Goal: Task Accomplishment & Management: Complete application form

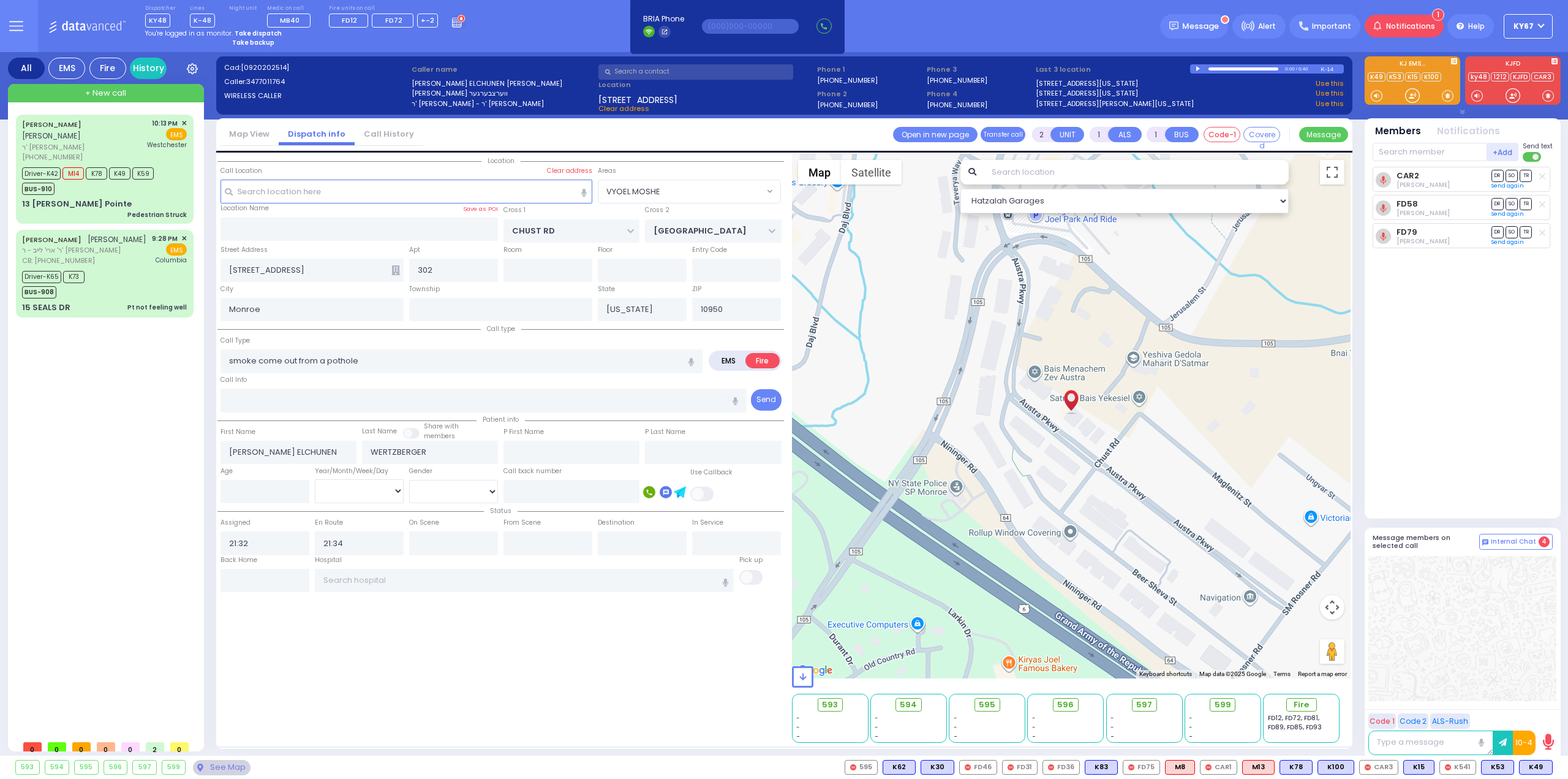
select select "VYOEL MOSHE"
select select
click at [452, 25] on icon at bounding box center [459, 21] width 13 height 13
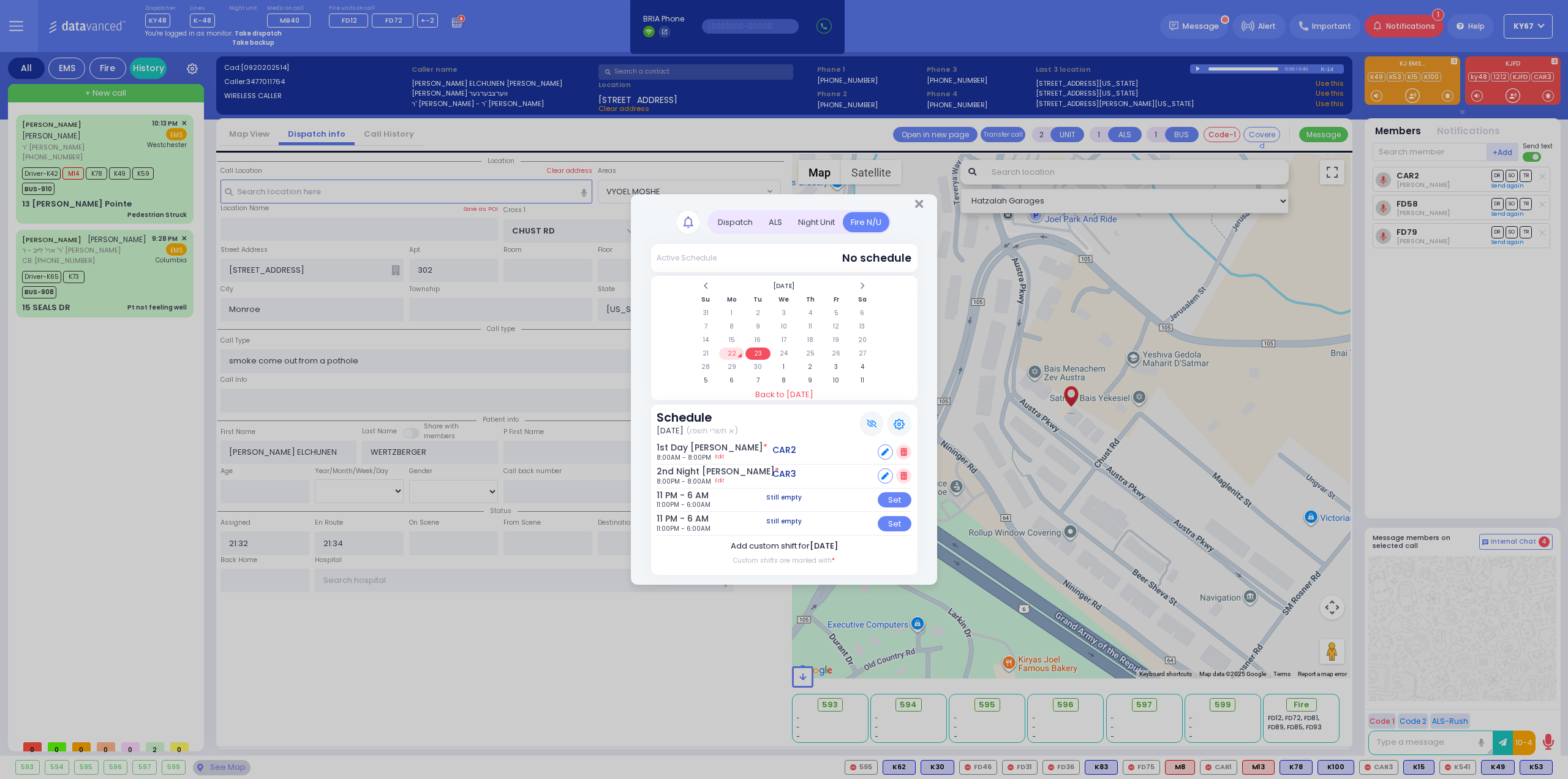
click at [823, 546] on span "[DATE]" at bounding box center [824, 546] width 29 height 11
select select "5"
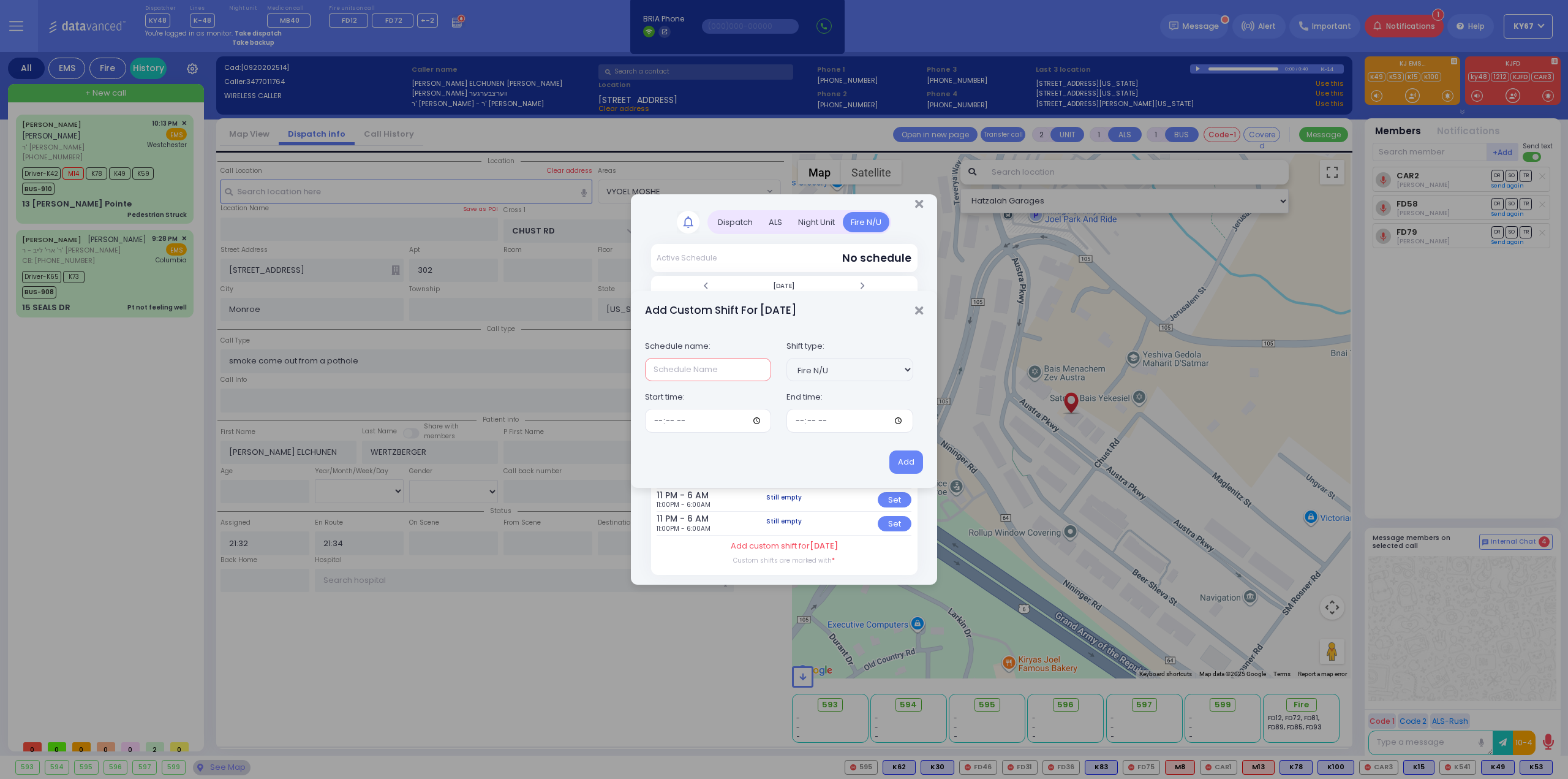
click at [735, 372] on input "text" at bounding box center [708, 370] width 127 height 23
click at [917, 309] on icon "Close" at bounding box center [919, 310] width 8 height 12
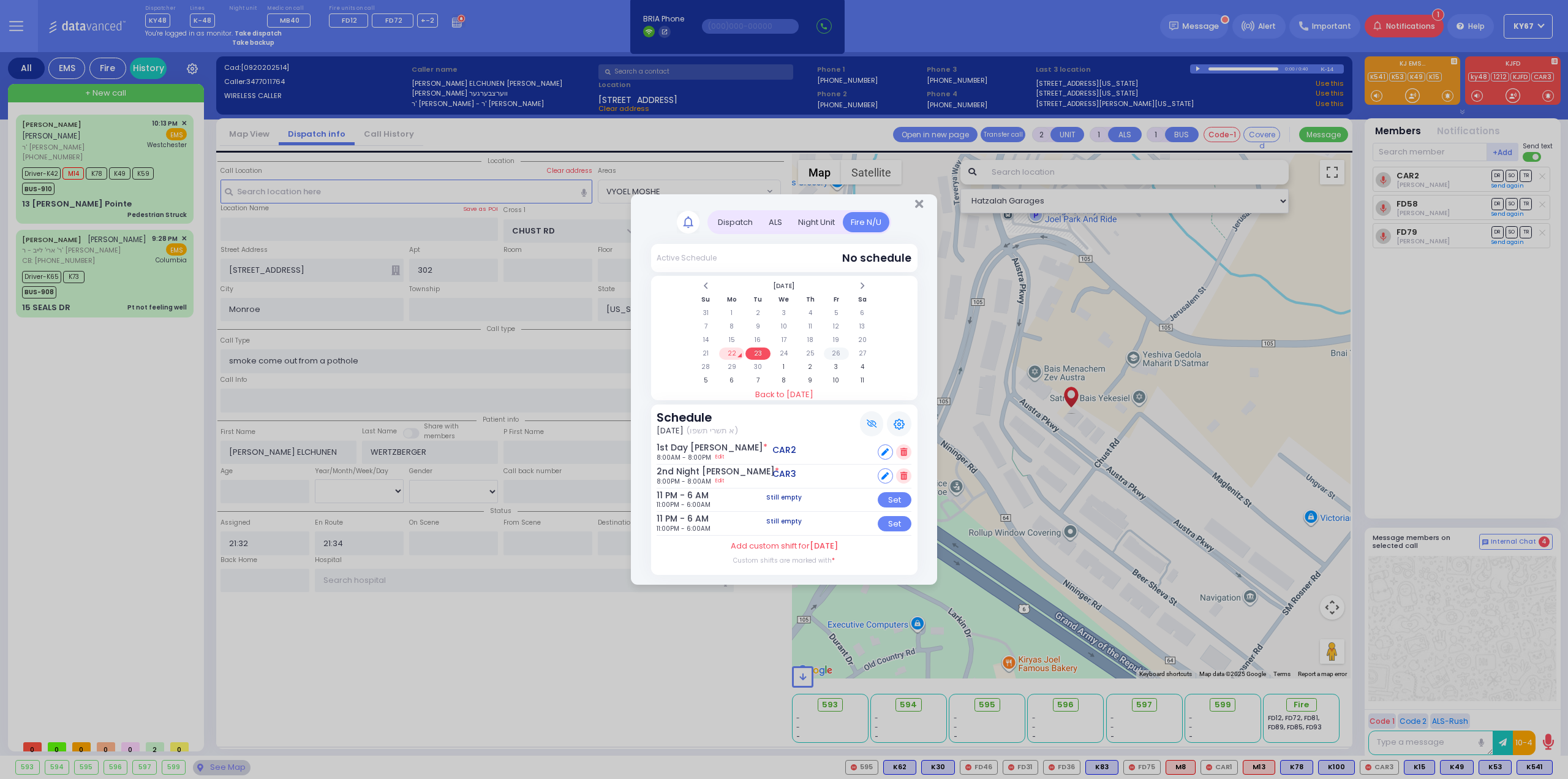
click at [836, 353] on td "26" at bounding box center [836, 353] width 25 height 12
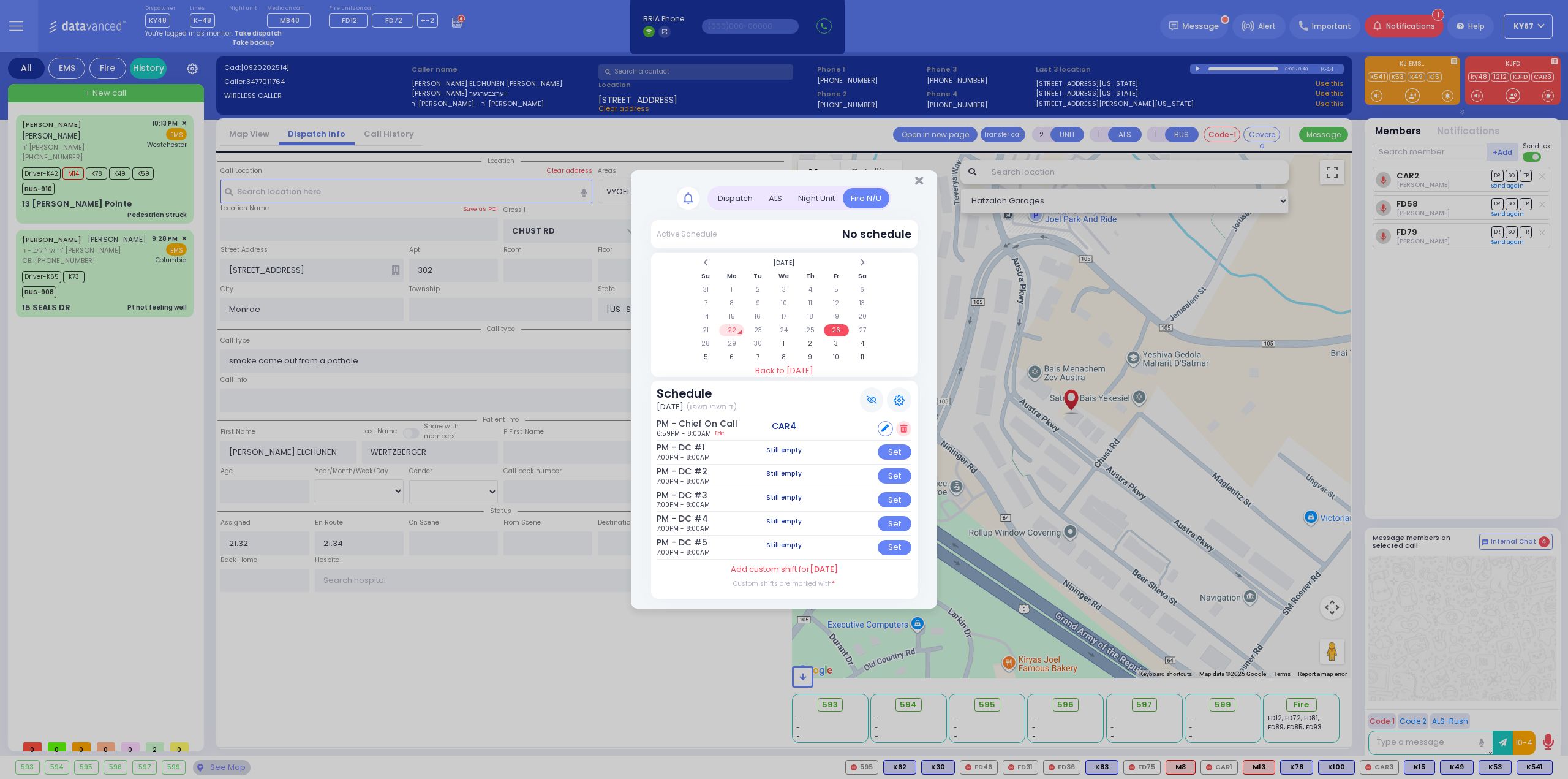
click at [730, 329] on td "22" at bounding box center [731, 330] width 25 height 12
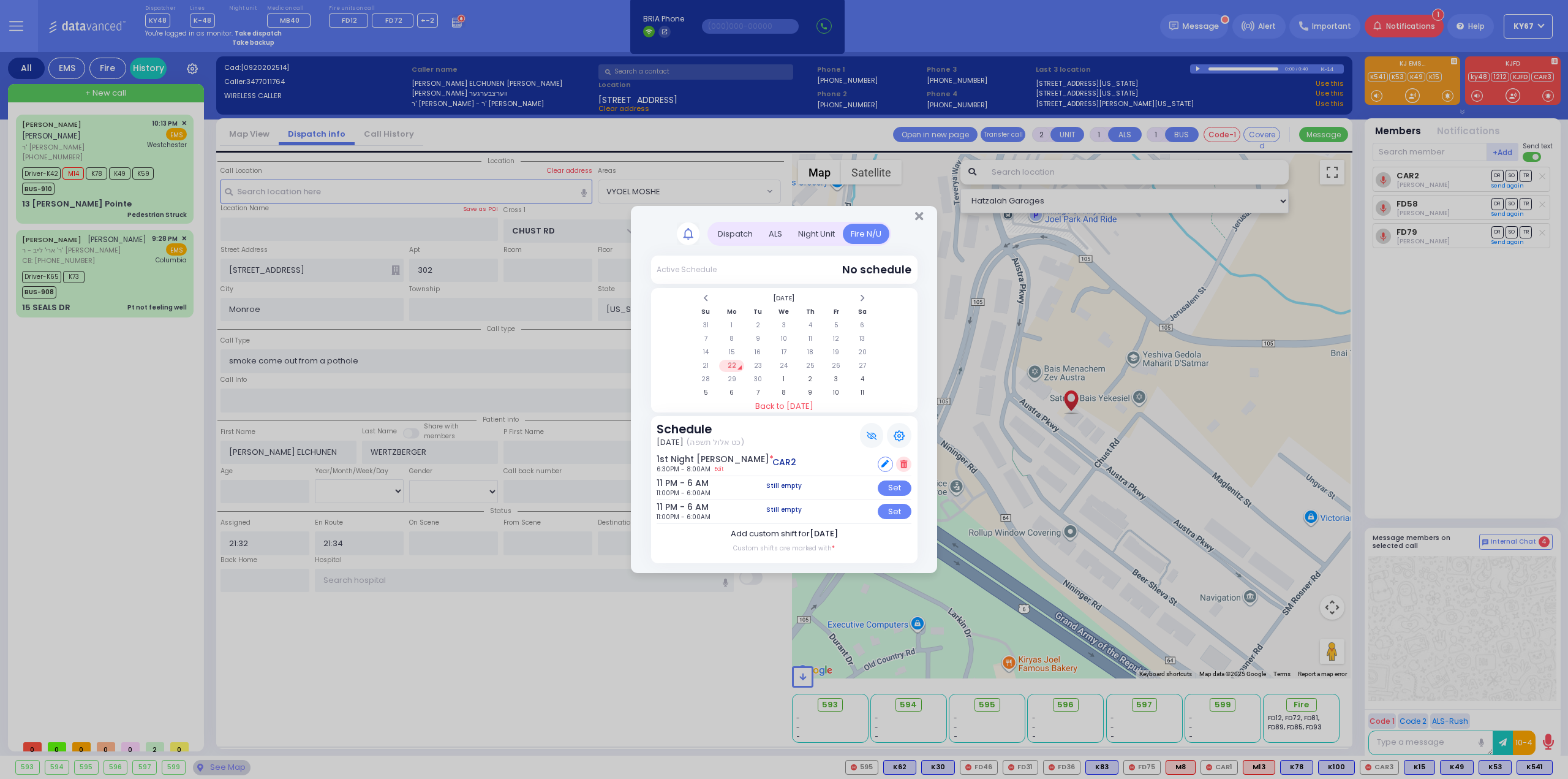
click at [762, 532] on label "Add custom shift for September 22" at bounding box center [784, 533] width 108 height 12
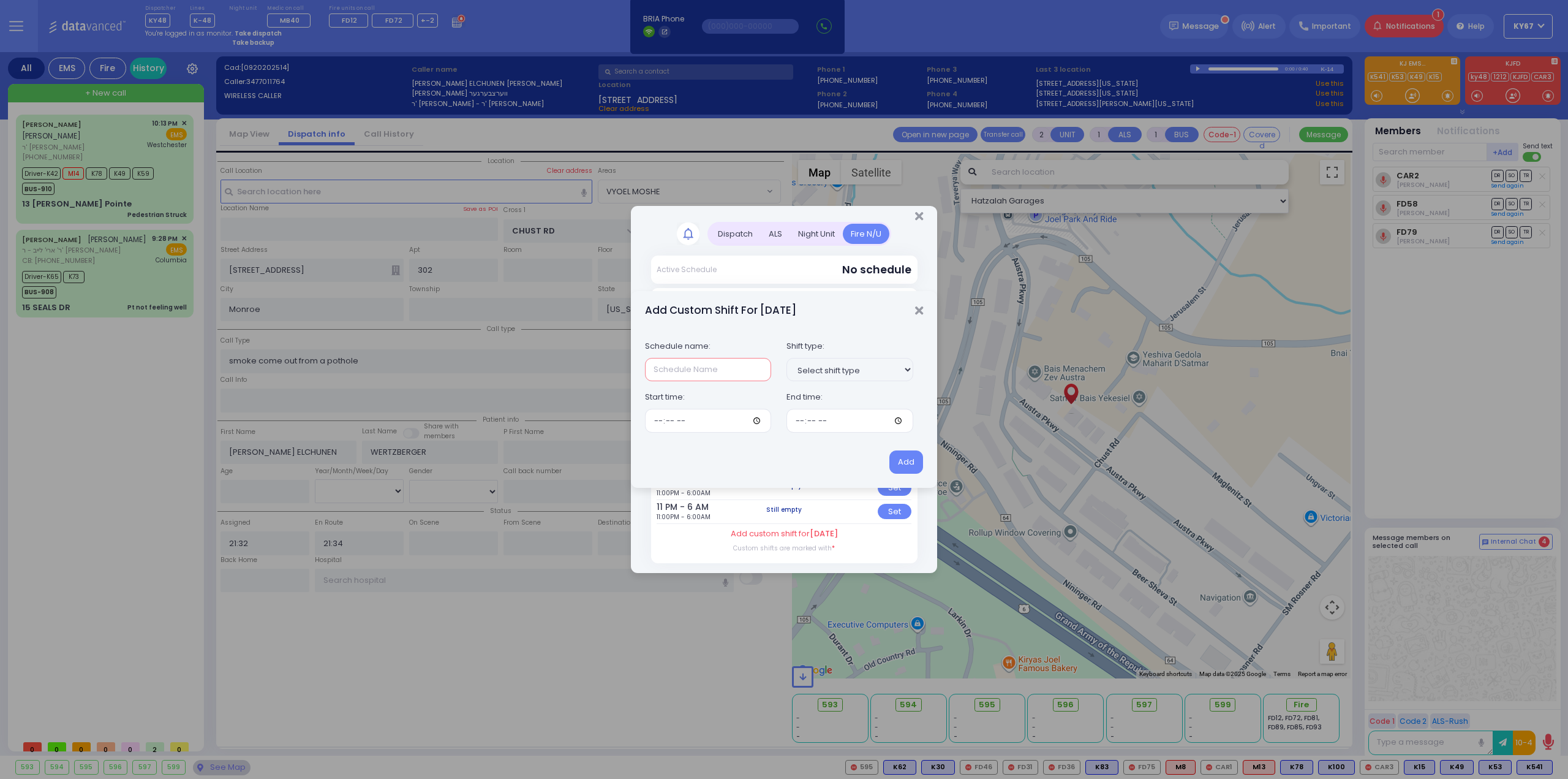
click at [665, 370] on input "text" at bounding box center [708, 370] width 127 height 23
type input "RH1 PM"
click at [652, 427] on input "time" at bounding box center [708, 420] width 127 height 23
type input "18:38"
type input "08:00"
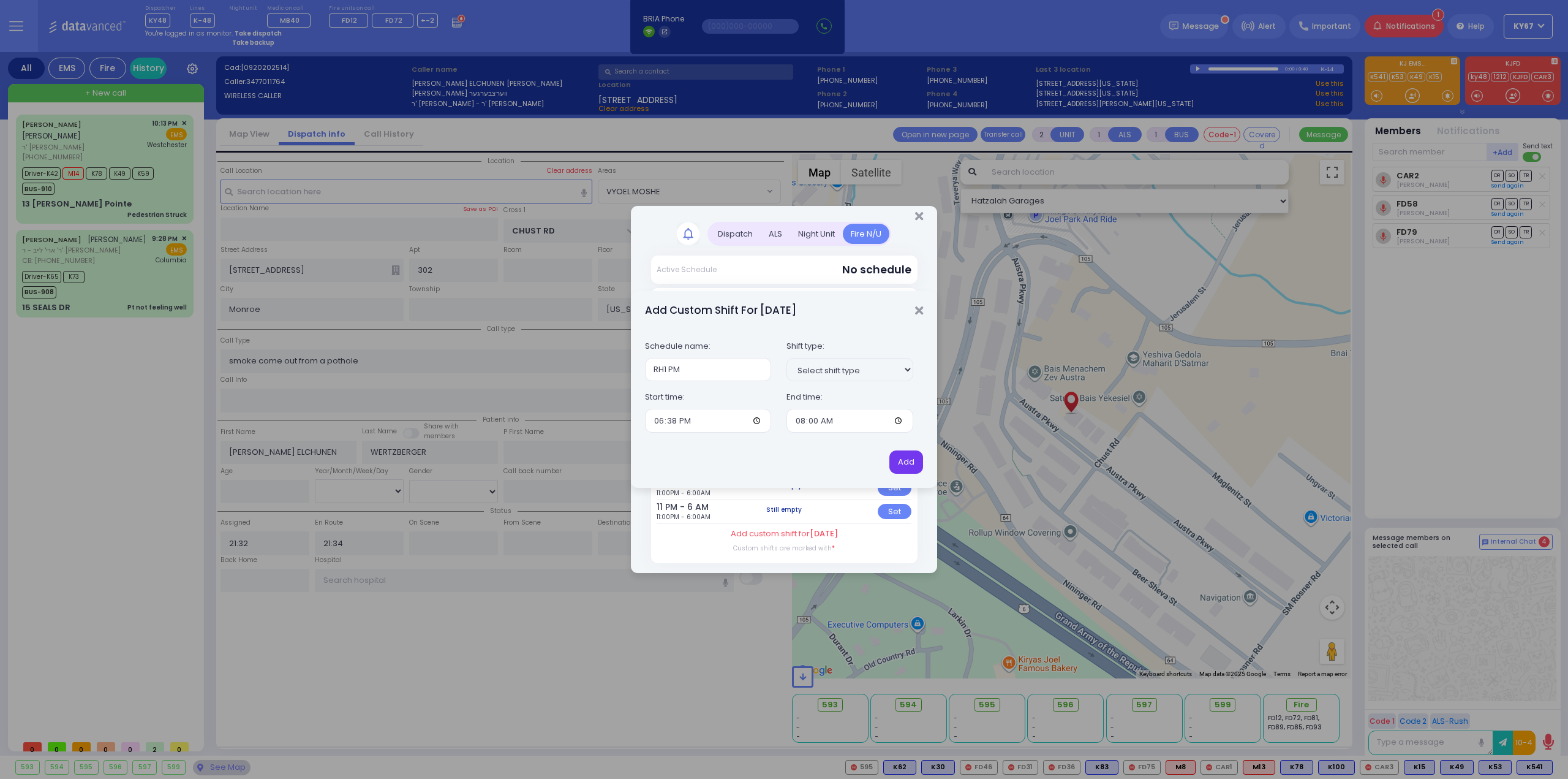
click at [910, 463] on button "Add" at bounding box center [905, 462] width 33 height 23
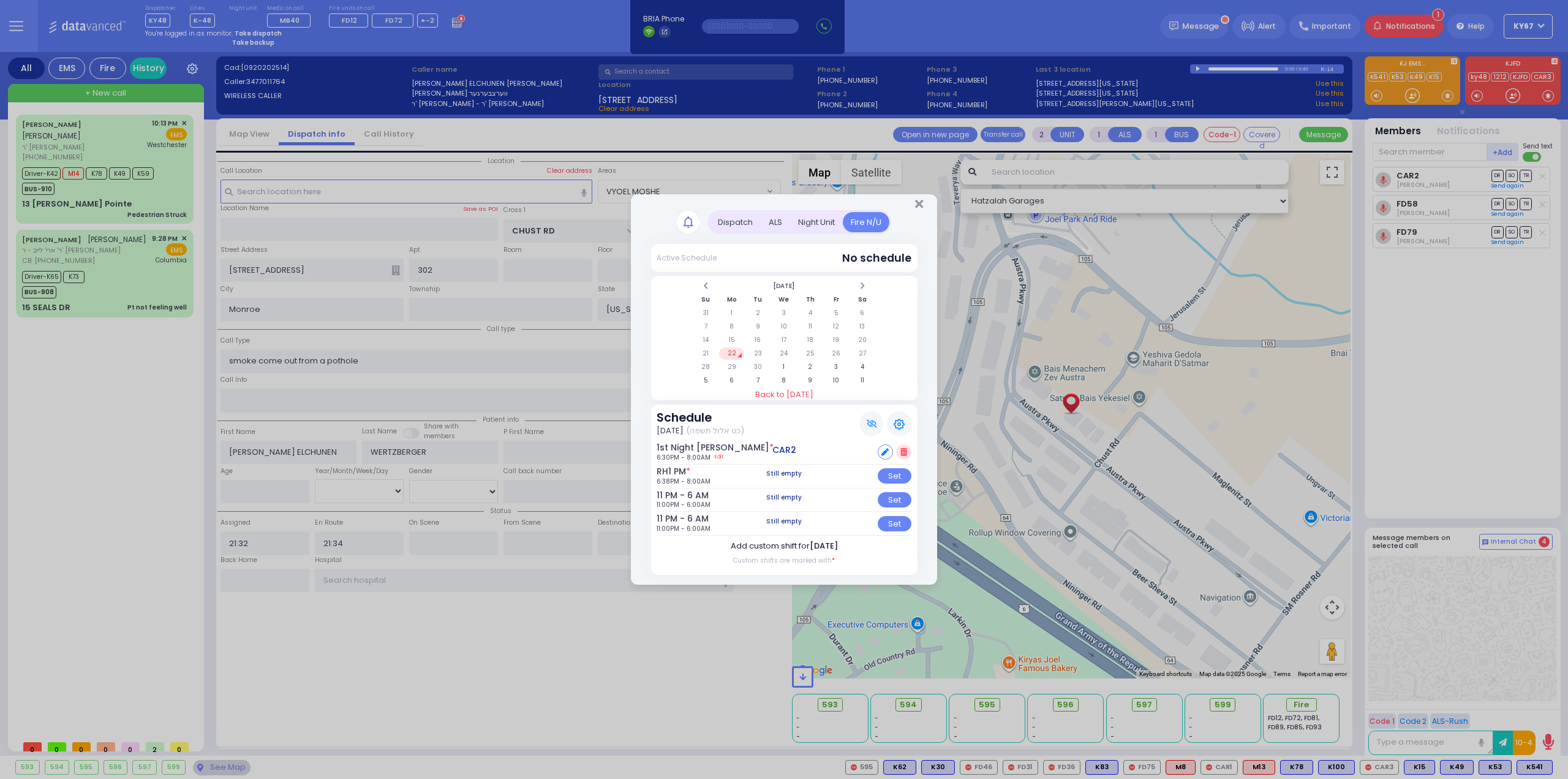
click at [770, 544] on label "Add custom shift for September 22" at bounding box center [784, 546] width 108 height 12
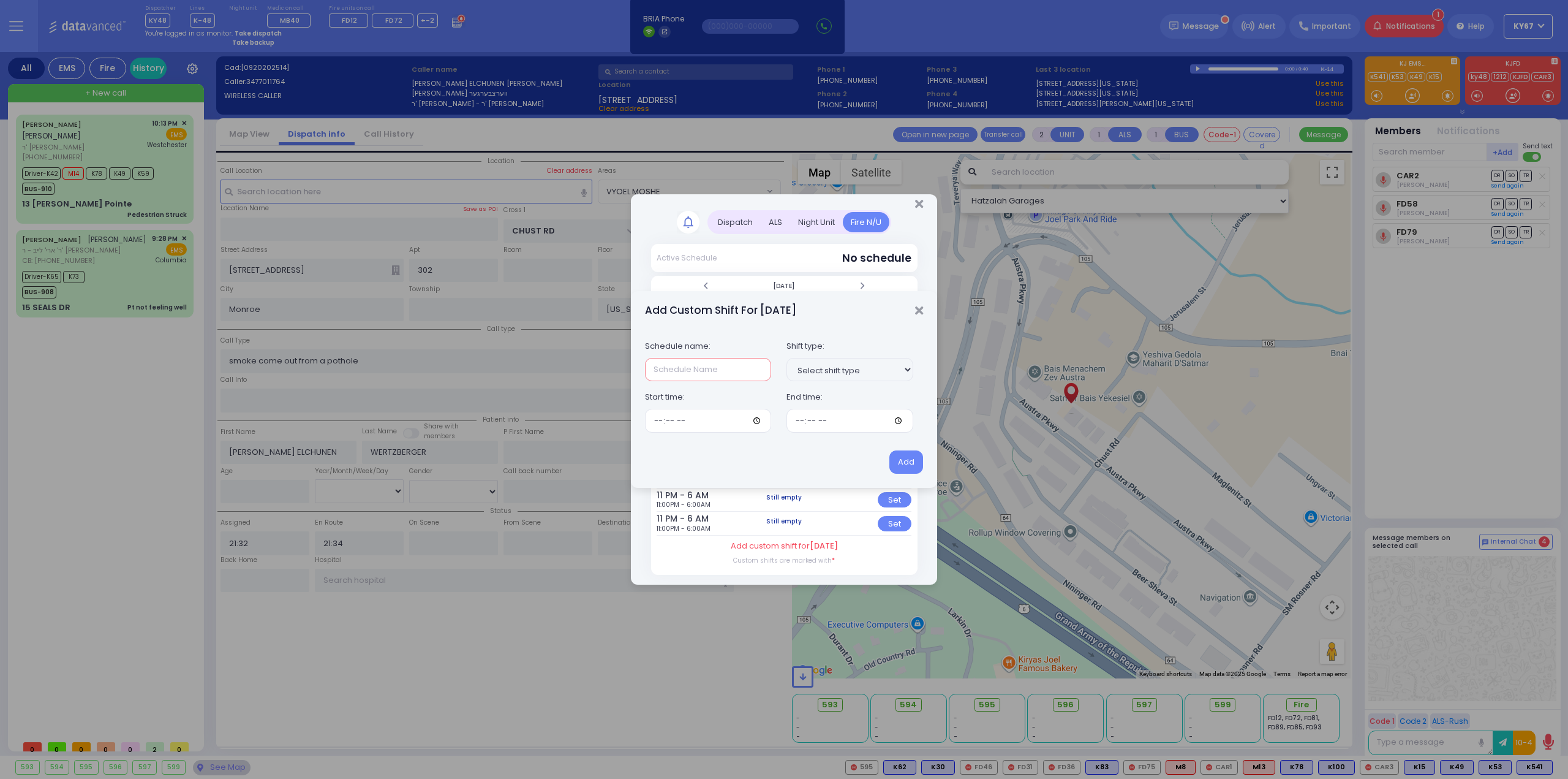
click at [655, 370] on input "text" at bounding box center [708, 370] width 127 height 23
type input "RH1 PM"
click at [659, 423] on input "time" at bounding box center [708, 420] width 127 height 23
type input "18:38"
type input "08:00"
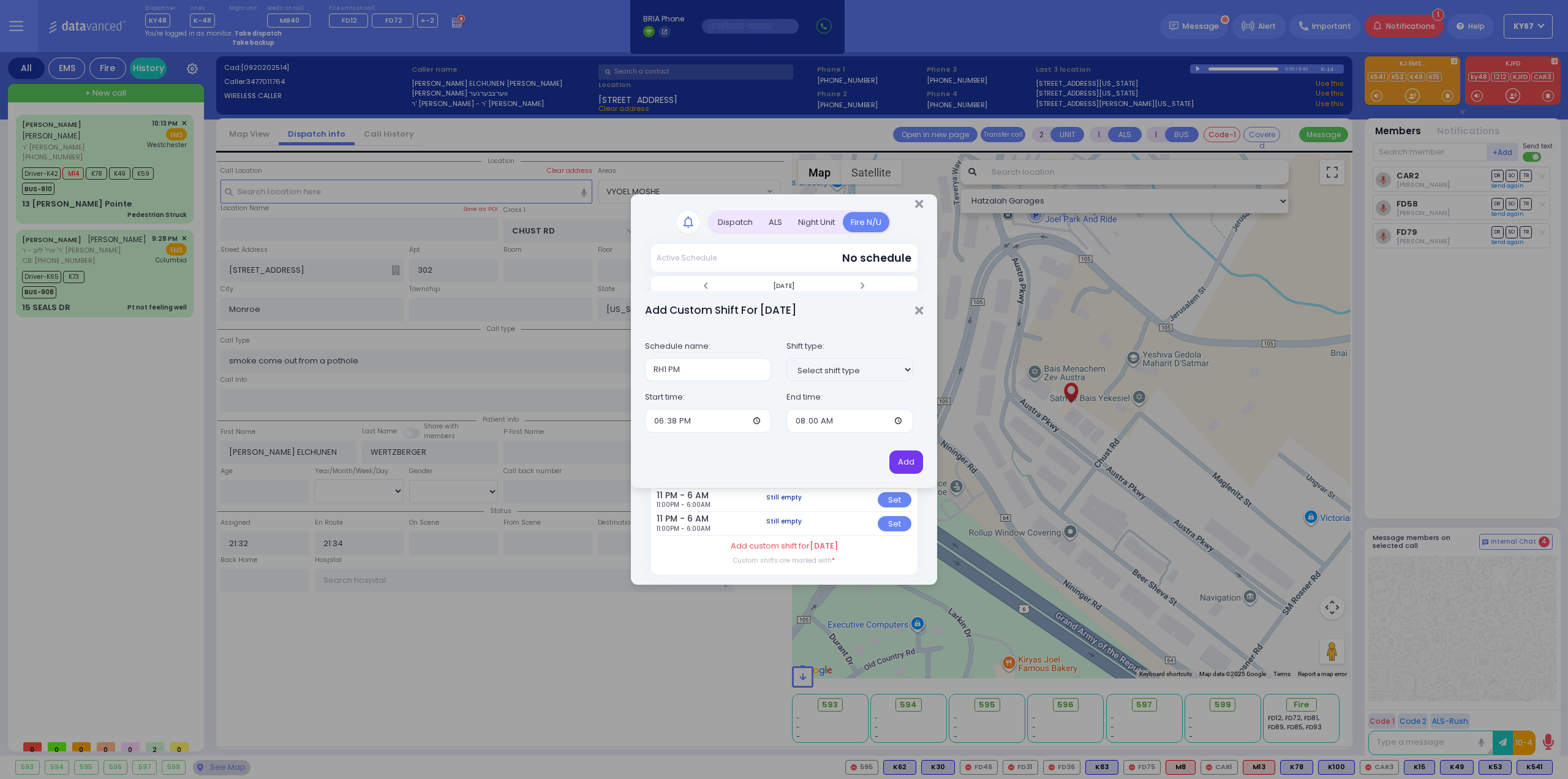
click at [901, 458] on button "Add" at bounding box center [905, 462] width 33 height 23
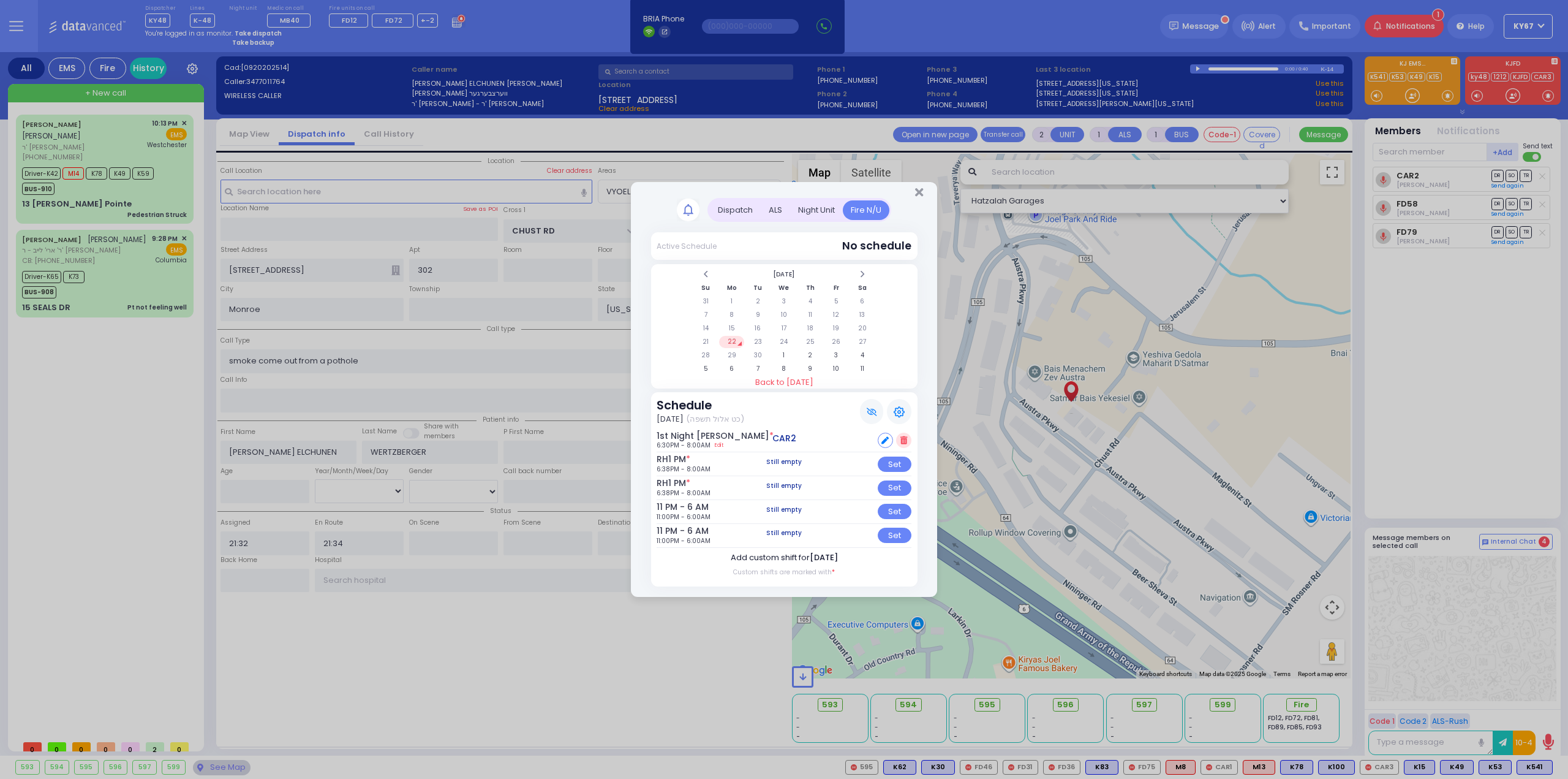
click at [787, 556] on label "Add custom shift for September 22" at bounding box center [784, 557] width 108 height 12
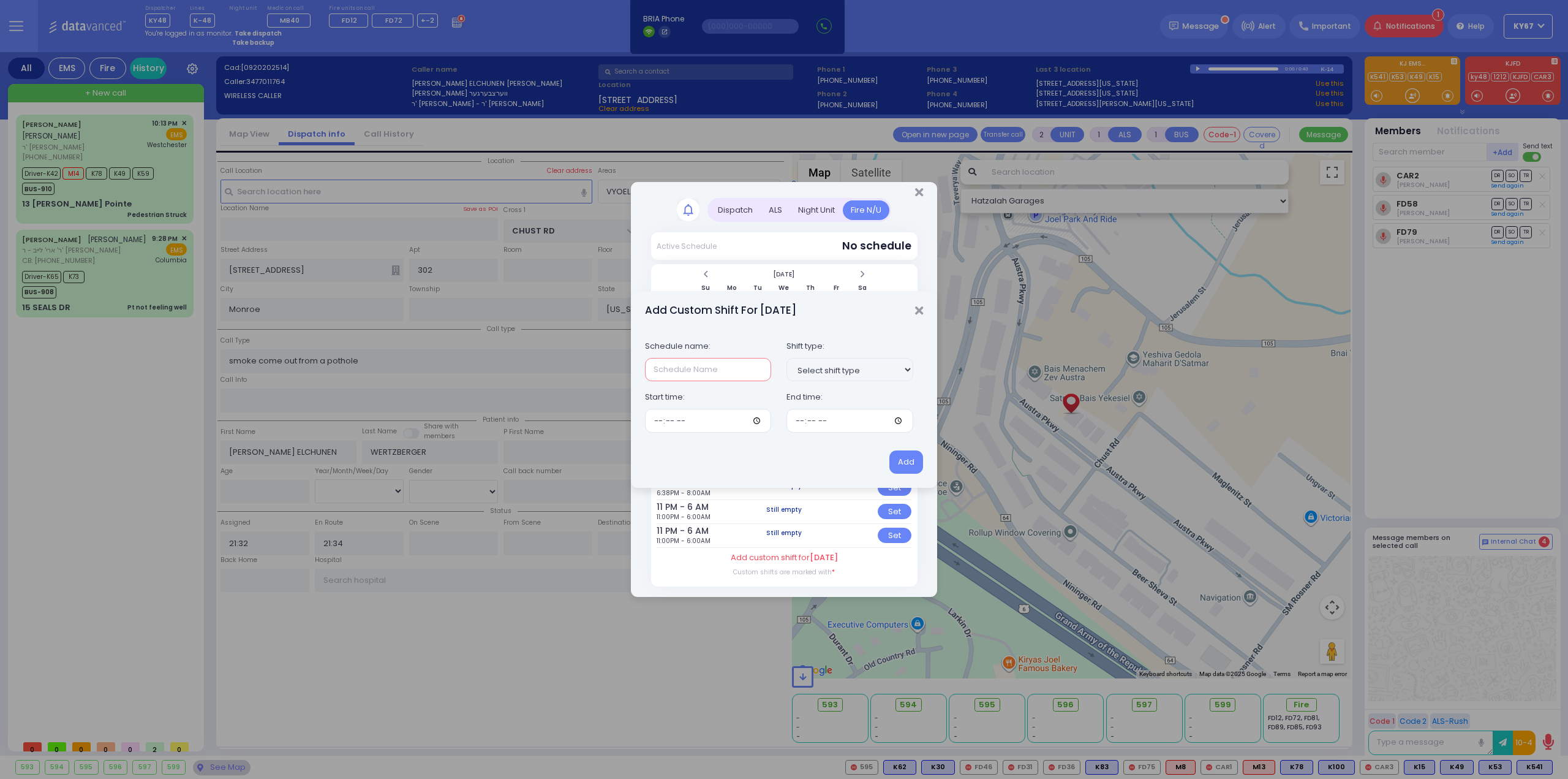
click at [663, 367] on input "text" at bounding box center [708, 370] width 127 height 23
type input "RH1 PM"
type input "18:38"
type input "08:00"
click at [908, 465] on button "Add" at bounding box center [905, 462] width 33 height 23
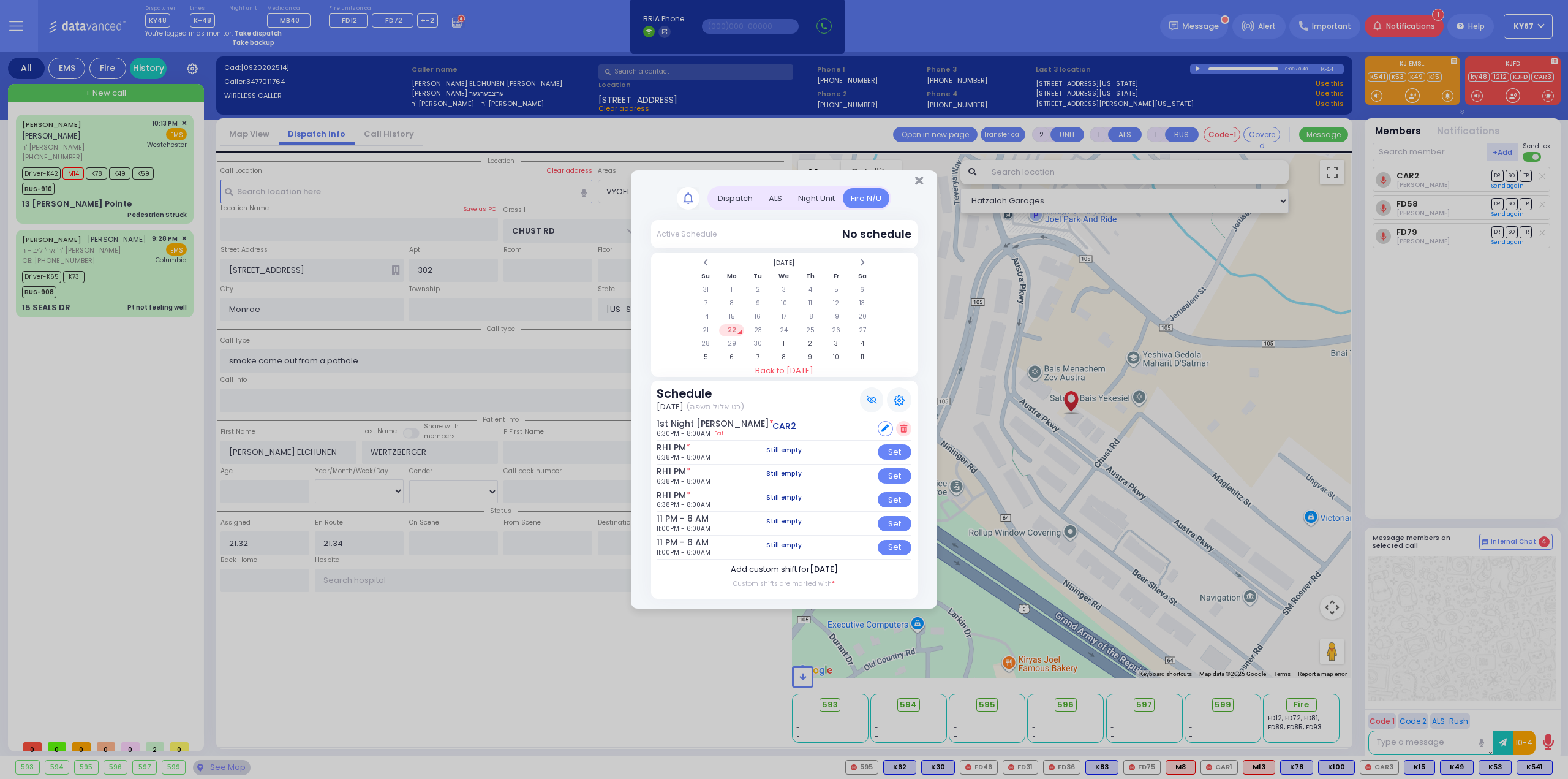
click at [793, 563] on label "Add custom shift for September 22" at bounding box center [784, 569] width 108 height 12
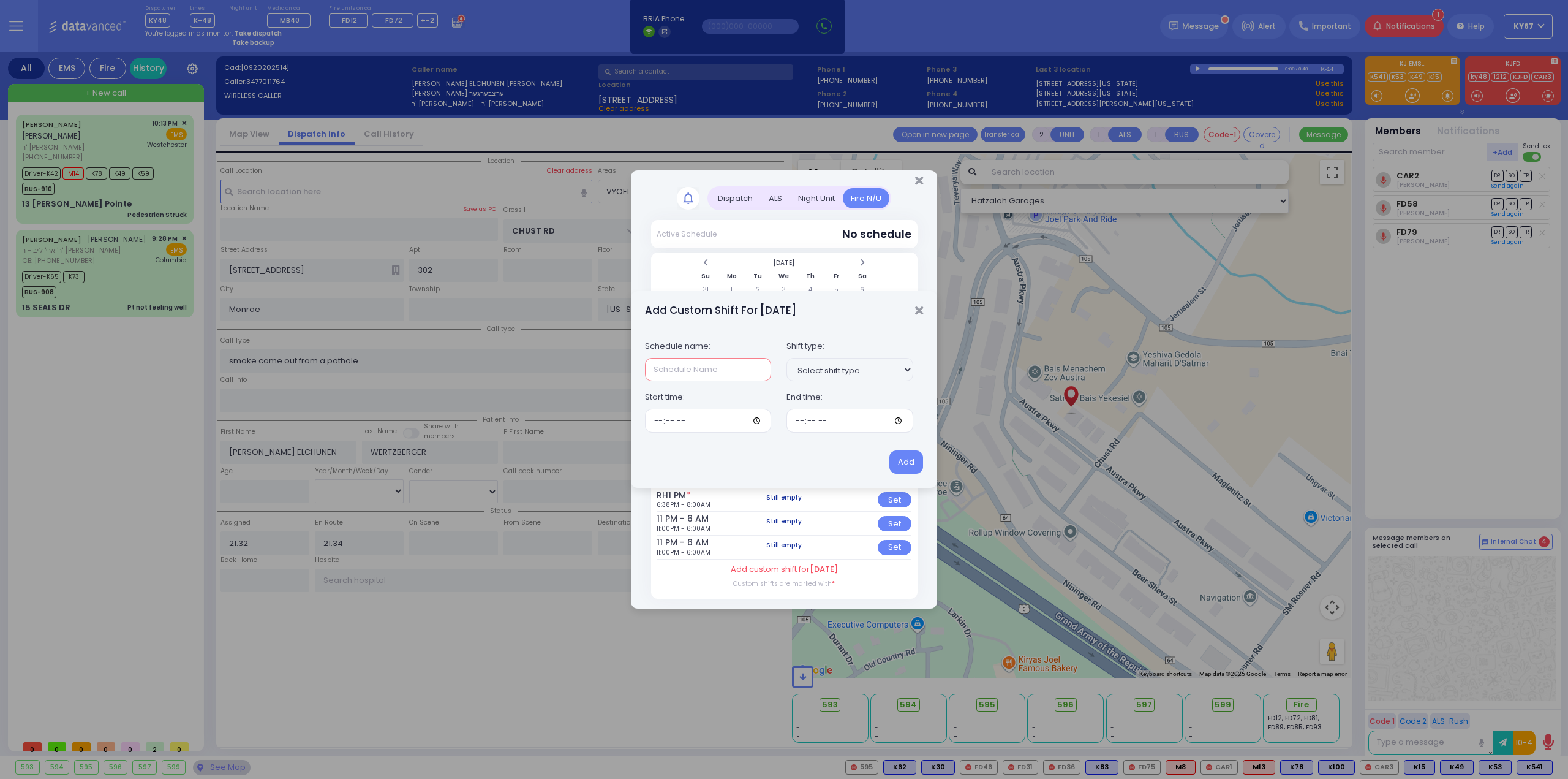
click at [673, 372] on input "text" at bounding box center [708, 370] width 127 height 23
type input "RH1 PM"
type input "18:38"
type input "08:00"
click at [901, 455] on button "Add" at bounding box center [905, 462] width 33 height 23
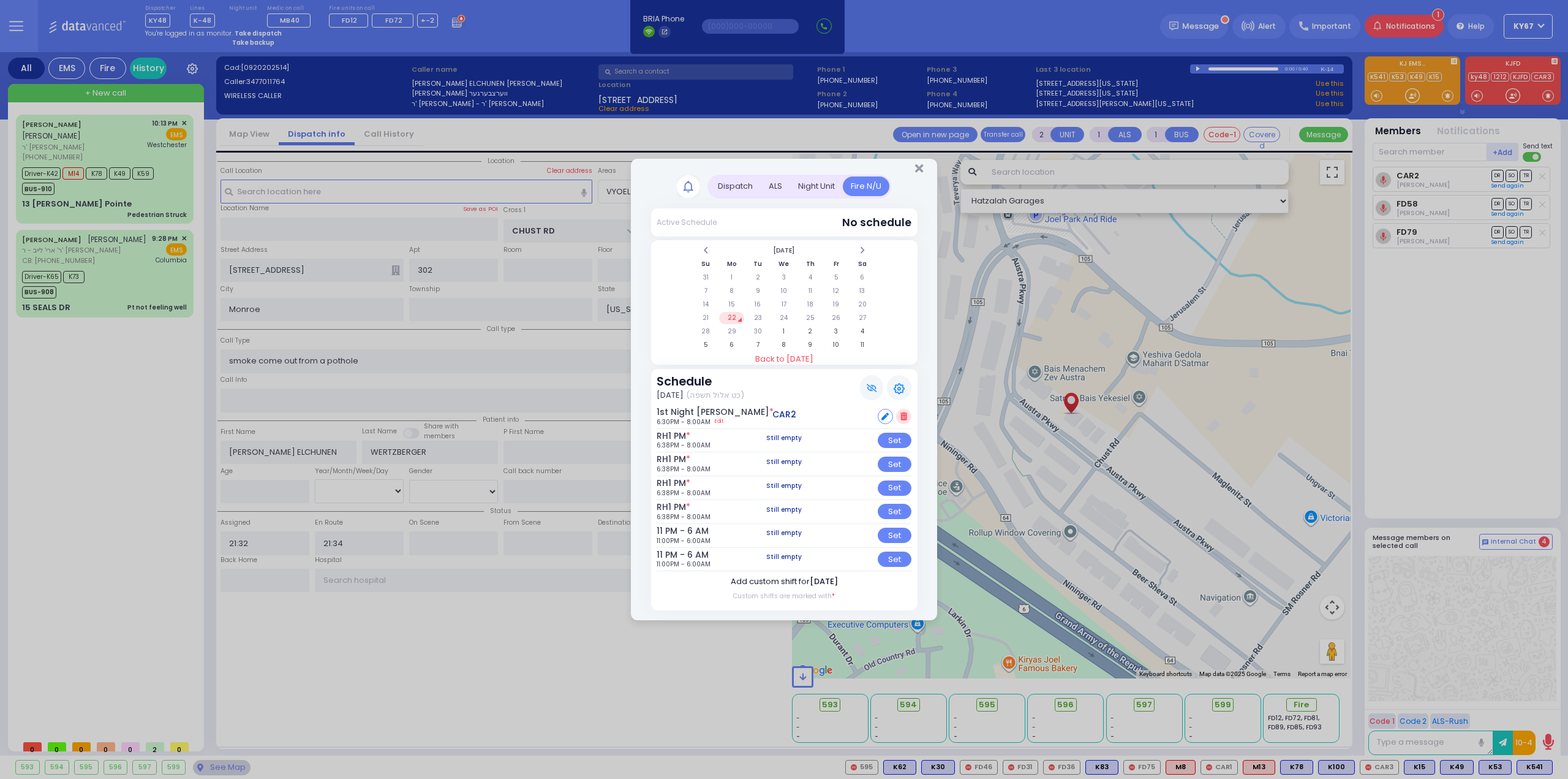
click at [785, 581] on label "Add custom shift for September 22" at bounding box center [784, 581] width 108 height 12
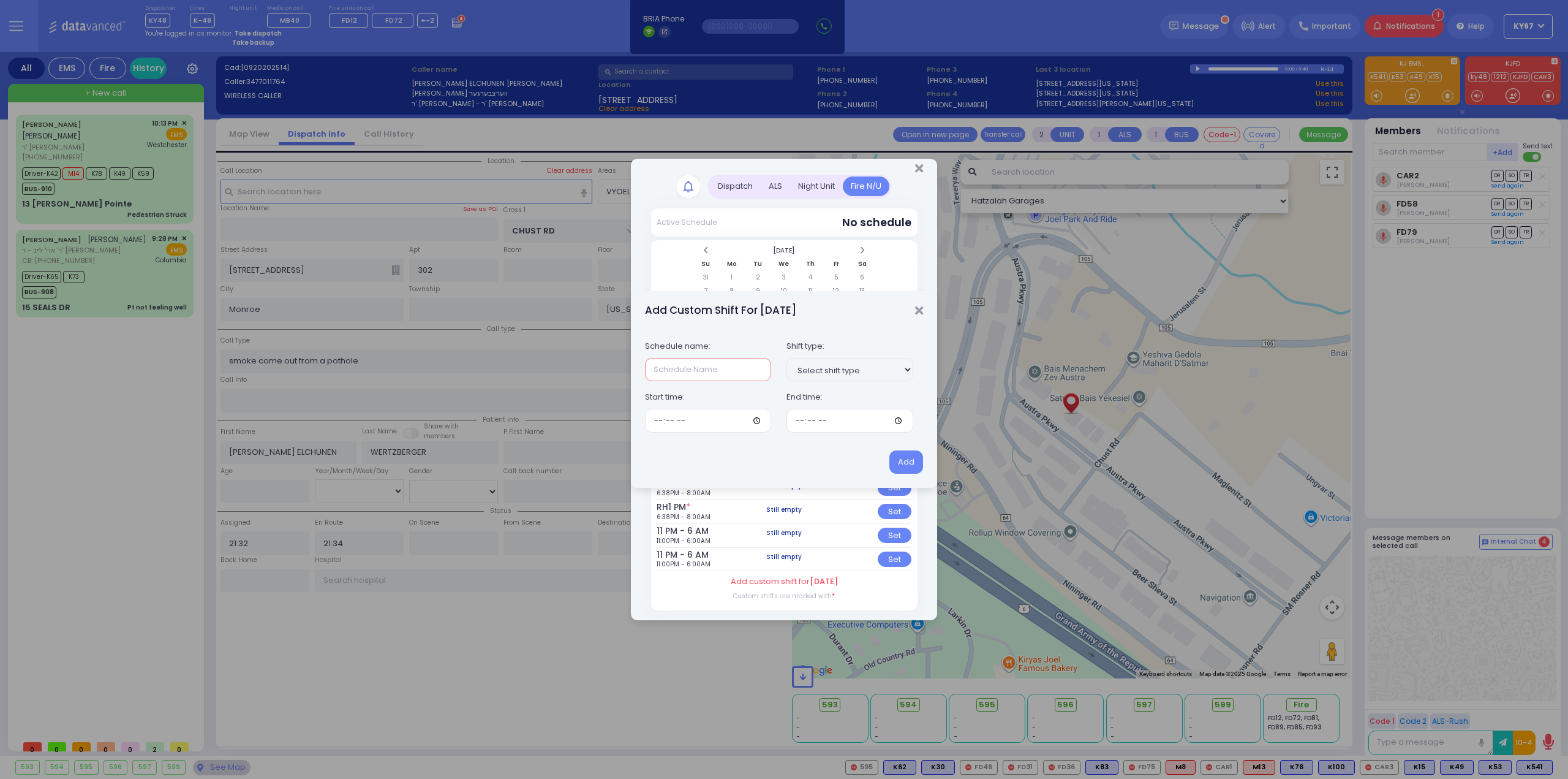
click at [731, 370] on input "text" at bounding box center [708, 370] width 127 height 23
type input "RH1 PM"
type input "18:38"
type input "08:00"
click at [905, 464] on button "Add" at bounding box center [905, 462] width 33 height 23
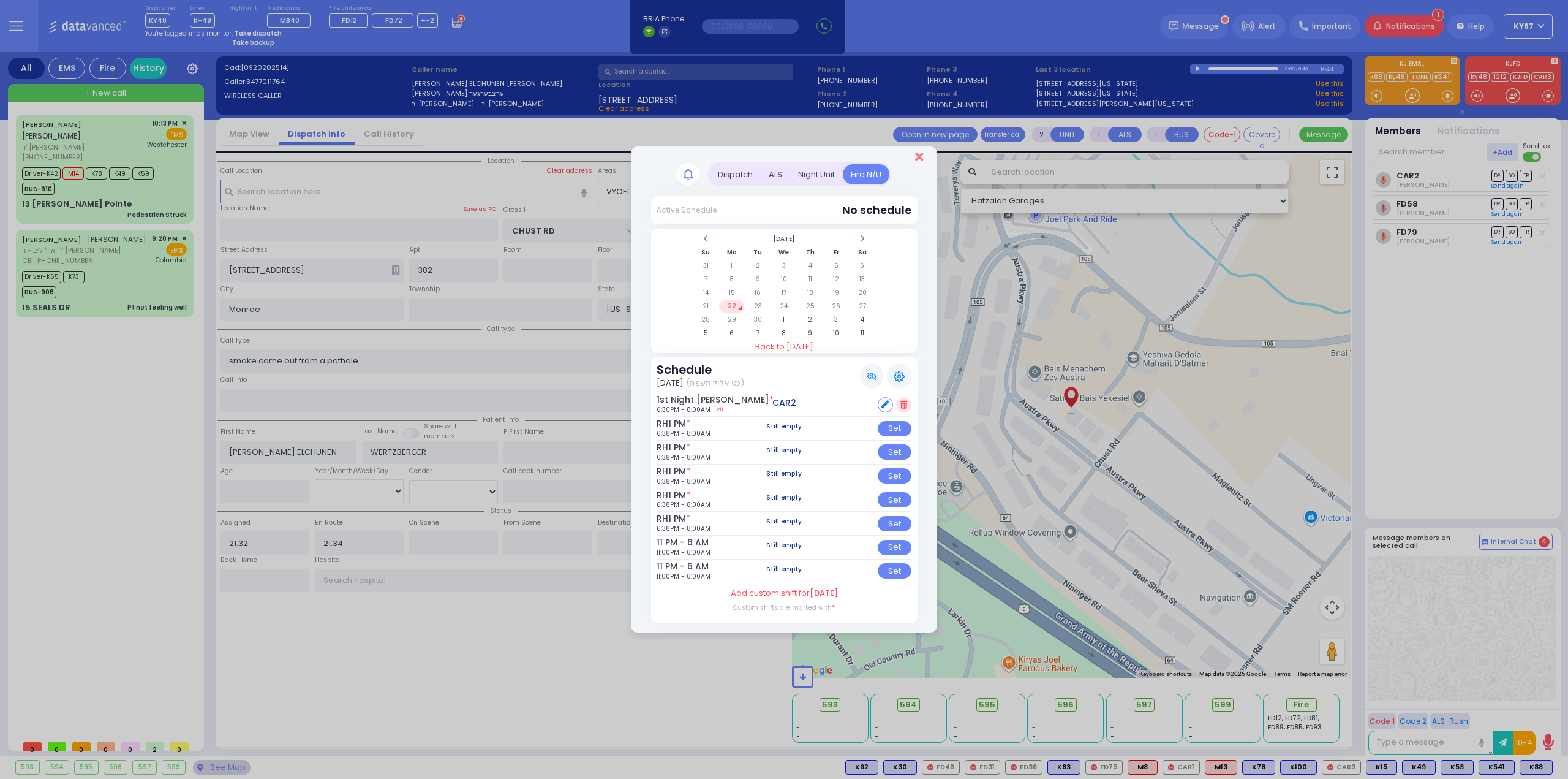
click at [918, 159] on icon "Close" at bounding box center [919, 156] width 8 height 12
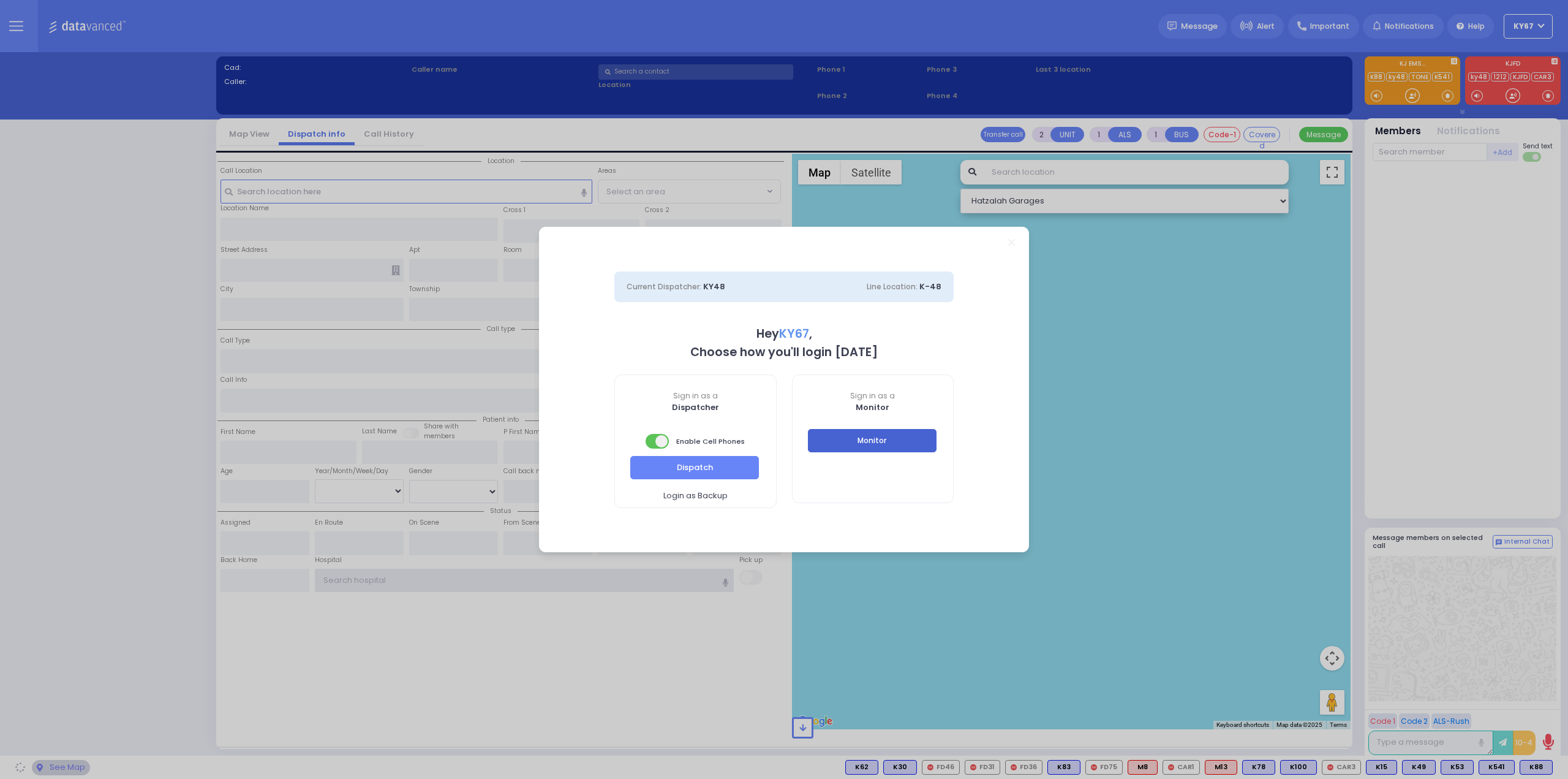
type input "Ky67"
click at [868, 431] on button "Monitor" at bounding box center [872, 440] width 129 height 23
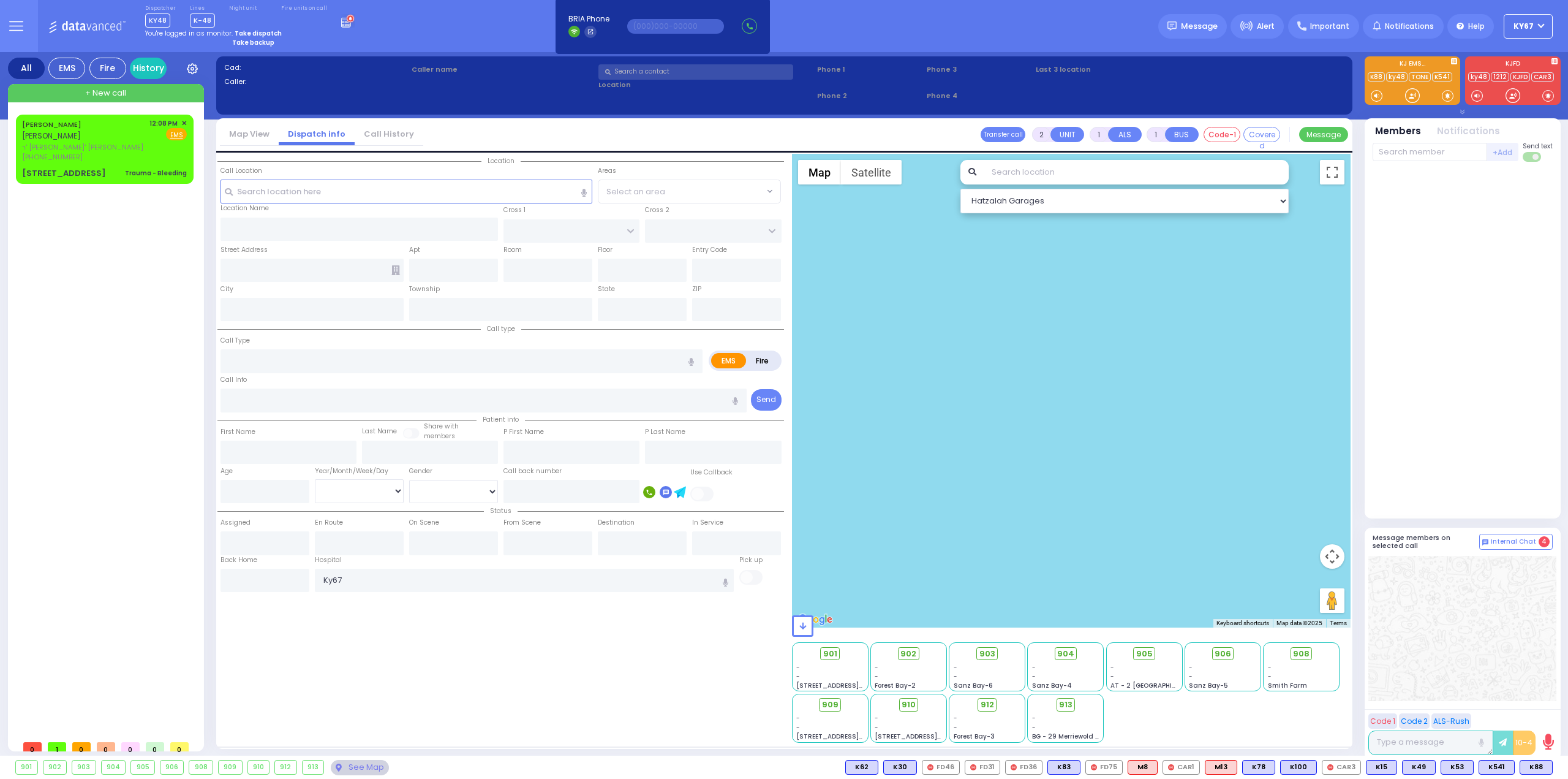
click at [327, 22] on div "Fire units on call" at bounding box center [304, 16] width 46 height 23
click at [389, 23] on icon at bounding box center [394, 24] width 10 height 8
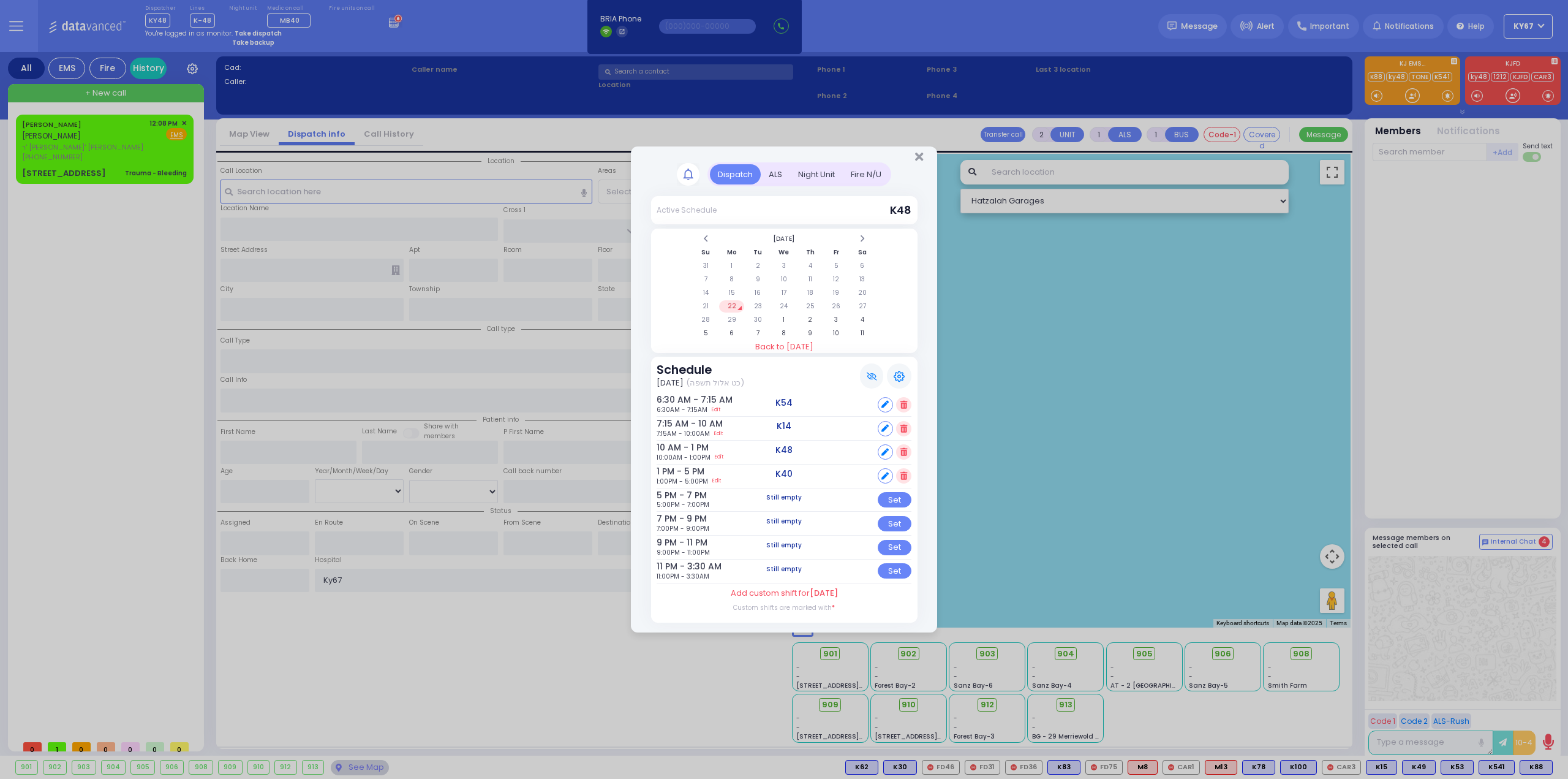
click at [874, 178] on div "Fire N/U" at bounding box center [865, 173] width 47 height 20
click at [894, 430] on div "Set" at bounding box center [894, 429] width 33 height 15
select select
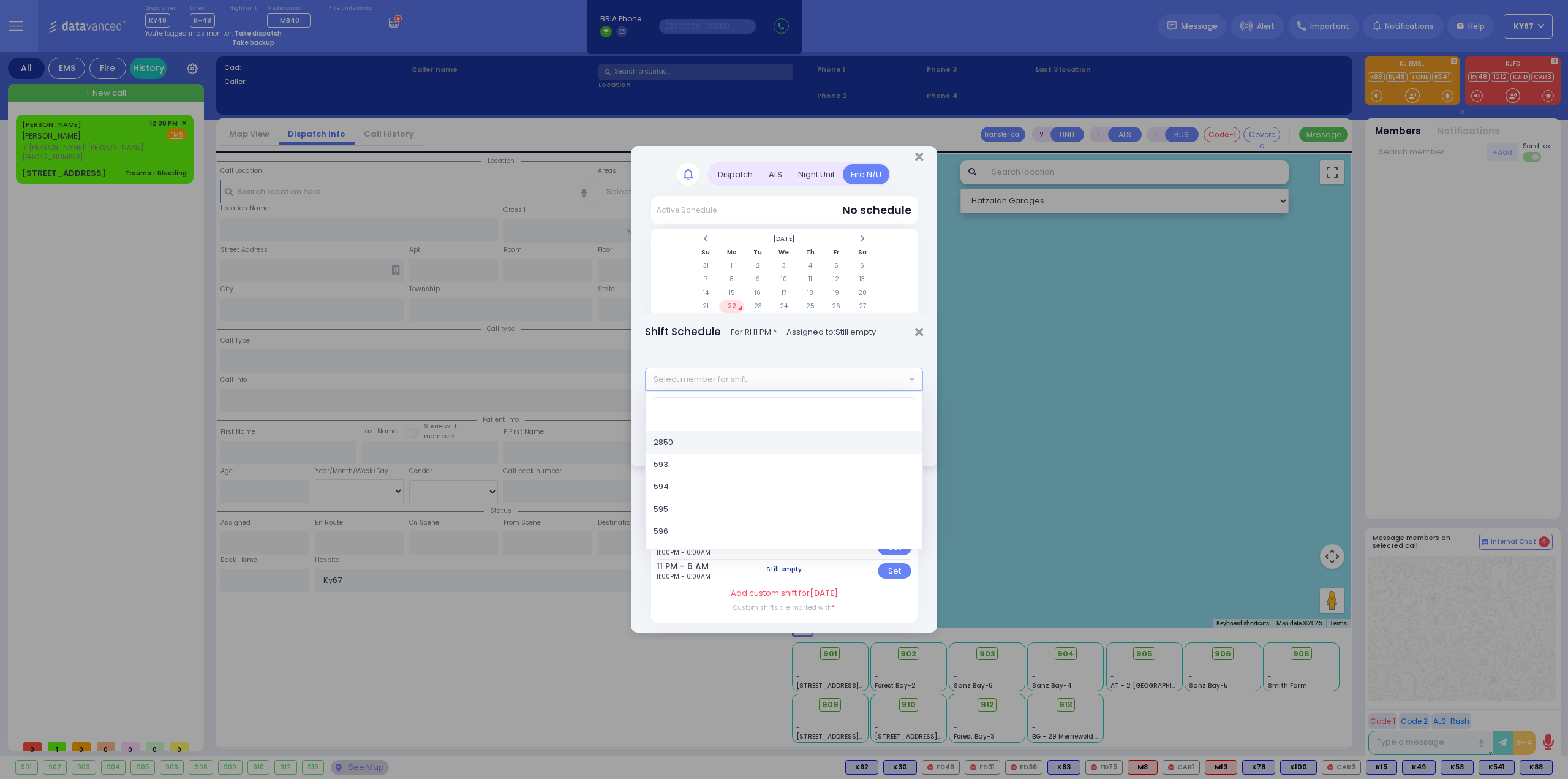
click at [771, 379] on span "Select member for shift" at bounding box center [775, 379] width 260 height 22
type input "80"
select select "7b6e74eb-24cb-13fb-116b-dd2ca8c18dcd"
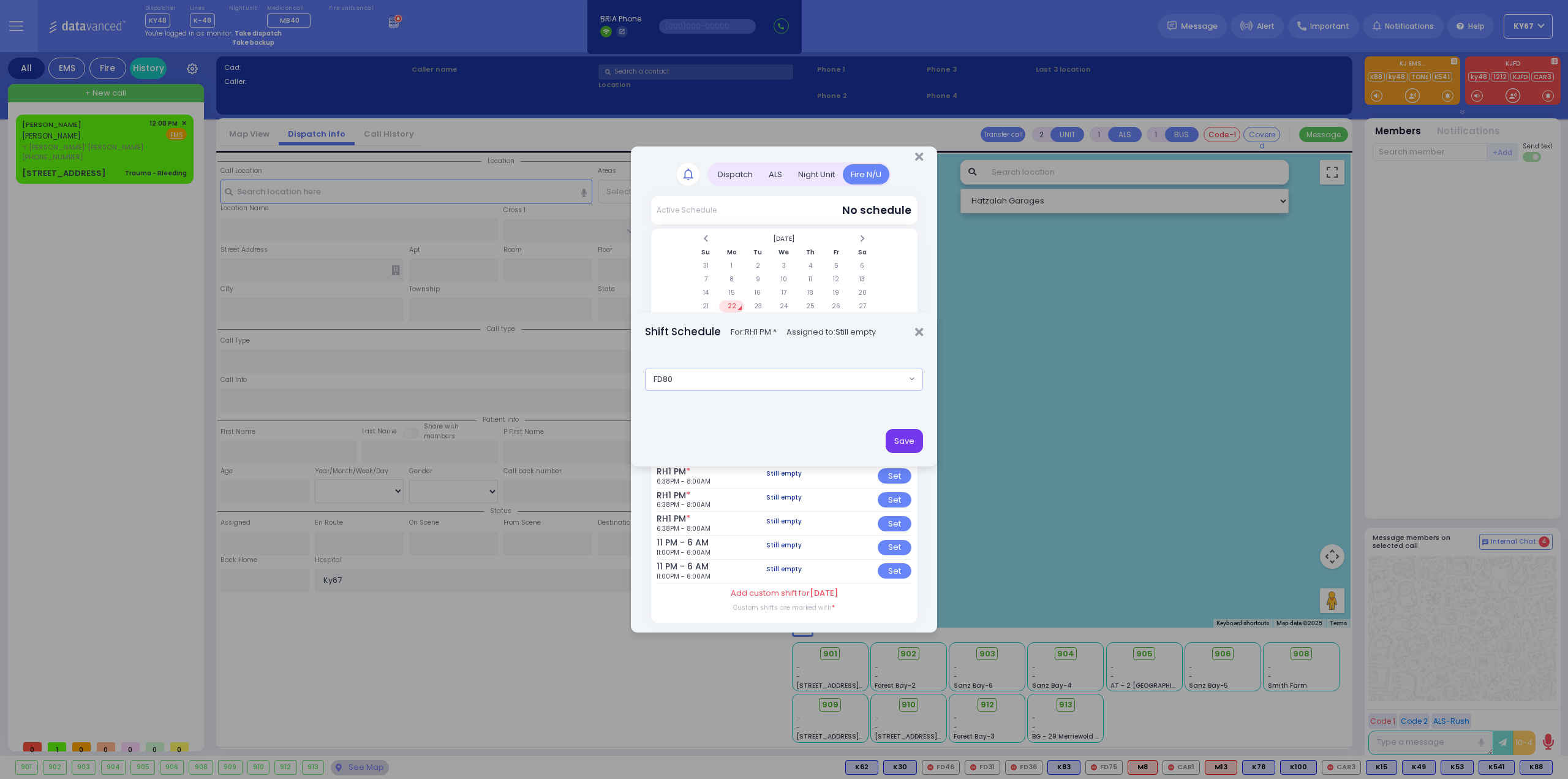
click at [911, 438] on button "Save" at bounding box center [903, 440] width 37 height 23
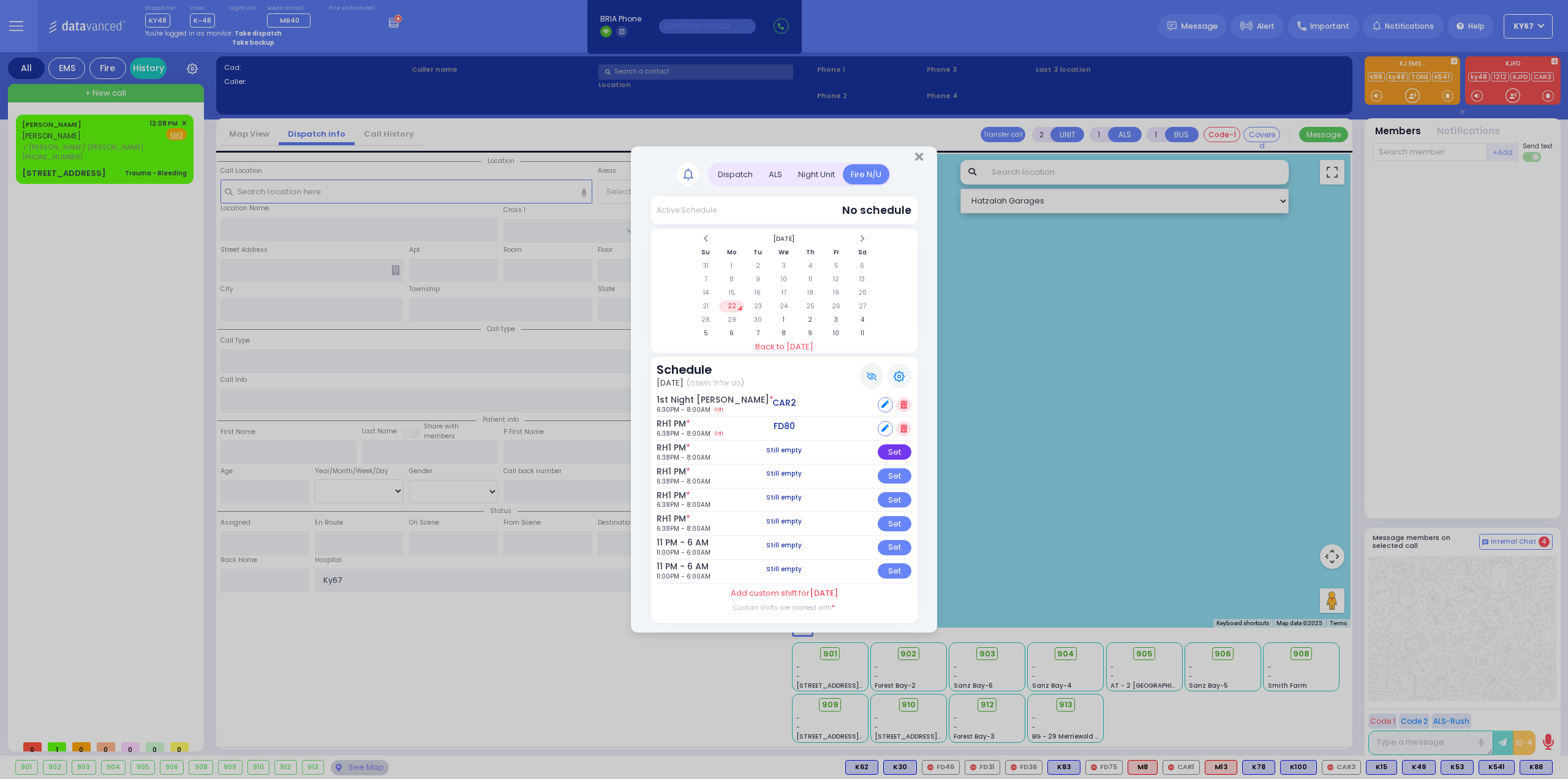
click at [896, 454] on div "Set" at bounding box center [894, 452] width 33 height 15
select select
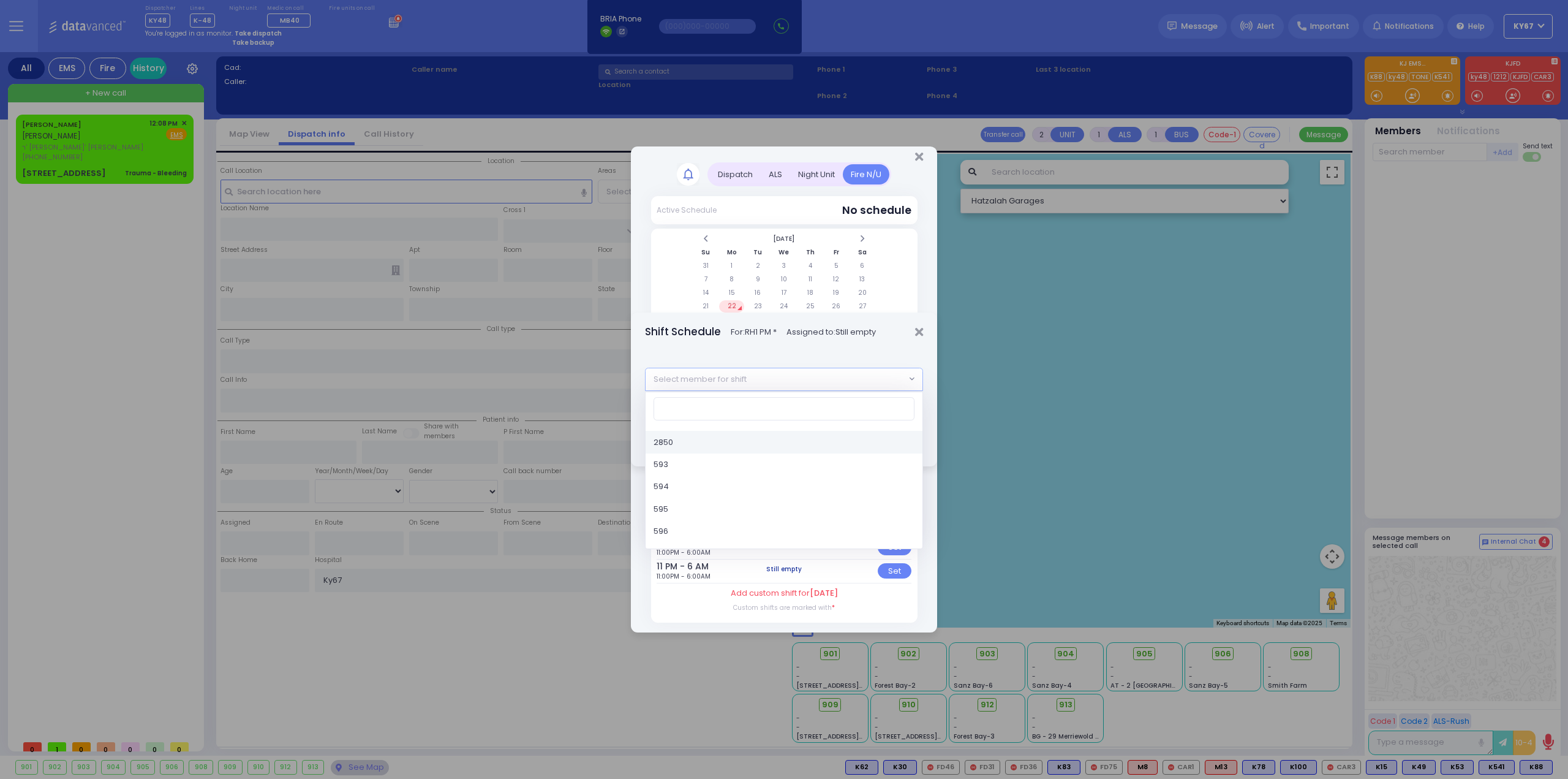
click at [683, 376] on span "Select member for shift" at bounding box center [701, 379] width 93 height 12
type input "83"
select select "1cc3a844-2c3a-4050-a9c4-896a512a3f2f"
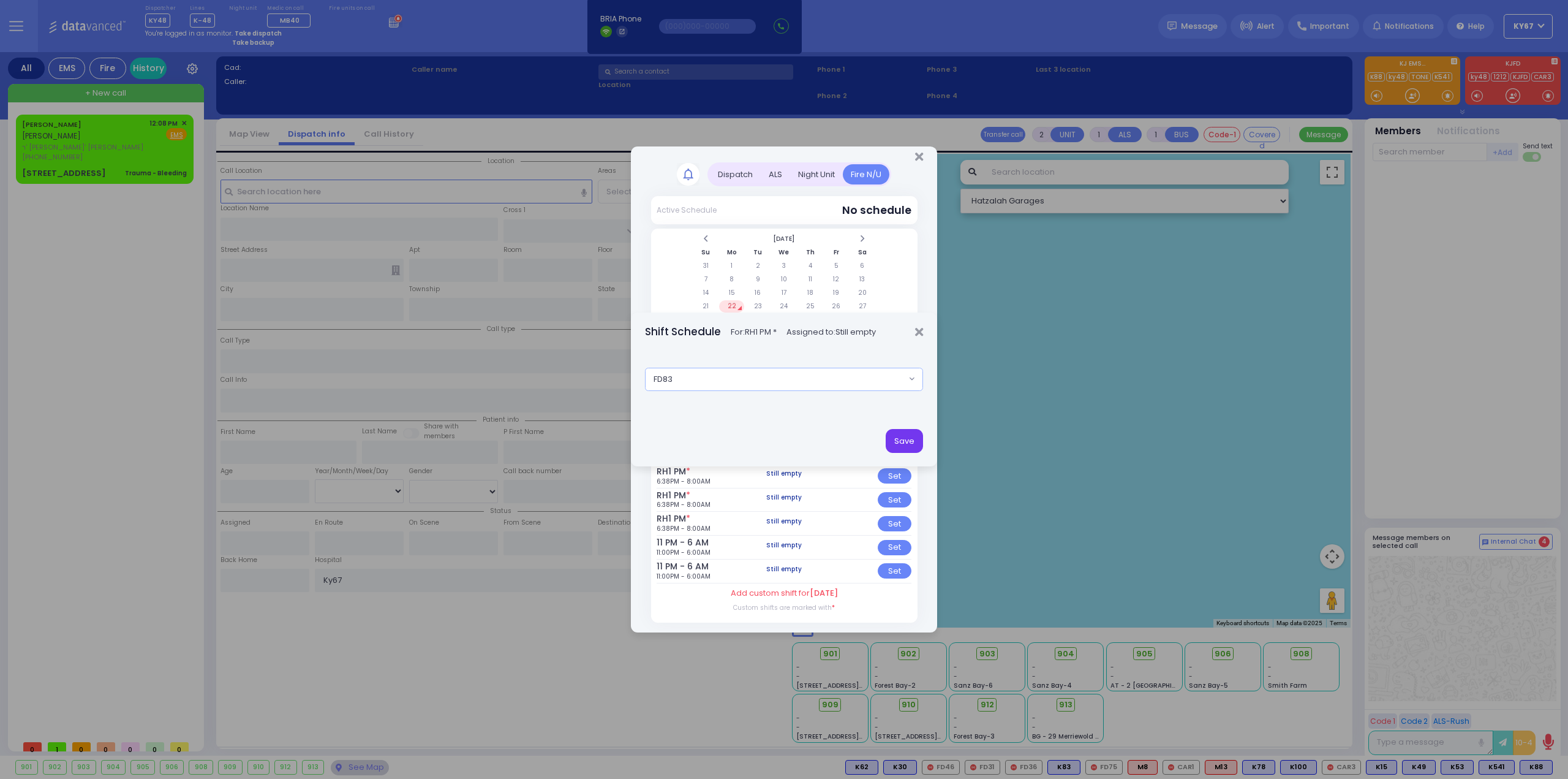
click at [913, 437] on button "Save" at bounding box center [903, 440] width 37 height 23
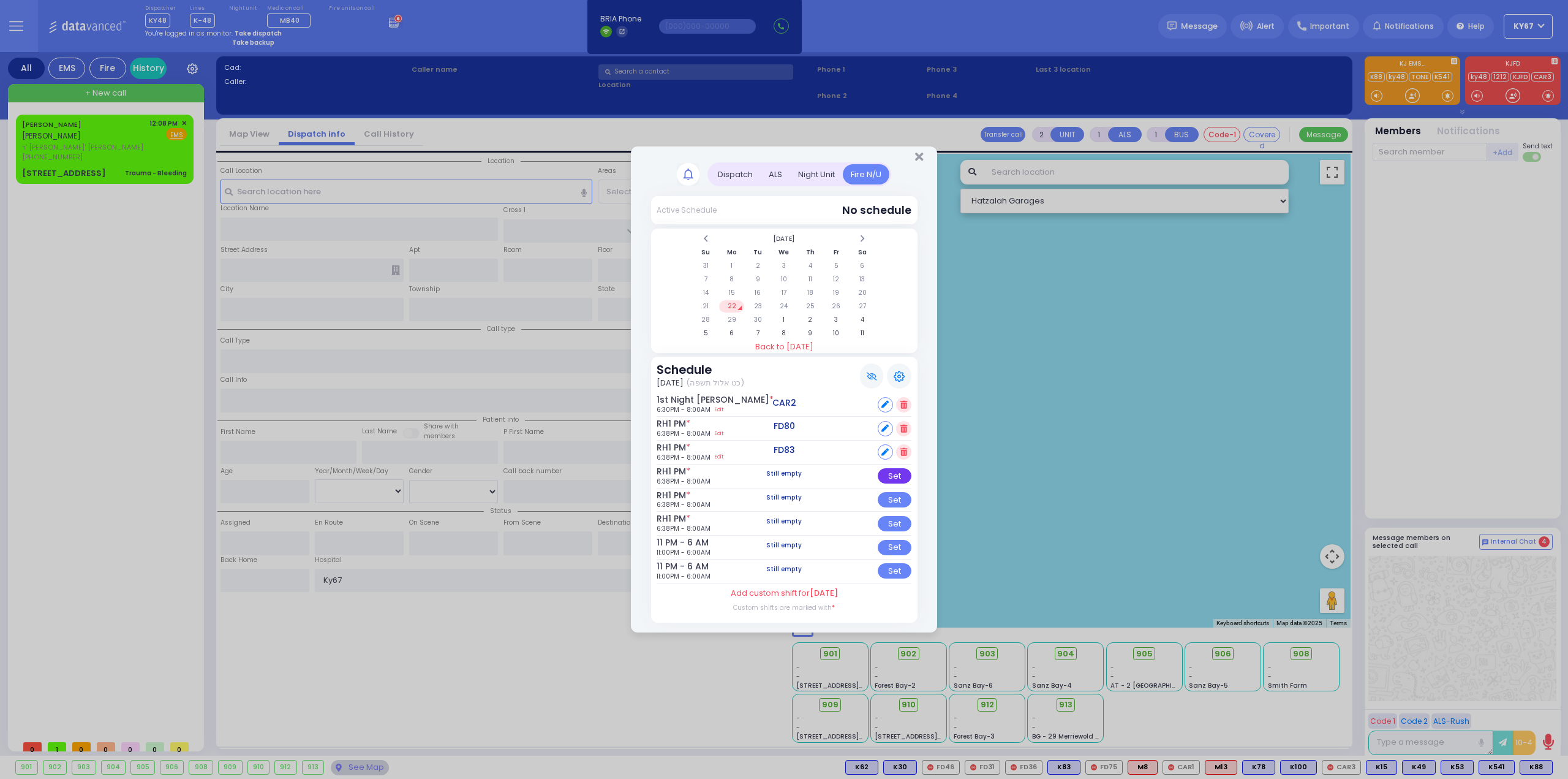
click at [894, 475] on div "Set" at bounding box center [894, 476] width 33 height 15
select select
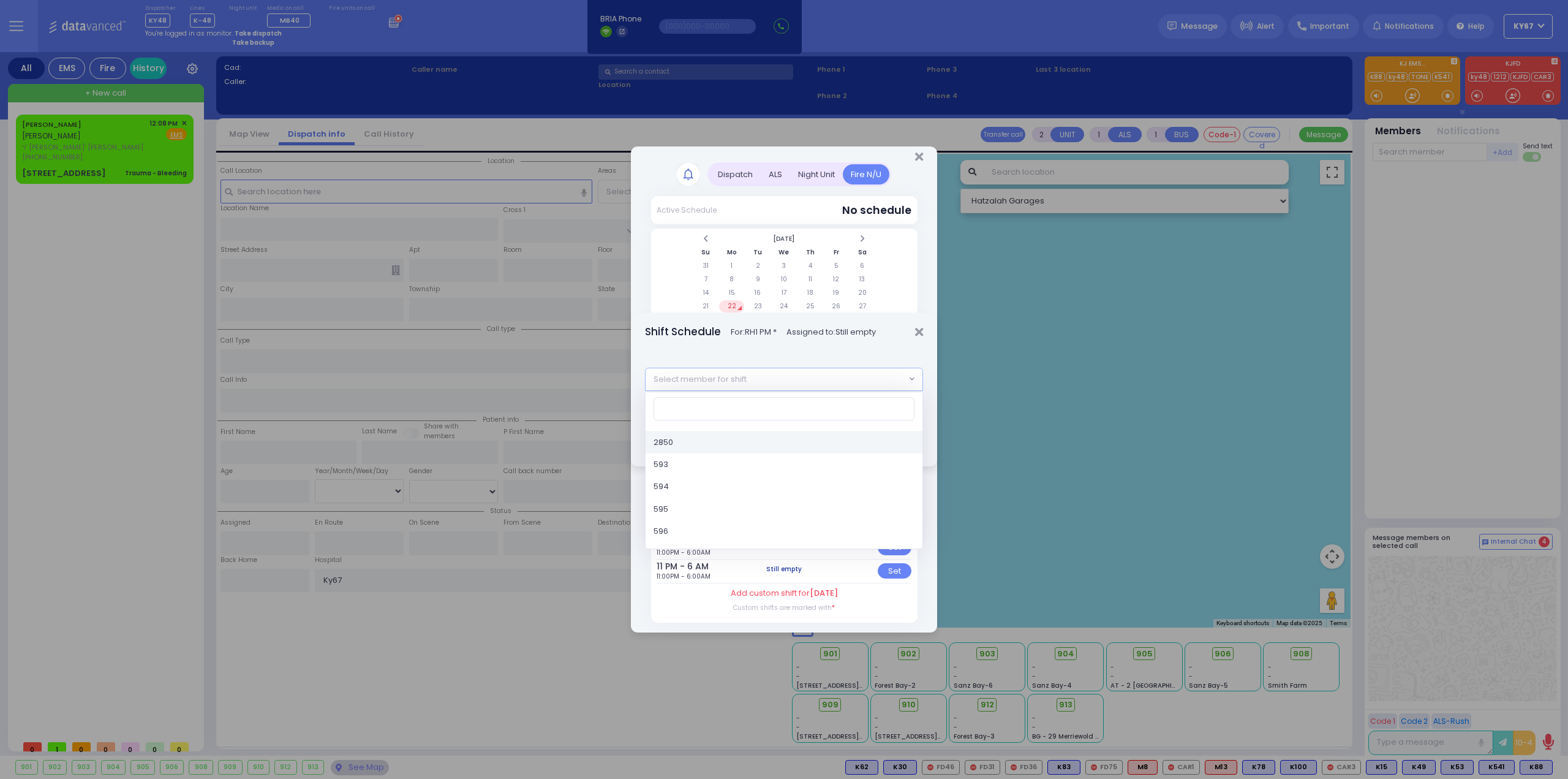
click at [717, 379] on span "Select member for shift" at bounding box center [701, 379] width 93 height 12
type input "87"
select select "99a39533-c11b-49cc-8ae2-c51c405957c4"
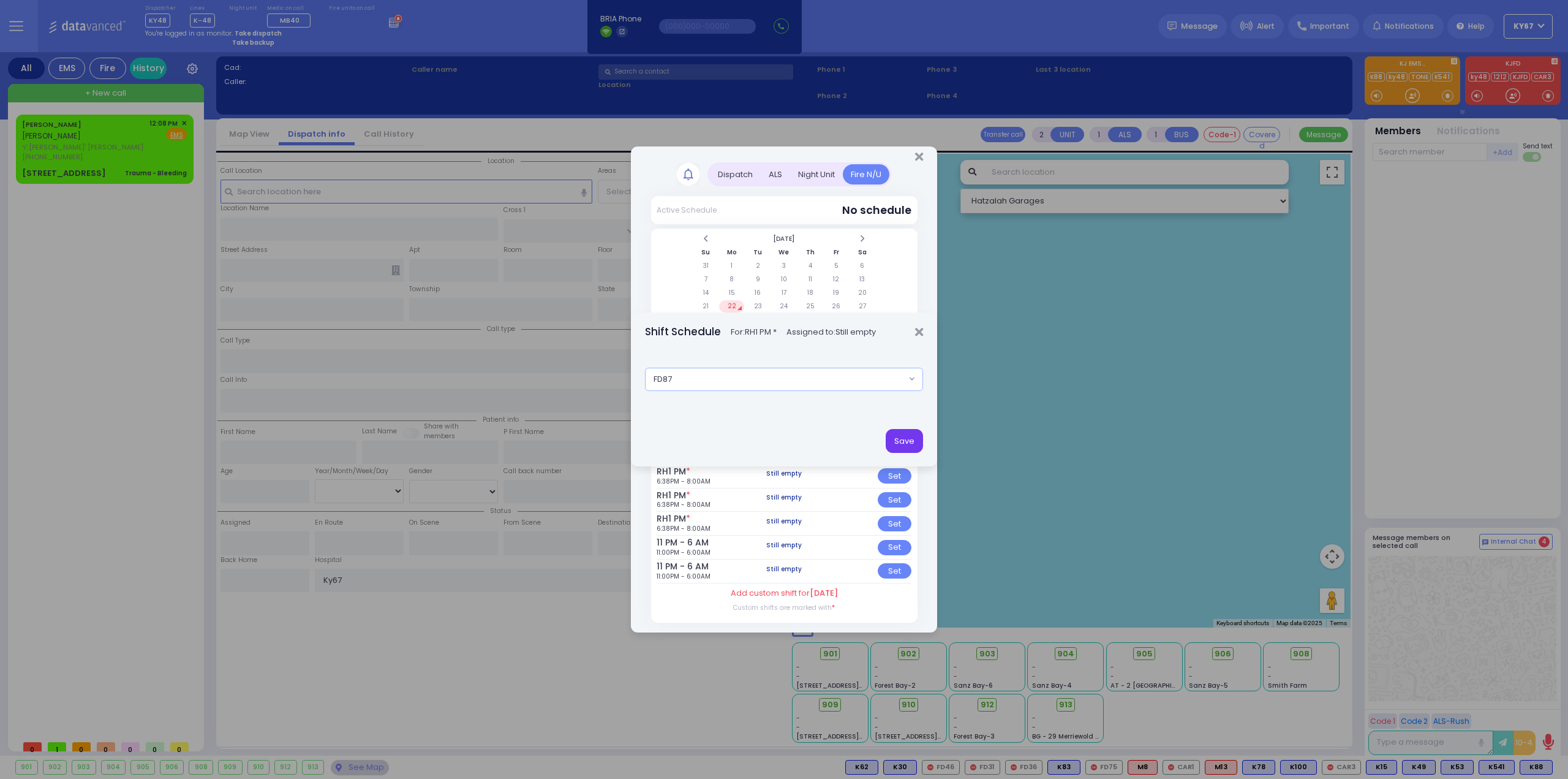
click at [904, 437] on button "Save" at bounding box center [903, 440] width 37 height 23
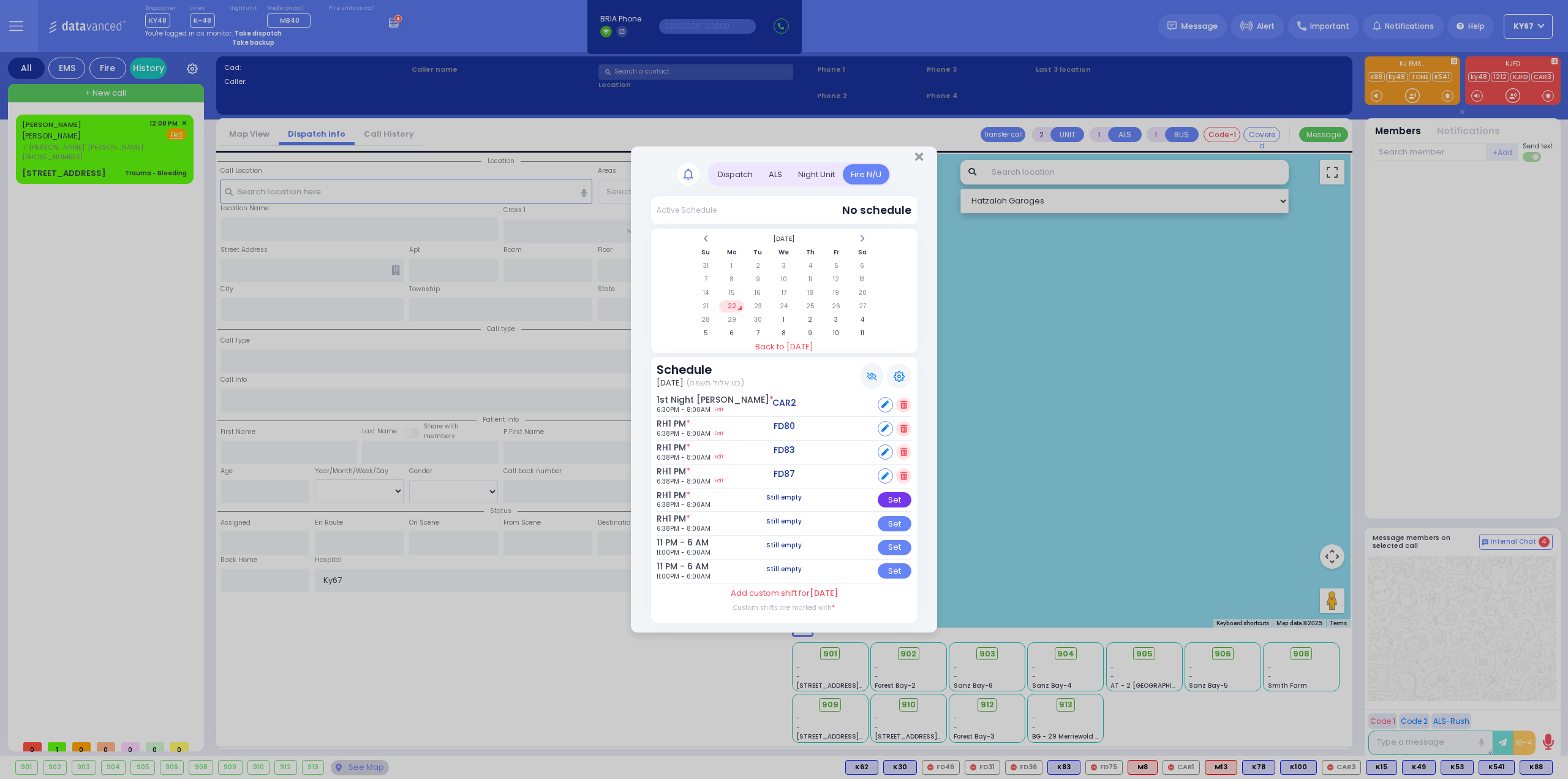
click at [888, 503] on div "Set" at bounding box center [894, 500] width 33 height 15
select select
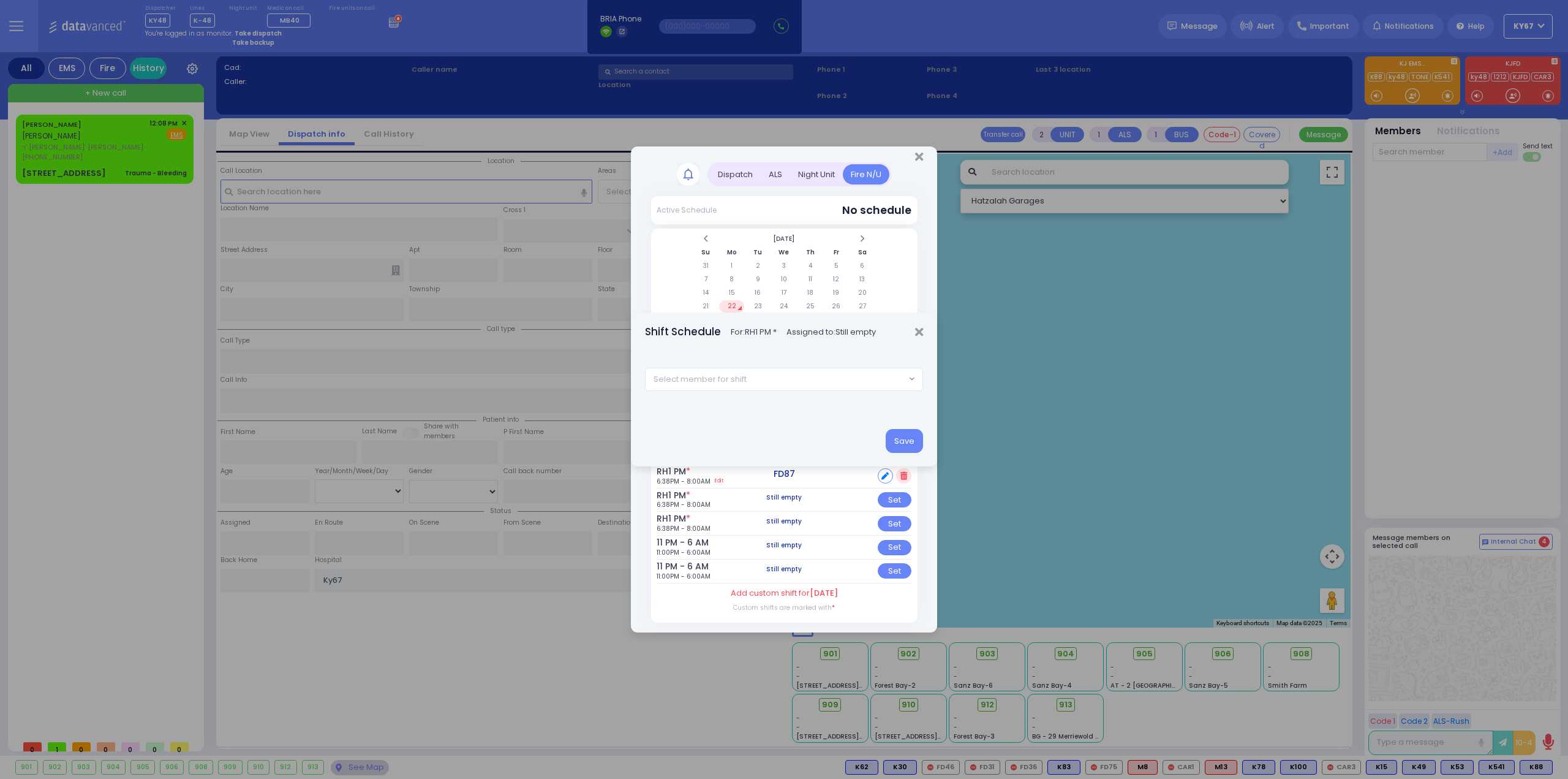
click at [737, 383] on span "Select member for shift" at bounding box center [701, 379] width 93 height 12
type input "89"
select select "277cc187-7285-8f06-05ed-d2dc55bfaea5"
click at [913, 435] on button "Save" at bounding box center [903, 440] width 37 height 23
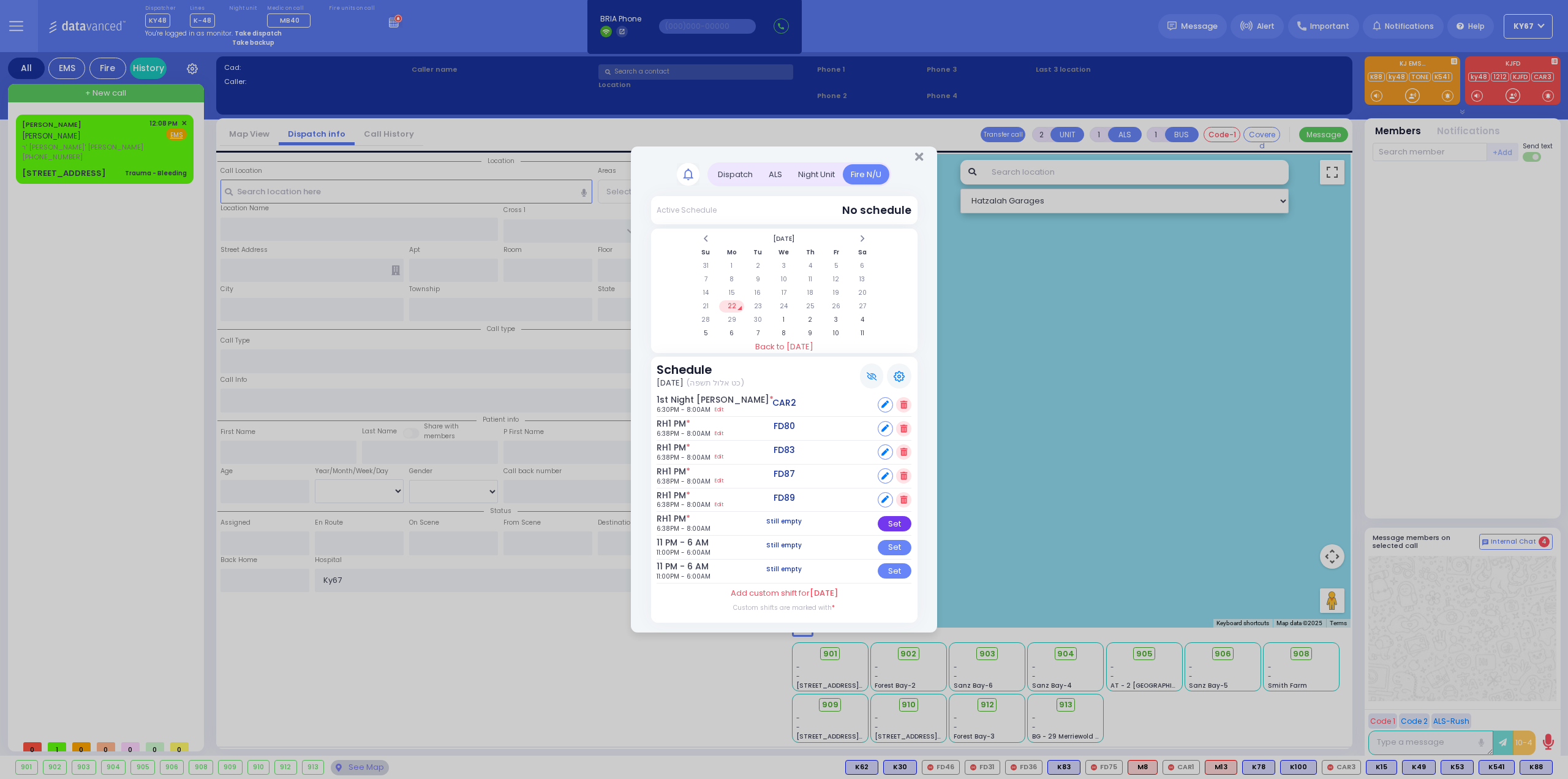
click at [893, 523] on div "Set" at bounding box center [894, 524] width 33 height 15
select select
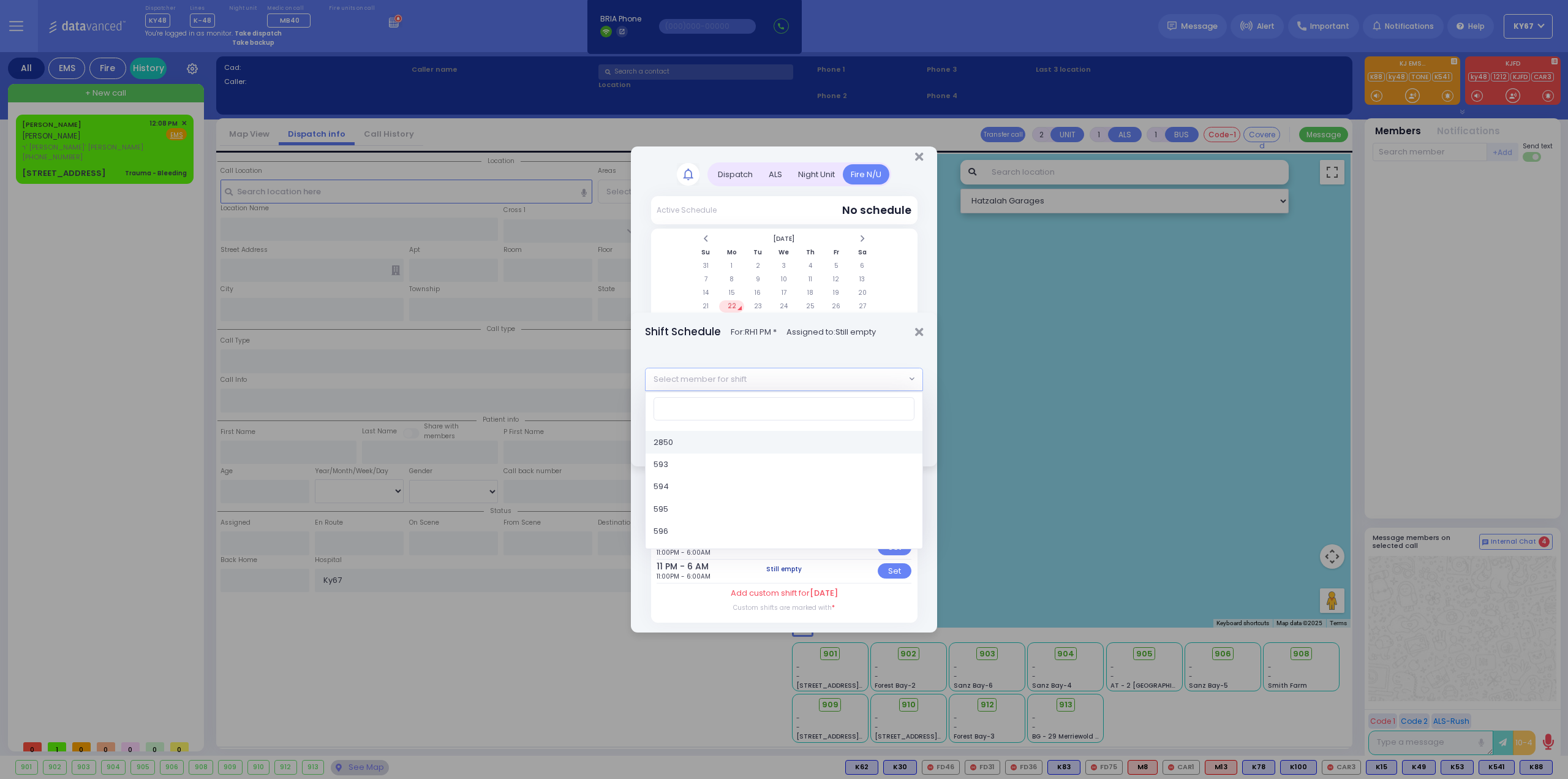
click at [761, 381] on span "Select member for shift" at bounding box center [775, 379] width 260 height 22
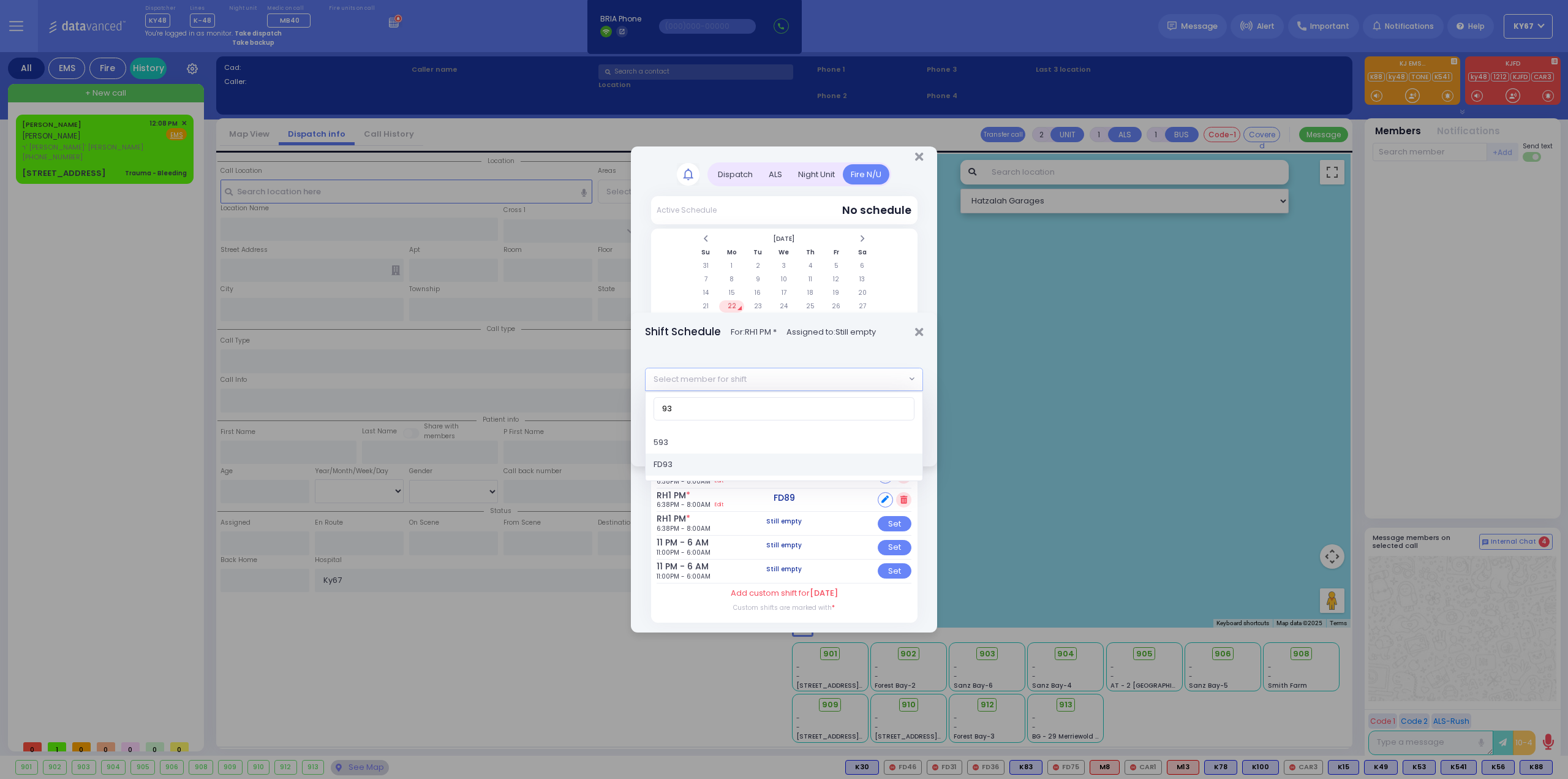
type input "93"
select select "dafdecfb-9a98-4ff8-b626-ea24123bc6ae"
click at [903, 433] on button "Save" at bounding box center [903, 440] width 37 height 23
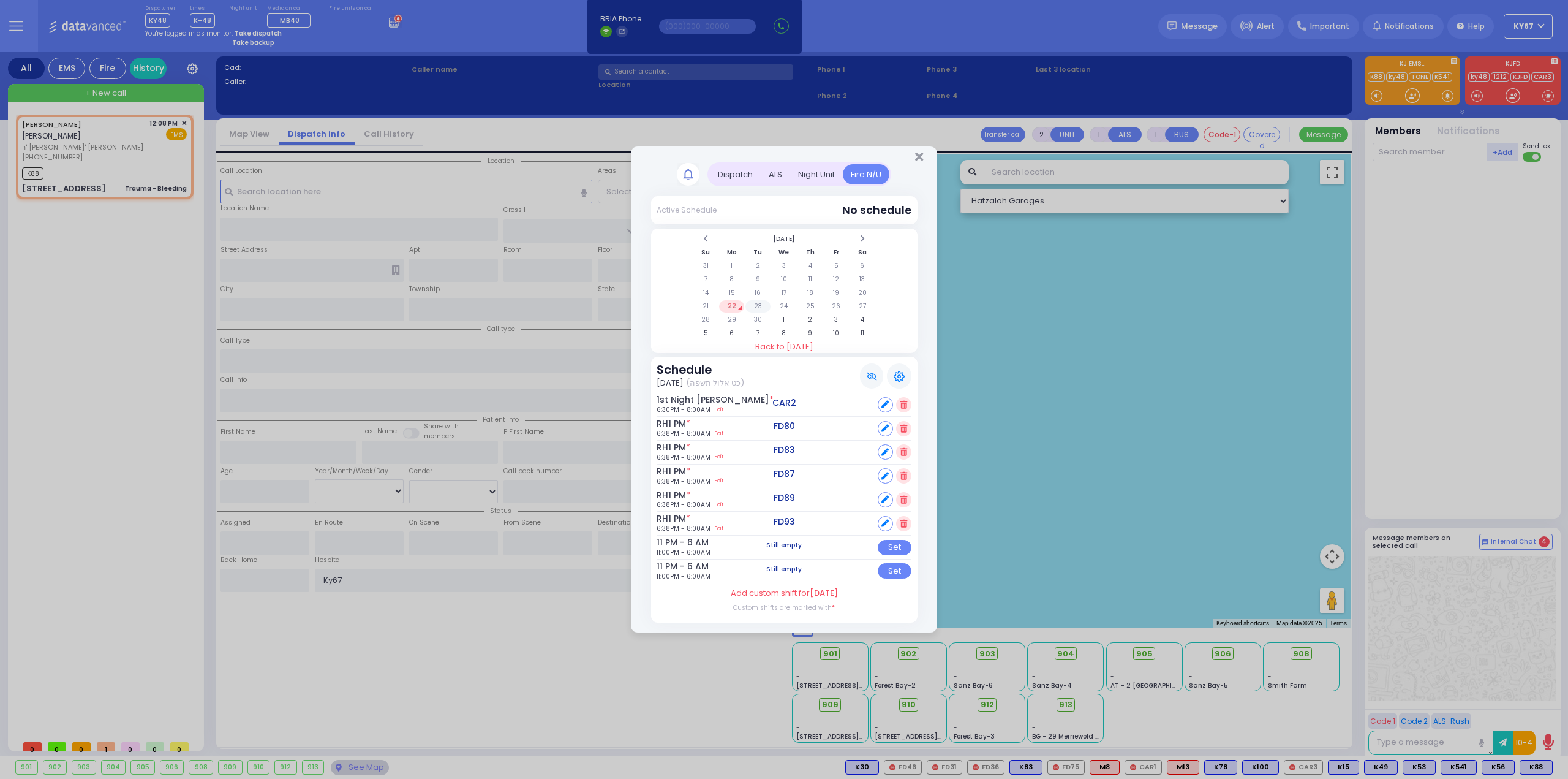
click at [754, 307] on td "23" at bounding box center [758, 306] width 25 height 12
select select
type input "Trauma - Bleeding"
radio input "true"
type input "[PERSON_NAME]"
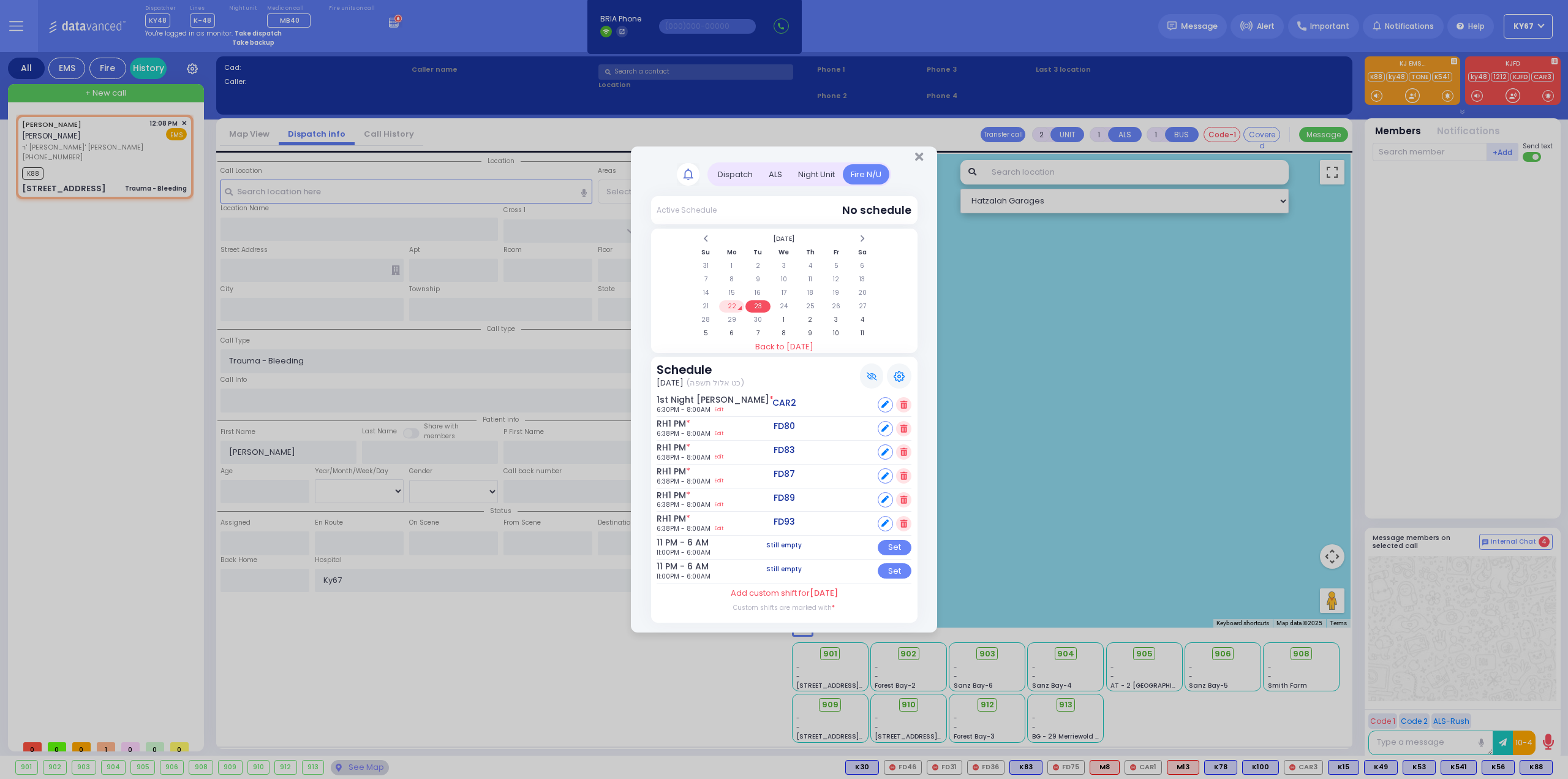
type input "LANDAU"
select select
type input "12:08"
type input "12:10"
select select "Hatzalah Garages"
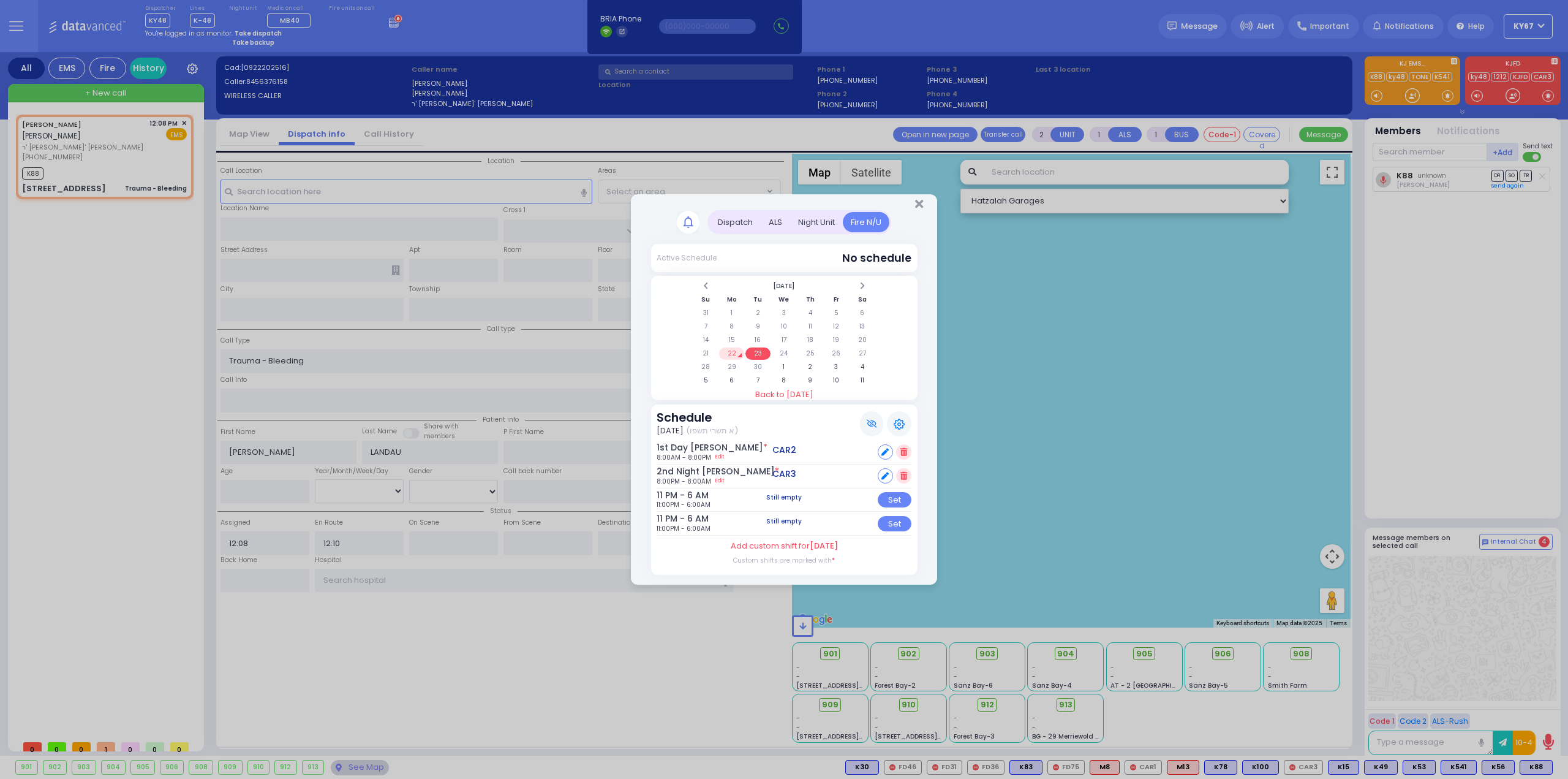
type input "TARNOPOL WAY"
type input "KALEV WAY"
type input "[STREET_ADDRESS]"
type input "202"
type input "Monroe"
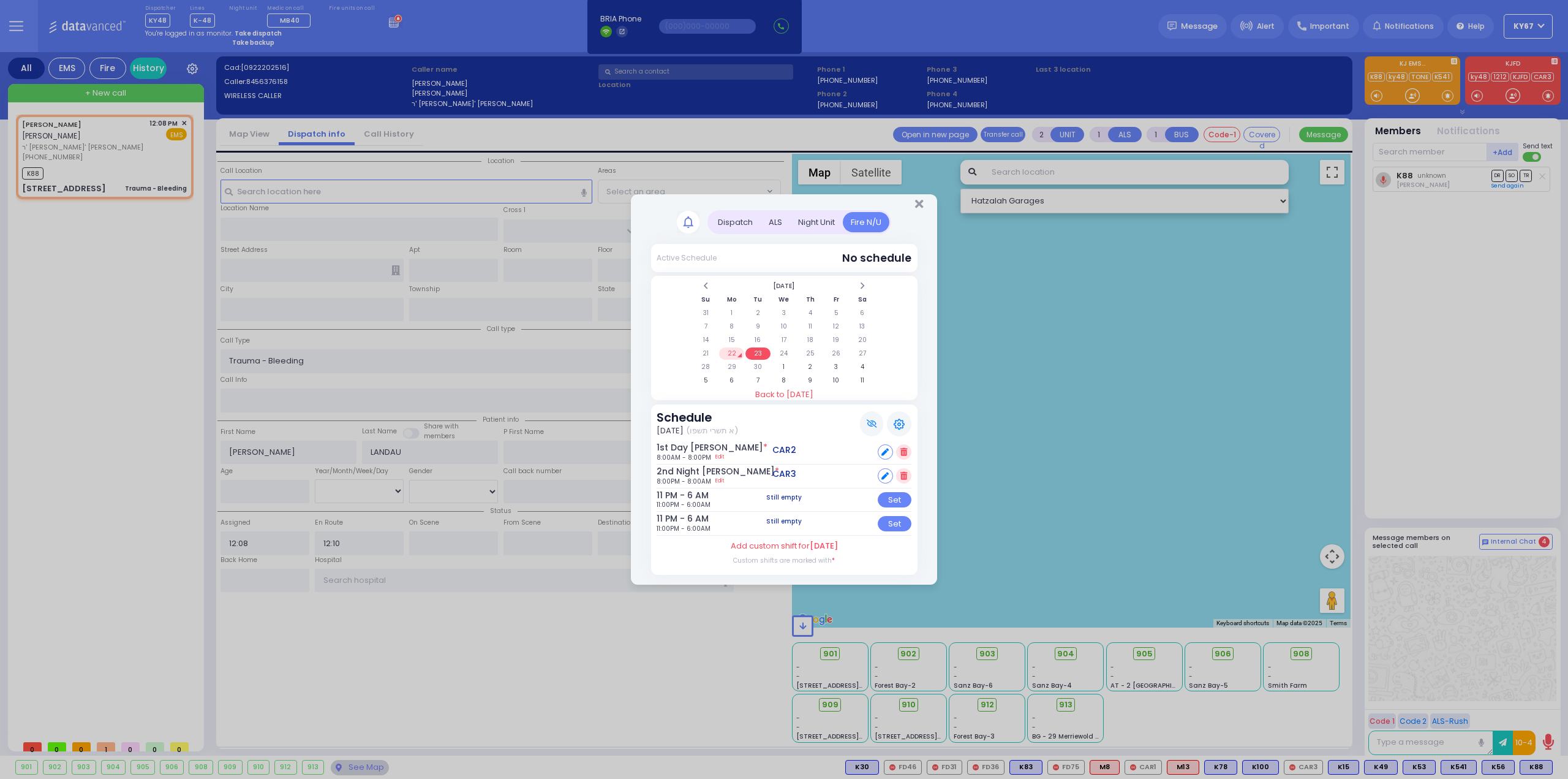
type input "[US_STATE]"
type input "10950"
select select "SECTION 2"
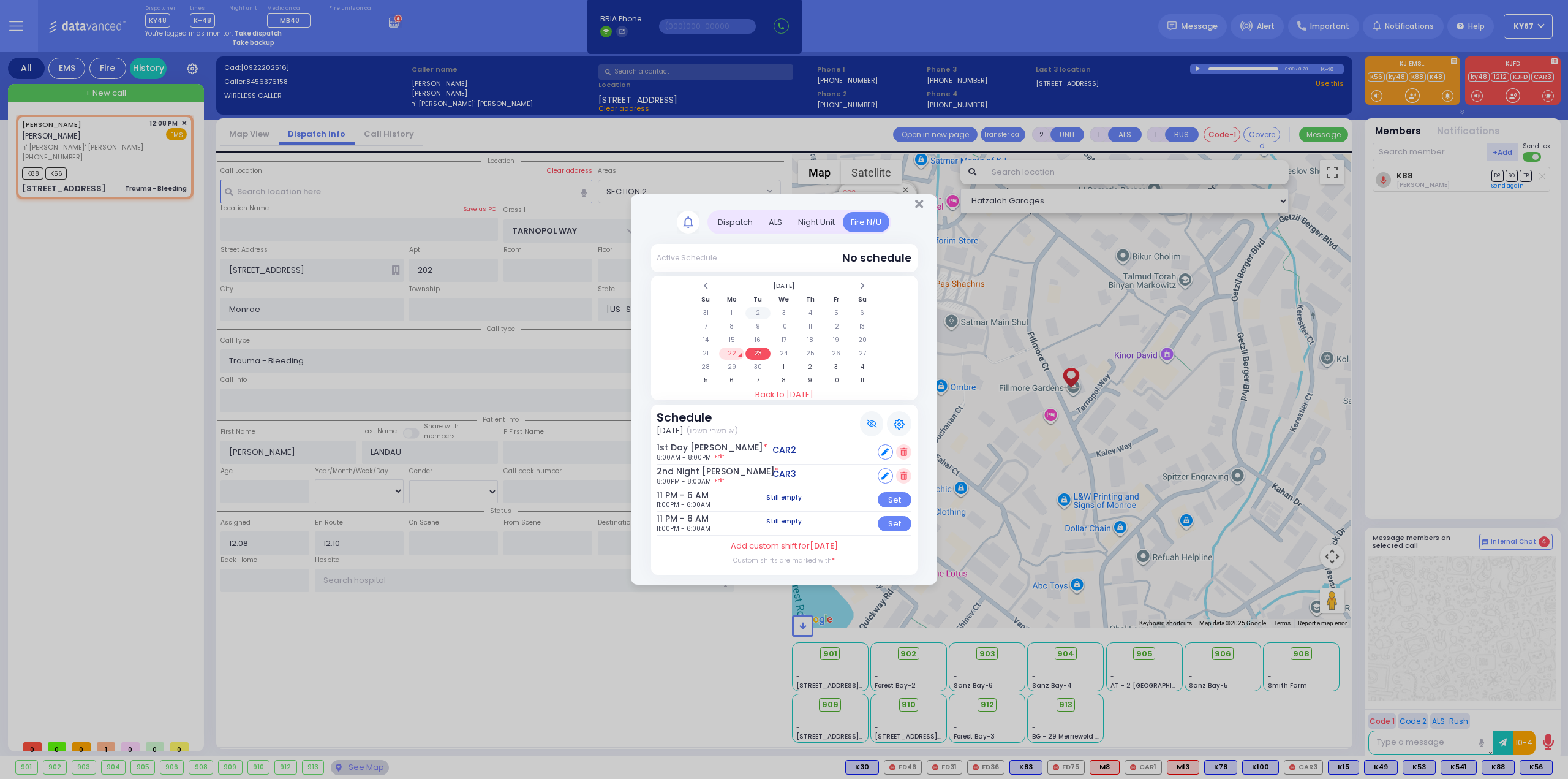
select select
radio input "true"
select select
select select "Hatzalah Garages"
select select "SECTION 2"
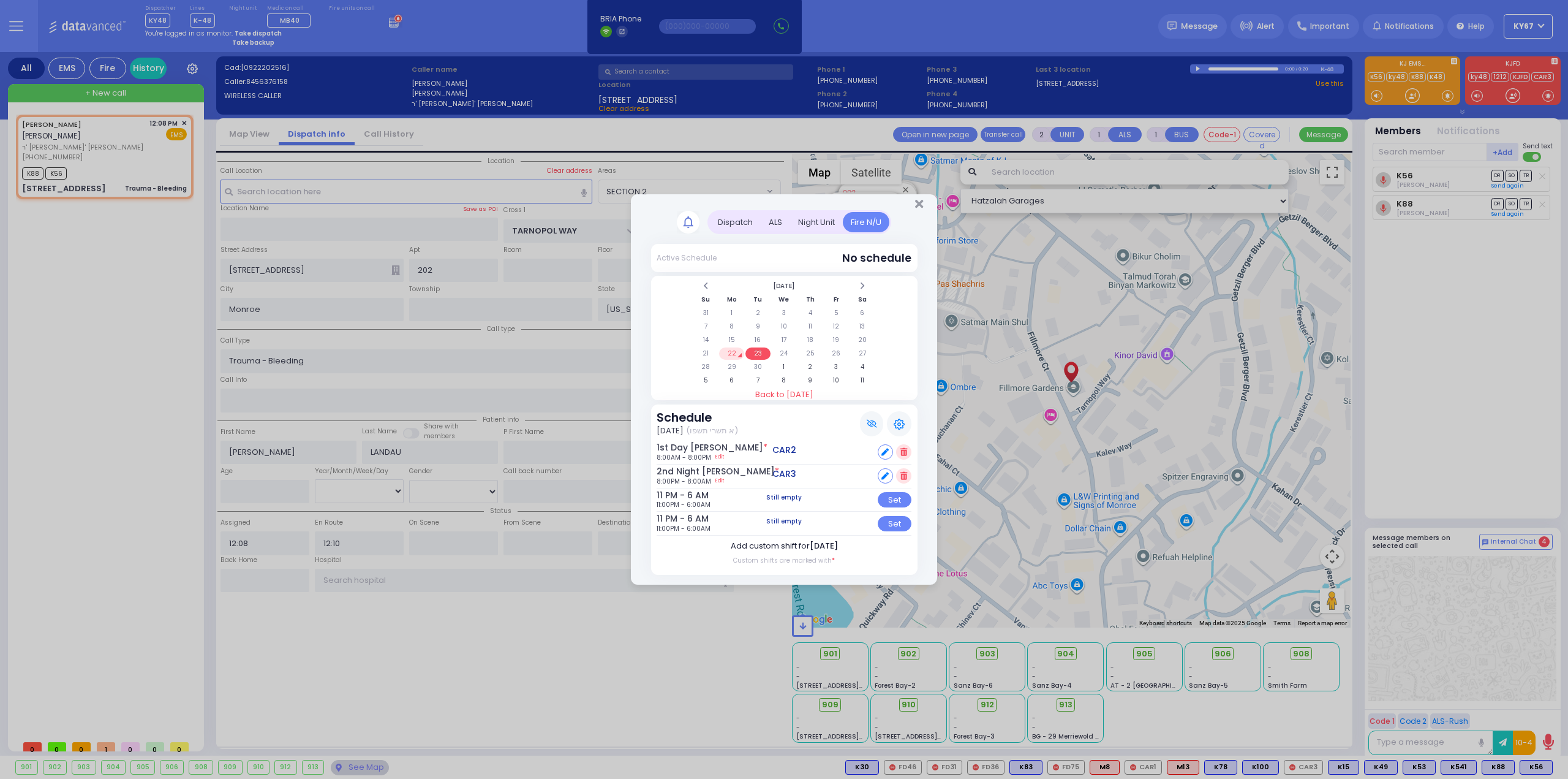
click at [796, 546] on label "Add custom shift for [DATE]" at bounding box center [784, 546] width 108 height 12
select select "5"
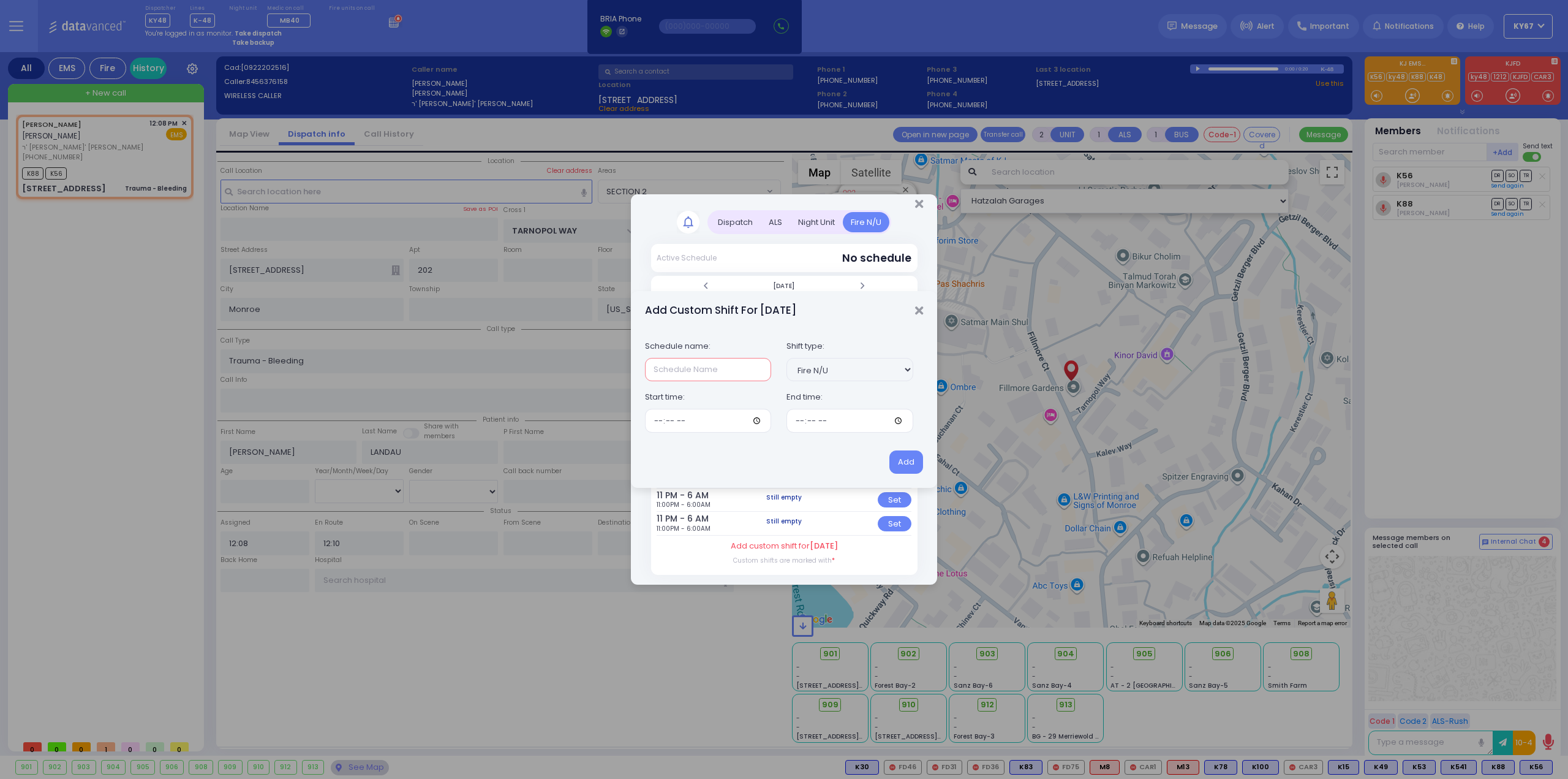
click at [671, 377] on input "text" at bounding box center [708, 370] width 127 height 23
type input "RH1 AM"
click at [658, 427] on input "time" at bounding box center [708, 420] width 127 height 23
type input "07:30"
type input "20:00"
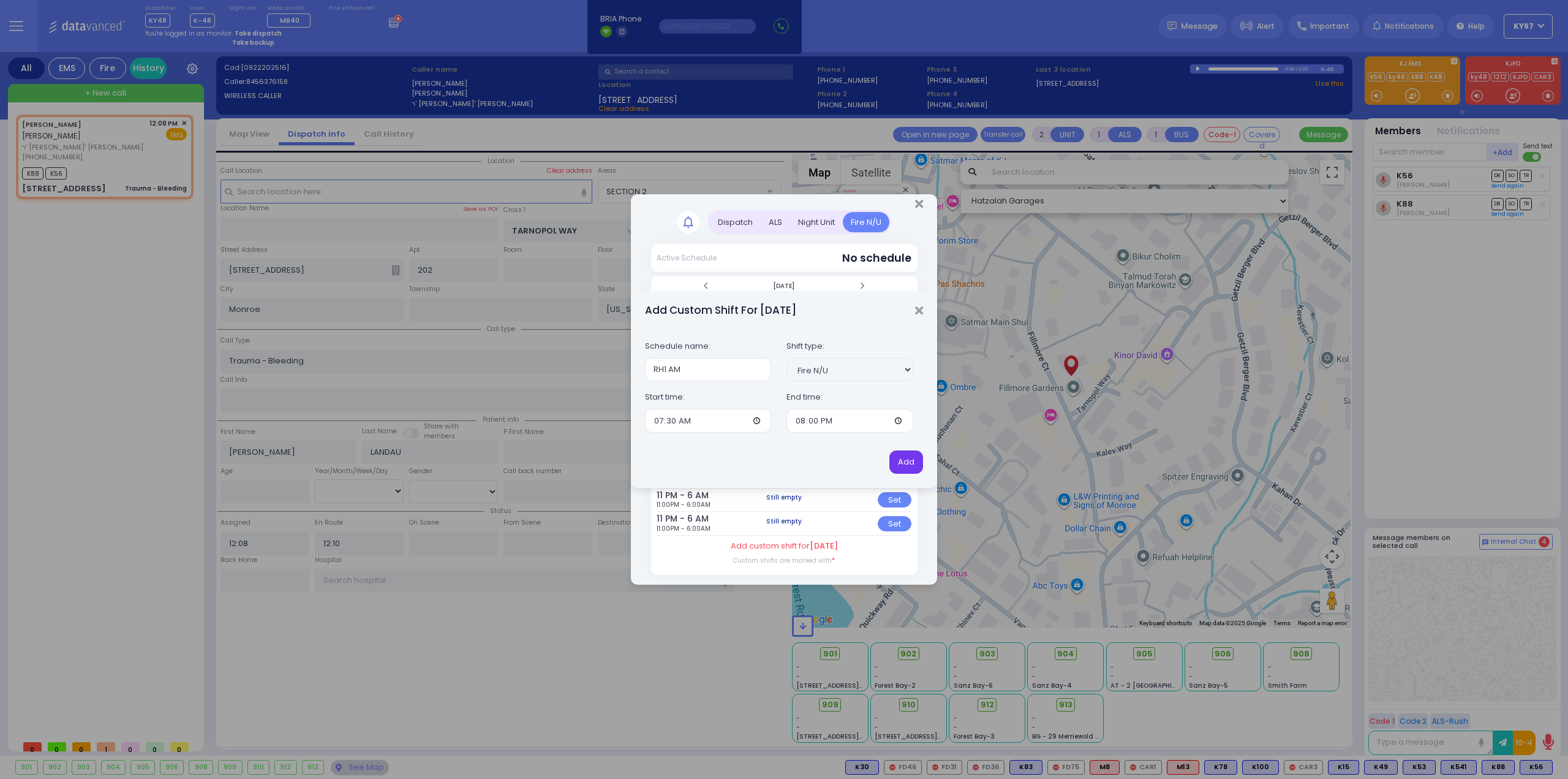
click at [889, 450] on button "Add" at bounding box center [905, 462] width 33 height 23
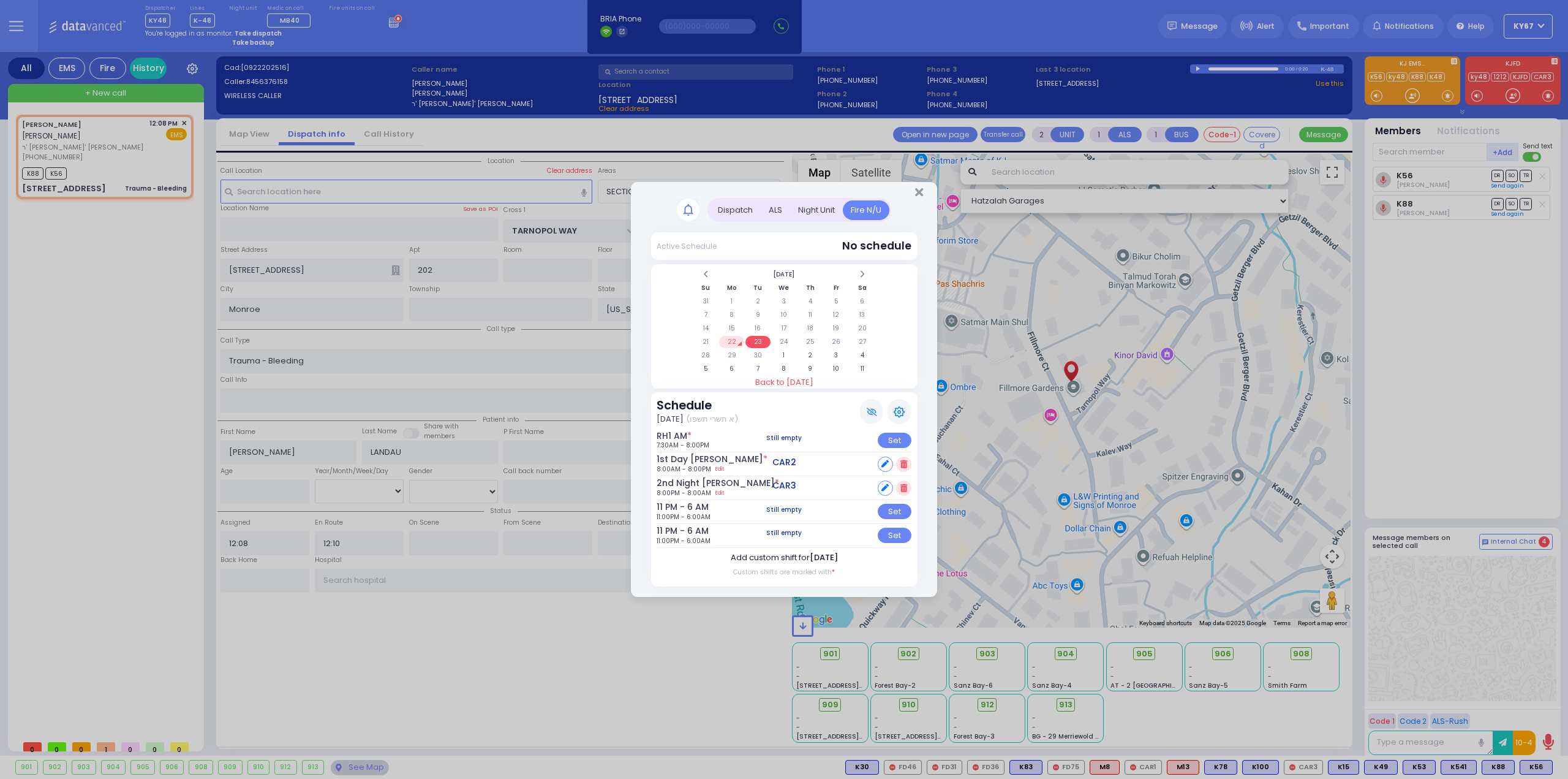
click at [810, 561] on span "[DATE]" at bounding box center [824, 557] width 29 height 11
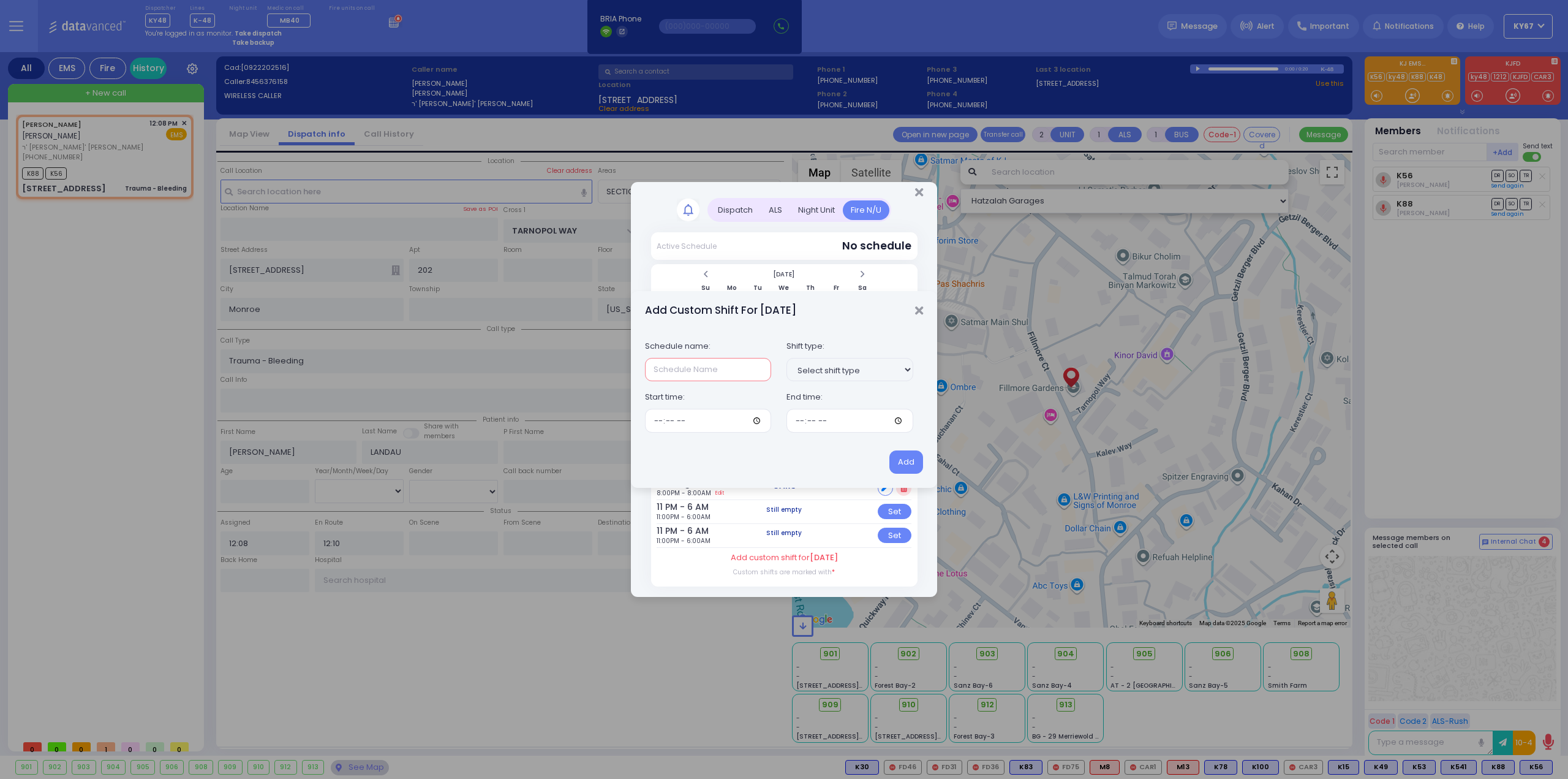
click at [661, 370] on input "text" at bounding box center [708, 370] width 127 height 23
type input "RH1"
type input "07:30"
type input "20:00"
click at [889, 450] on button "Add" at bounding box center [905, 462] width 33 height 23
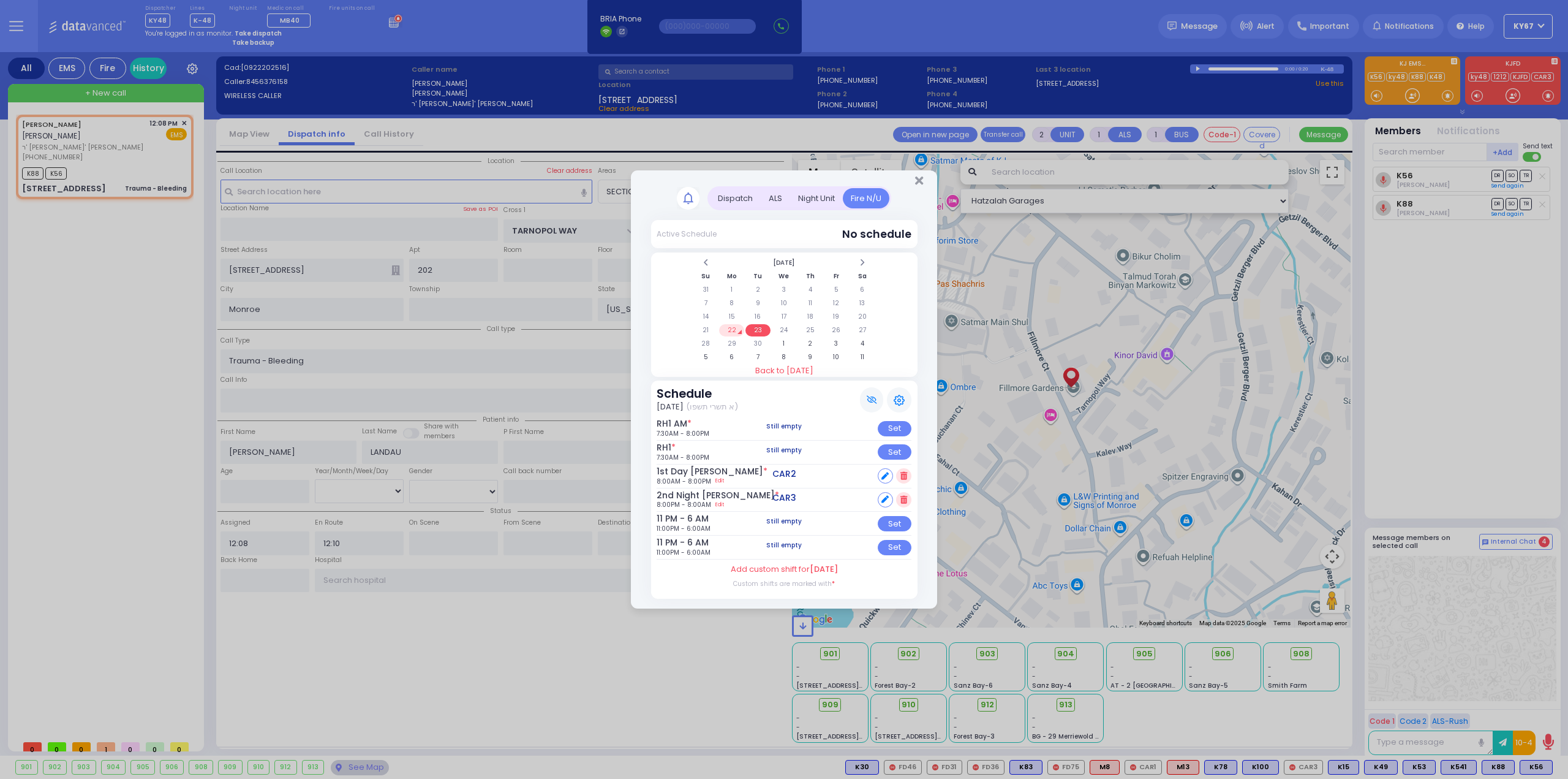
click at [667, 449] on h6 "RH1 *" at bounding box center [673, 448] width 33 height 10
click at [676, 446] on span "*" at bounding box center [673, 447] width 5 height 12
click at [775, 568] on label "Add custom shift for [DATE]" at bounding box center [784, 569] width 108 height 12
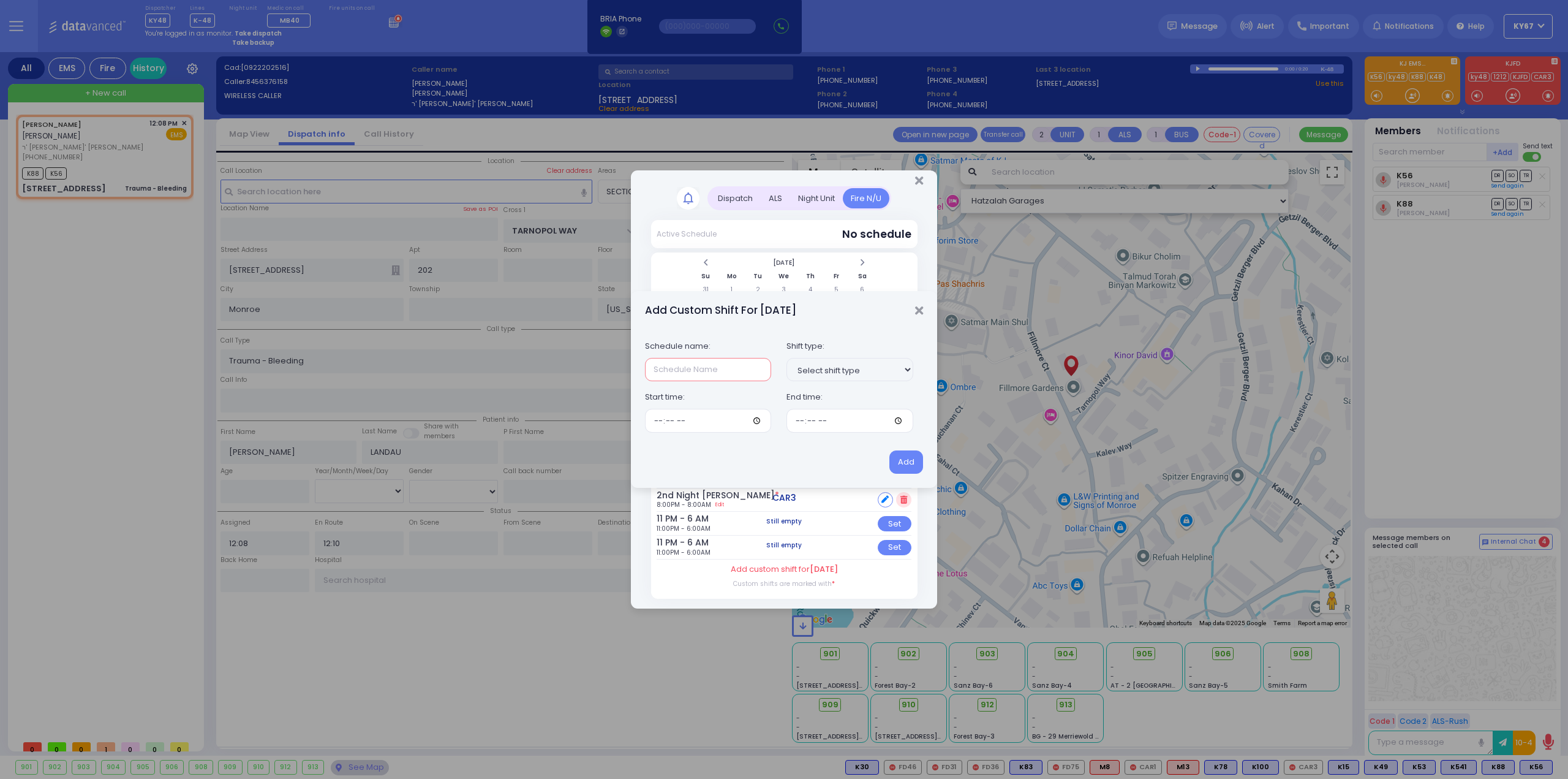
click at [683, 372] on input "text" at bounding box center [708, 370] width 127 height 23
type input "RH1 AM"
type input "07:30"
type input "20:00"
click at [889, 450] on button "Add" at bounding box center [905, 462] width 33 height 23
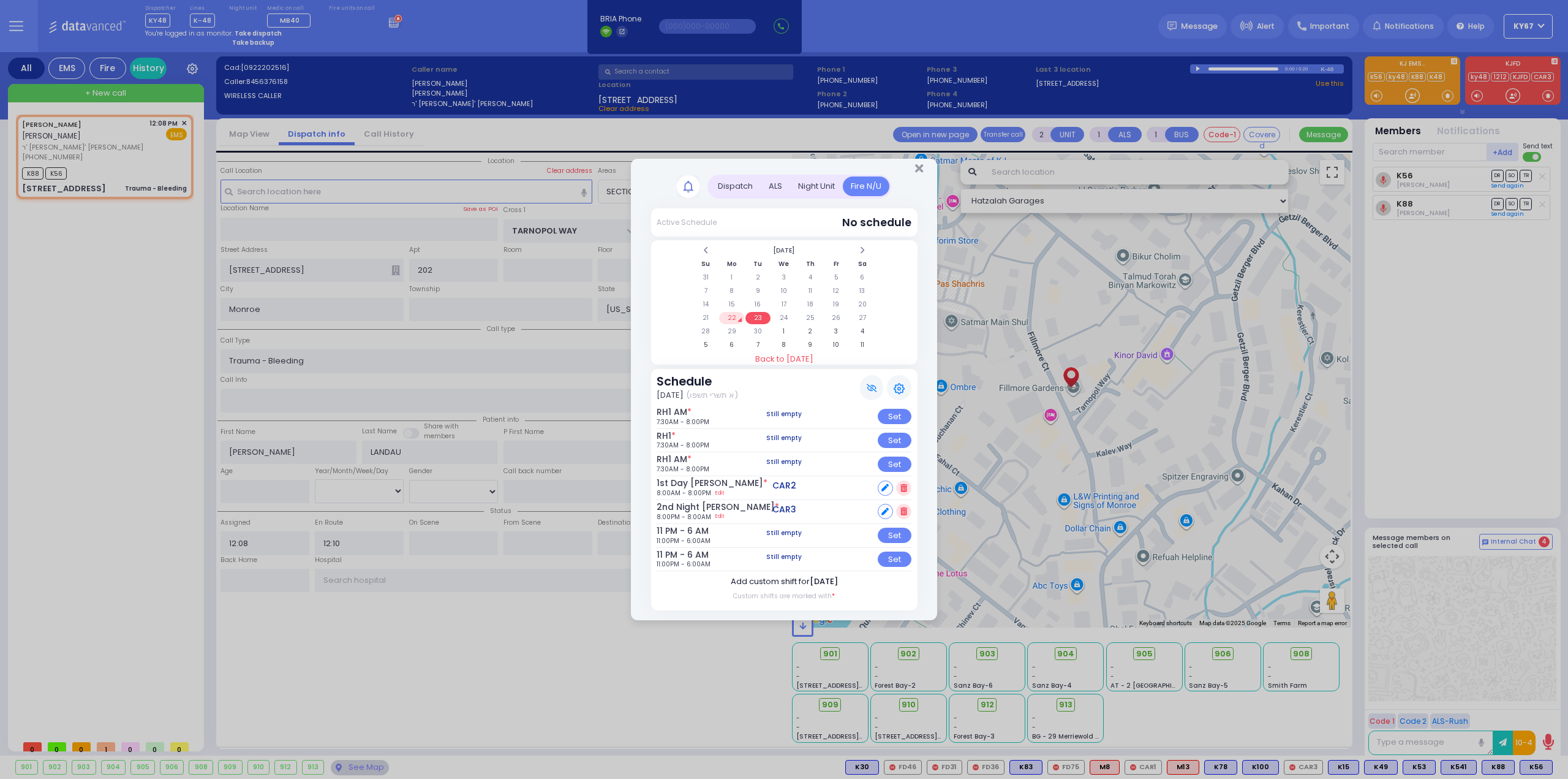
click at [784, 584] on label "Add custom shift for [DATE]" at bounding box center [784, 581] width 108 height 12
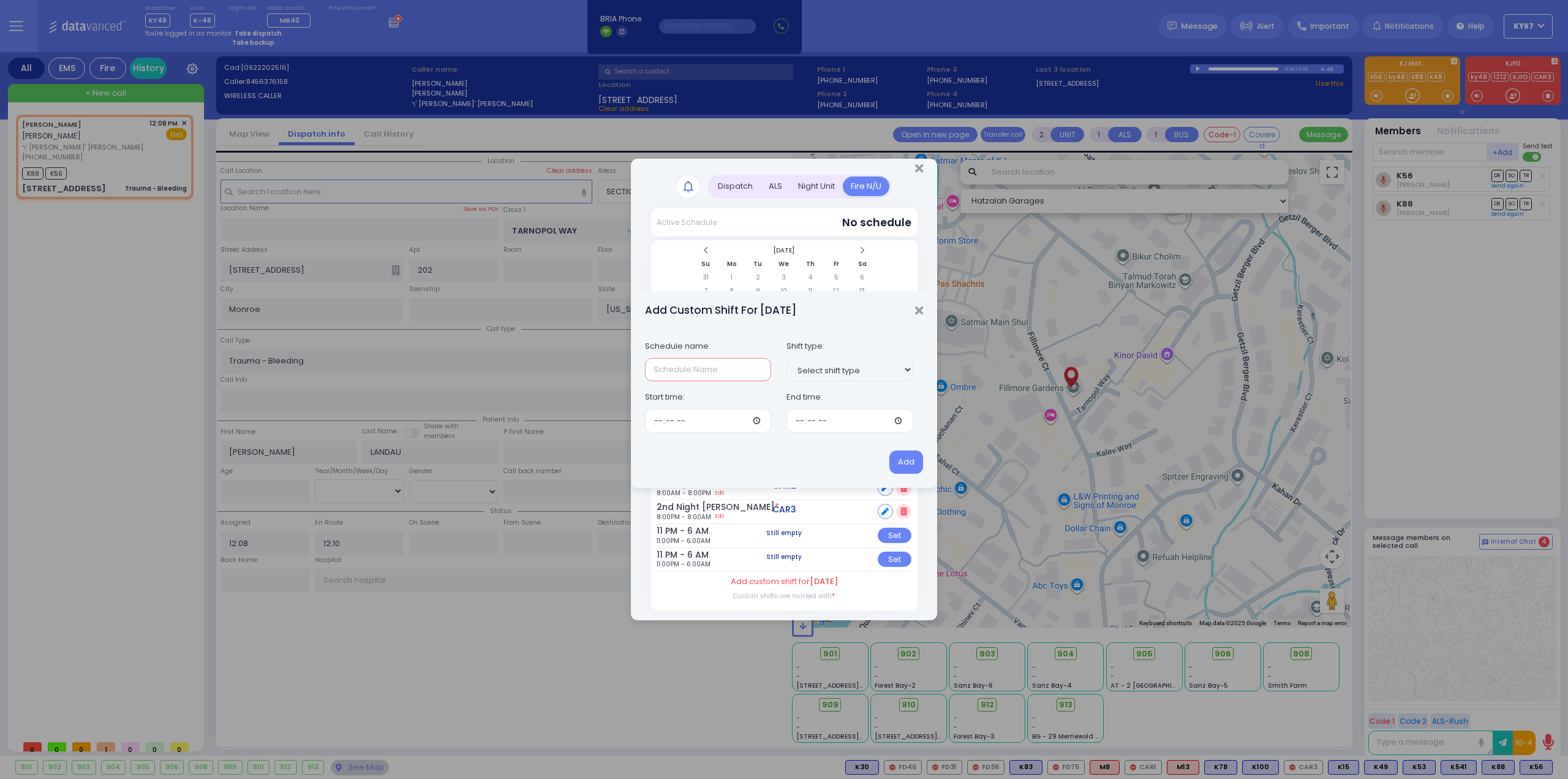
click at [663, 370] on input "text" at bounding box center [708, 370] width 127 height 23
type input "RH1 AM"
type input "07:30"
type input "20:00"
click at [889, 450] on button "Add" at bounding box center [905, 462] width 33 height 23
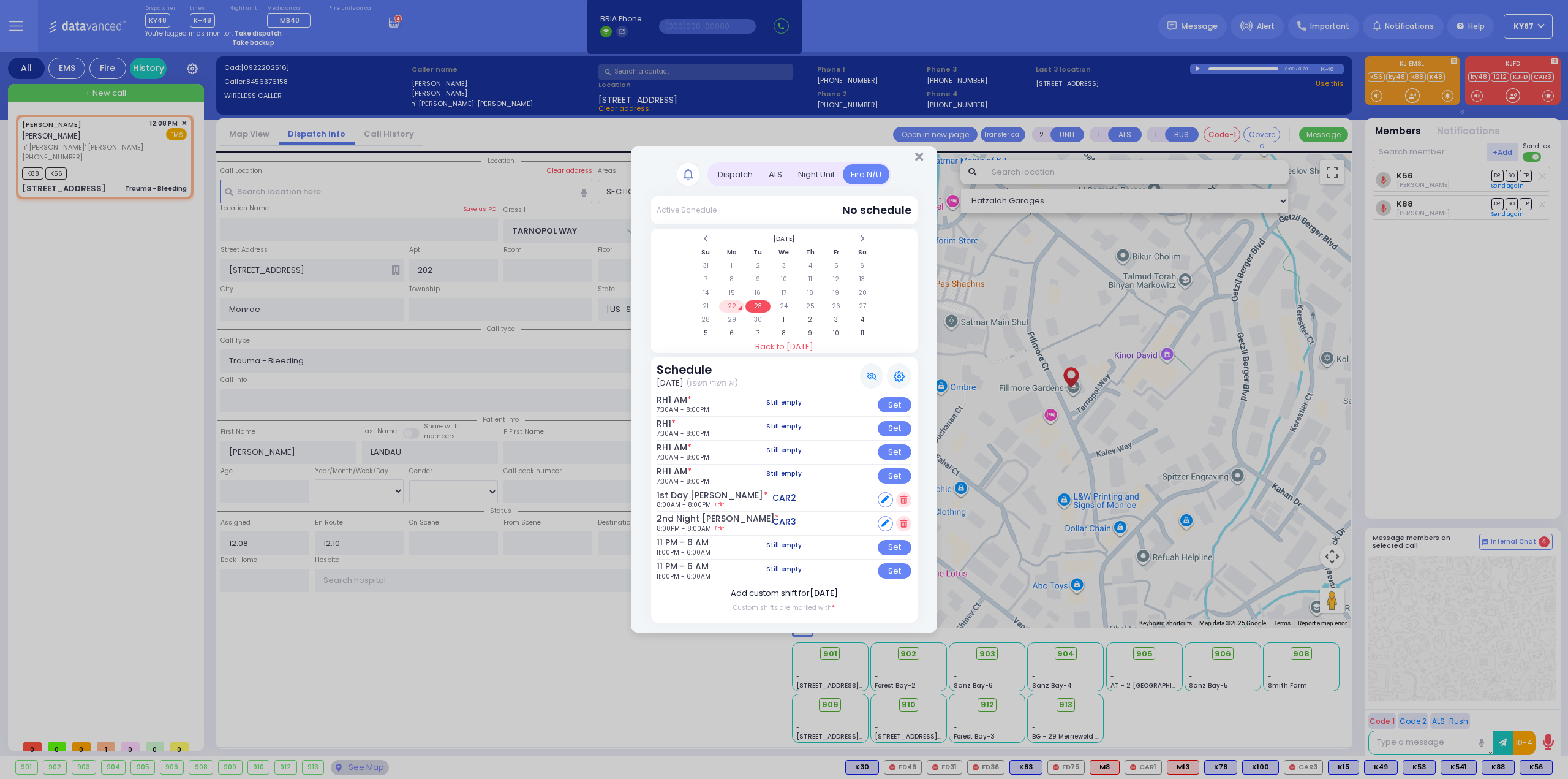
click at [782, 593] on label "Add custom shift for [DATE]" at bounding box center [784, 592] width 108 height 12
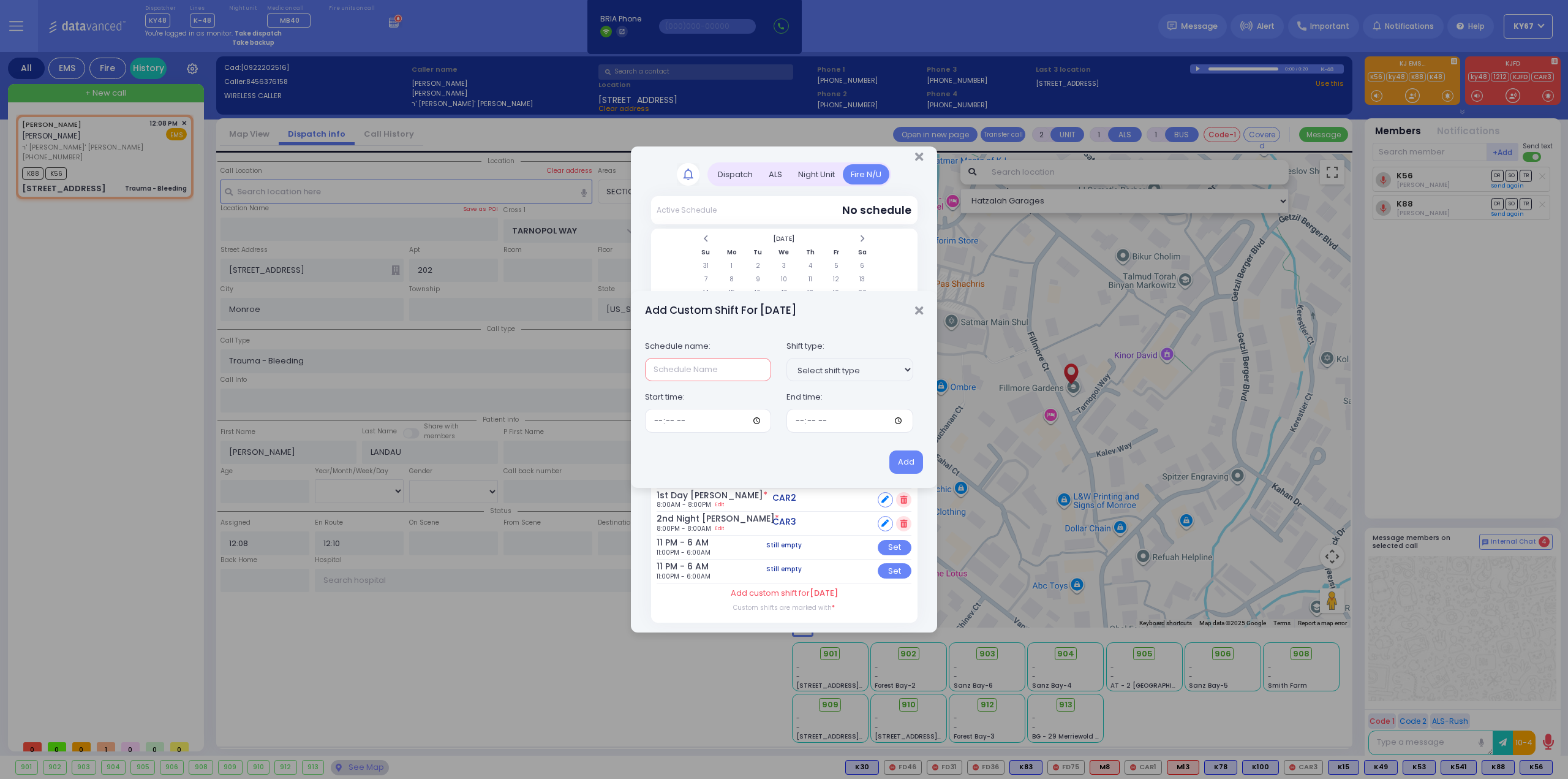
click at [697, 374] on input "text" at bounding box center [708, 370] width 127 height 23
type input "RH1 AM"
type input "07:30"
type input "20:00"
click at [889, 450] on button "Add" at bounding box center [905, 462] width 33 height 23
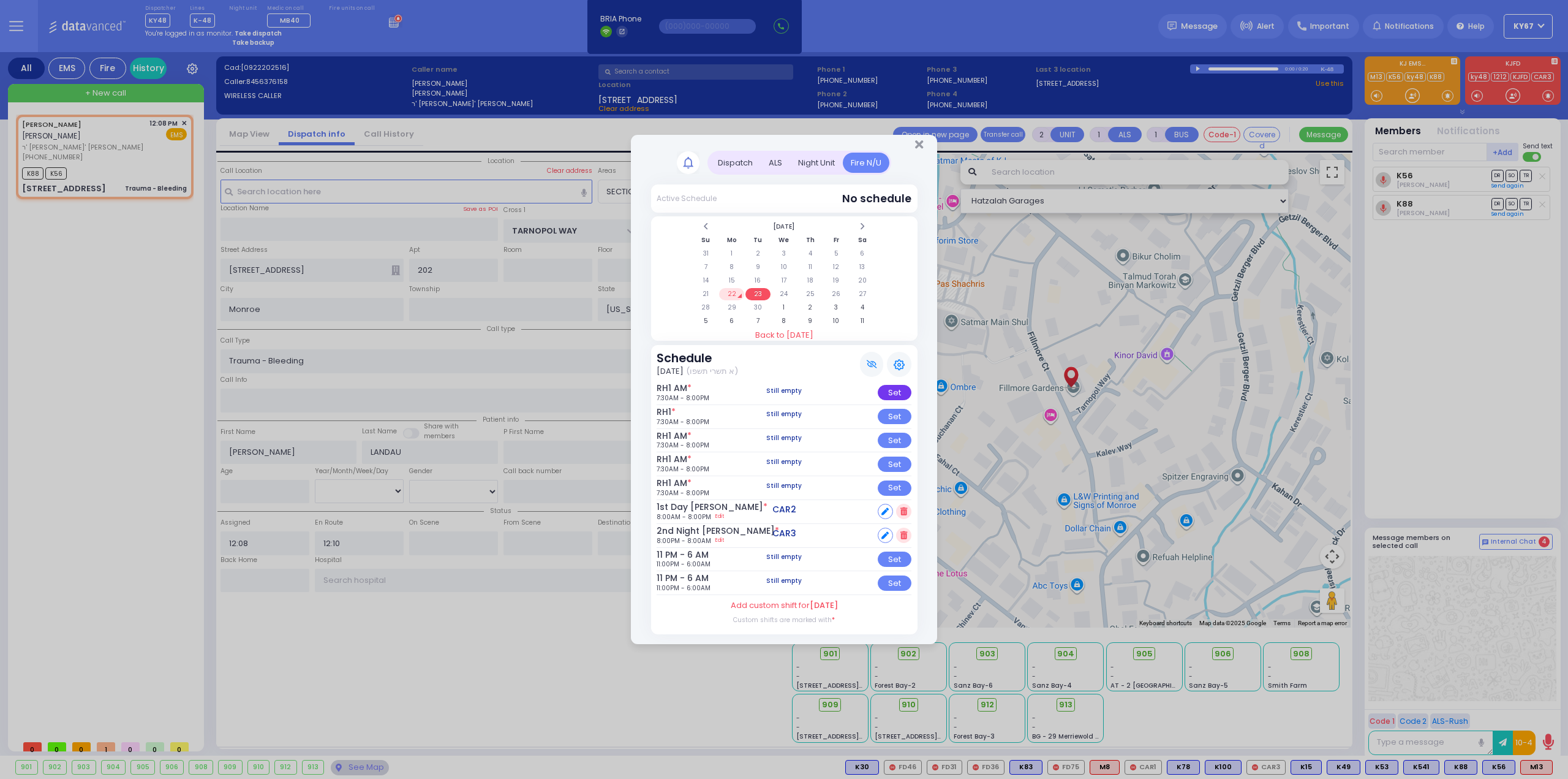
click at [897, 396] on div "Set" at bounding box center [894, 392] width 33 height 15
select select
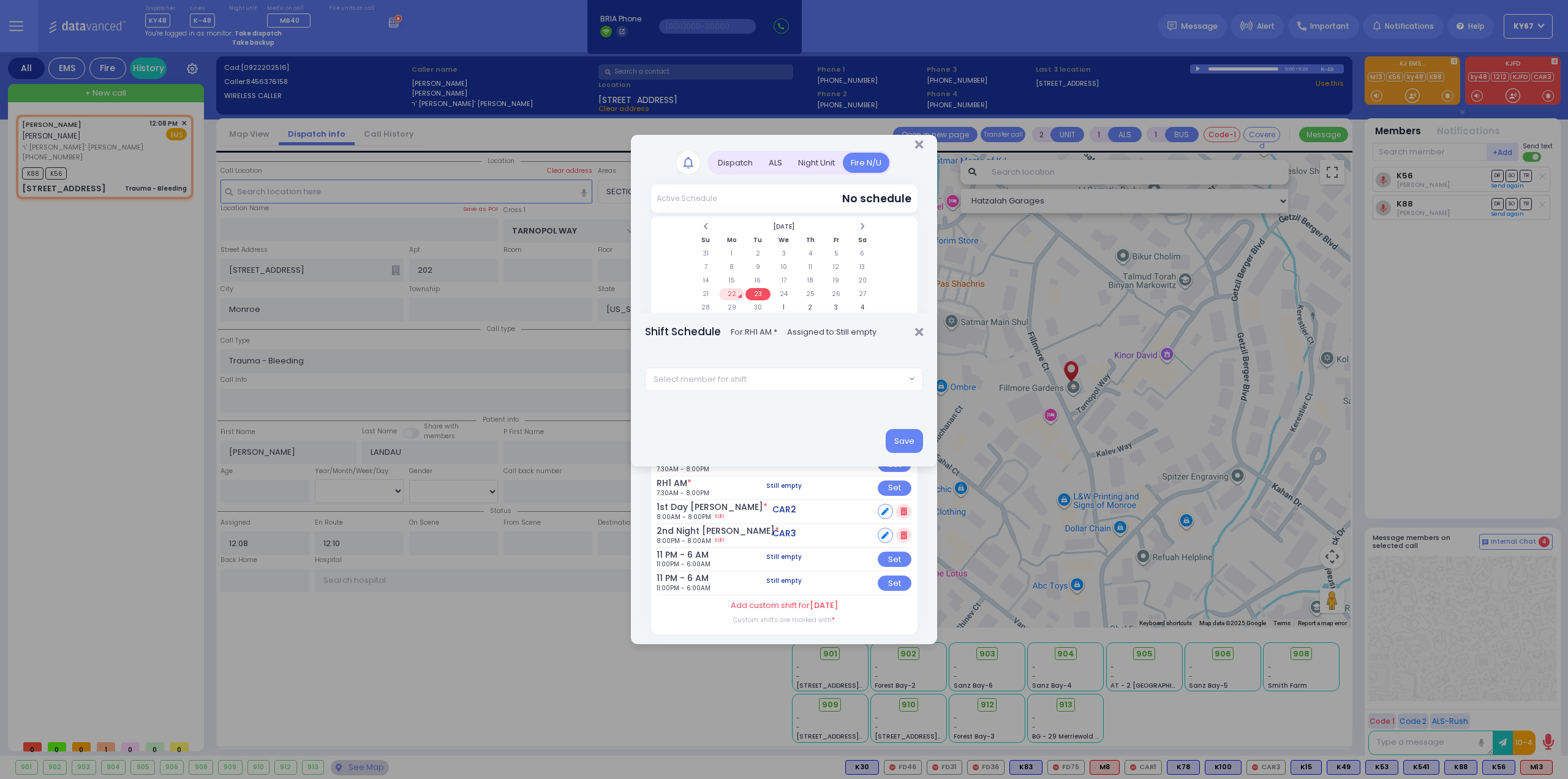
click at [735, 374] on span "Select member for shift" at bounding box center [701, 379] width 93 height 12
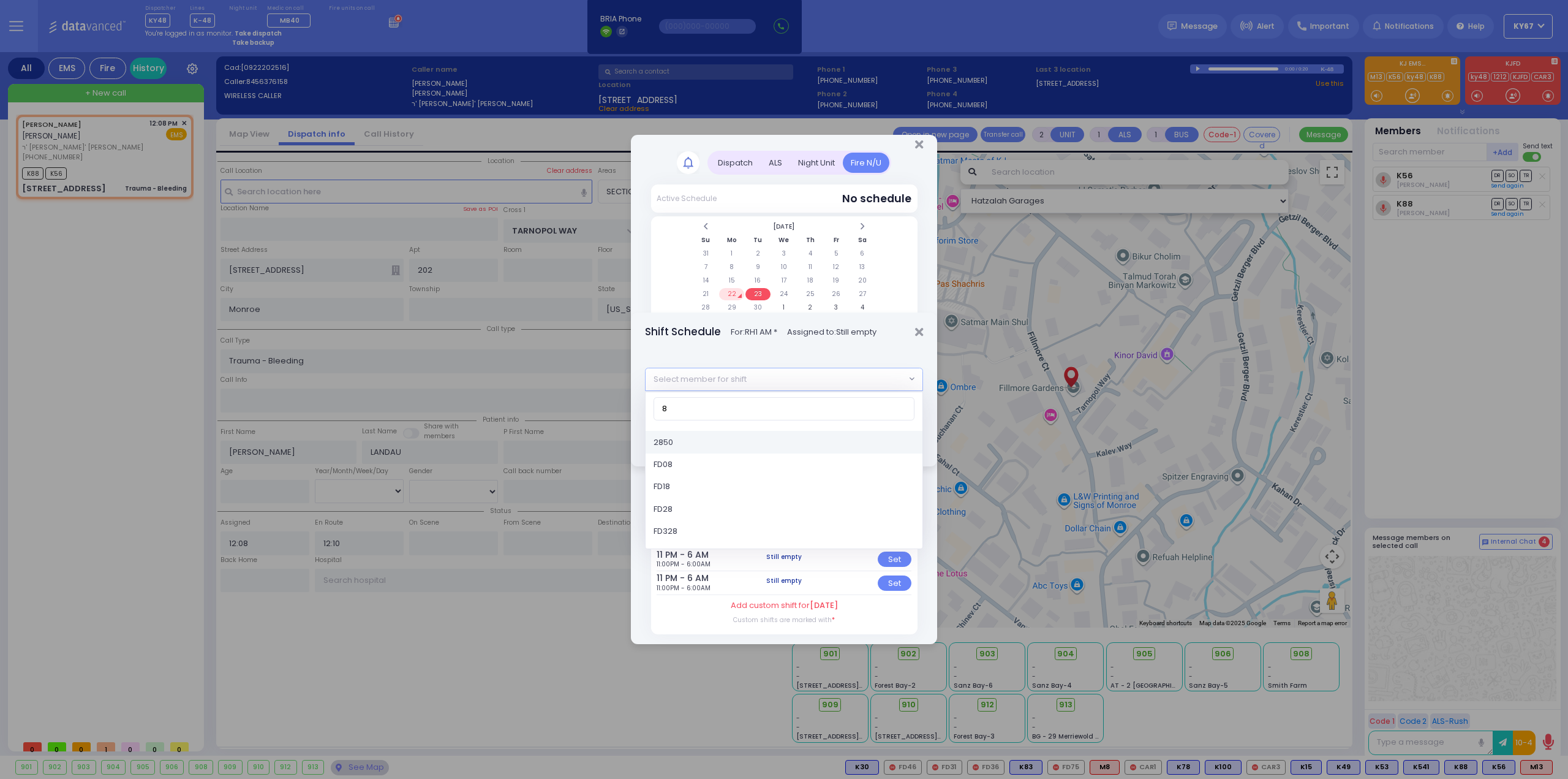
type input "83"
select select "1cc3a844-2c3a-4050-a9c4-896a512a3f2f"
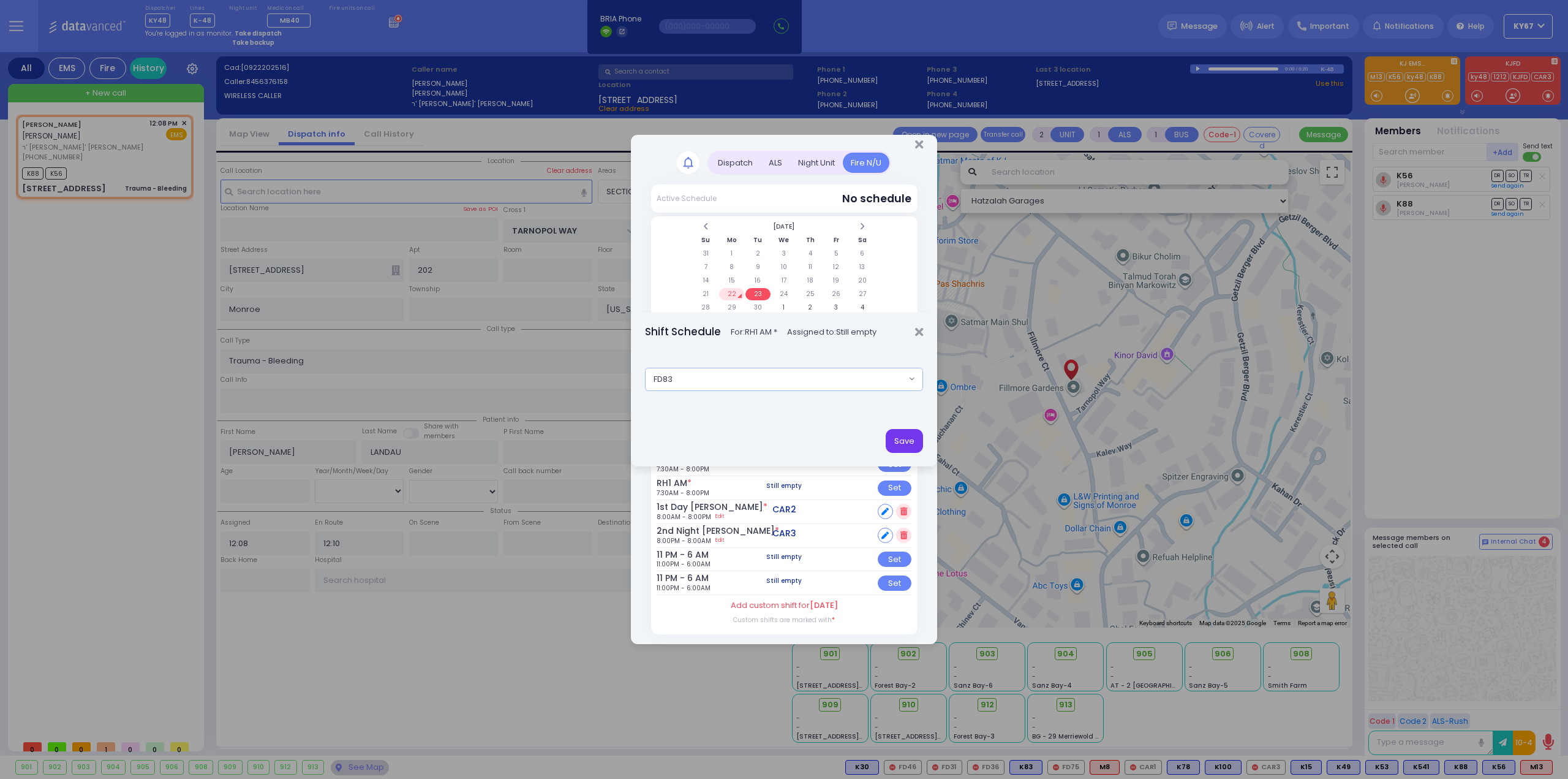
click at [911, 444] on button "Save" at bounding box center [903, 440] width 37 height 23
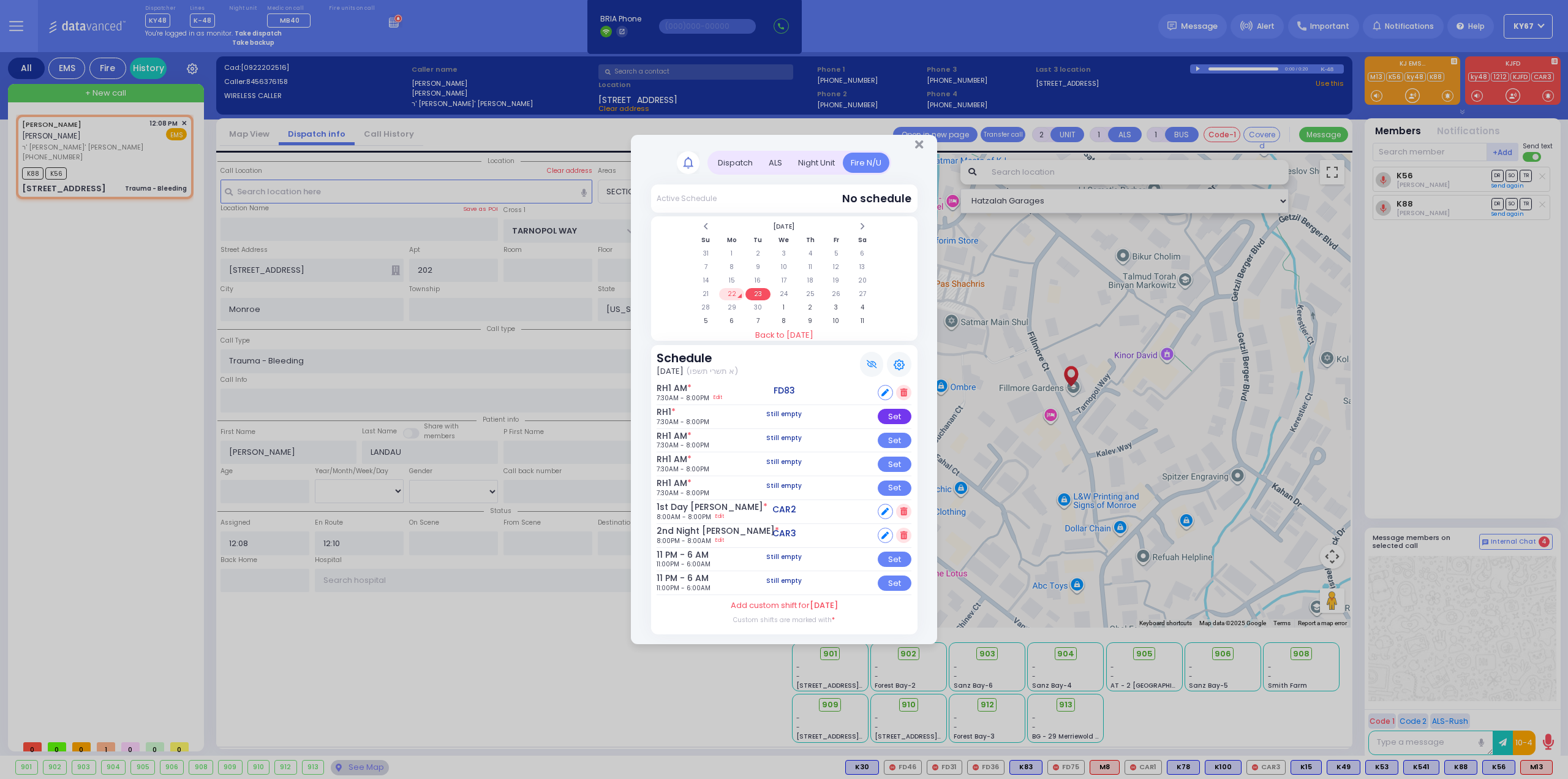
click at [889, 421] on div "Set" at bounding box center [894, 416] width 33 height 15
select select
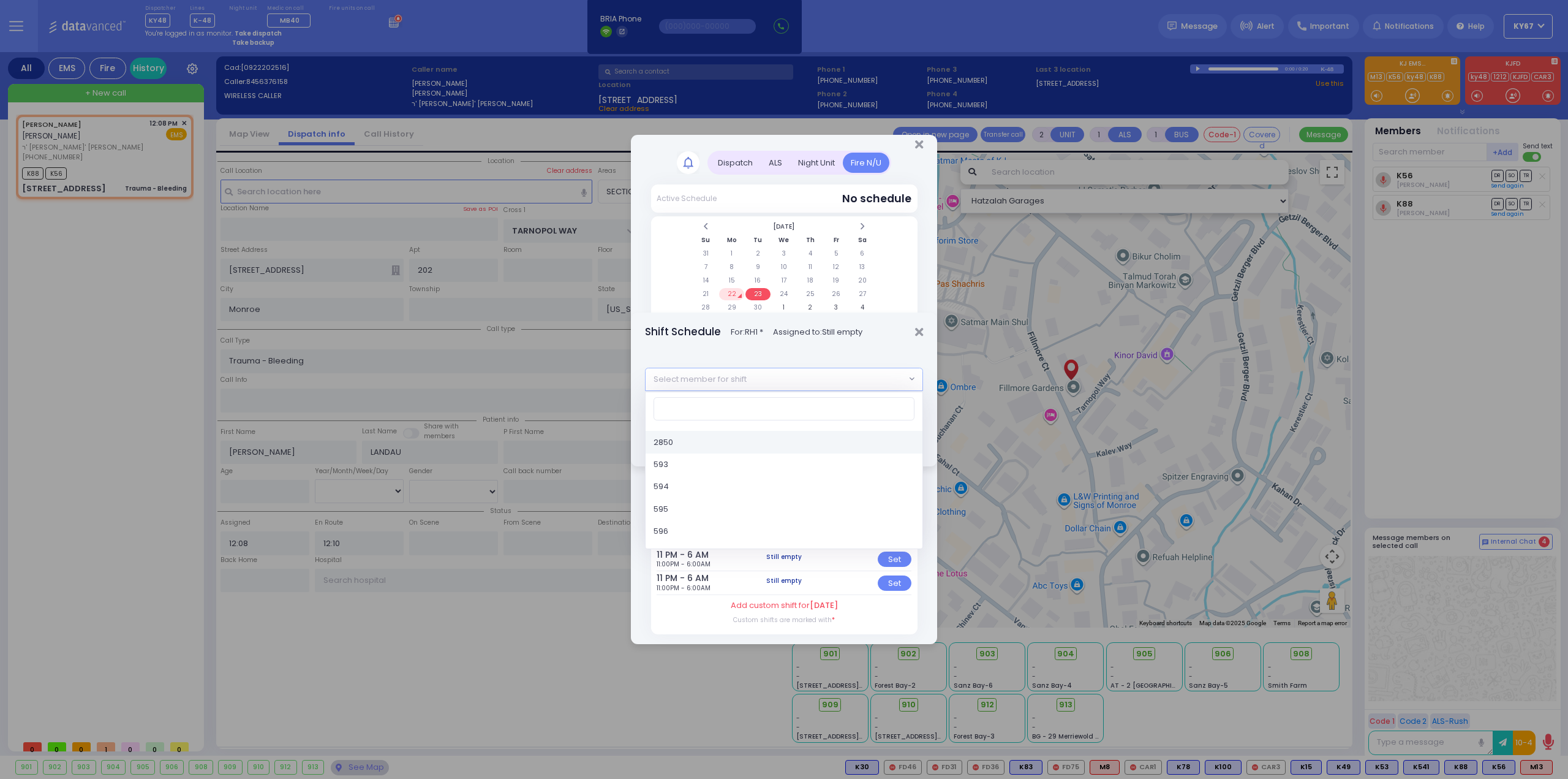
click at [744, 378] on span "Select member for shift" at bounding box center [701, 379] width 93 height 12
type input "86"
select select "729172e9-b5e2-4356-98c6-520ae49ee82b"
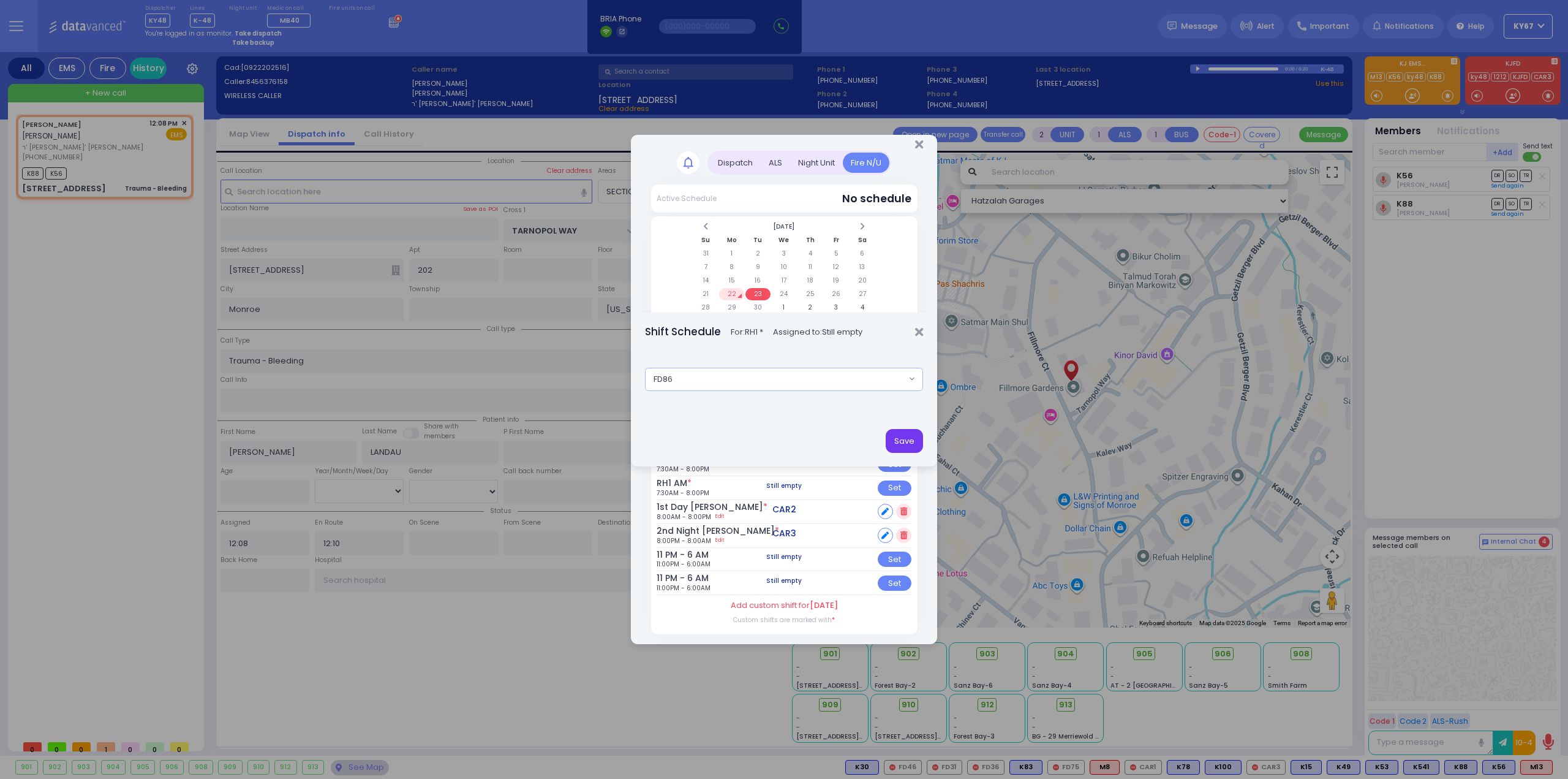
click at [896, 443] on button "Save" at bounding box center [903, 440] width 37 height 23
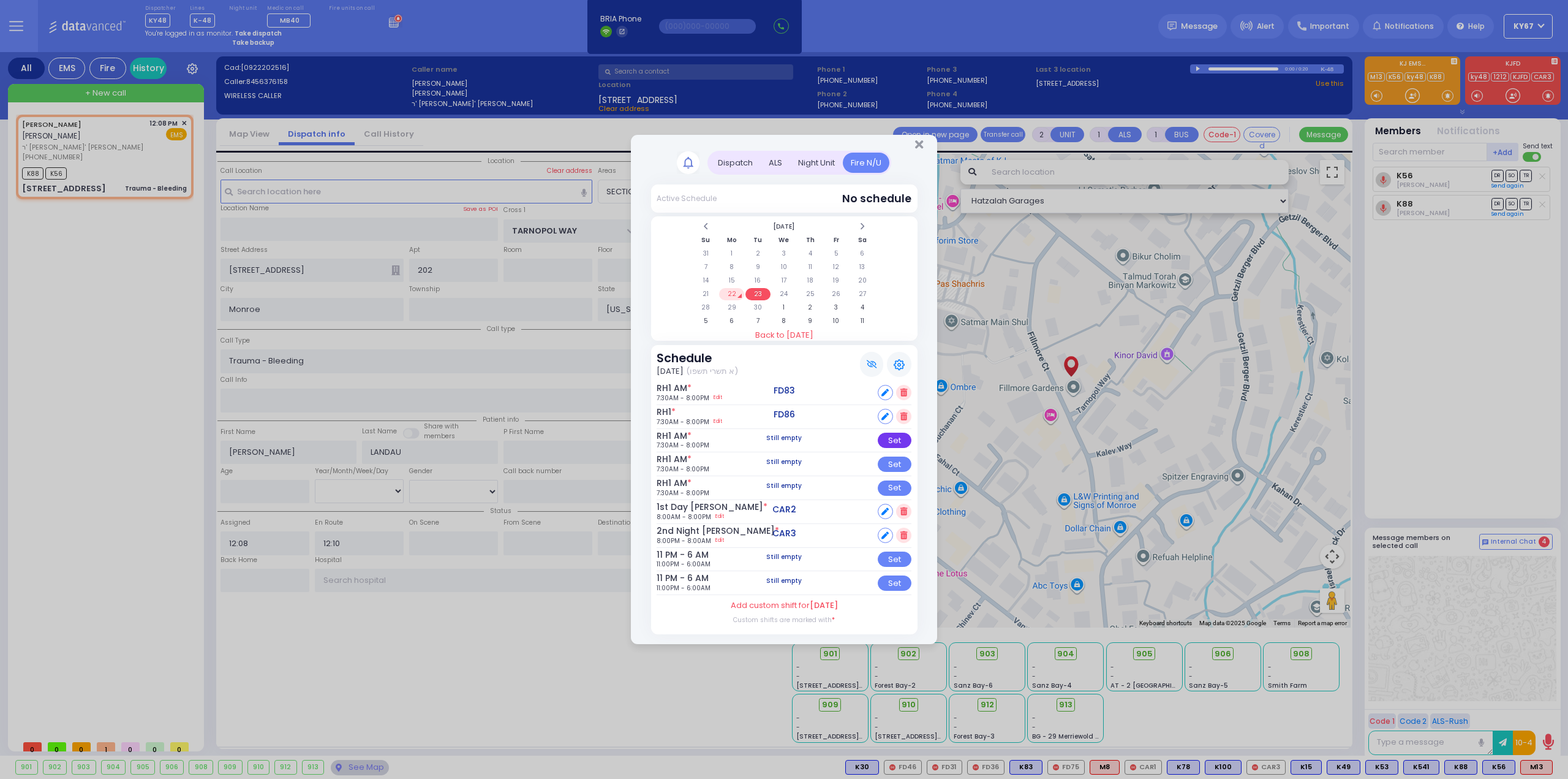
click at [905, 441] on div "Set" at bounding box center [894, 440] width 33 height 15
select select
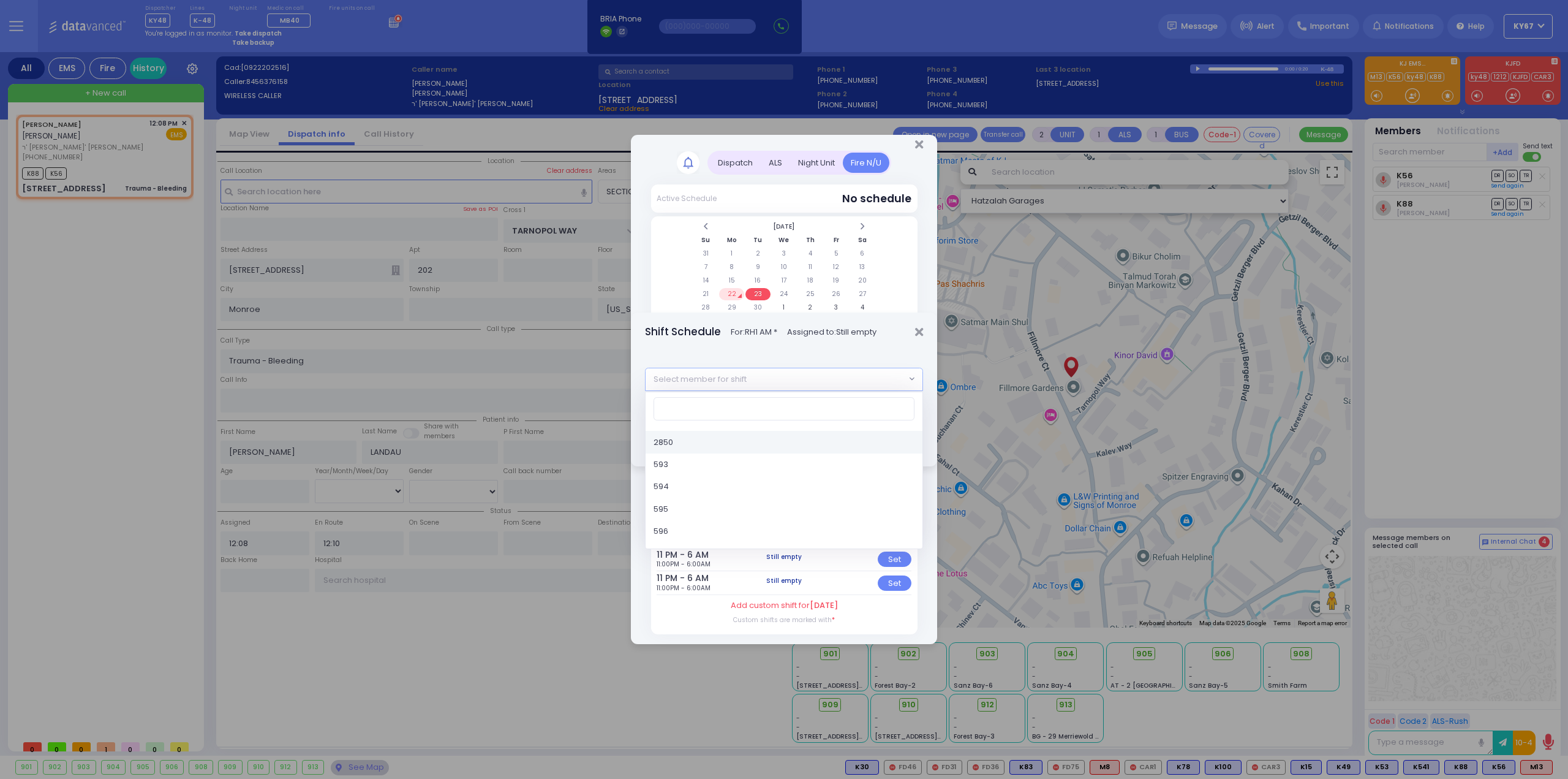
click at [808, 377] on span "Select member for shift" at bounding box center [775, 379] width 260 height 22
type input "92"
select select "6c4950ea-4cc0-4a2a-b159-8978e5b52d02"
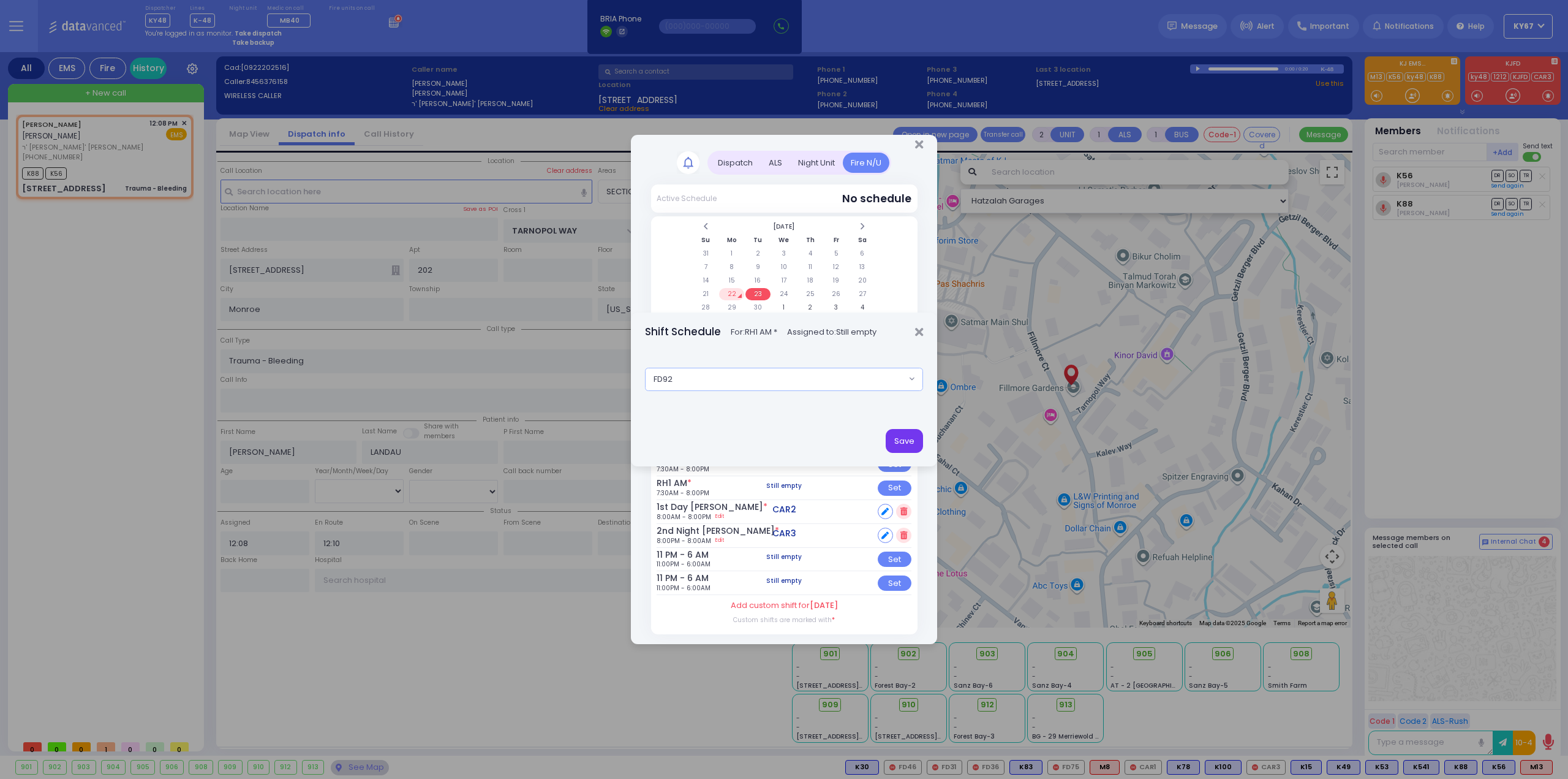
click at [911, 439] on button "Save" at bounding box center [903, 440] width 37 height 23
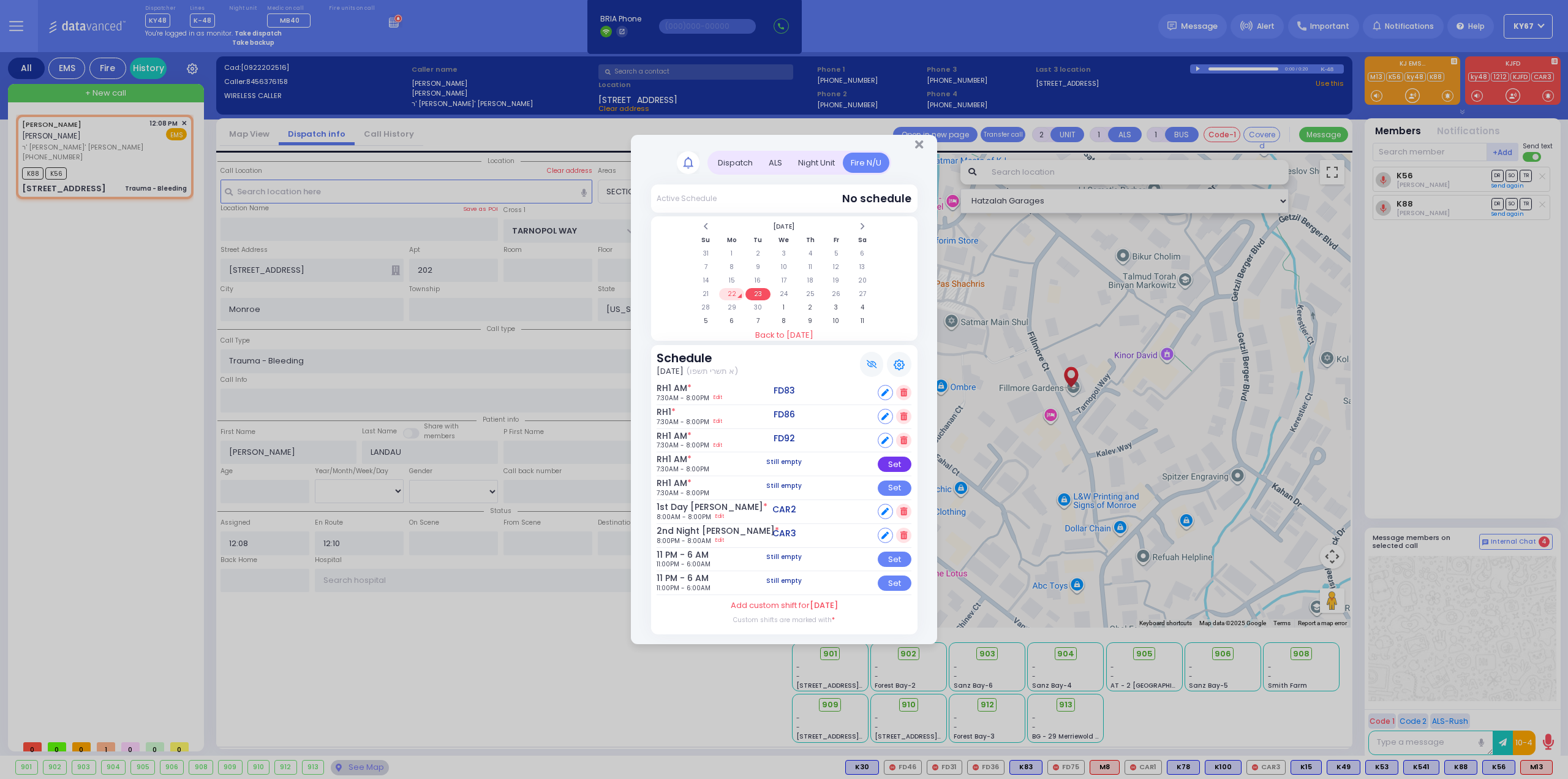
click at [887, 463] on div "Set" at bounding box center [894, 464] width 33 height 15
select select
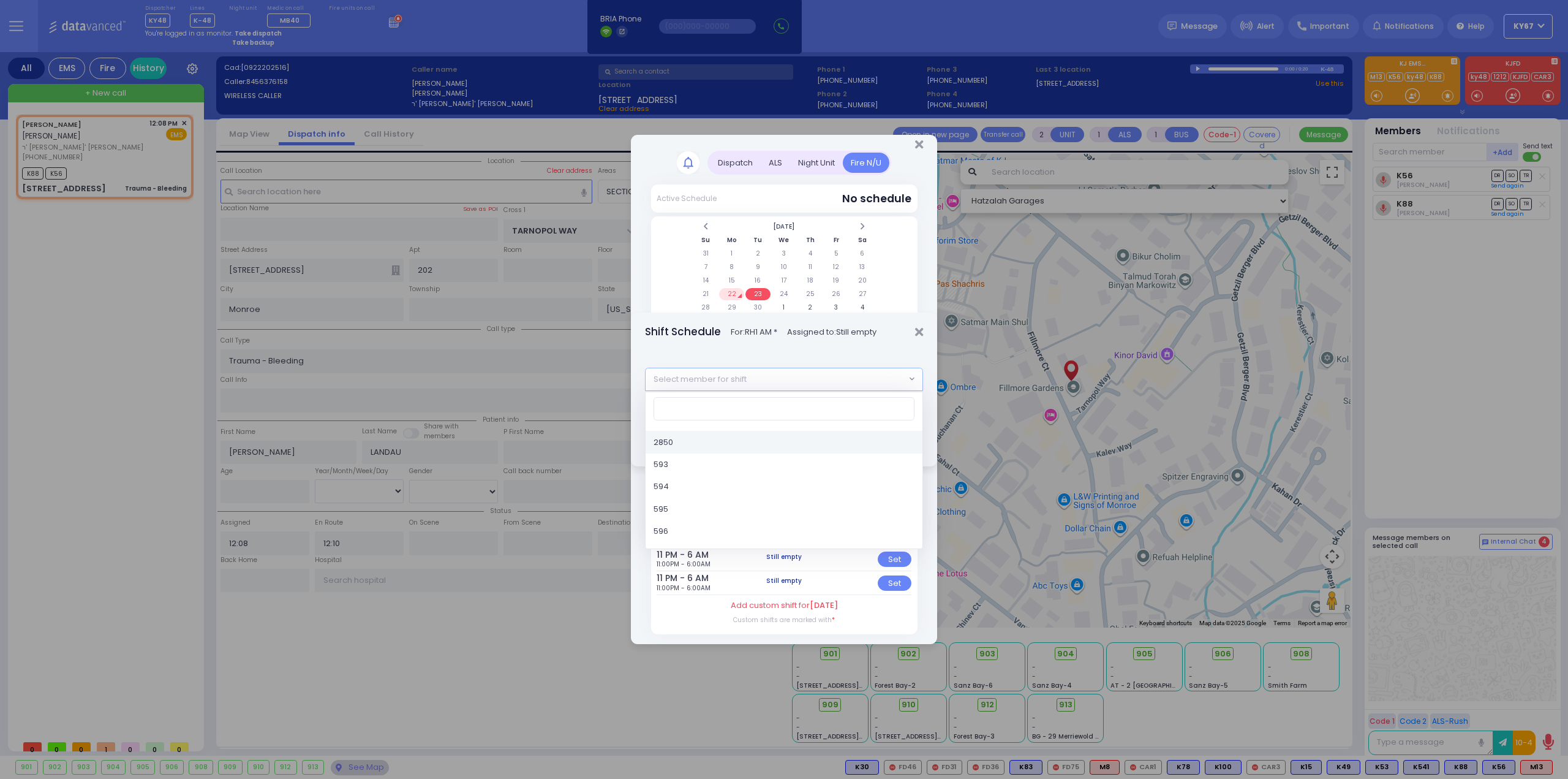
click at [759, 378] on span "Select member for shift" at bounding box center [775, 379] width 260 height 22
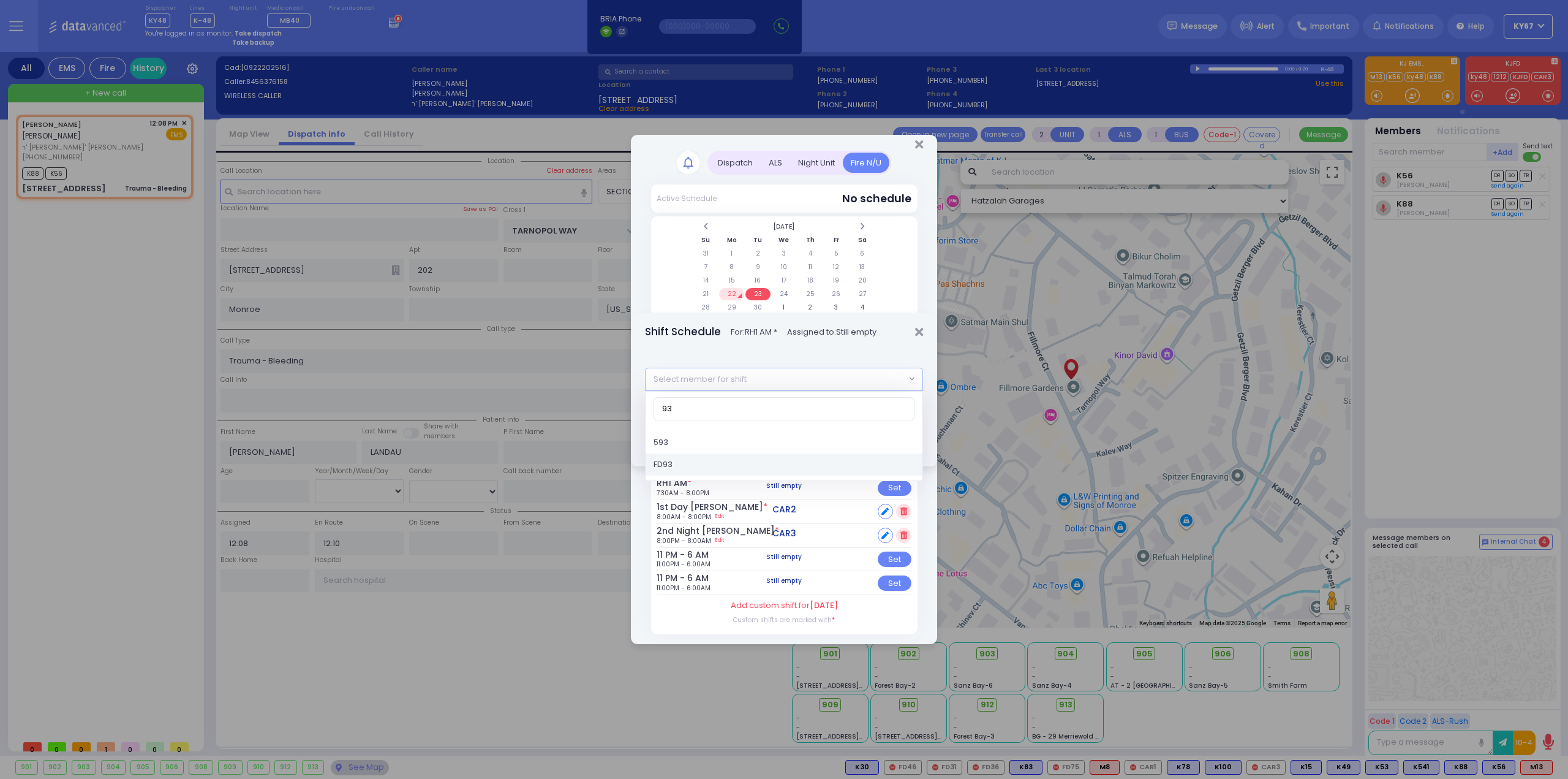
type input "93"
select select "dafdecfb-9a98-4ff8-b626-ea24123bc6ae"
click at [906, 438] on button "Save" at bounding box center [903, 440] width 37 height 23
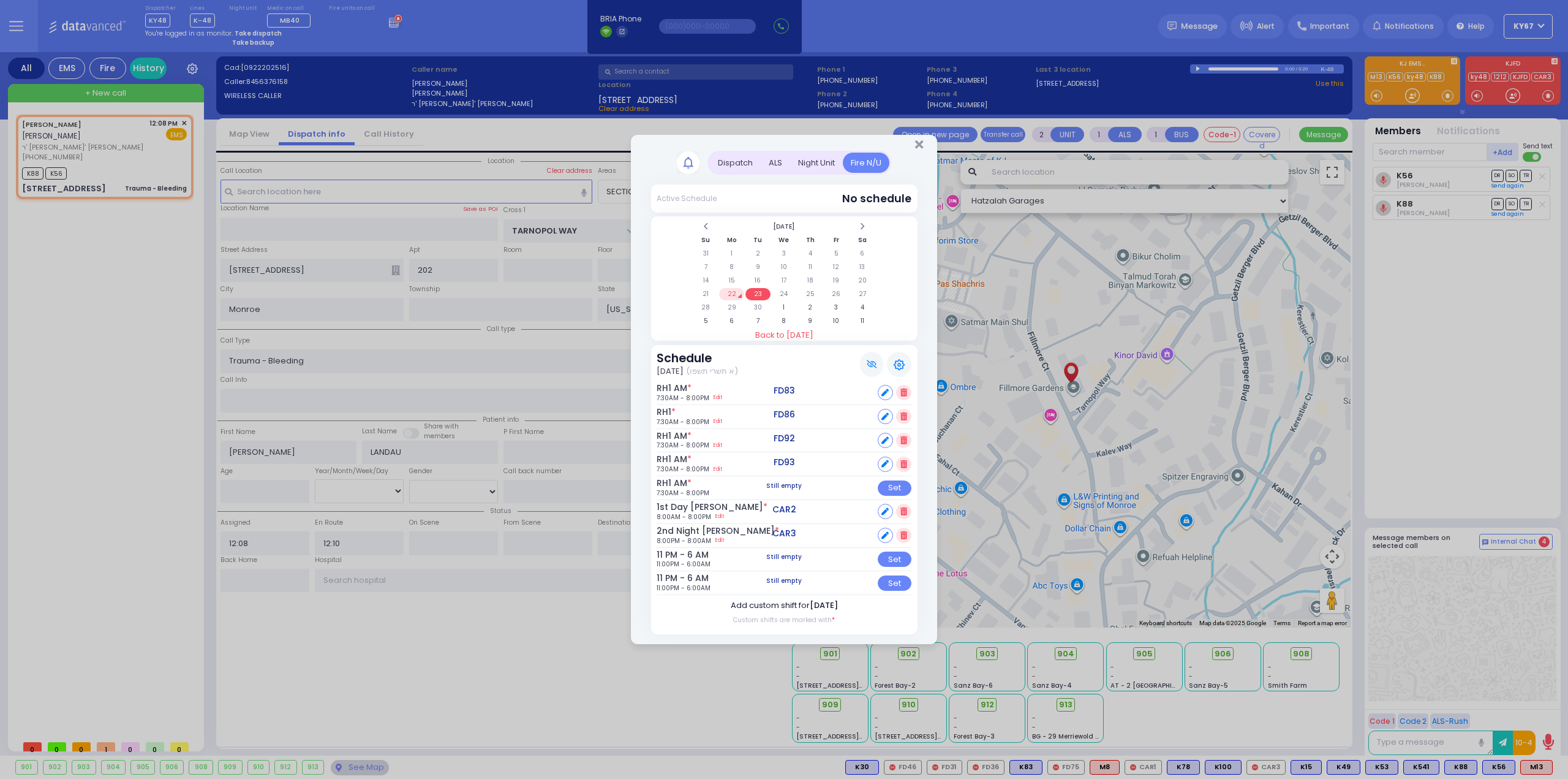
click at [769, 605] on label "Add custom shift for [DATE]" at bounding box center [784, 605] width 108 height 12
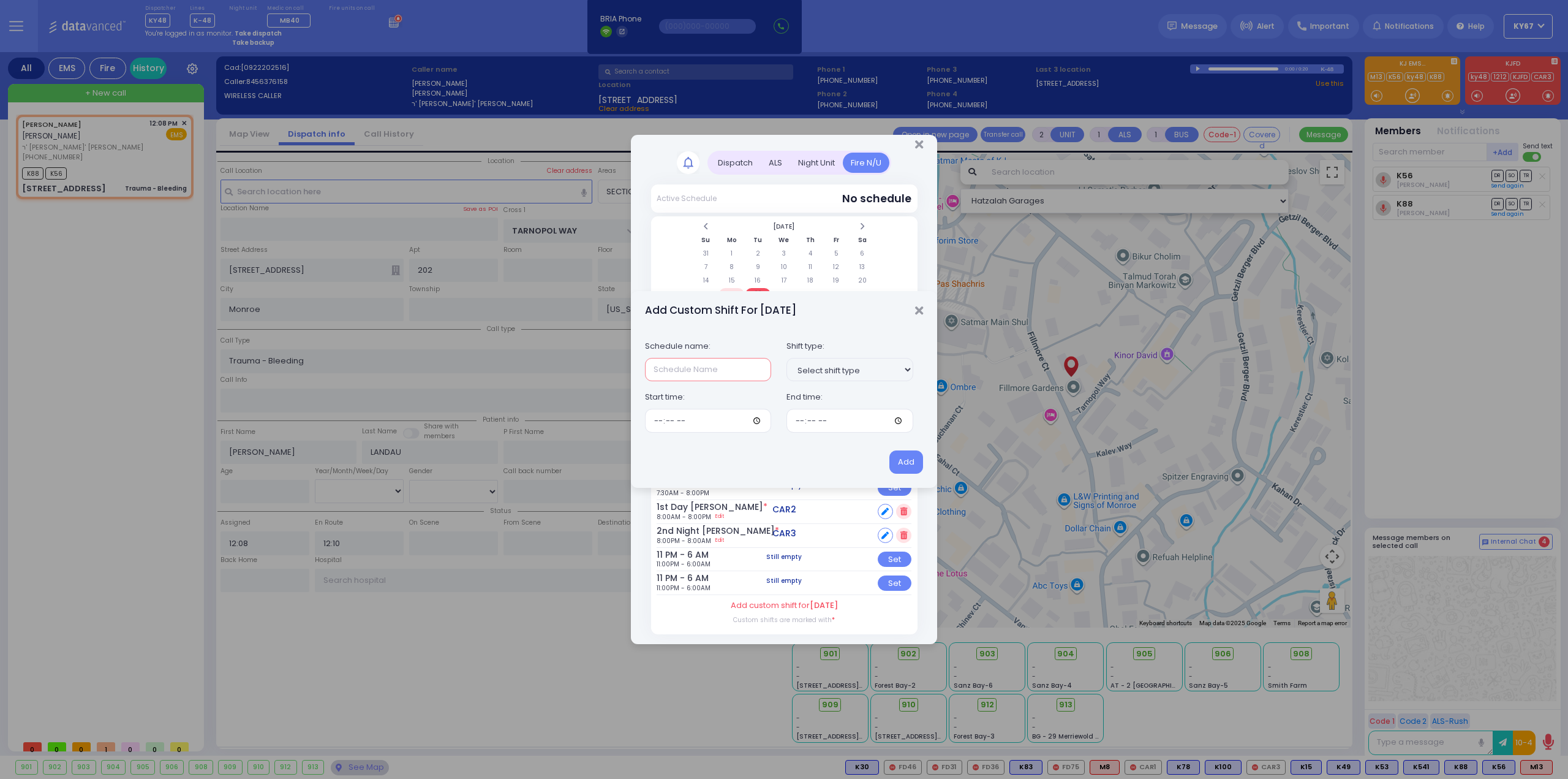
click at [684, 372] on input "text" at bounding box center [708, 370] width 127 height 23
type input "RH2 PM"
click at [650, 427] on input "time" at bounding box center [708, 420] width 127 height 23
type input "19:30"
type input "08:00"
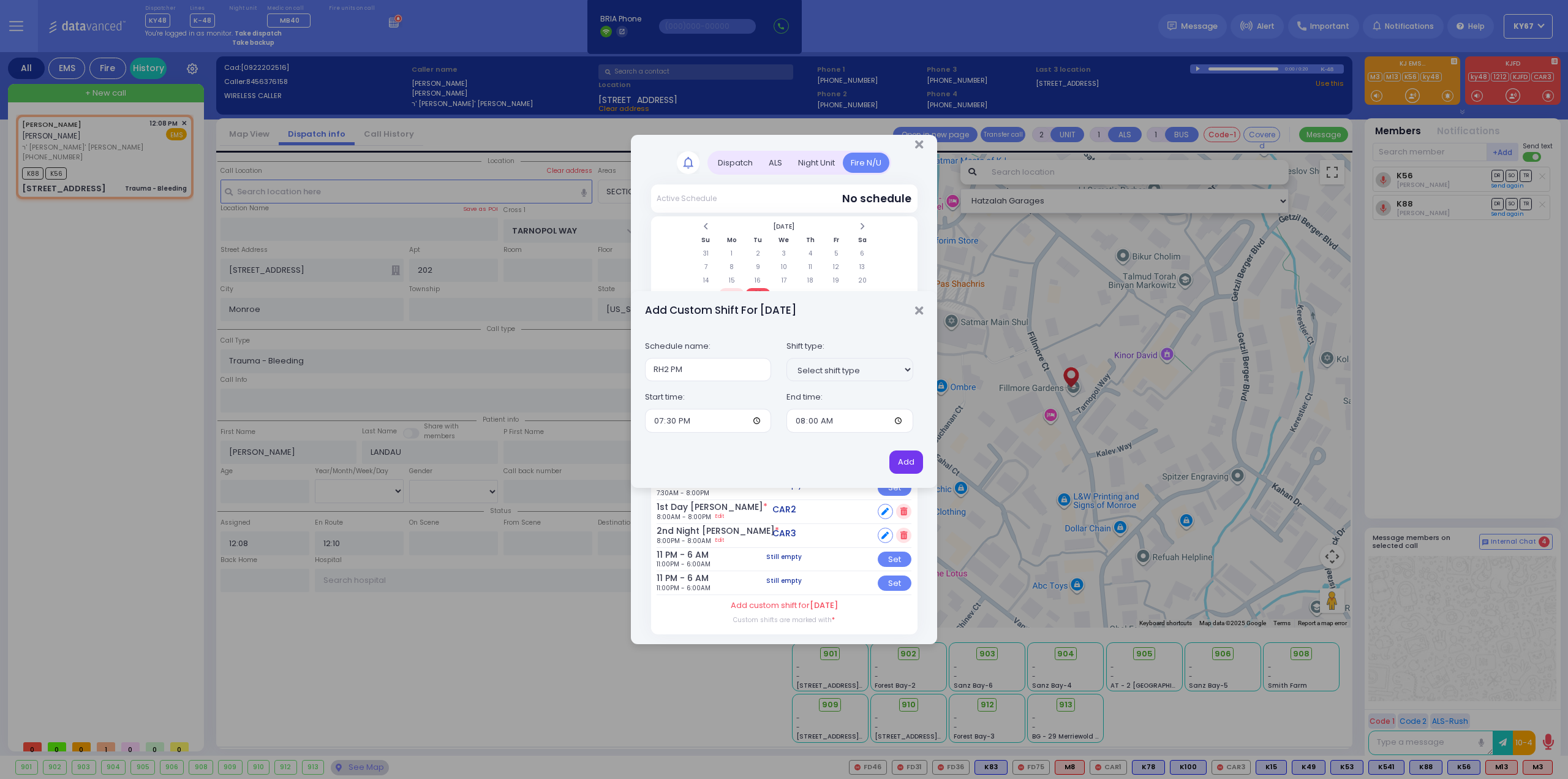
click at [905, 469] on button "Add" at bounding box center [905, 462] width 33 height 23
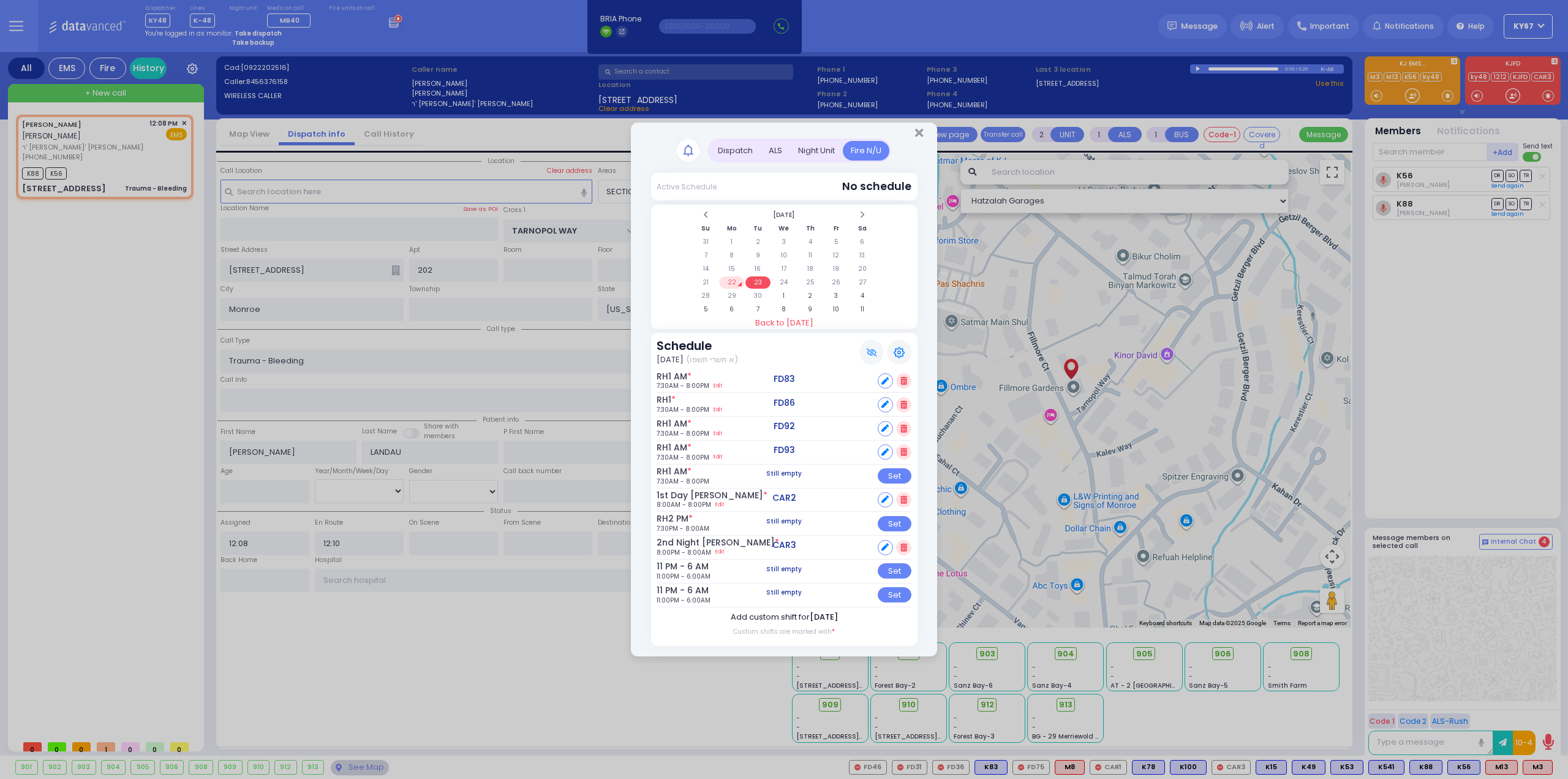
click at [768, 611] on label "Add custom shift for [DATE]" at bounding box center [784, 617] width 108 height 12
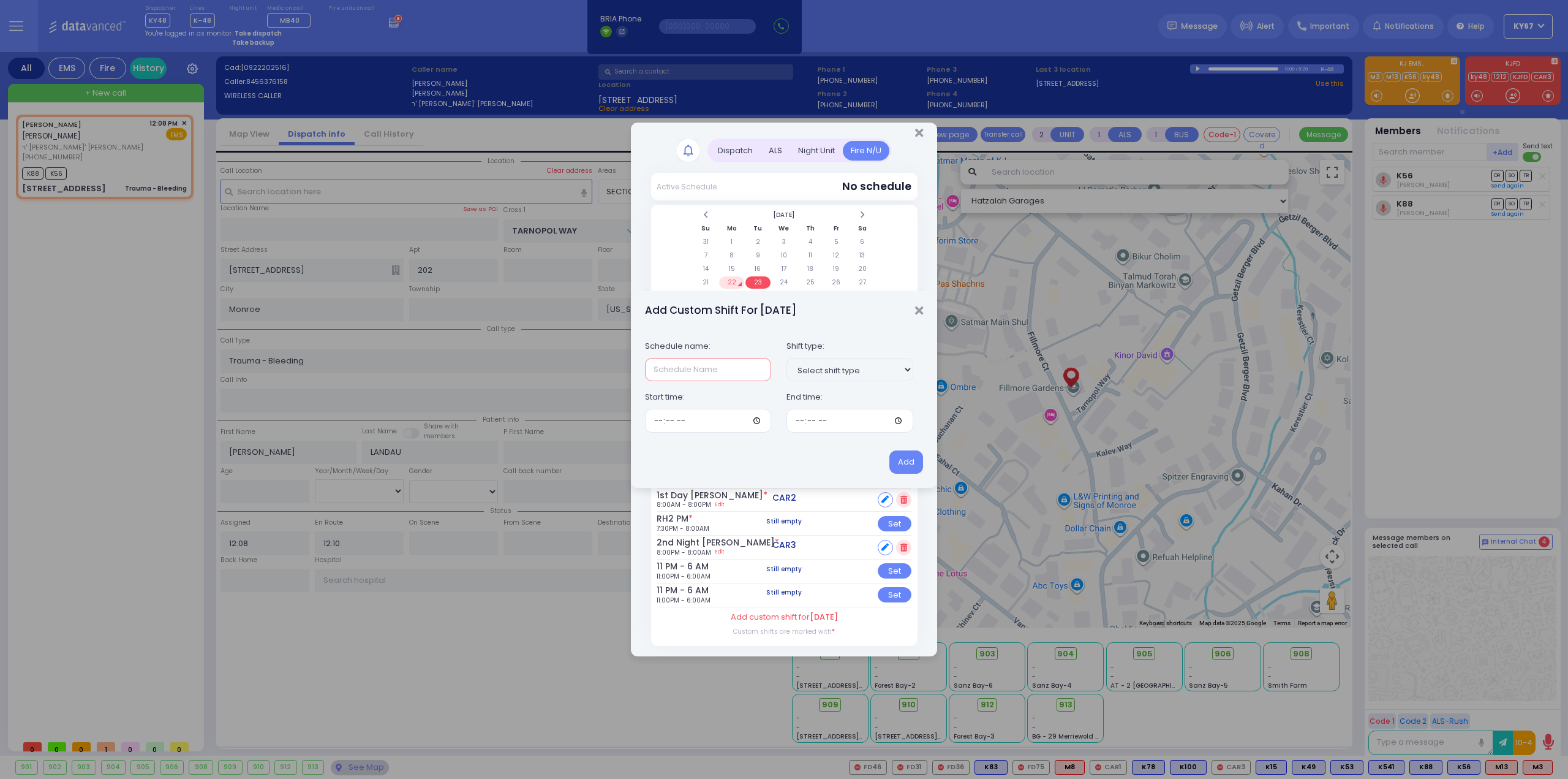
click at [697, 369] on input "text" at bounding box center [708, 370] width 127 height 23
type input "RH2 PM"
type input "19:30"
type input "08:00"
click at [908, 458] on button "Add" at bounding box center [905, 462] width 33 height 23
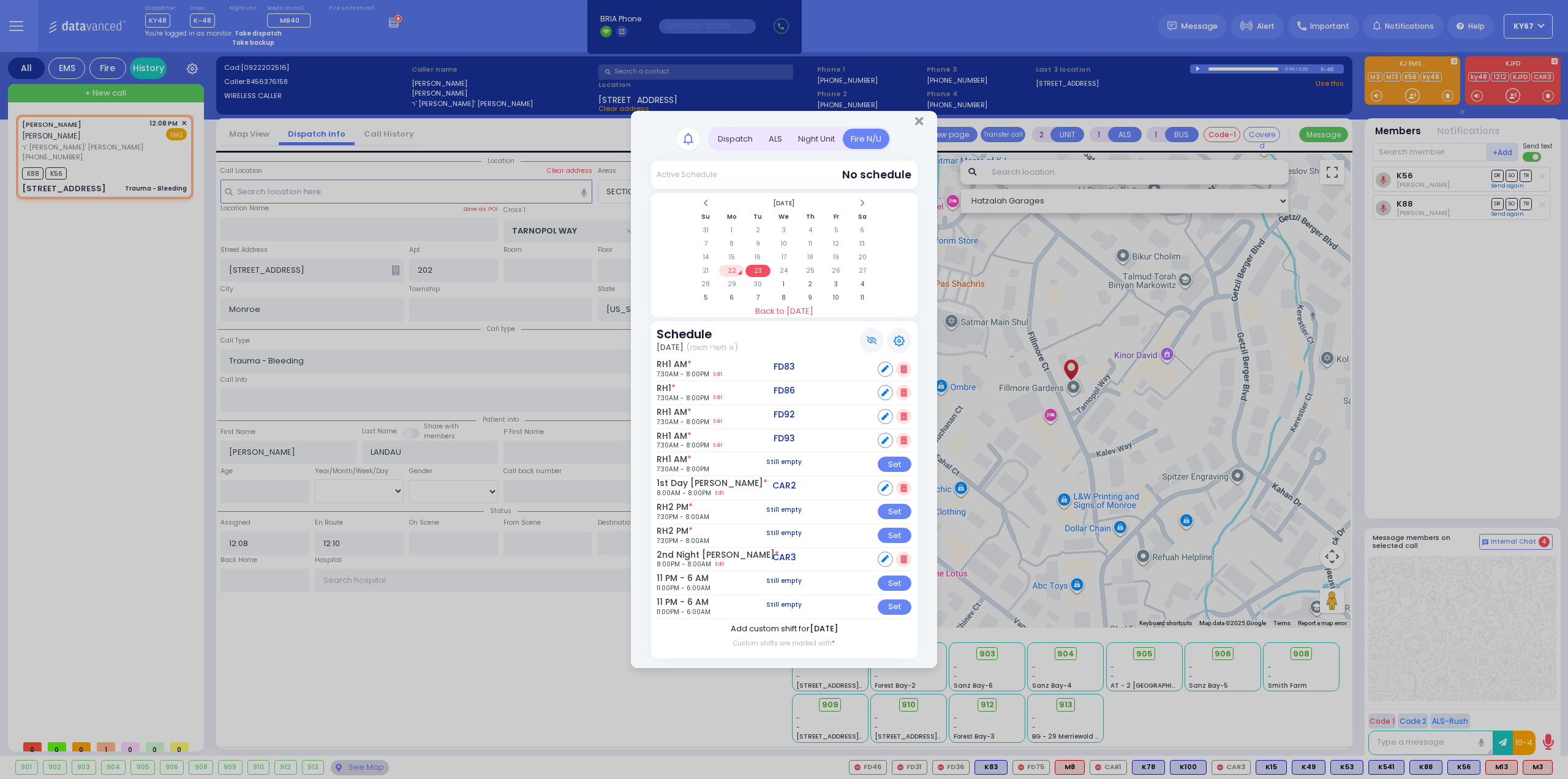
click at [811, 628] on span "[DATE]" at bounding box center [824, 629] width 29 height 11
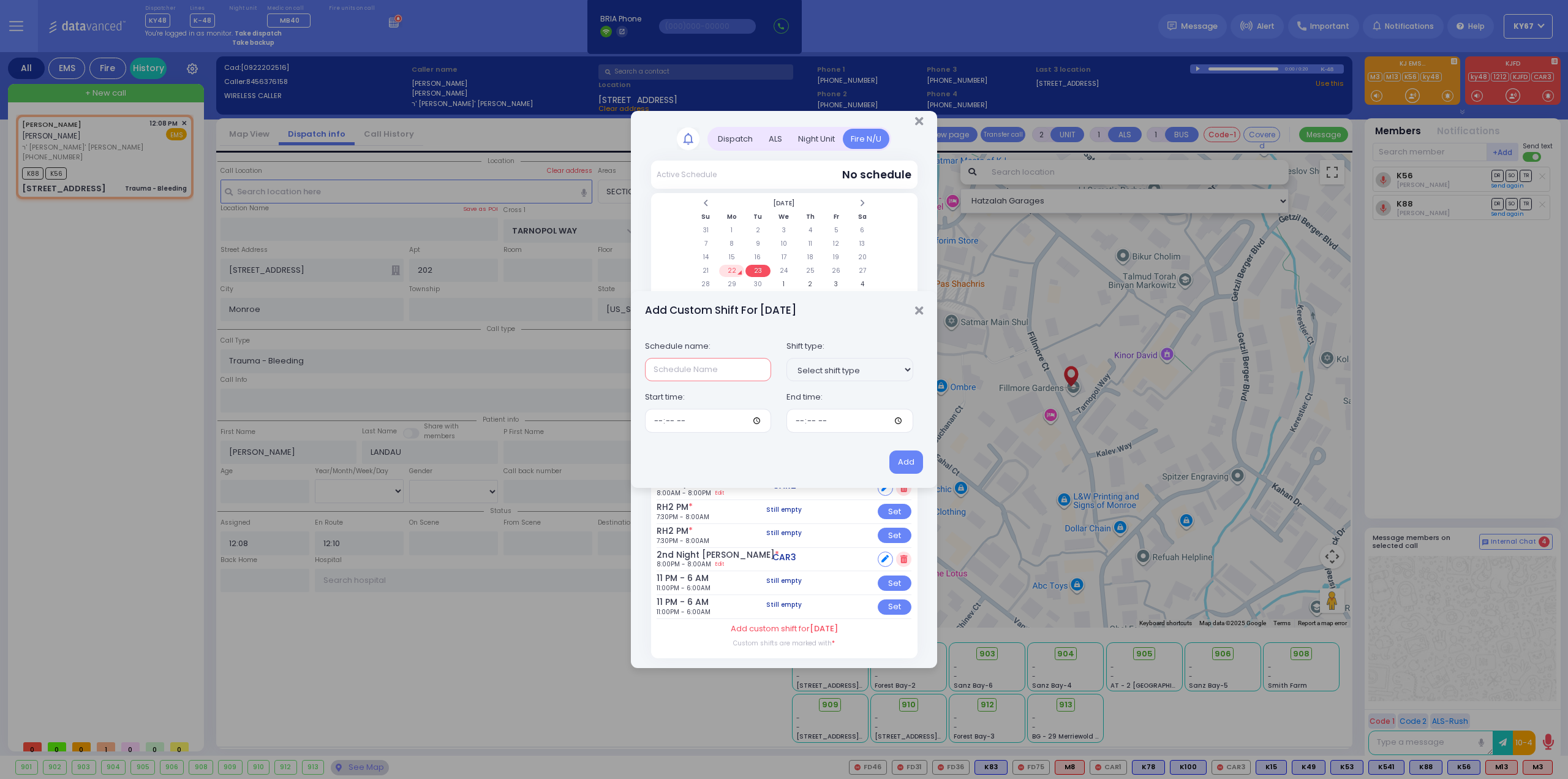
click at [686, 373] on input "text" at bounding box center [708, 370] width 127 height 23
type input "RH2 PM"
type input "19:30"
type input "08:00"
click at [896, 458] on button "Add" at bounding box center [905, 462] width 33 height 23
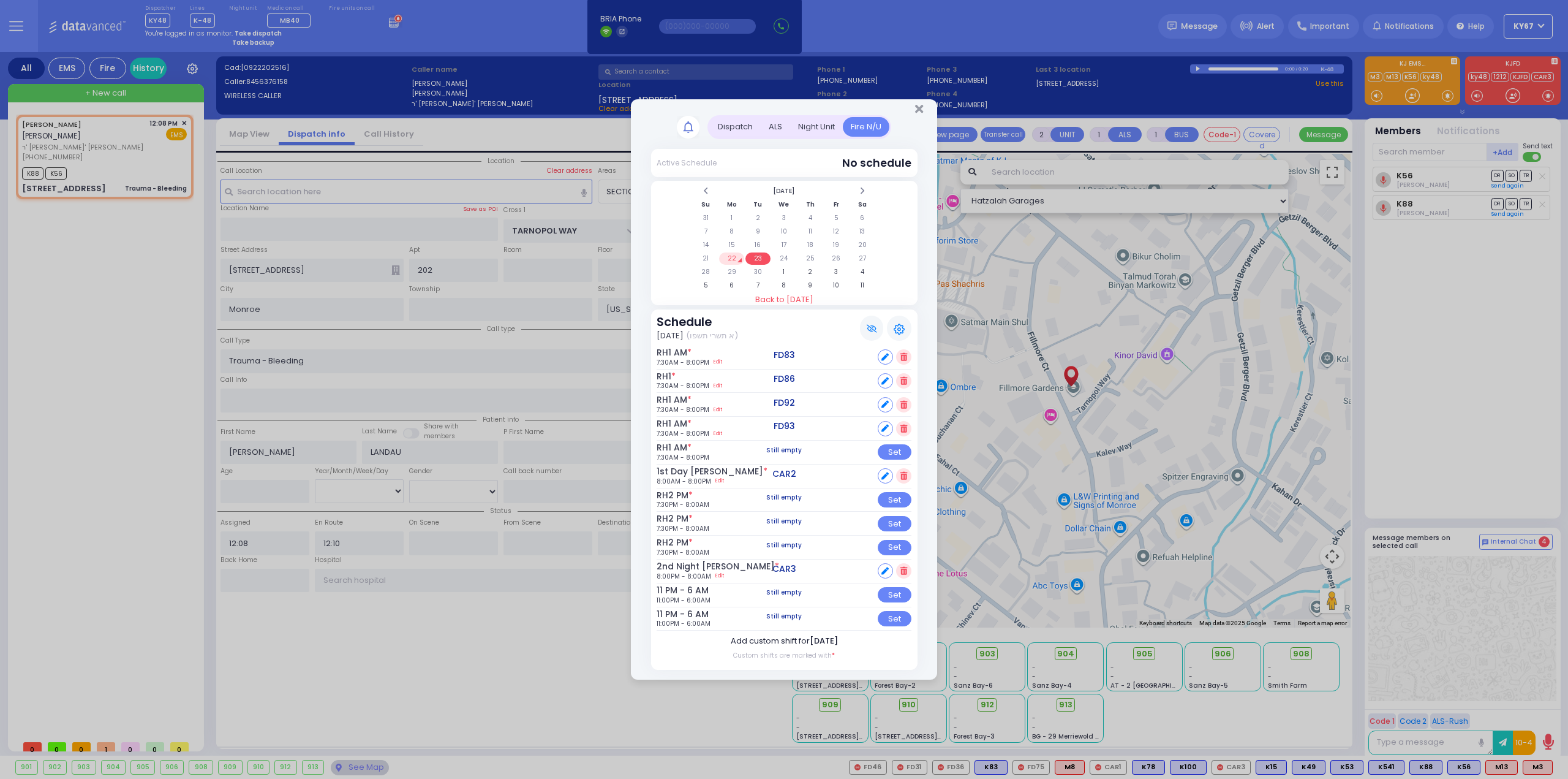
click at [784, 640] on label "Add custom shift for [DATE]" at bounding box center [784, 641] width 108 height 12
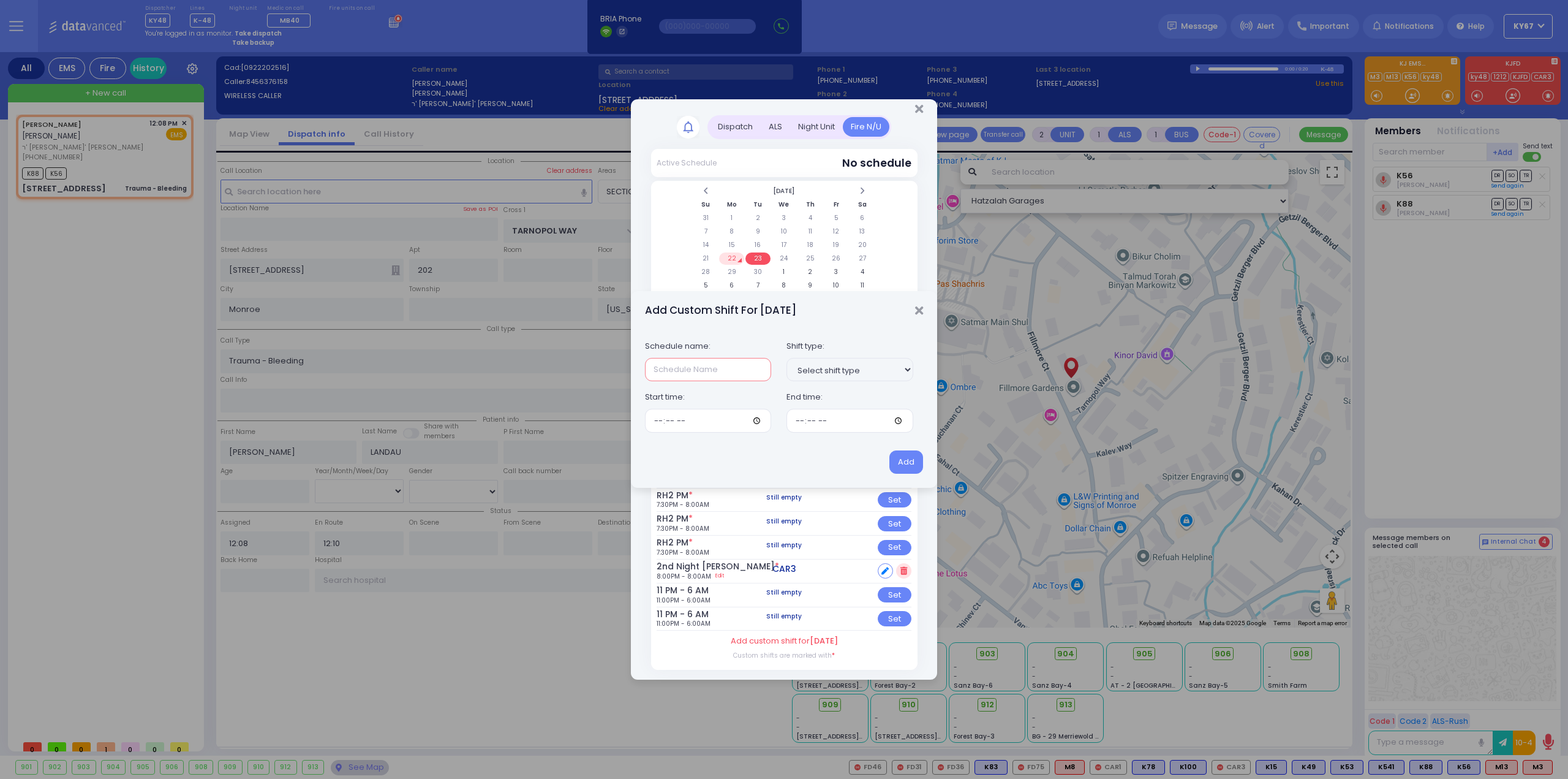
click at [709, 374] on input "text" at bounding box center [708, 370] width 127 height 23
type input "RH2"
type input "19:30"
type input "08:00"
click at [915, 463] on button "Add" at bounding box center [905, 462] width 33 height 23
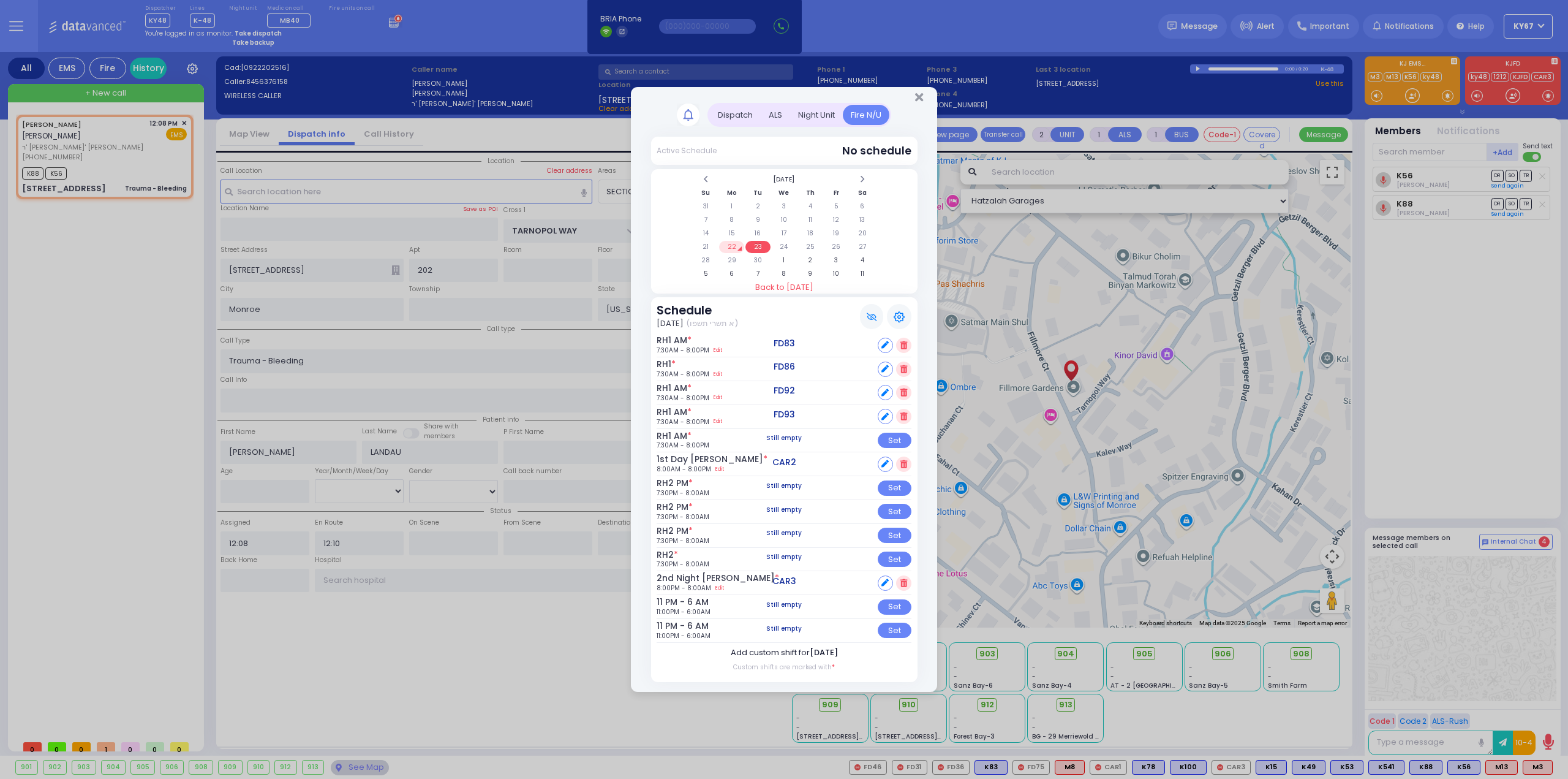
click at [810, 652] on span "[DATE]" at bounding box center [824, 652] width 29 height 11
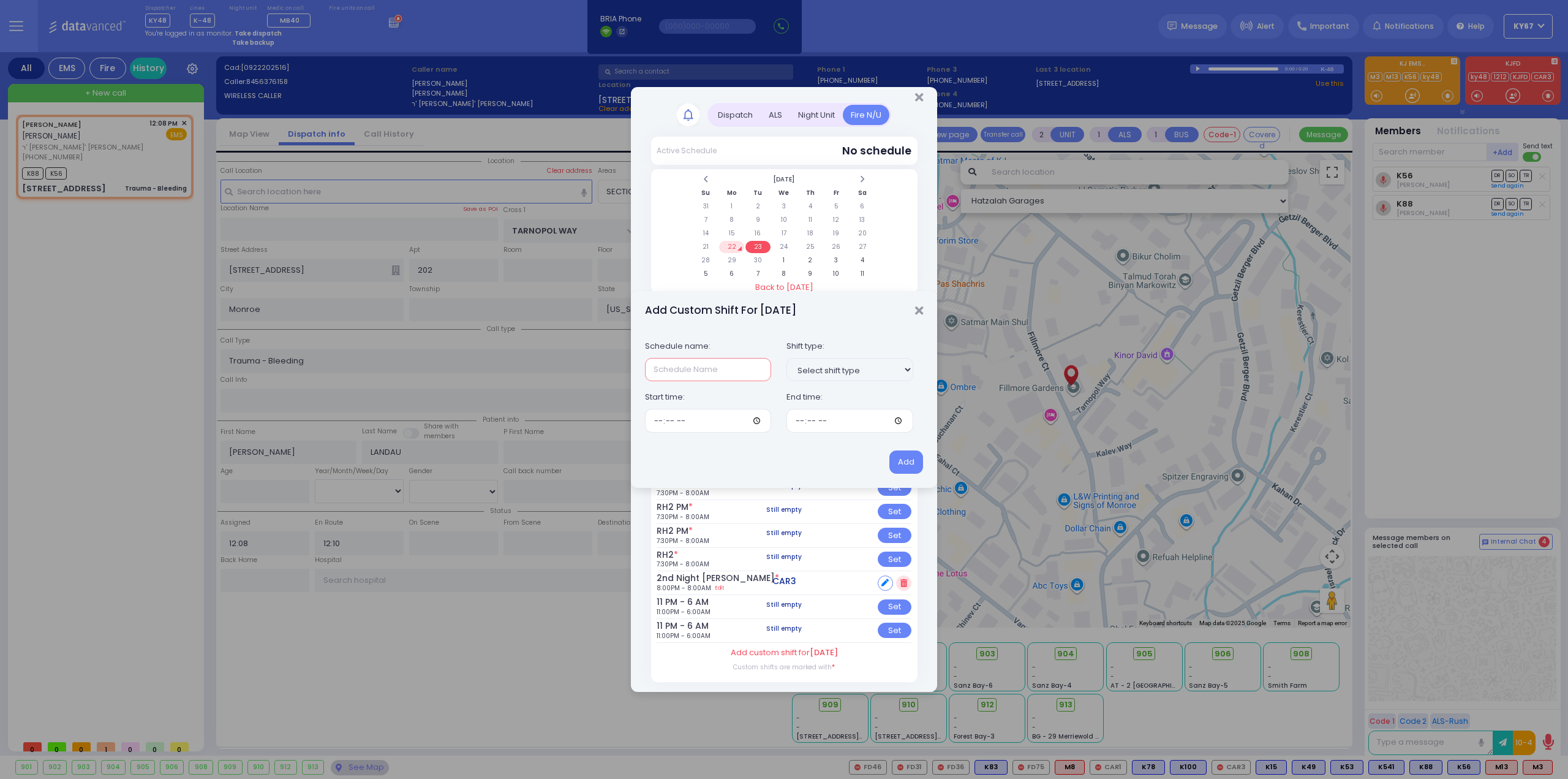
click at [701, 377] on input "text" at bounding box center [708, 370] width 127 height 23
type input "RH2 PM"
type input "19:30"
type input "08:00"
click at [904, 468] on button "Add" at bounding box center [905, 462] width 33 height 23
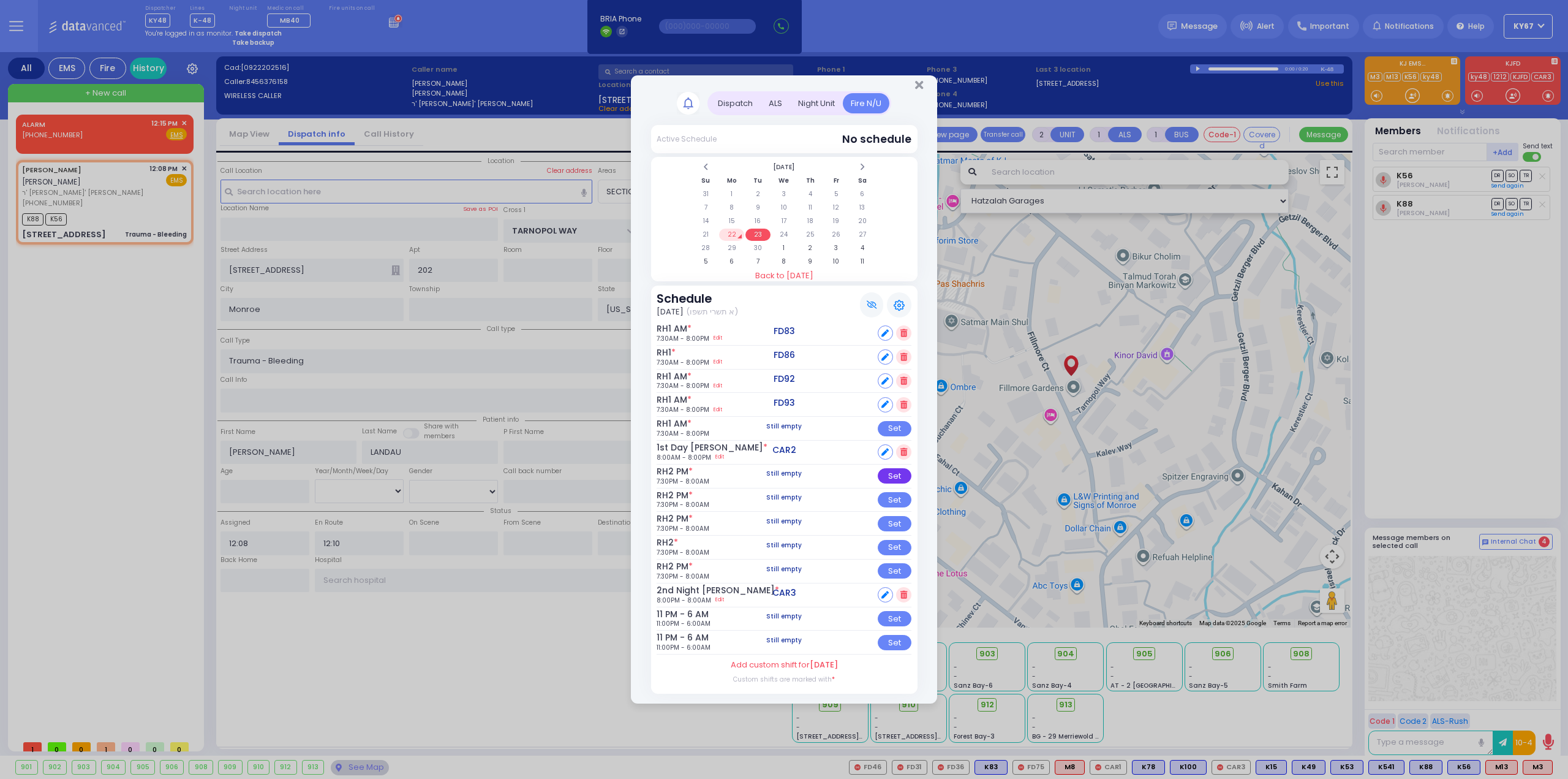
click at [881, 472] on div "Set" at bounding box center [894, 476] width 33 height 15
select select
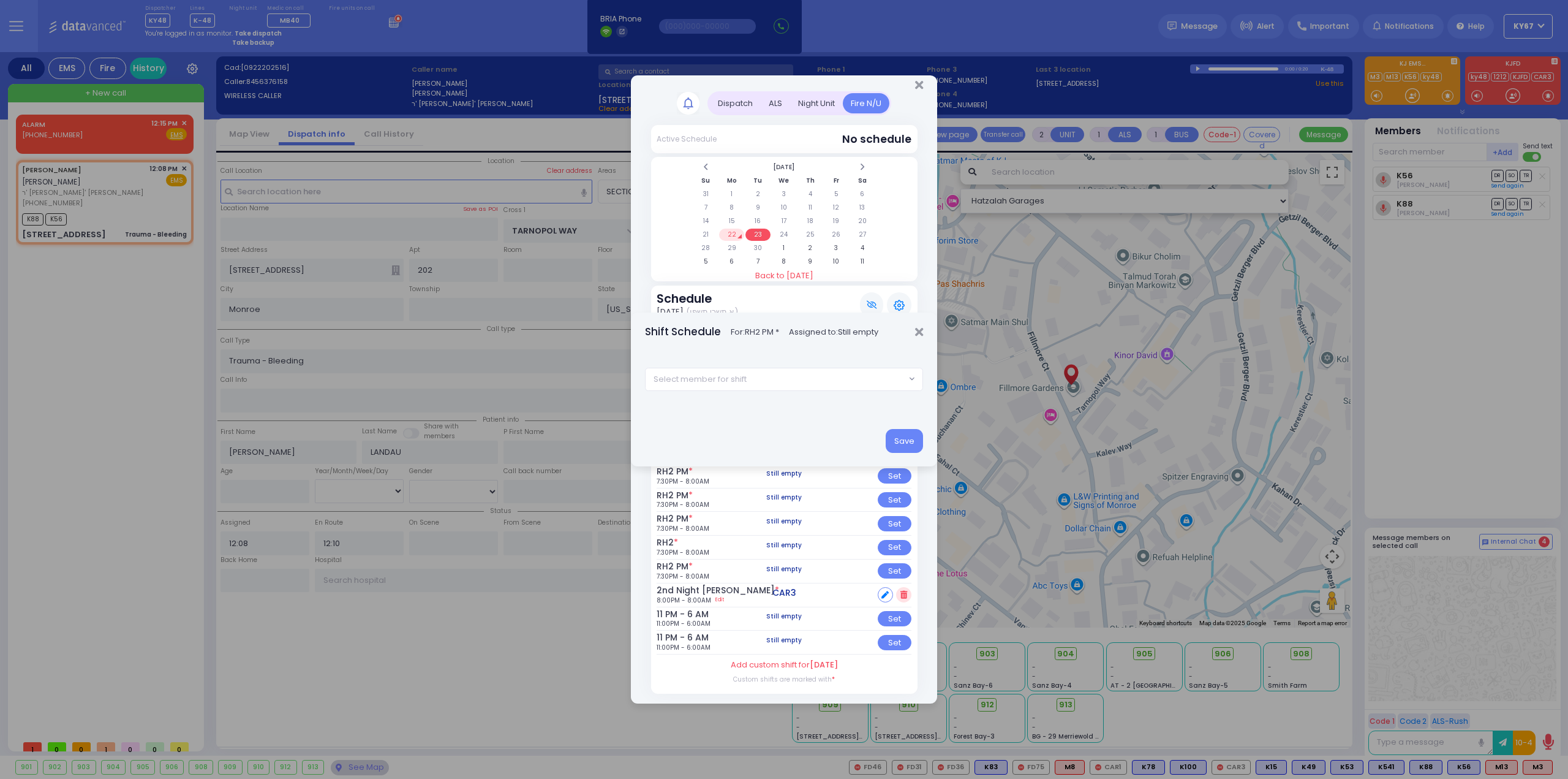
click at [808, 391] on div "2850 593 594 595 596 597 599 CAR1 CAR2 CAR3 CAR4 CAR5 CAR6 DC3 F9767 FD07 FD08 …" at bounding box center [784, 383] width 307 height 63
click at [806, 384] on span "Select member for shift" at bounding box center [775, 379] width 260 height 22
type input "82"
select select "ad62ac1c-8eb1-498c-0c51-d9fa81f3ebb1"
click at [908, 443] on button "Save" at bounding box center [903, 440] width 37 height 23
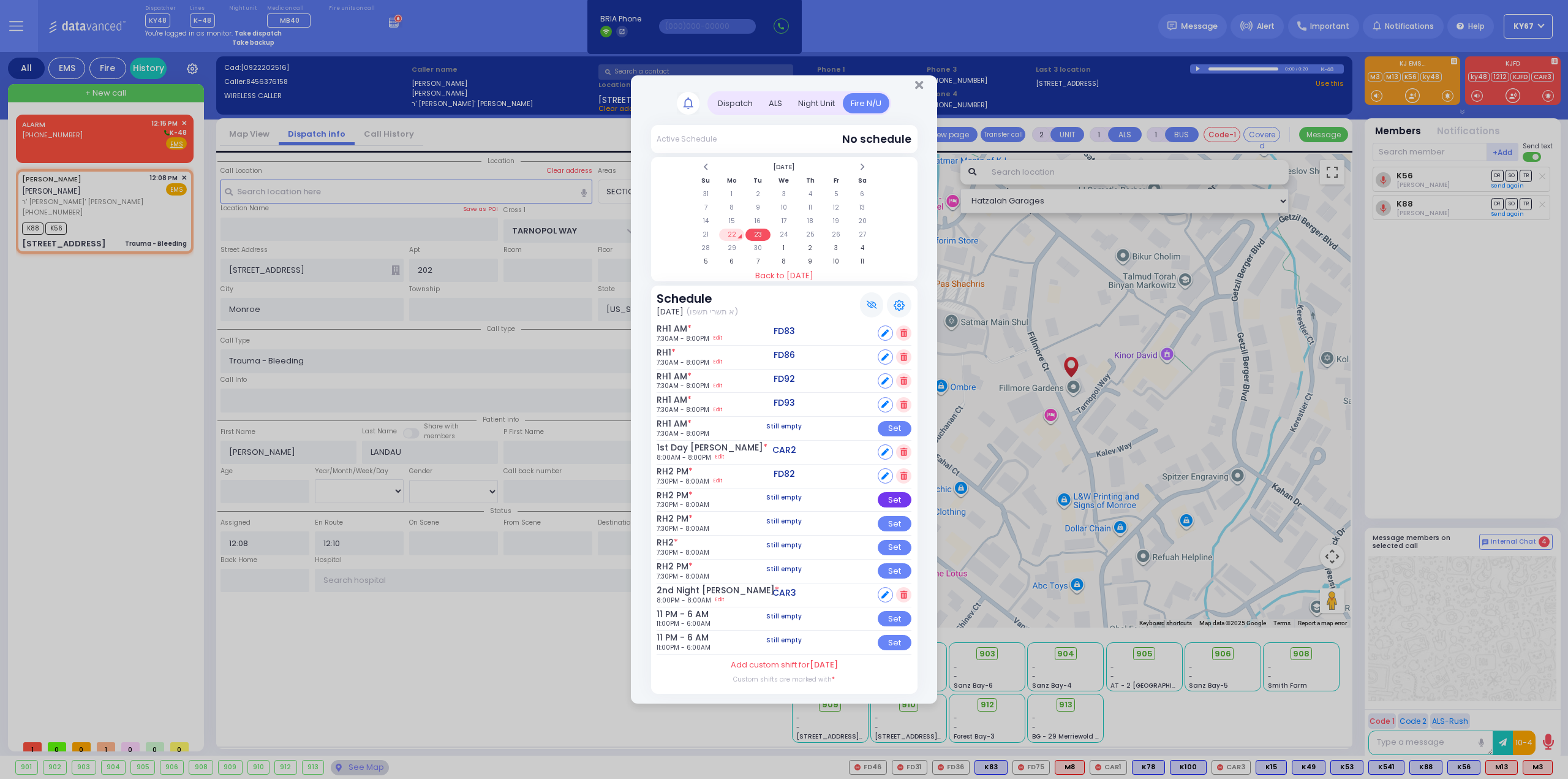
click at [887, 498] on div "Set" at bounding box center [894, 500] width 33 height 15
select select
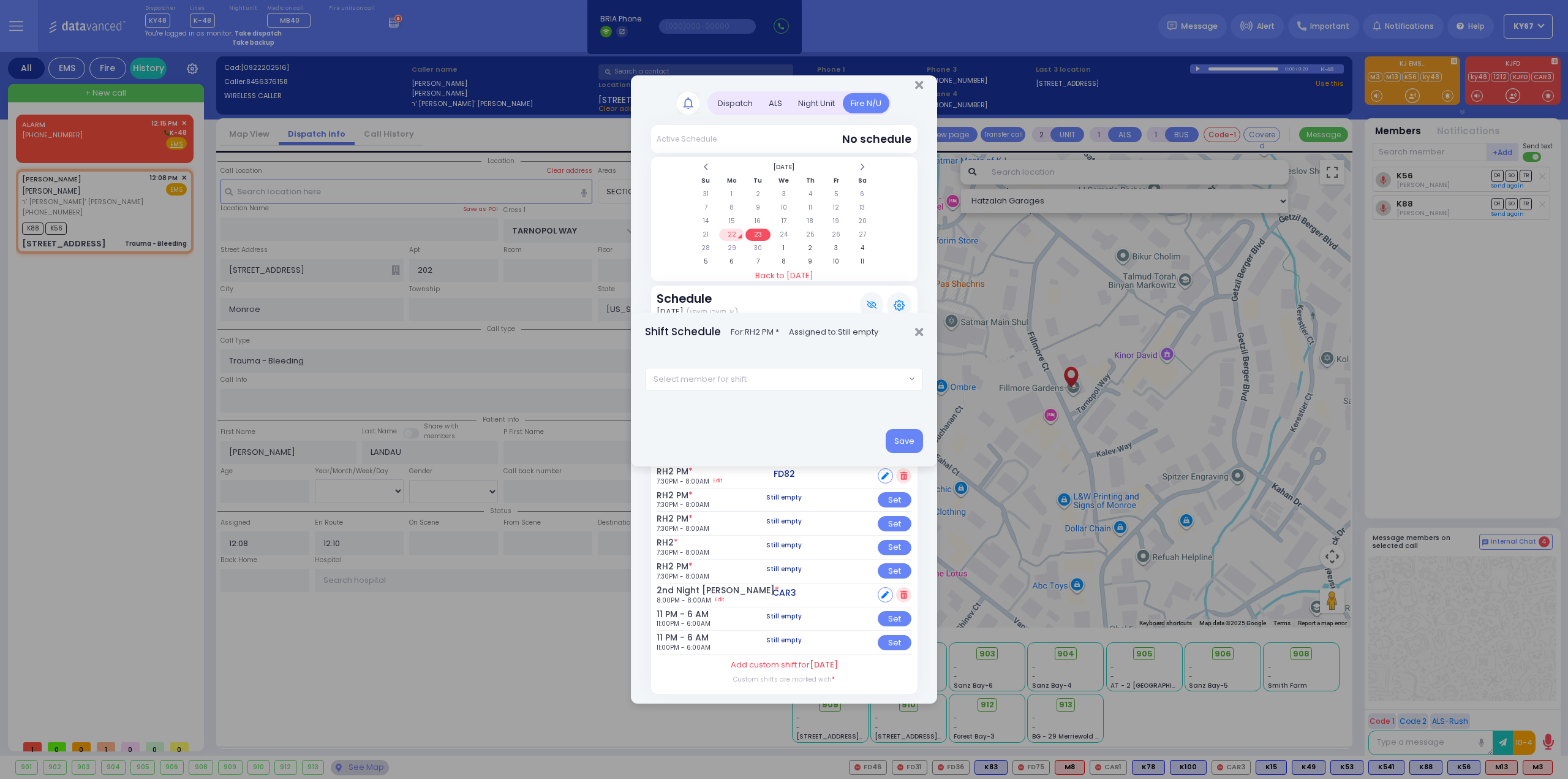
click at [746, 377] on span "Select member for shift" at bounding box center [775, 379] width 260 height 22
type input "83"
select select "1cc3a844-2c3a-4050-a9c4-896a512a3f2f"
click at [919, 437] on button "Save" at bounding box center [903, 440] width 37 height 23
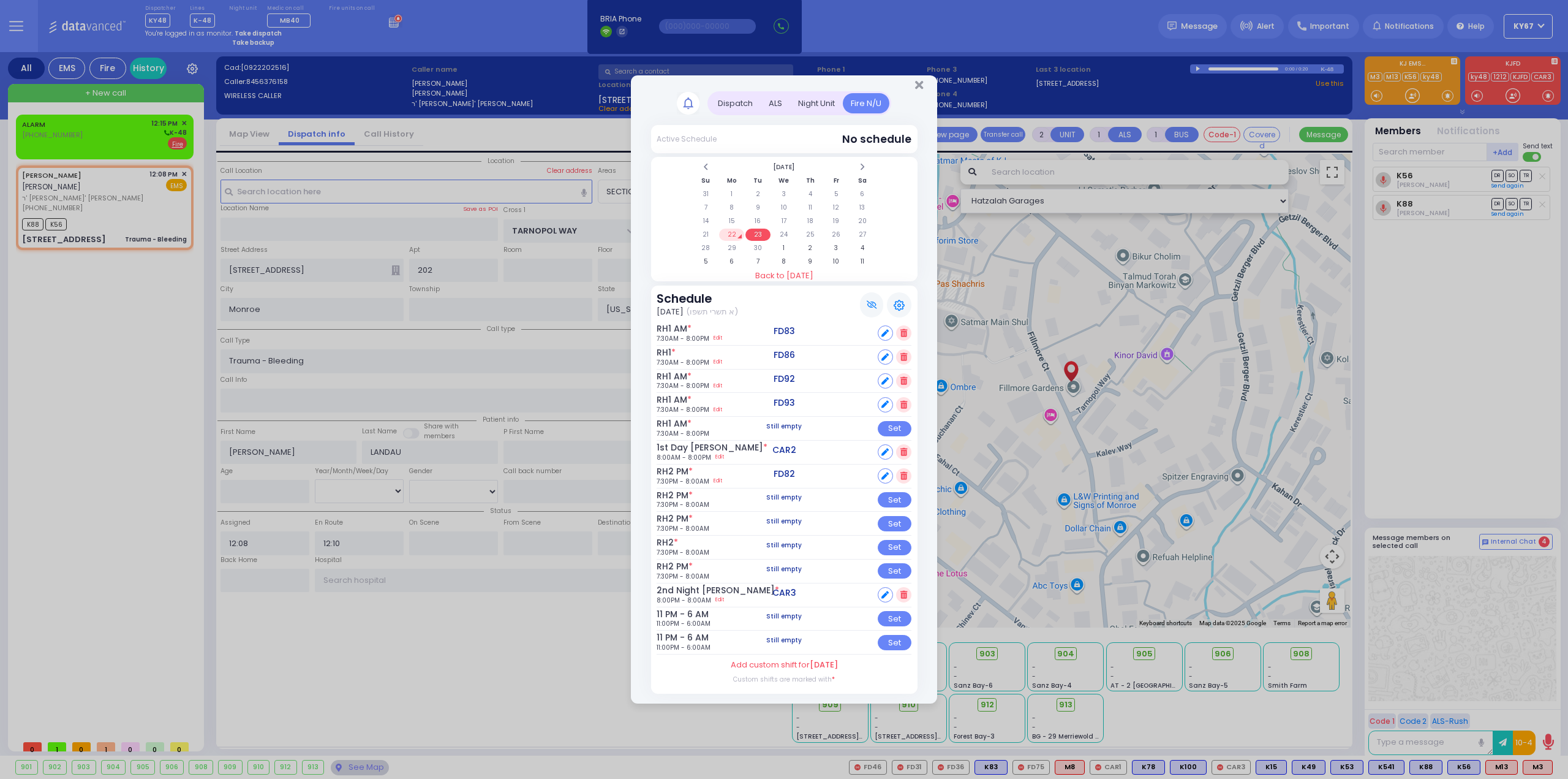
click at [914, 440] on div "Schedule [DATE] (א תשרי תשפו) RH1 AM * 7:30AM - 8:00PM Edit FD83 RH1" at bounding box center [784, 489] width 267 height 409
click at [893, 519] on div "Set" at bounding box center [894, 524] width 33 height 15
select select
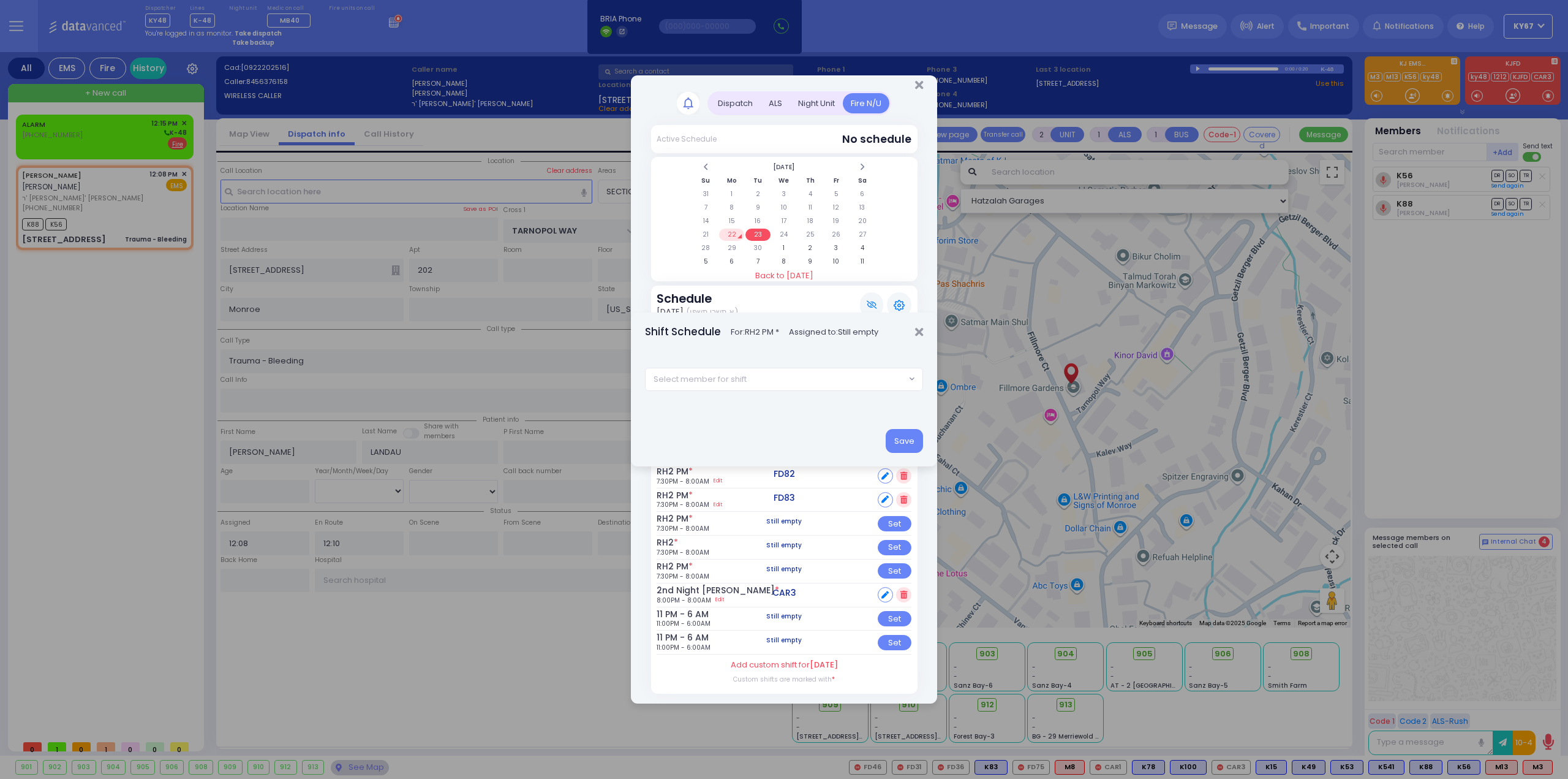
click at [764, 384] on span "Select member for shift" at bounding box center [775, 379] width 260 height 22
type input "84"
select select "e9ad1ad7-e471-4105-a88f-2e8b1f23f829"
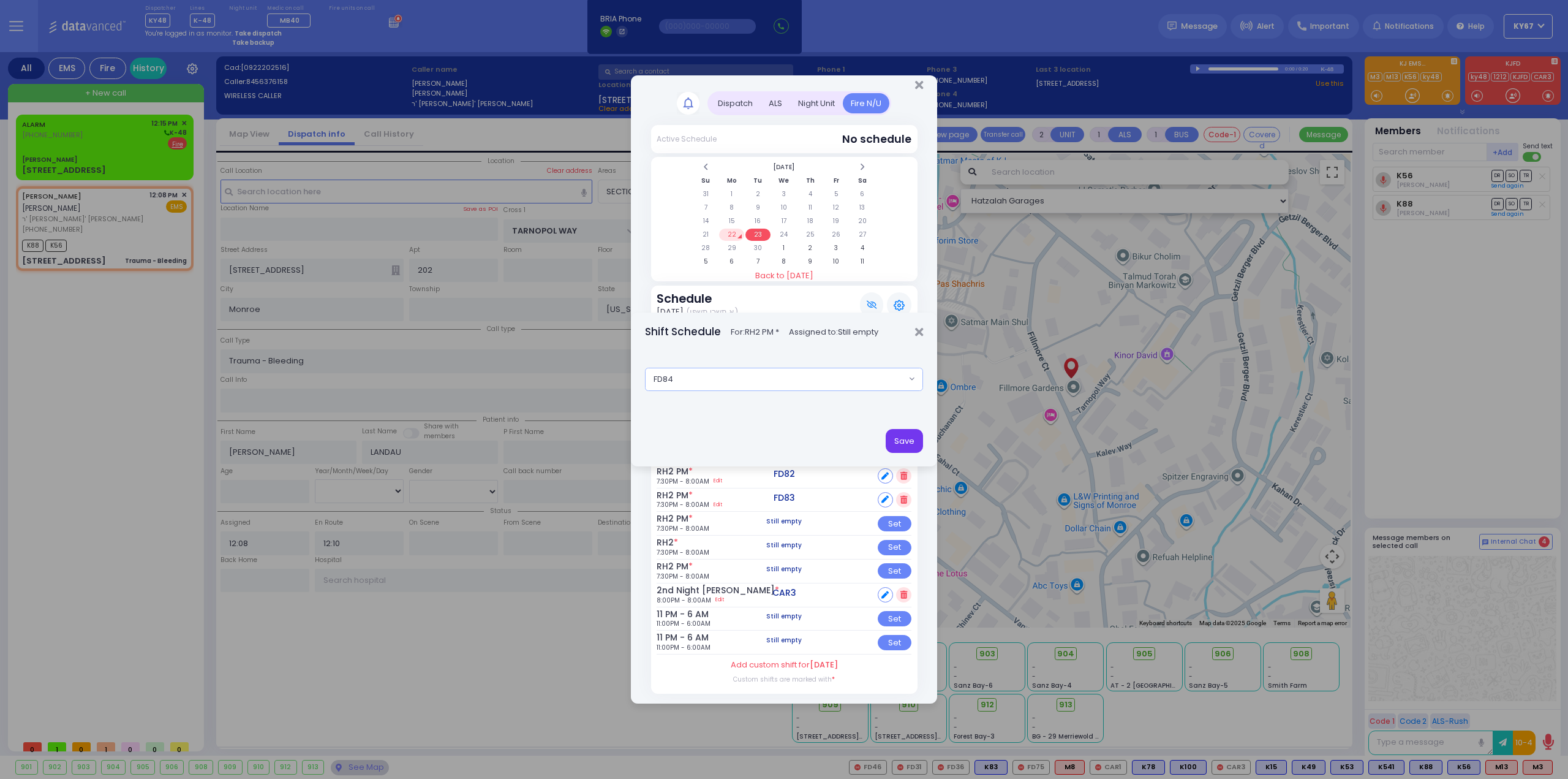
click at [915, 441] on button "Save" at bounding box center [903, 440] width 37 height 23
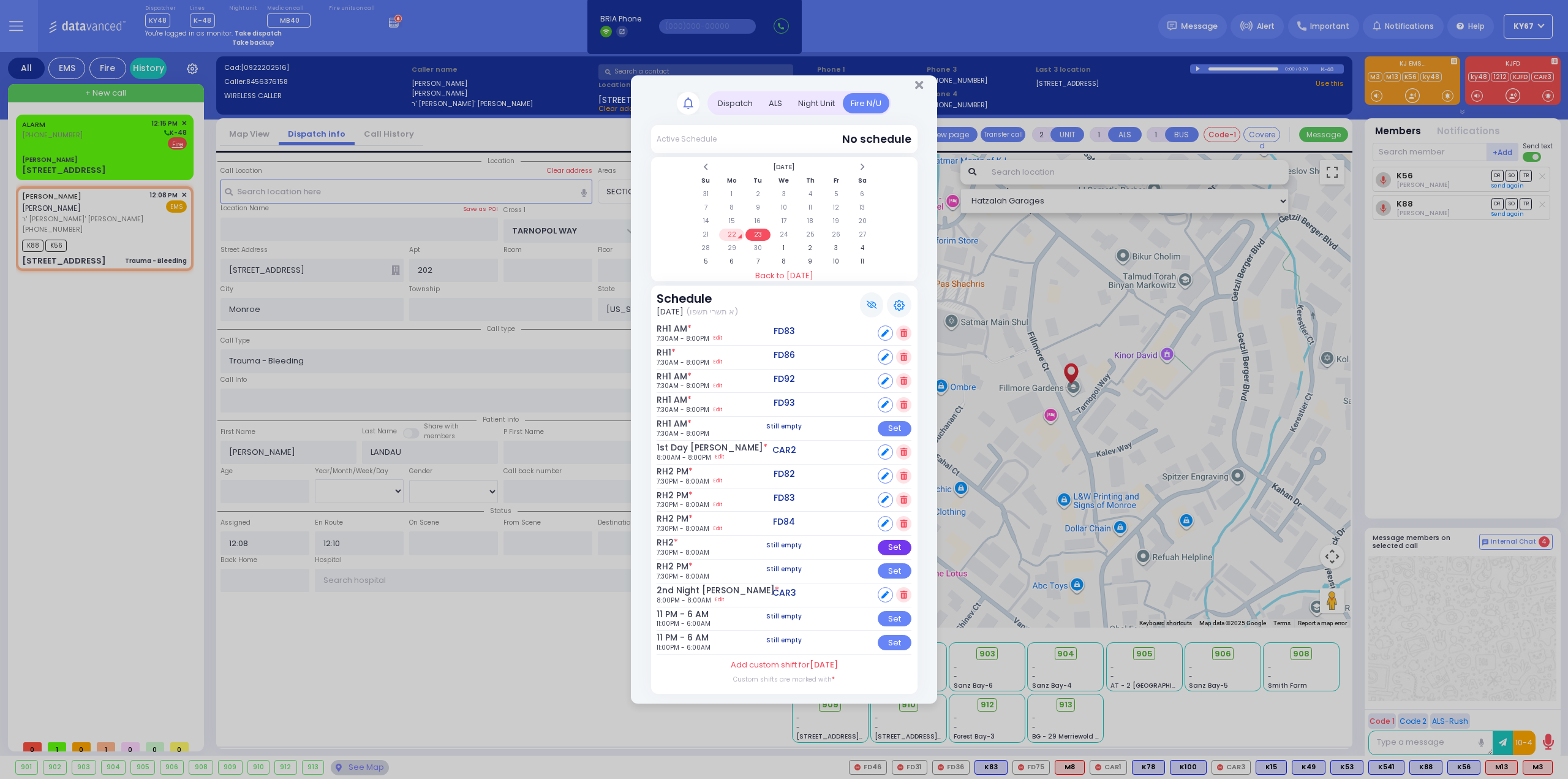
click at [889, 549] on div "Set" at bounding box center [894, 548] width 33 height 15
select select
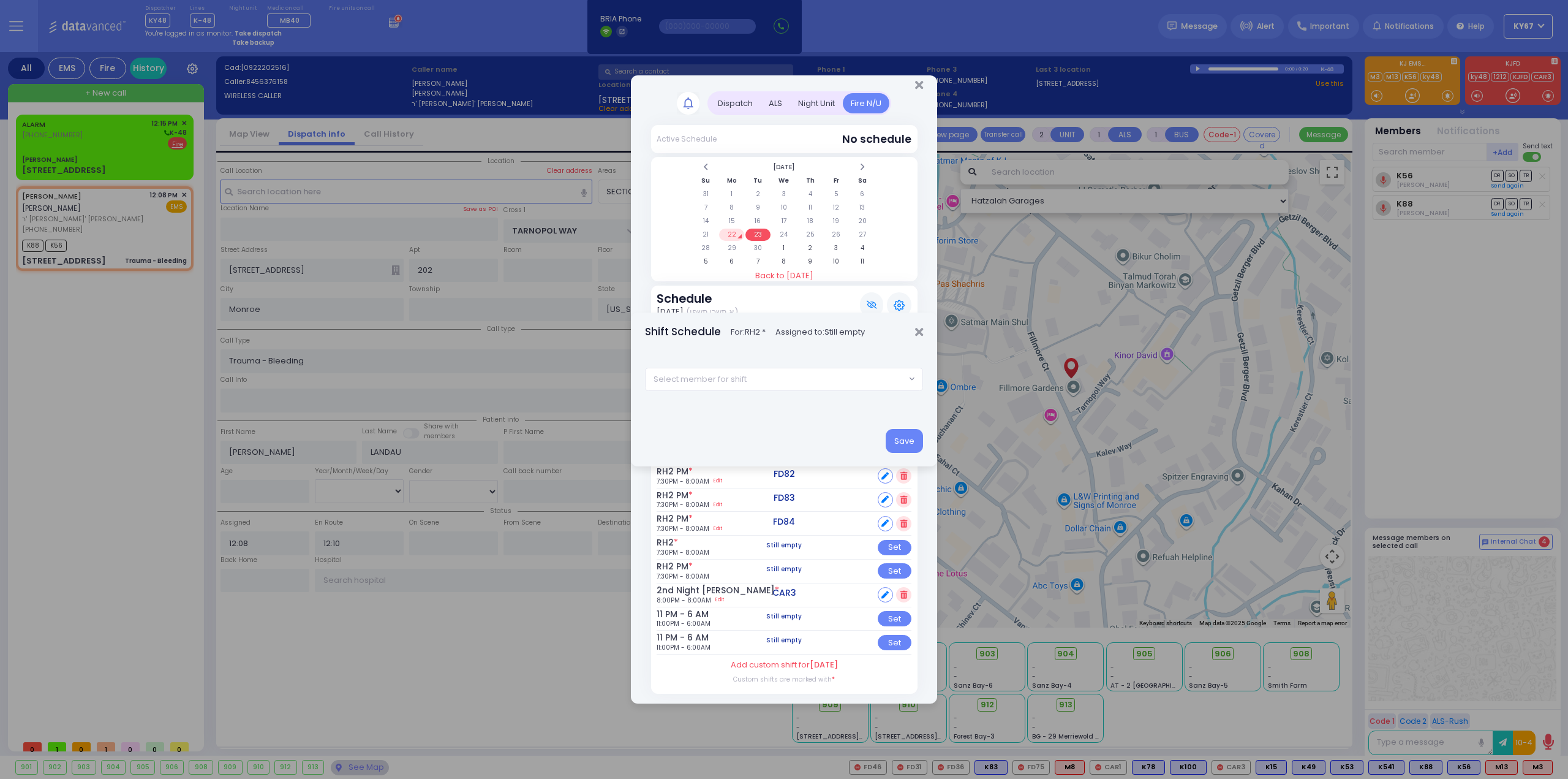
click at [764, 382] on span "Select member for shift" at bounding box center [775, 379] width 260 height 22
type input "91"
select select "0cd32439-b0cb-40fb-b73e-8330cfb13472"
click at [897, 448] on button "Save" at bounding box center [903, 440] width 37 height 23
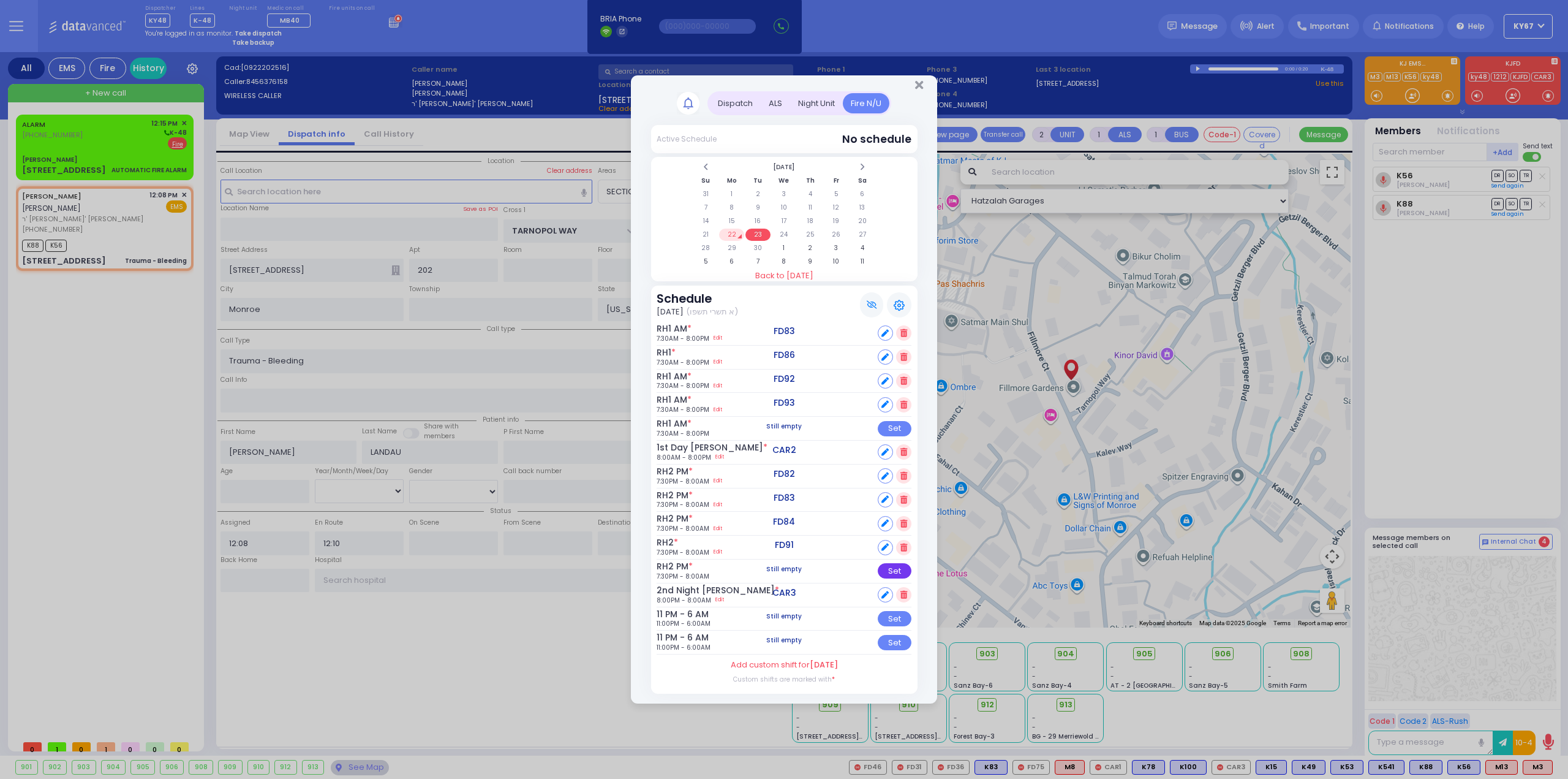
click at [901, 569] on div "Set" at bounding box center [894, 570] width 33 height 15
select select
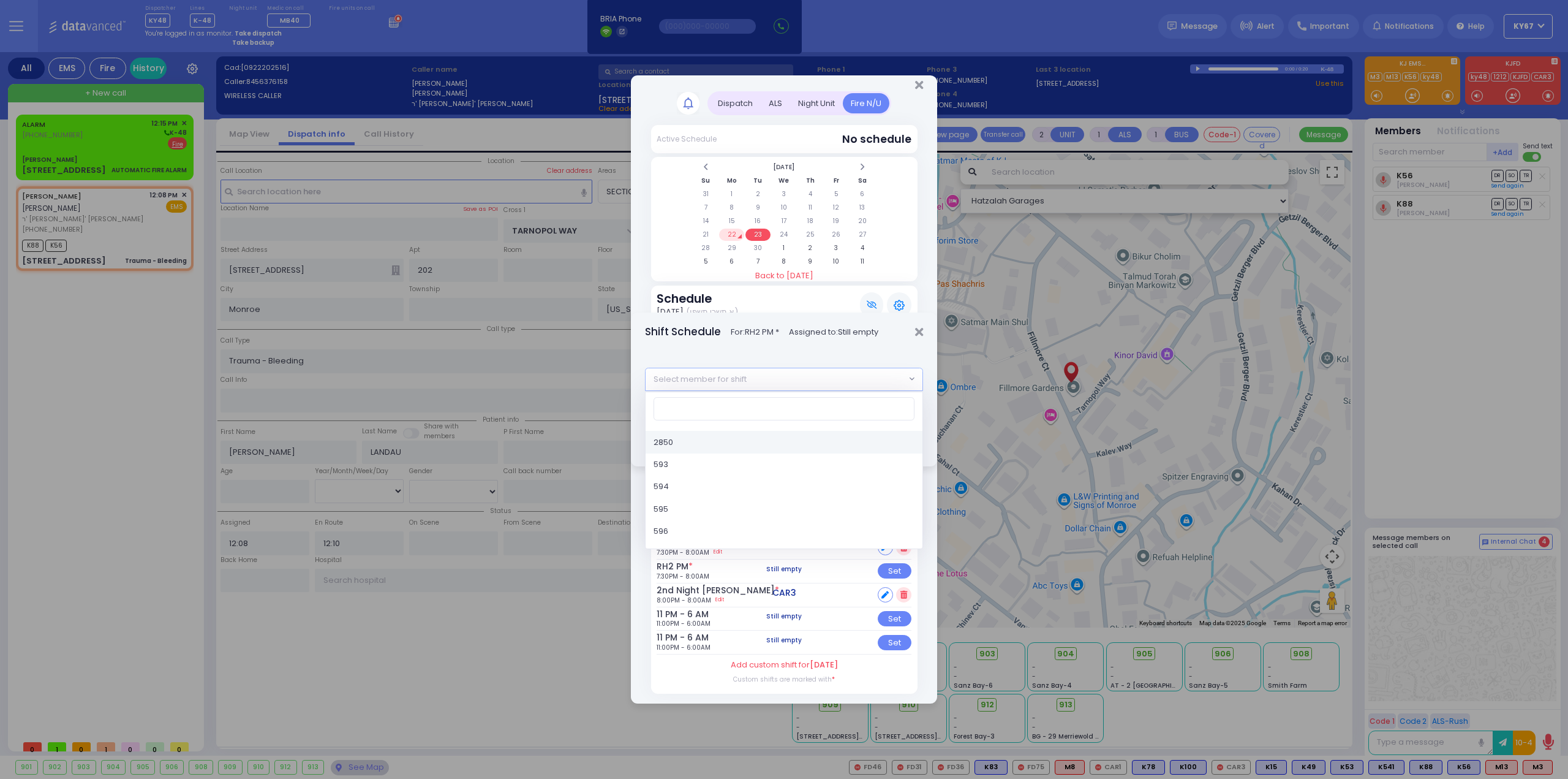
click at [746, 379] on span "Select member for shift" at bounding box center [775, 379] width 260 height 22
type input "93"
select select "dafdecfb-9a98-4ff8-b626-ea24123bc6ae"
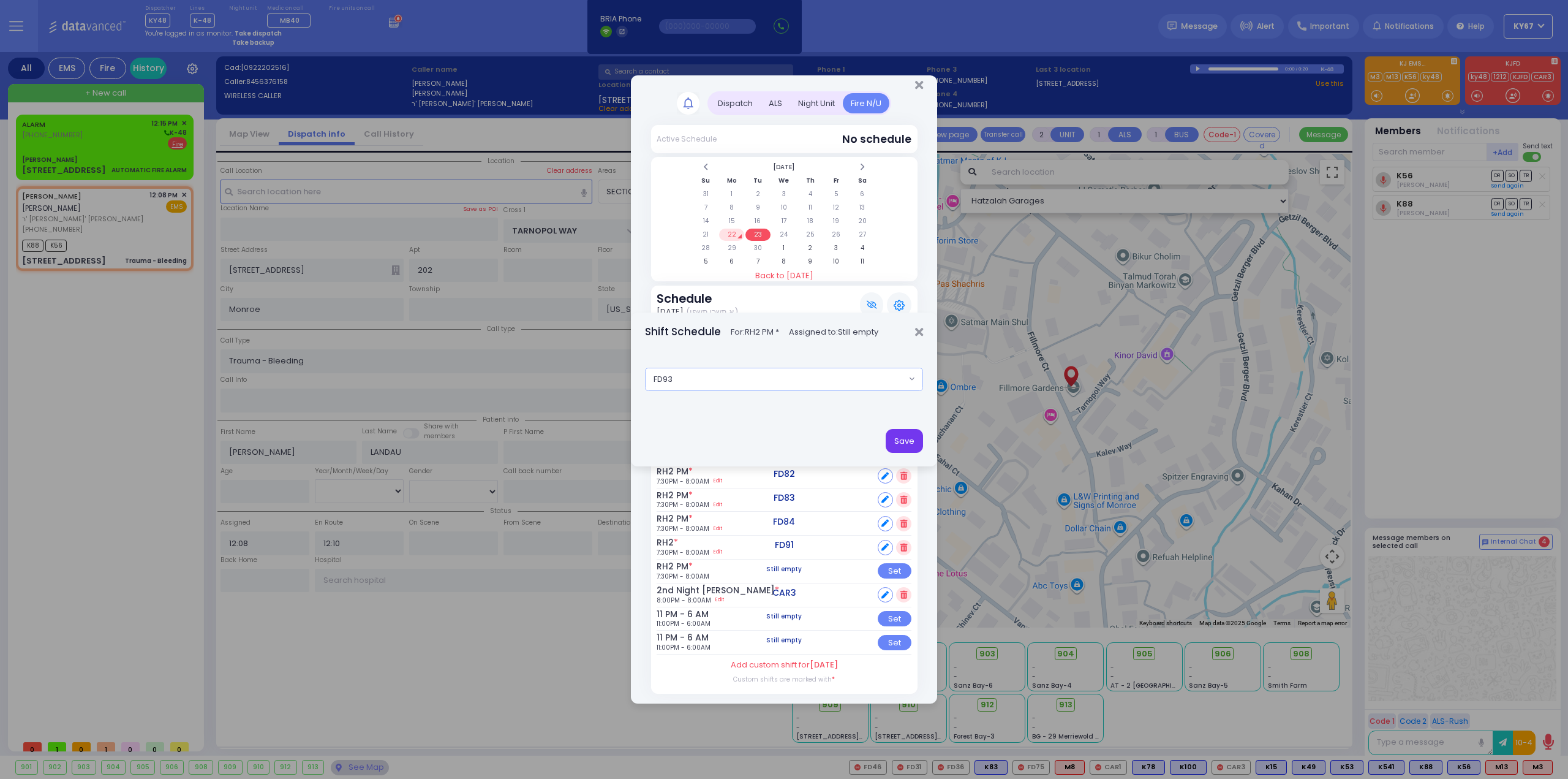
click at [891, 445] on button "Save" at bounding box center [903, 440] width 37 height 23
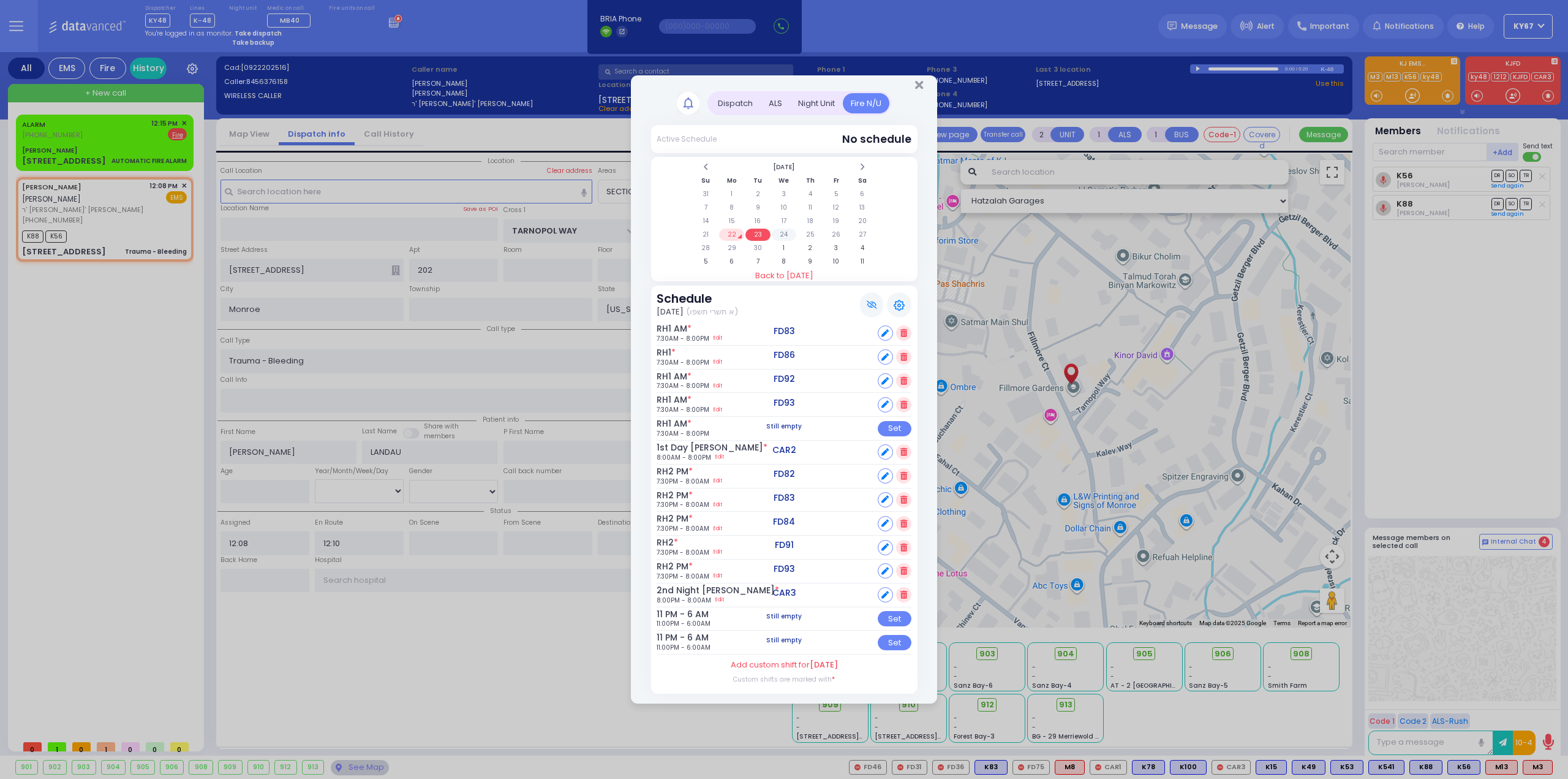
click at [784, 236] on td "24" at bounding box center [784, 234] width 25 height 12
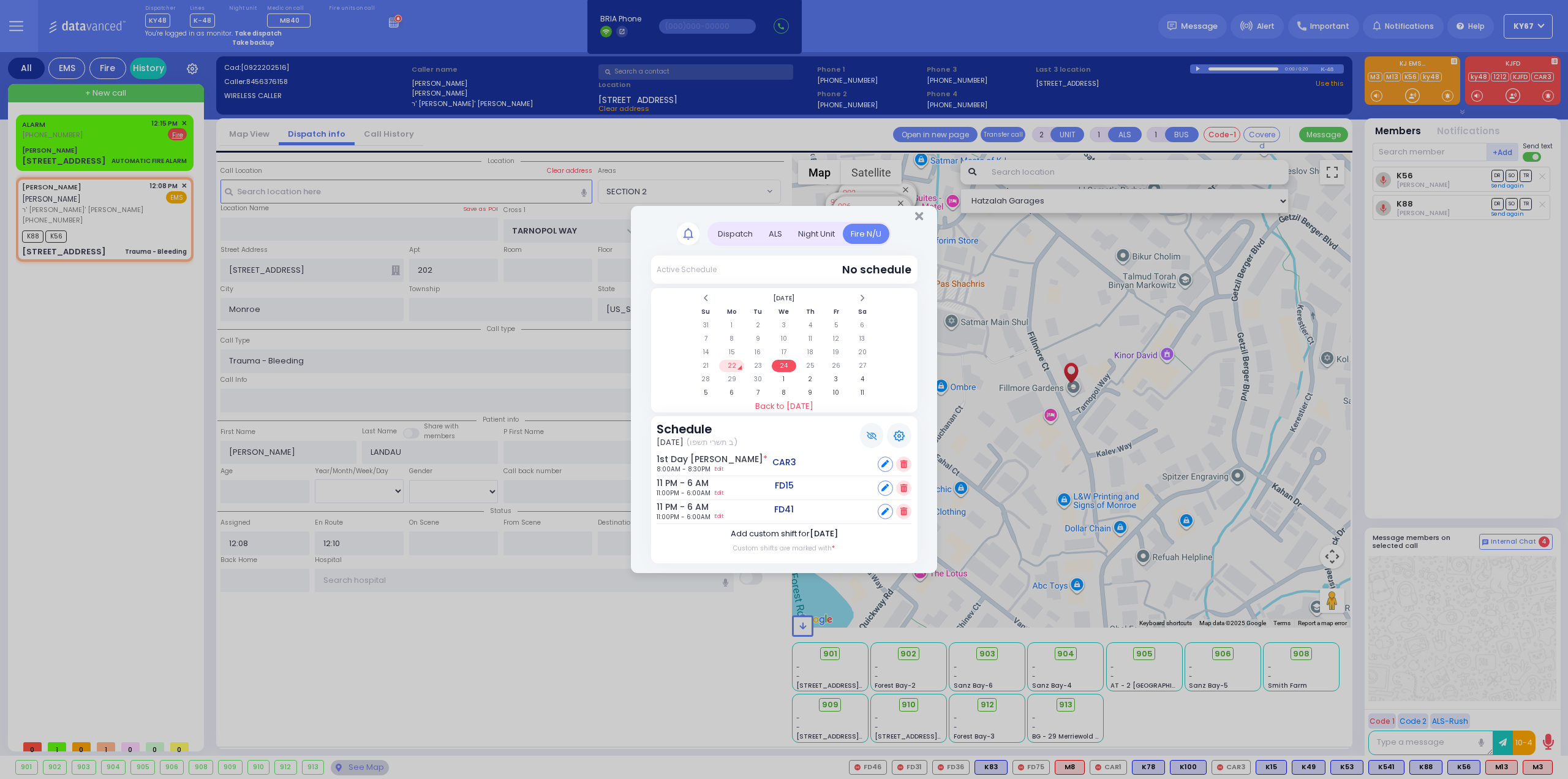
click at [784, 534] on label "Add custom shift for [DATE]" at bounding box center [784, 533] width 108 height 12
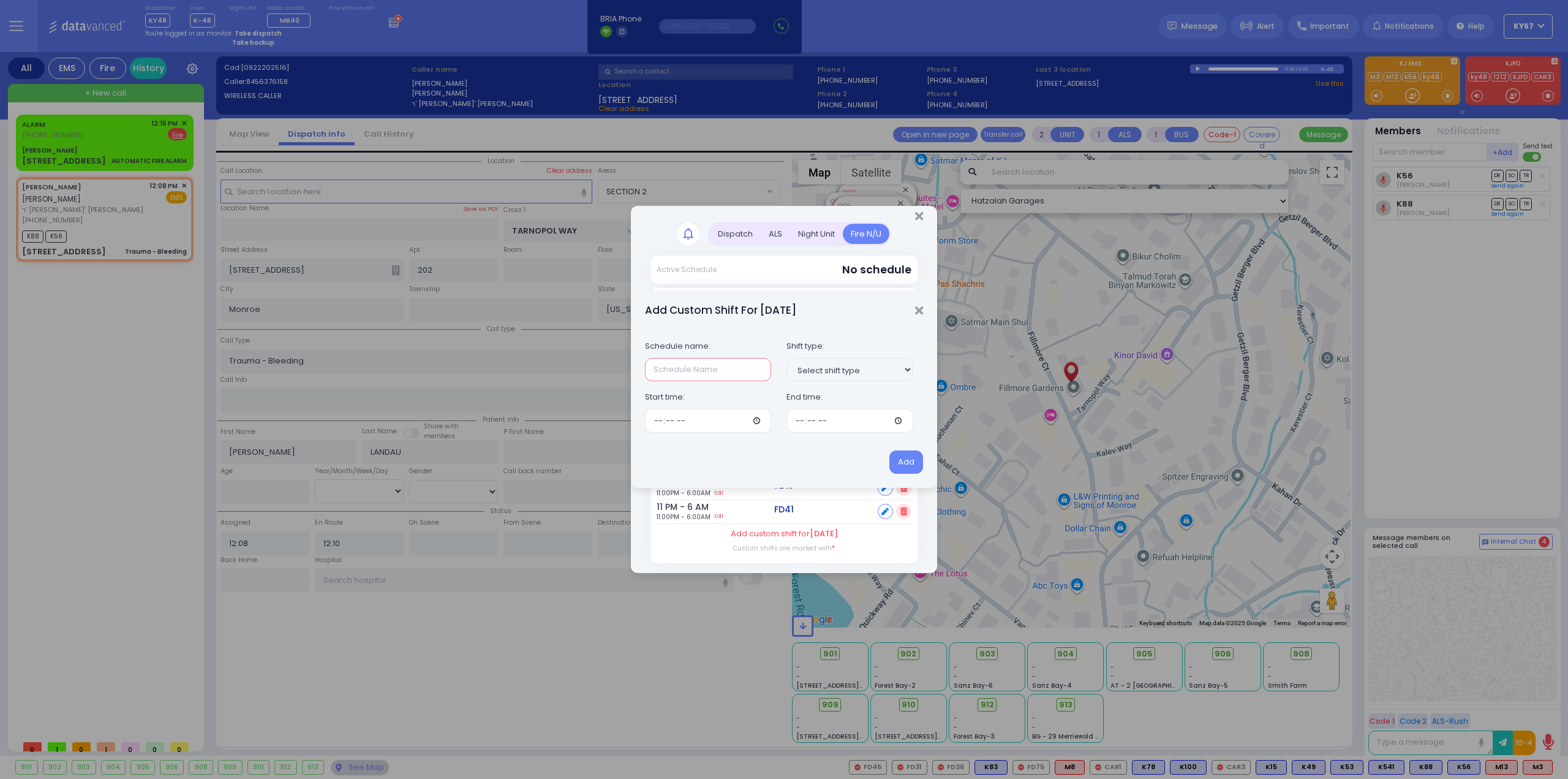
click at [659, 365] on input "text" at bounding box center [708, 370] width 127 height 23
type input "RH AM"
type input "07:30"
type input "20:05"
click at [889, 450] on button "Add" at bounding box center [905, 462] width 33 height 23
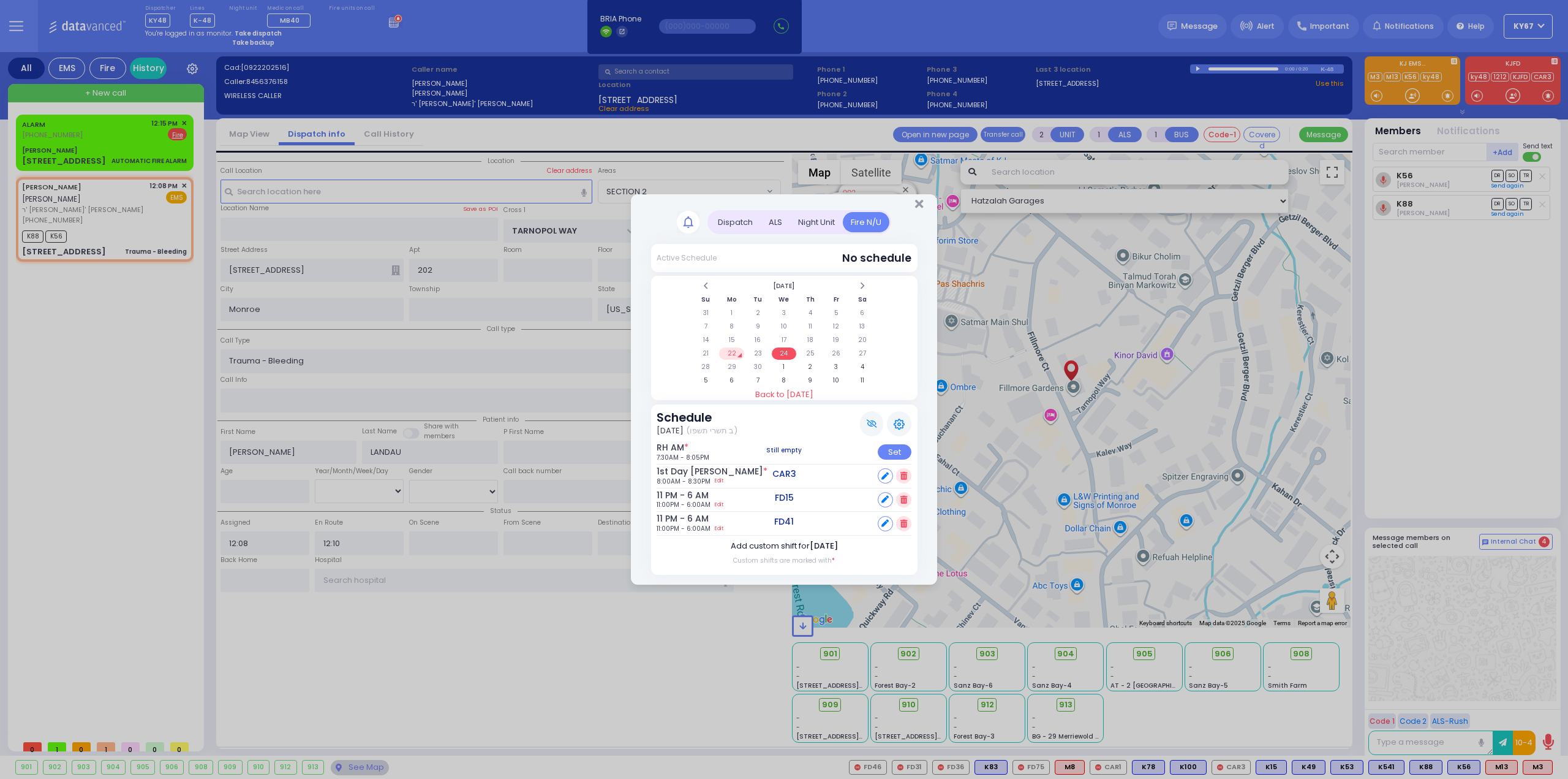
click at [810, 548] on span "[DATE]" at bounding box center [824, 546] width 29 height 11
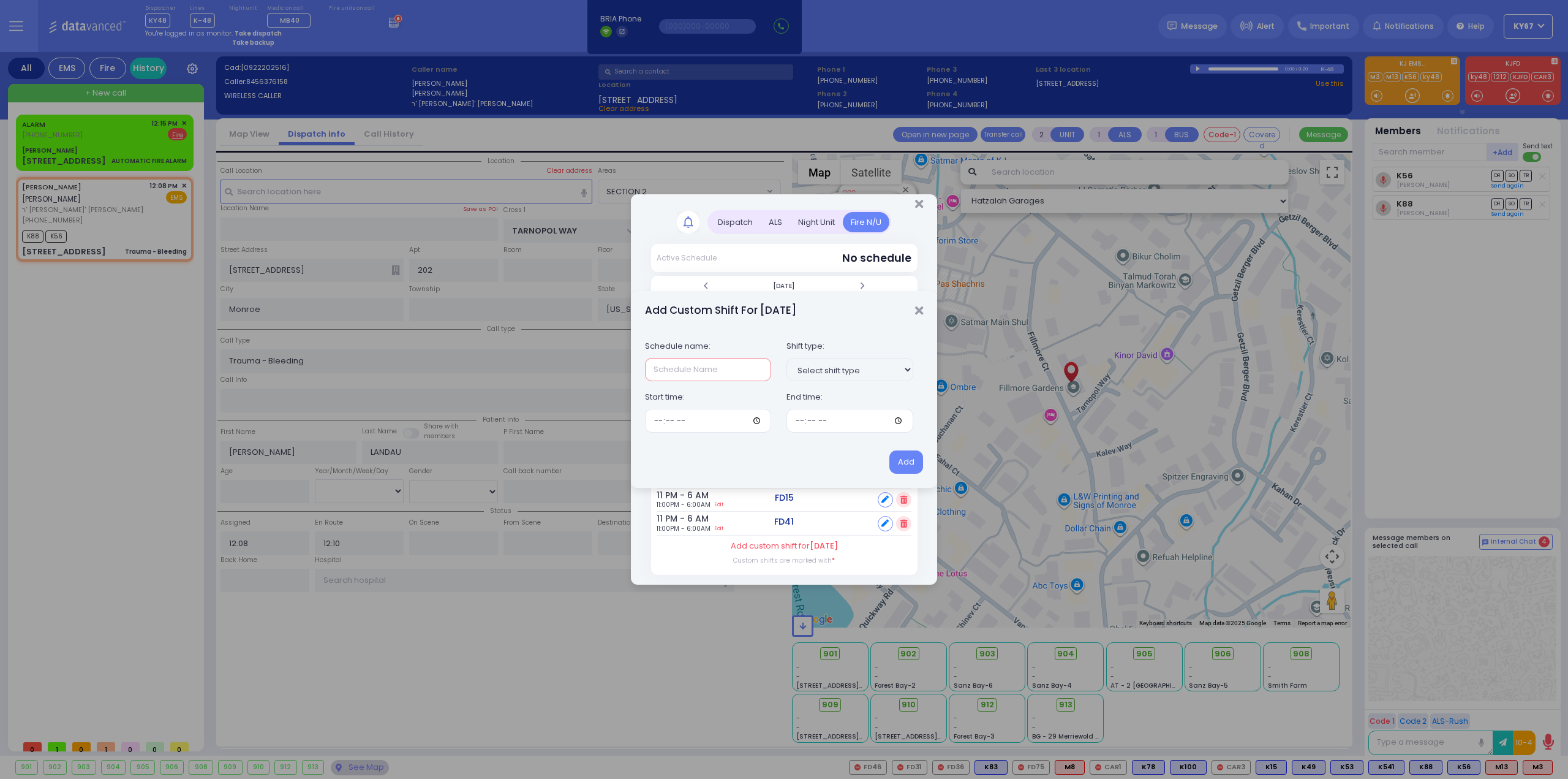
click at [683, 371] on input "text" at bounding box center [708, 370] width 127 height 23
type input "RH2 AM"
type input "07:30"
type input "20:05"
click at [889, 450] on button "Add" at bounding box center [905, 462] width 33 height 23
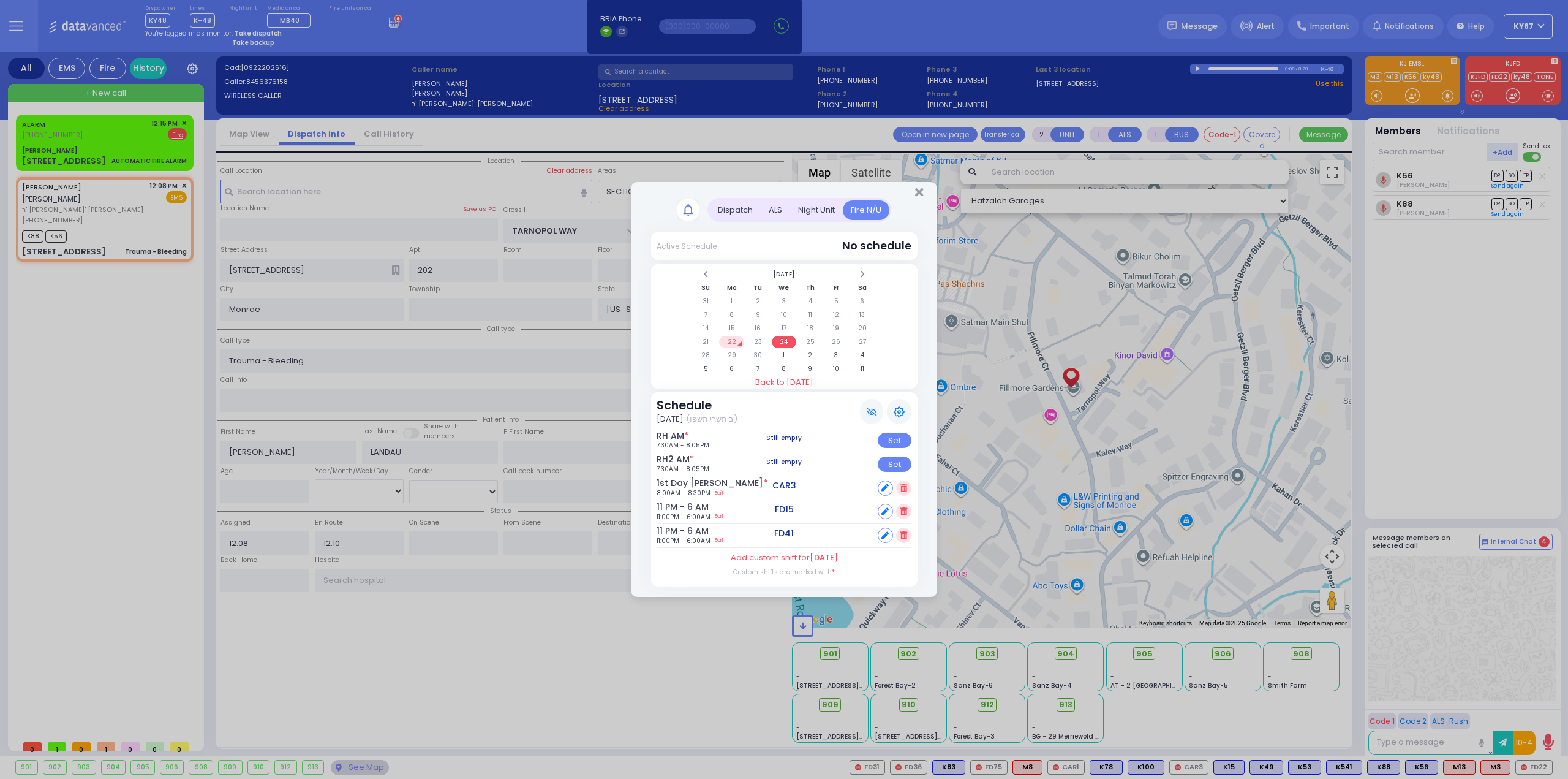
click at [665, 435] on h6 "RH AM *" at bounding box center [673, 435] width 33 height 10
click at [795, 556] on label "Add custom shift for [DATE]" at bounding box center [784, 557] width 108 height 12
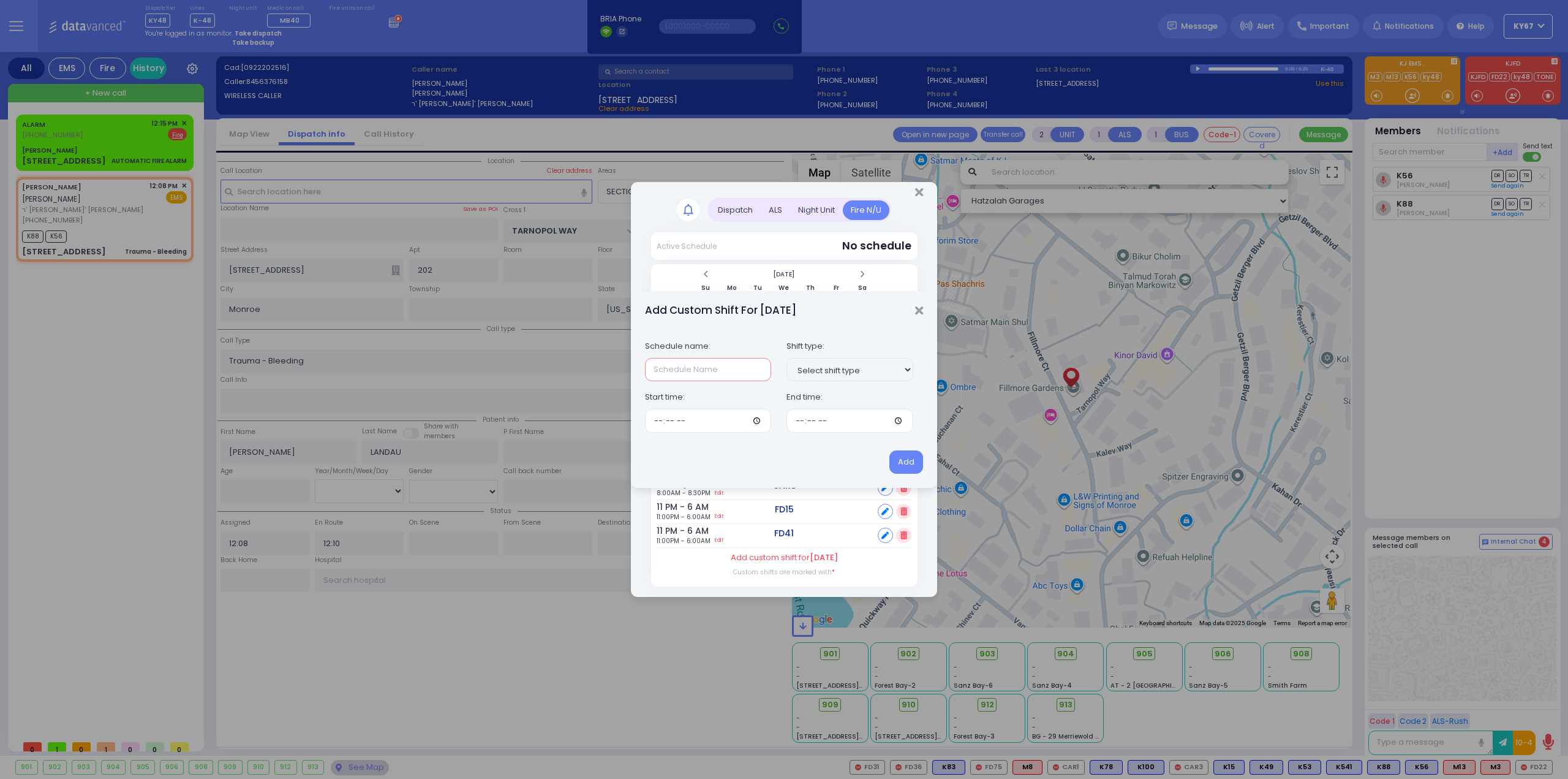
click at [678, 369] on input "text" at bounding box center [708, 370] width 127 height 23
type input "RH2 AM"
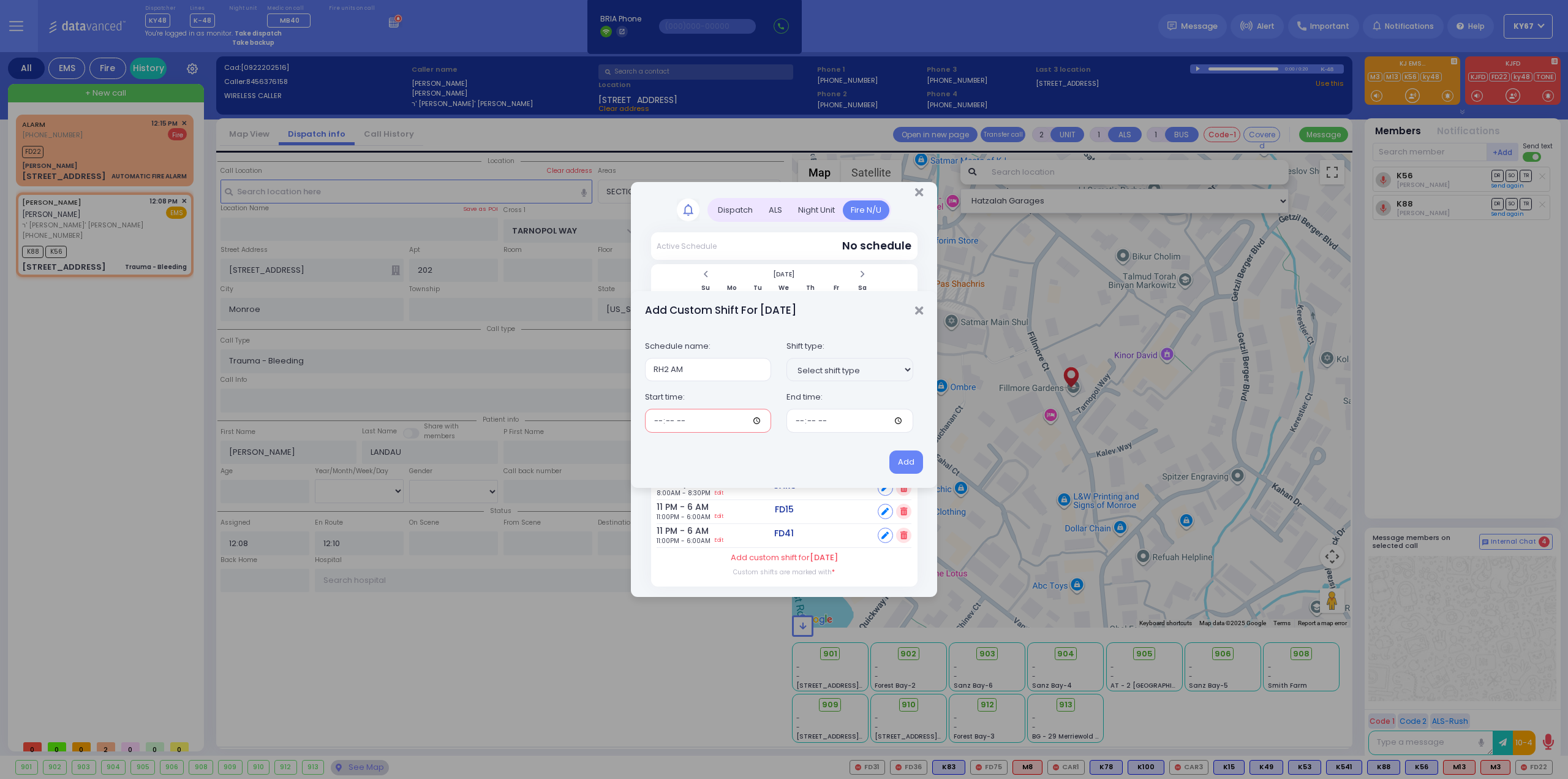
type input "07:30"
type input "20:05"
click at [889, 450] on button "Add" at bounding box center [905, 462] width 33 height 23
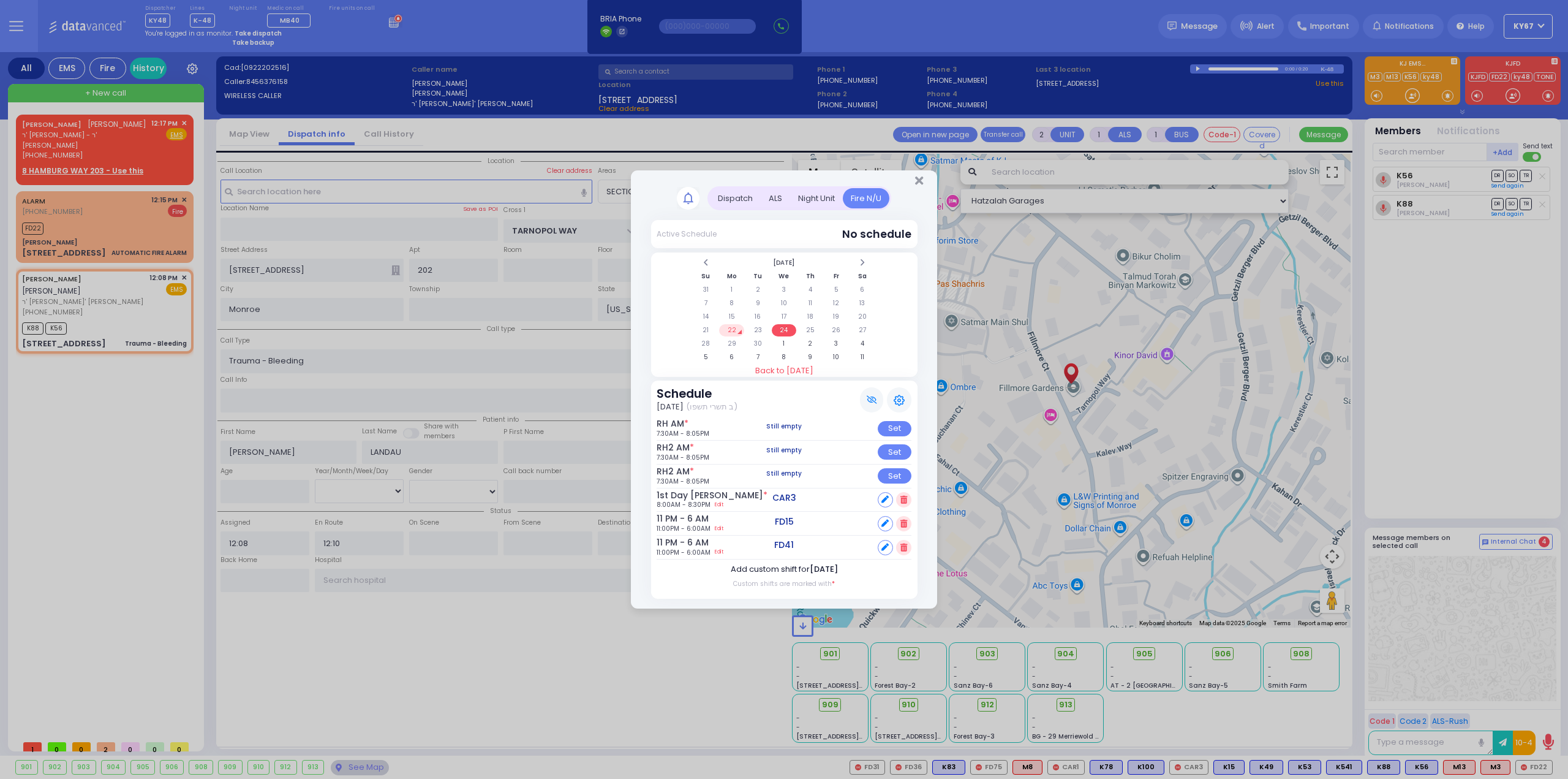
click at [818, 566] on span "[DATE]" at bounding box center [824, 569] width 29 height 11
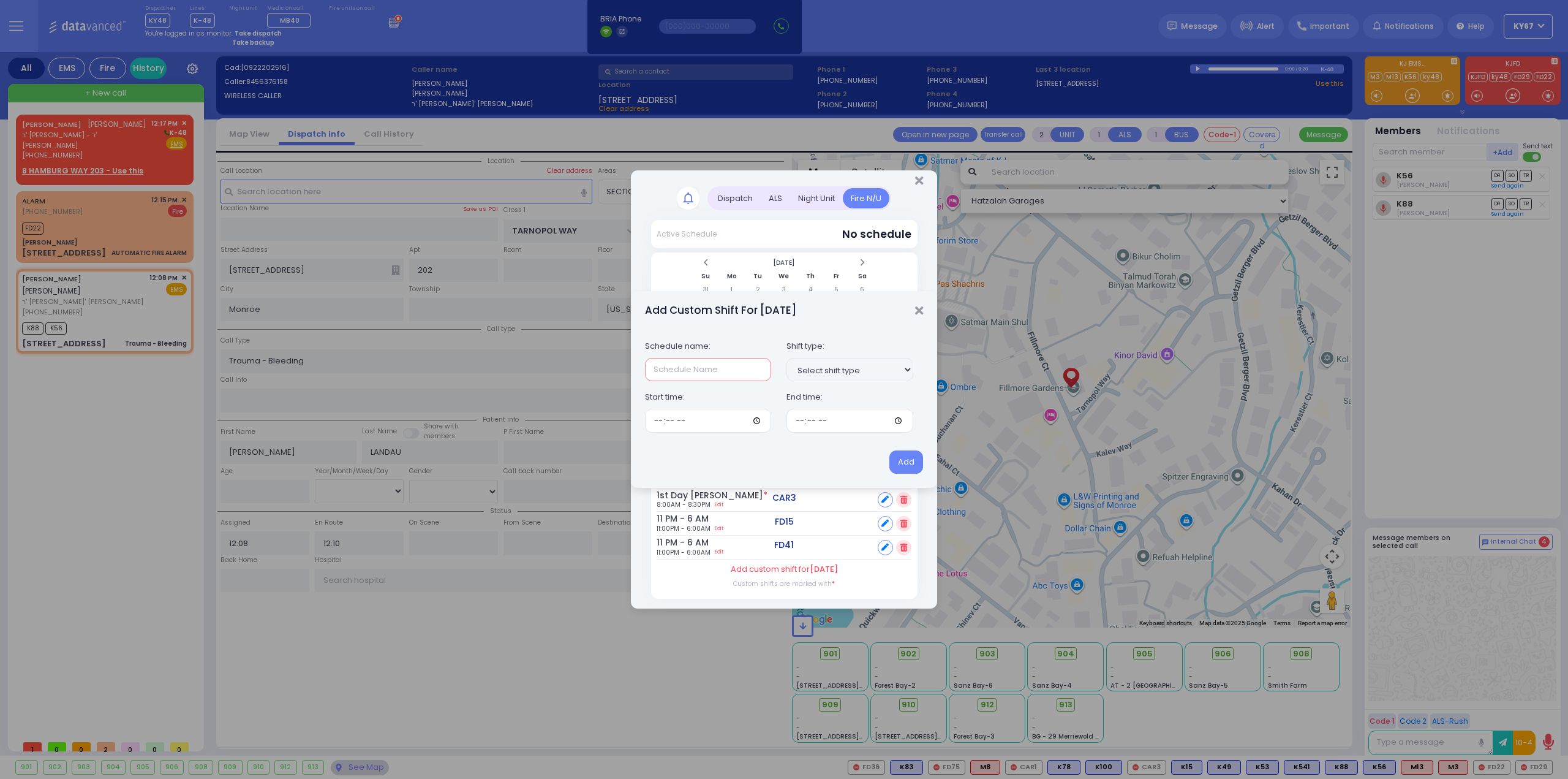
click at [680, 377] on input "text" at bounding box center [708, 370] width 127 height 23
type input "RH2 AM"
type input "07:30"
type input "20:05"
click at [889, 450] on button "Add" at bounding box center [905, 462] width 33 height 23
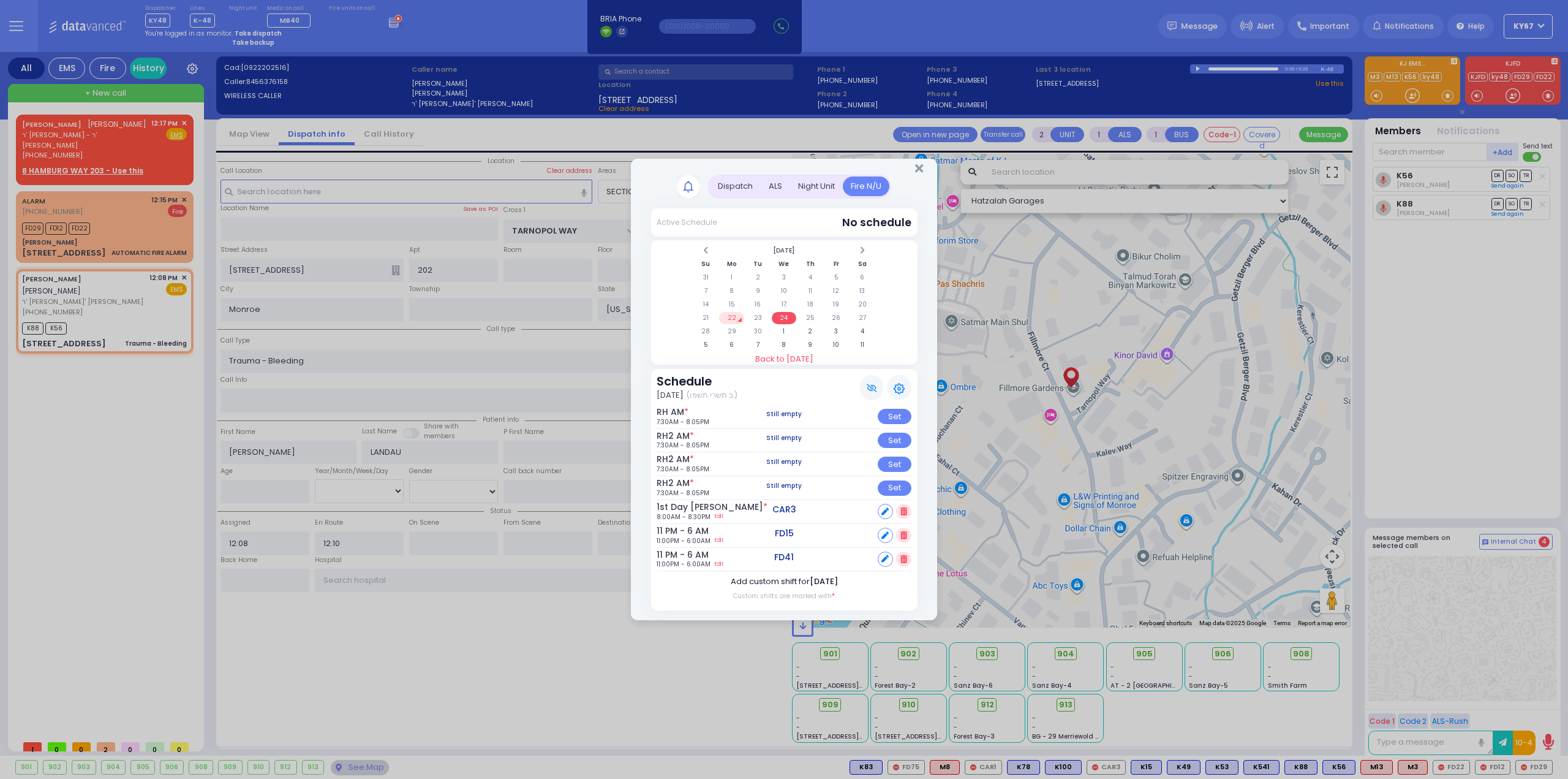
click at [783, 579] on label "Add custom shift for [DATE]" at bounding box center [784, 581] width 108 height 12
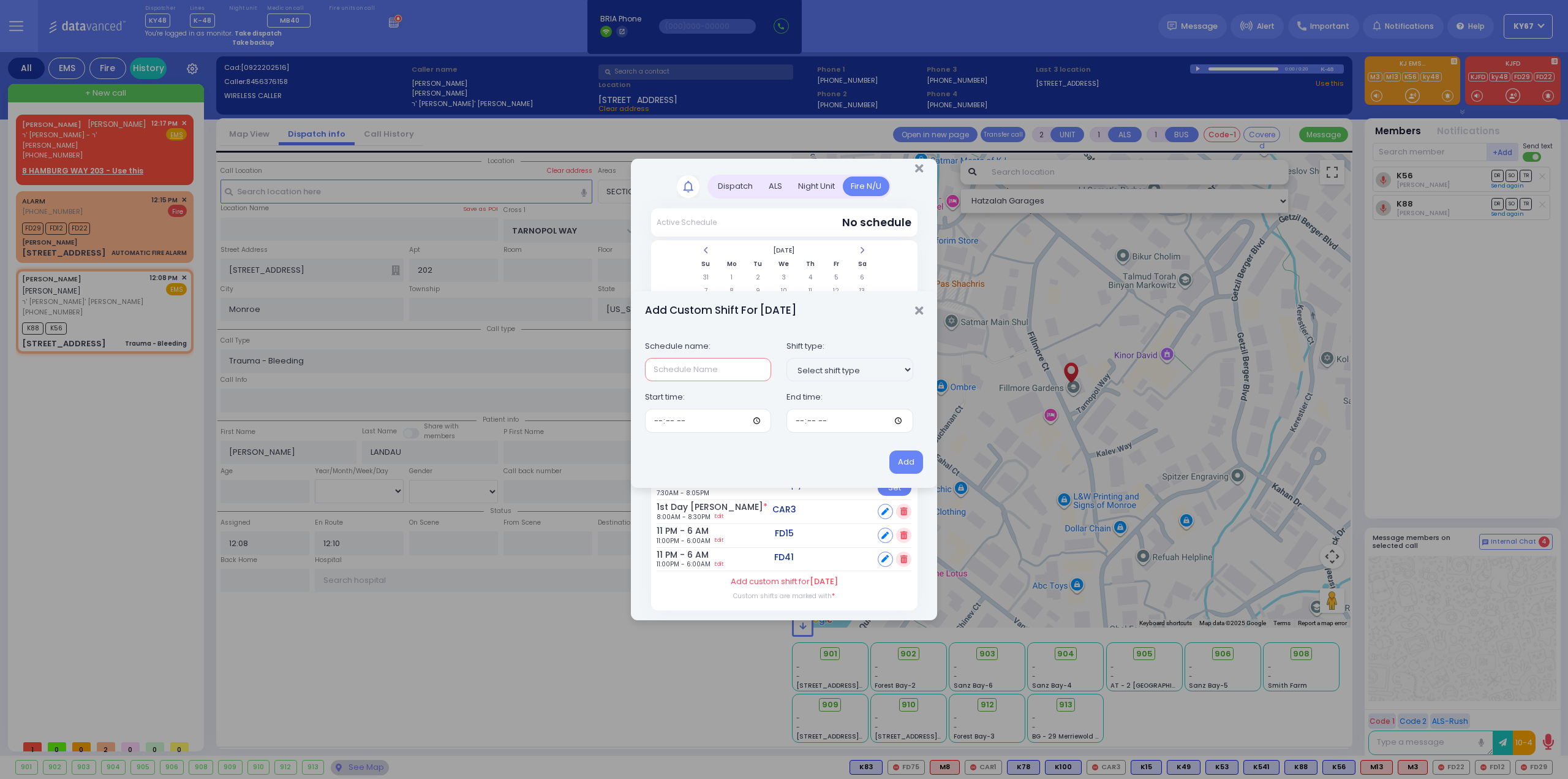
click at [676, 369] on input "text" at bounding box center [708, 370] width 127 height 23
type input "RH2 AM"
type input "07:30"
type input "20:05"
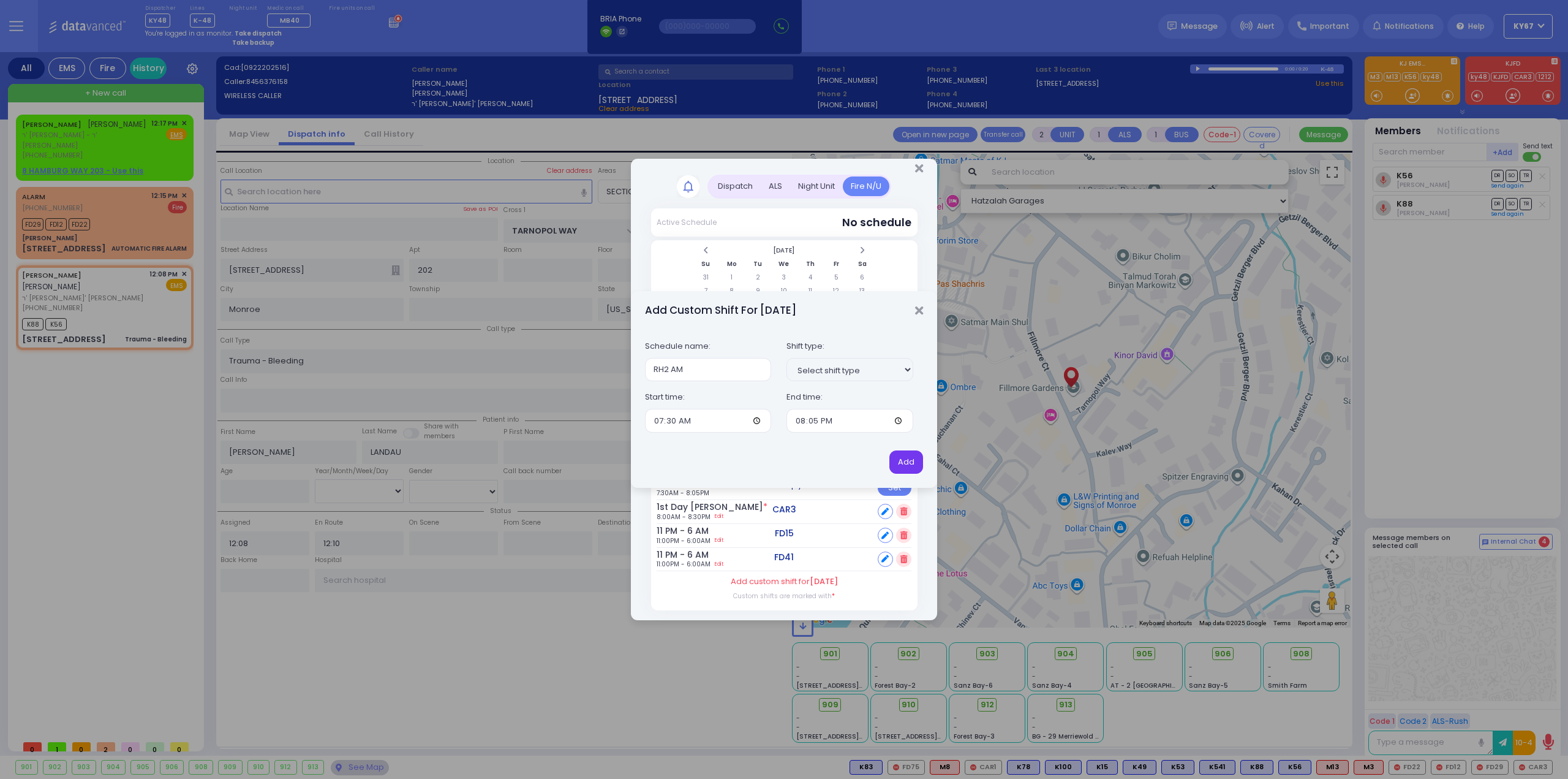
click at [918, 459] on button "Add" at bounding box center [905, 462] width 33 height 23
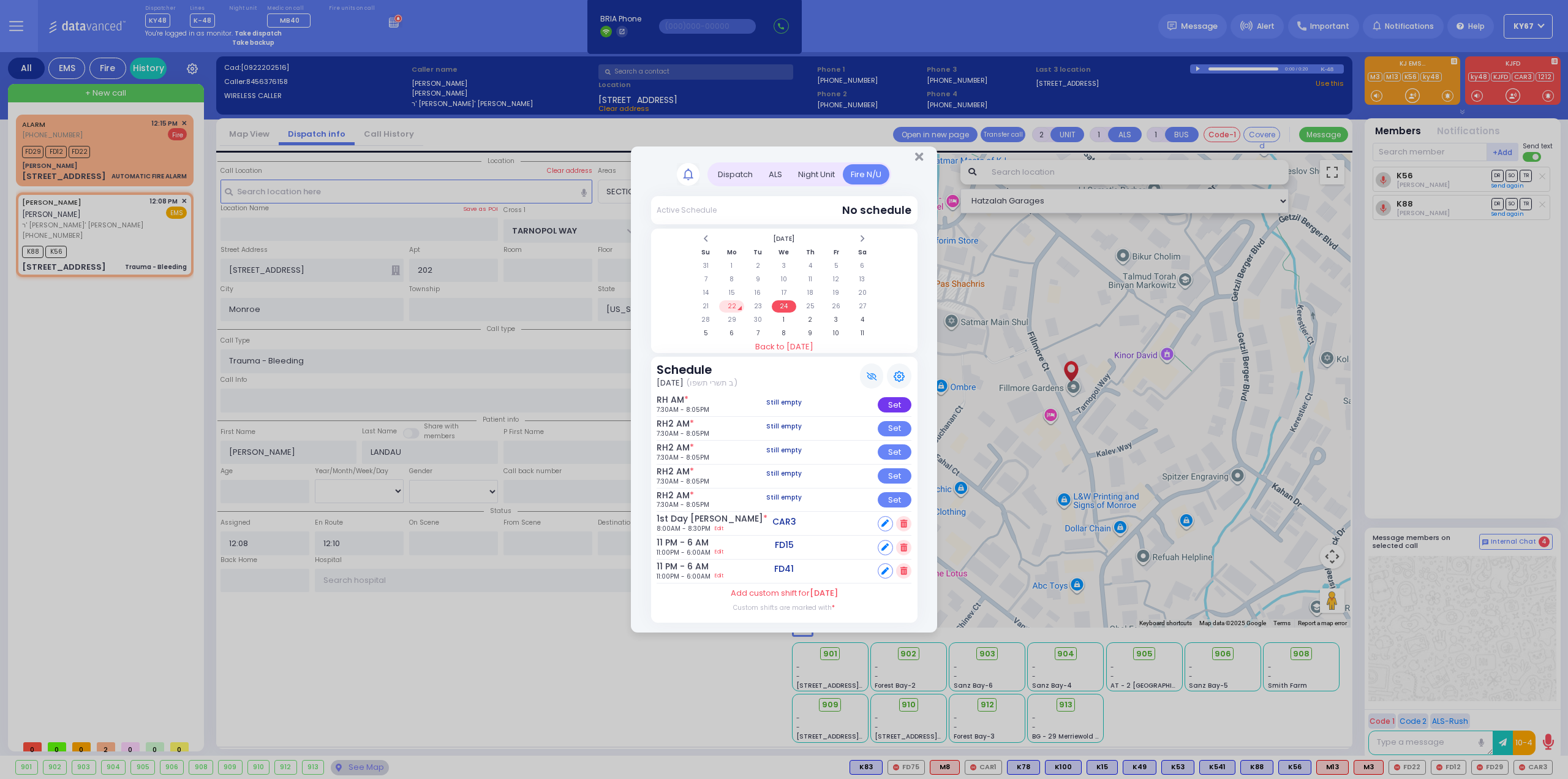
click at [904, 403] on div "Set" at bounding box center [894, 405] width 33 height 15
select select
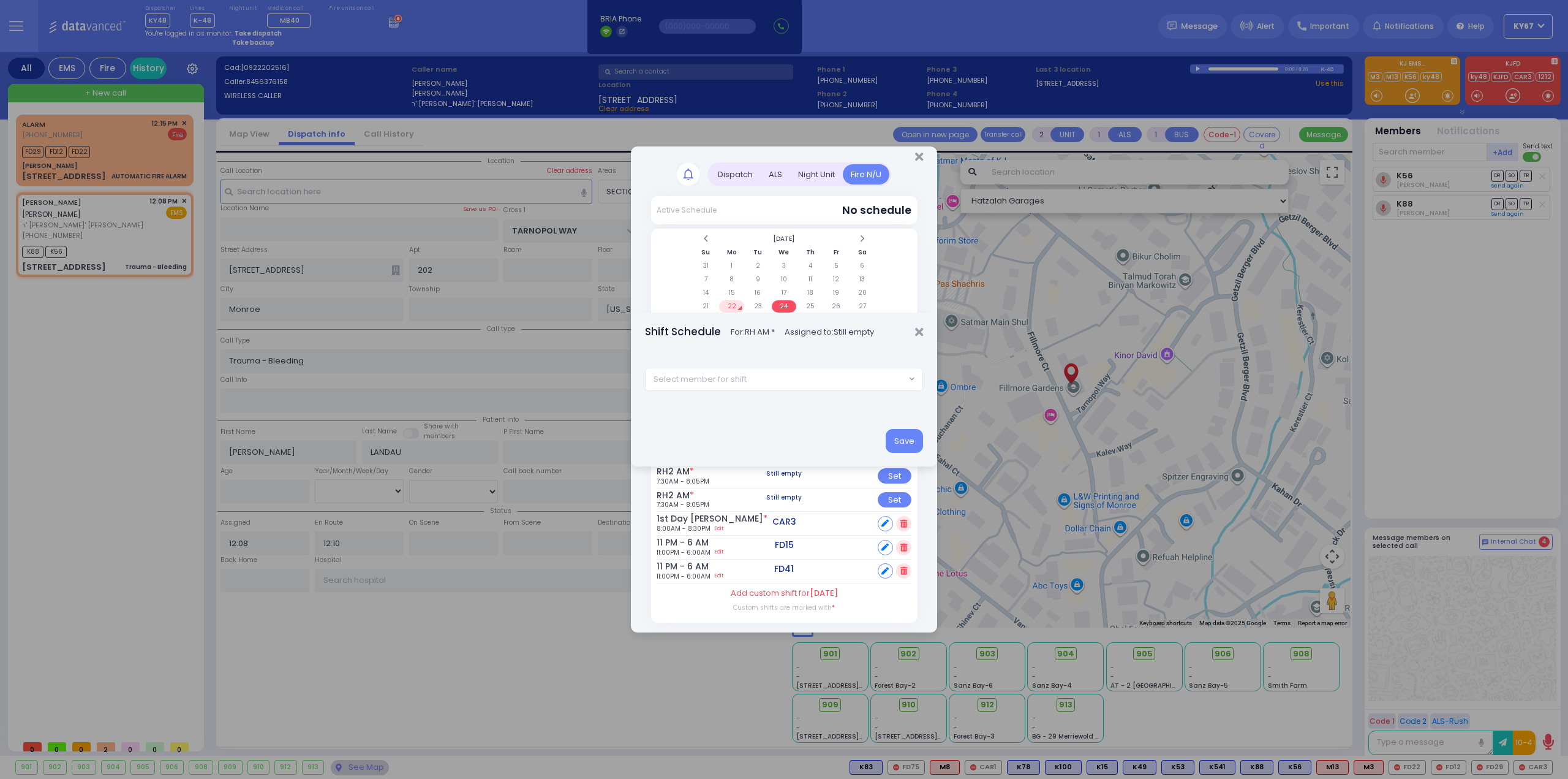
click at [717, 372] on span "Select member for shift" at bounding box center [775, 379] width 260 height 22
type input "80"
select select "7b6e74eb-24cb-13fb-116b-dd2ca8c18dcd"
click at [911, 443] on button "Save" at bounding box center [903, 440] width 37 height 23
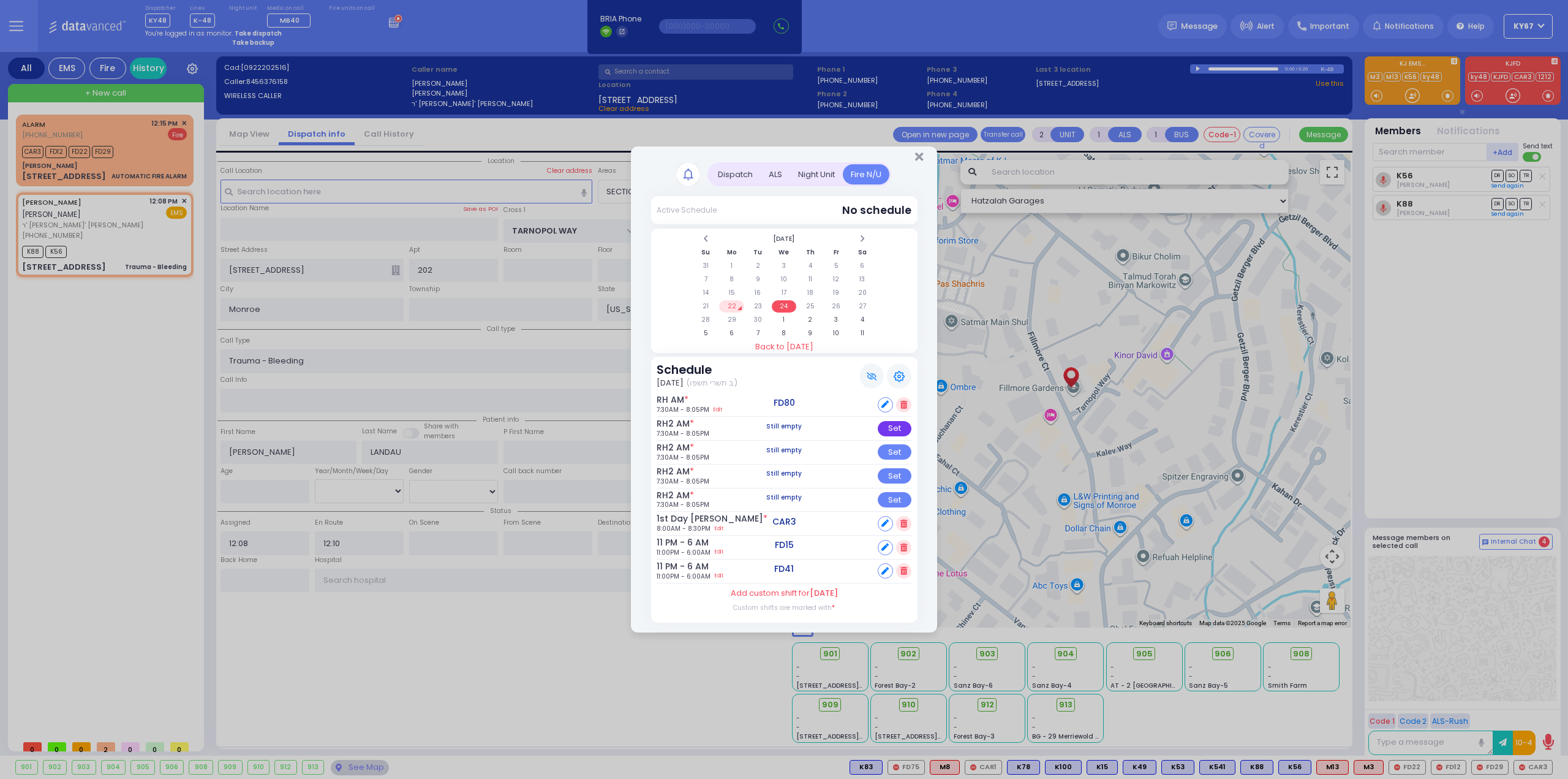
click at [897, 429] on div "Set" at bounding box center [894, 429] width 33 height 15
select select
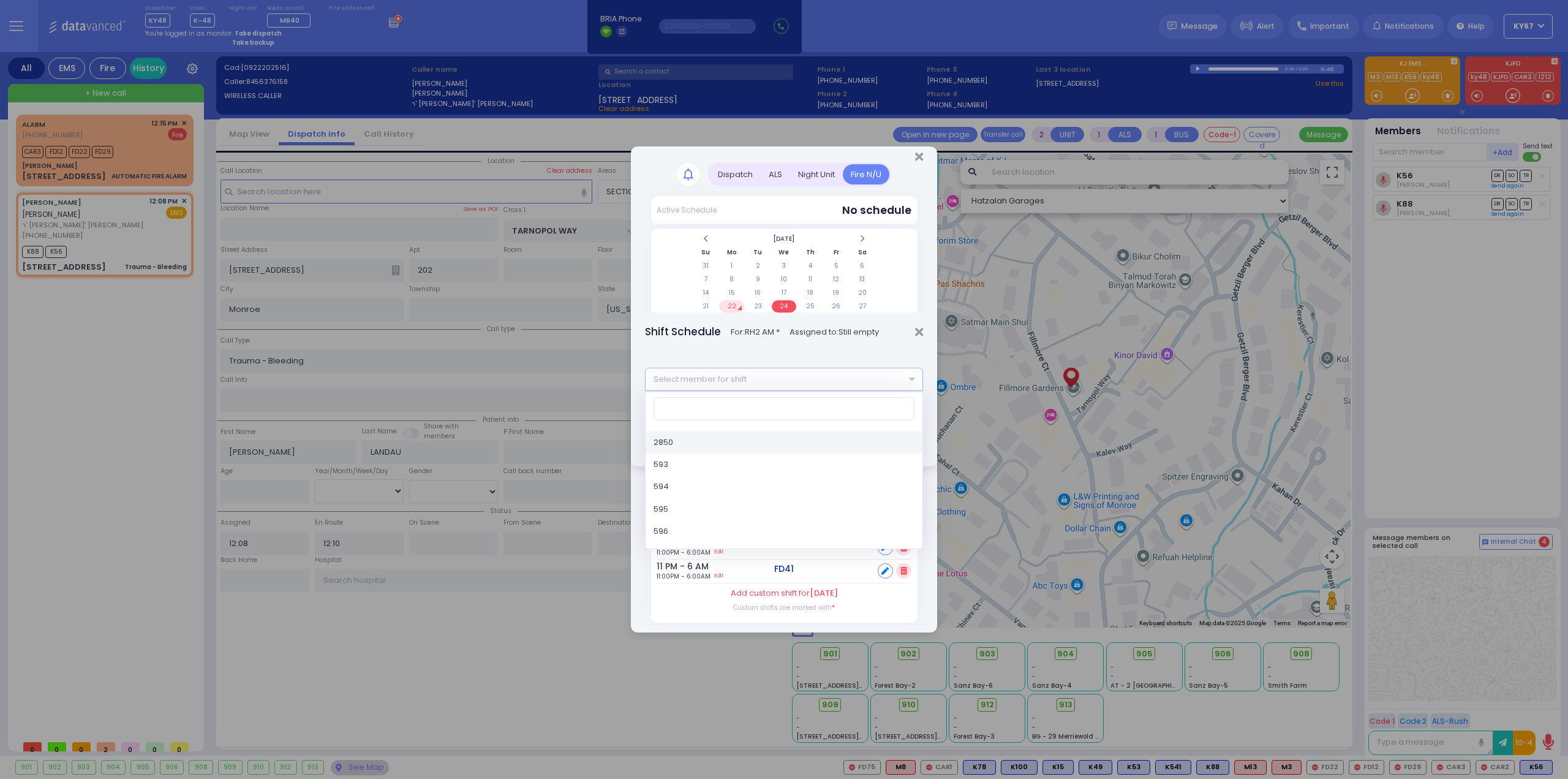
click at [722, 375] on span "Select member for shift" at bounding box center [701, 379] width 93 height 12
type input "81"
select select "781448ac-9807-b7a7-bb12-b8045ad885bb"
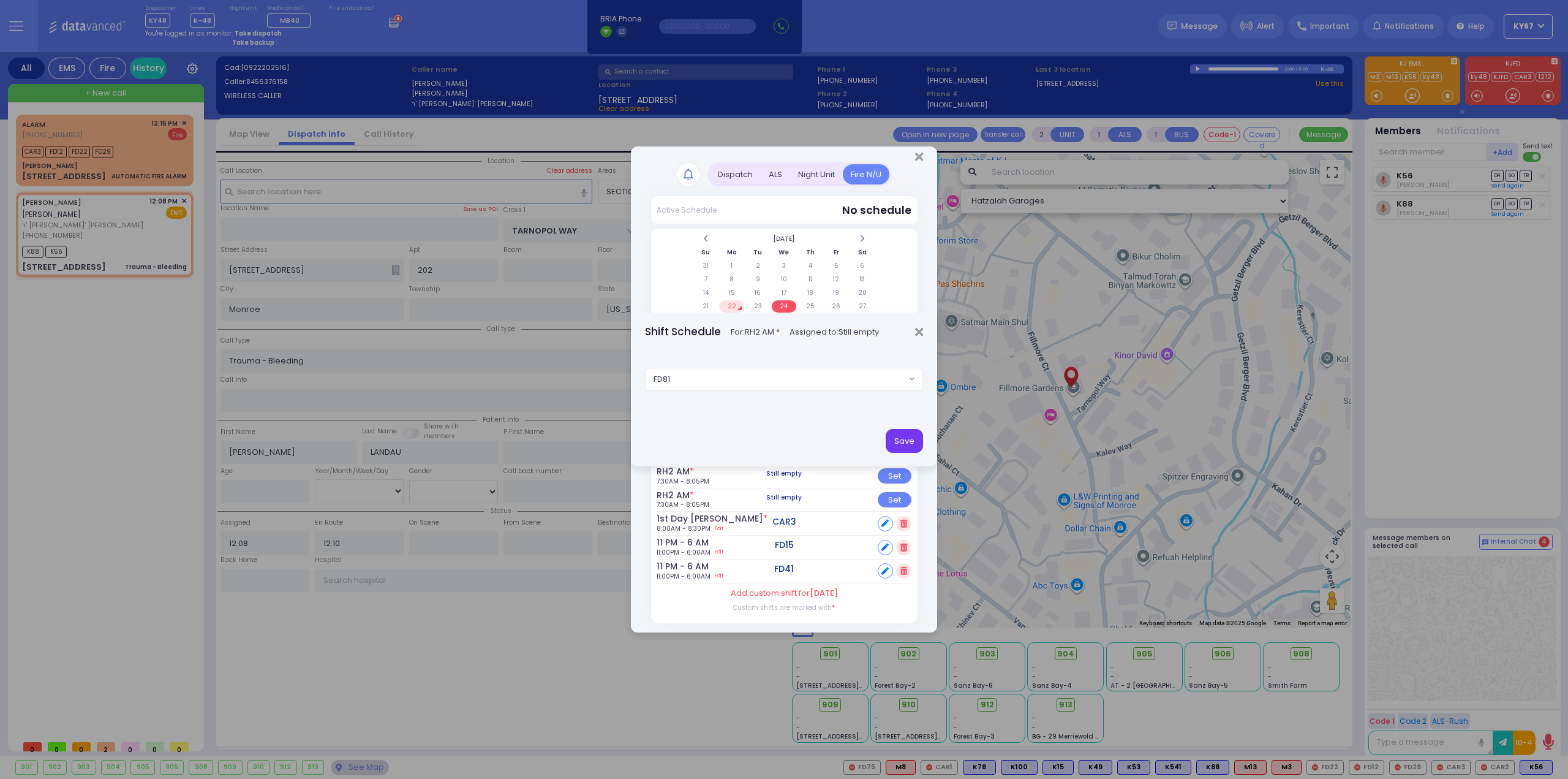
click at [900, 437] on button "Save" at bounding box center [903, 440] width 37 height 23
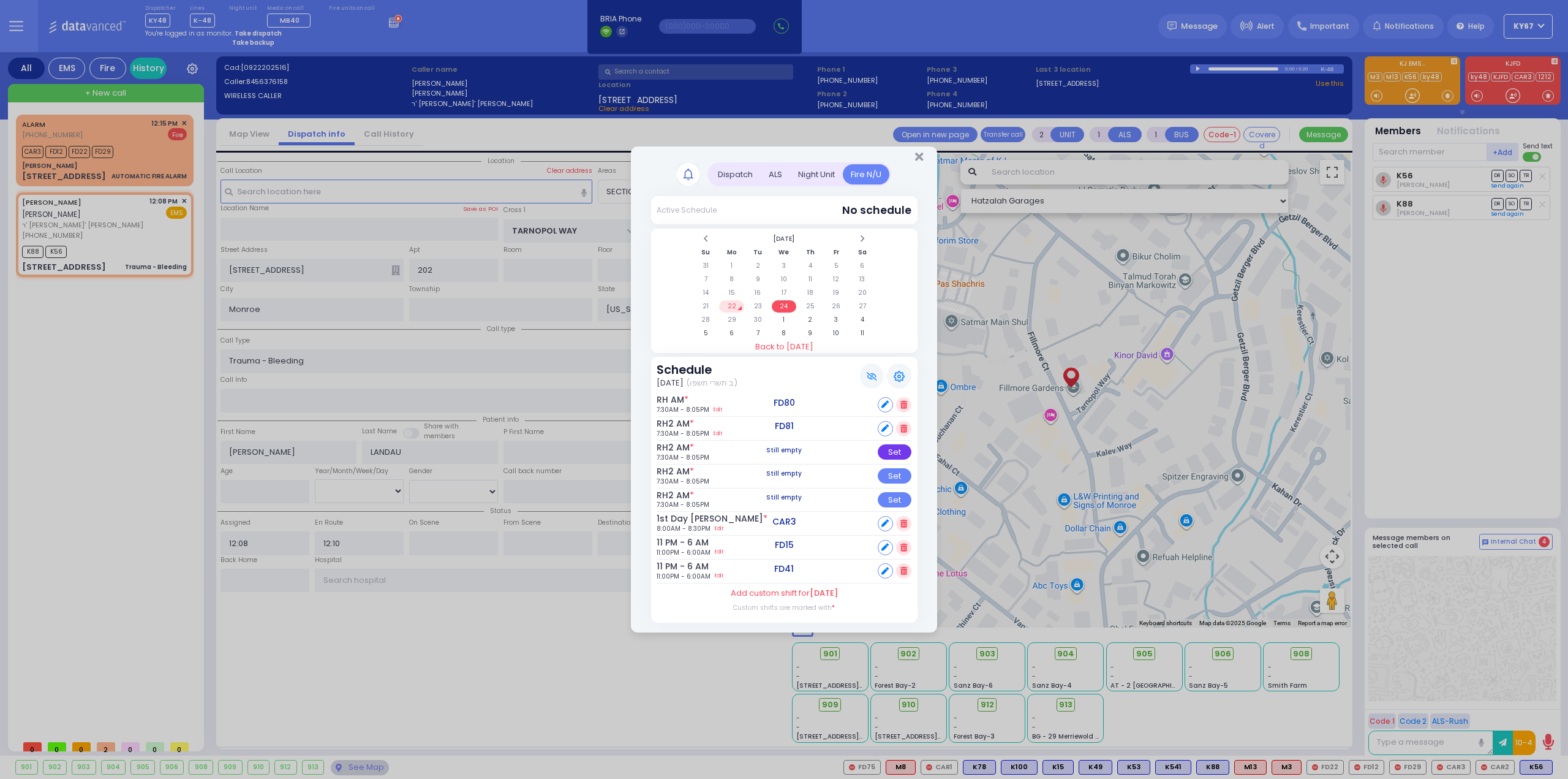
click at [887, 457] on div "Set" at bounding box center [894, 452] width 33 height 15
select select
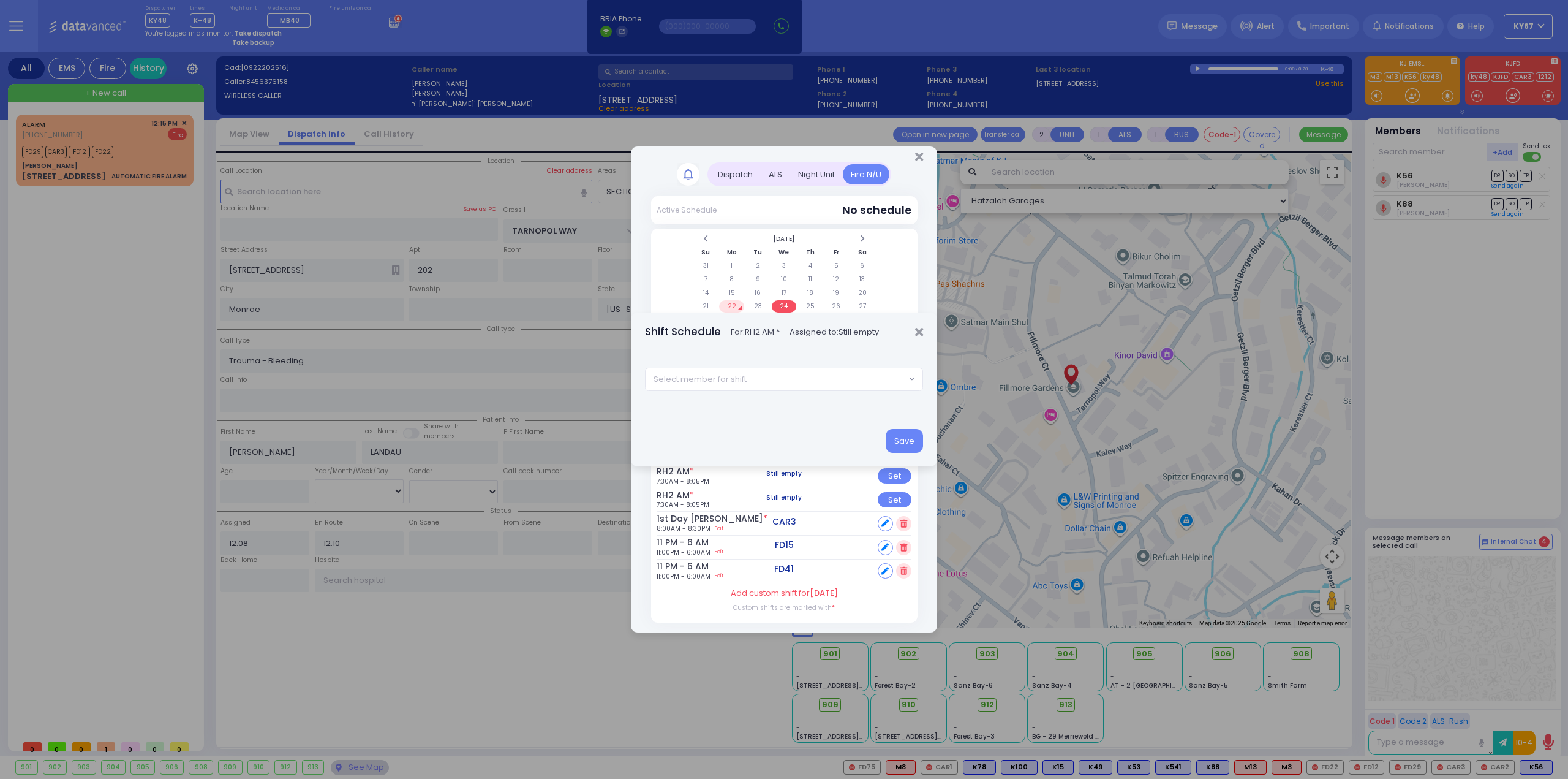
click at [738, 378] on span "Select member for shift" at bounding box center [701, 379] width 93 height 12
type input "84"
select select "e9ad1ad7-e471-4105-a88f-2e8b1f23f829"
click at [910, 439] on button "Save" at bounding box center [903, 440] width 37 height 23
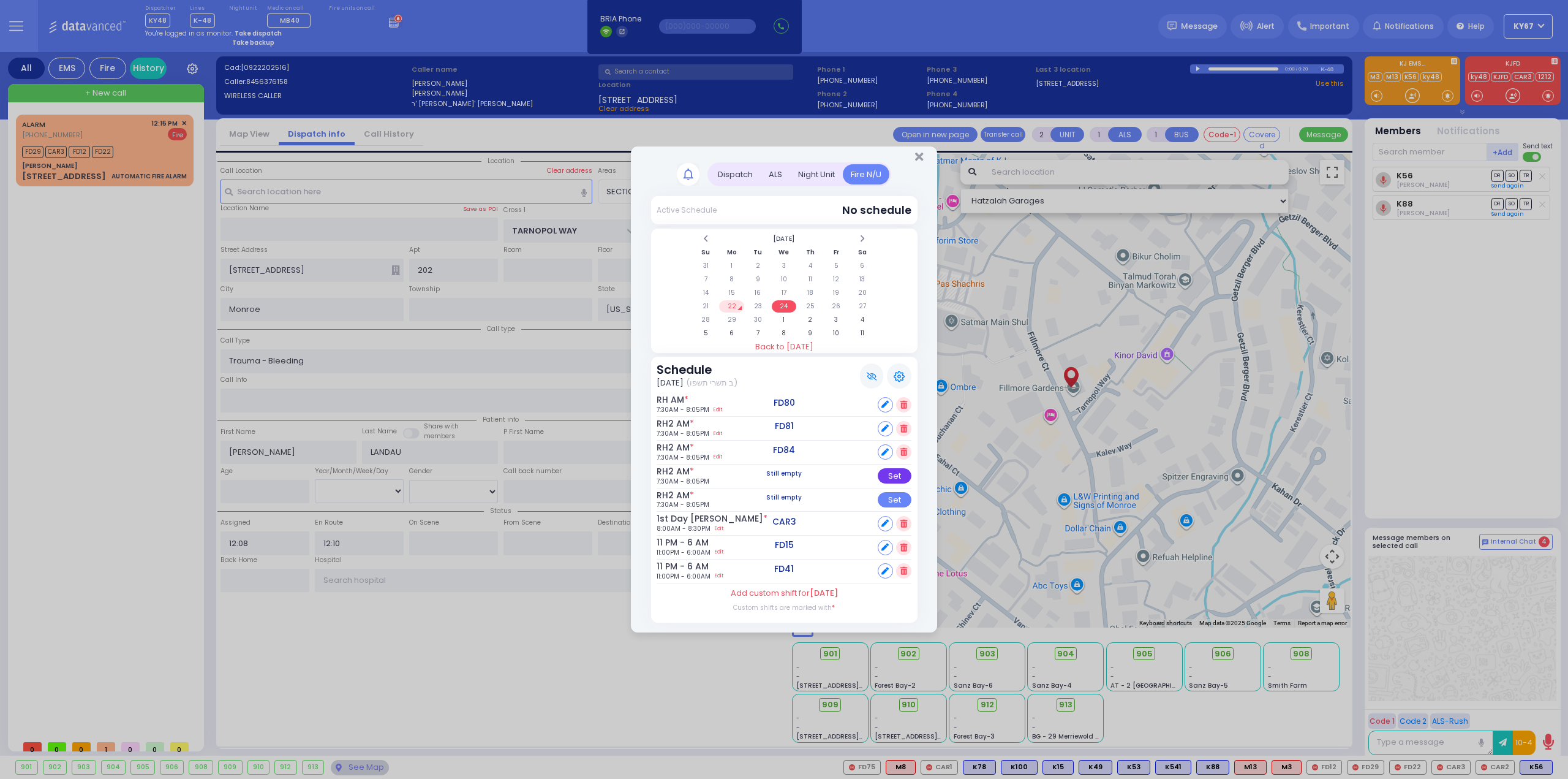
click at [887, 477] on div "Set" at bounding box center [894, 476] width 33 height 15
select select
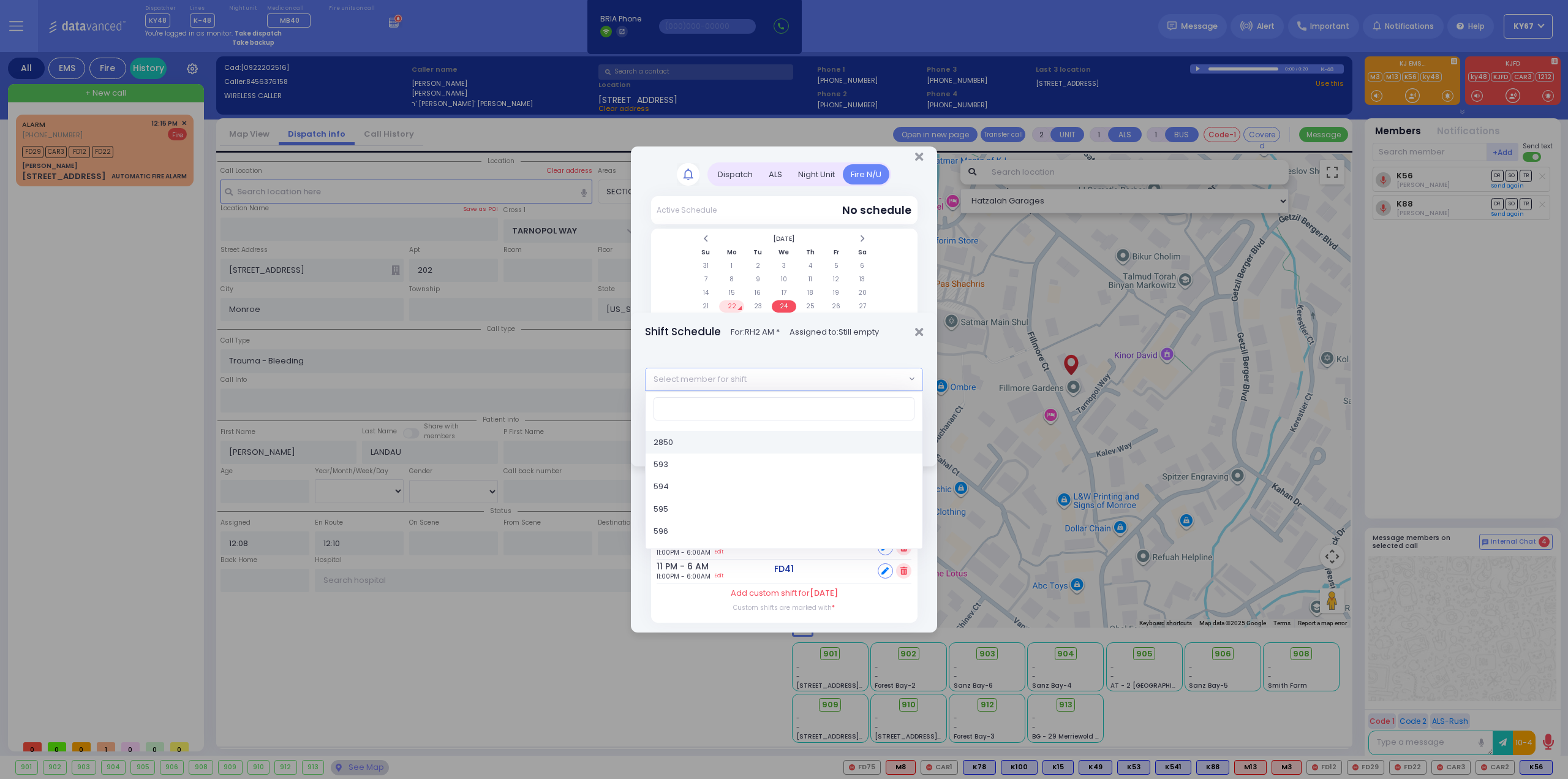
click at [762, 375] on span "Select member for shift" at bounding box center [775, 379] width 260 height 22
type input "86"
drag, startPoint x: 674, startPoint y: 446, endPoint x: 699, endPoint y: 446, distance: 25.0
select select "729172e9-b5e2-4356-98c6-520ae49ee82b"
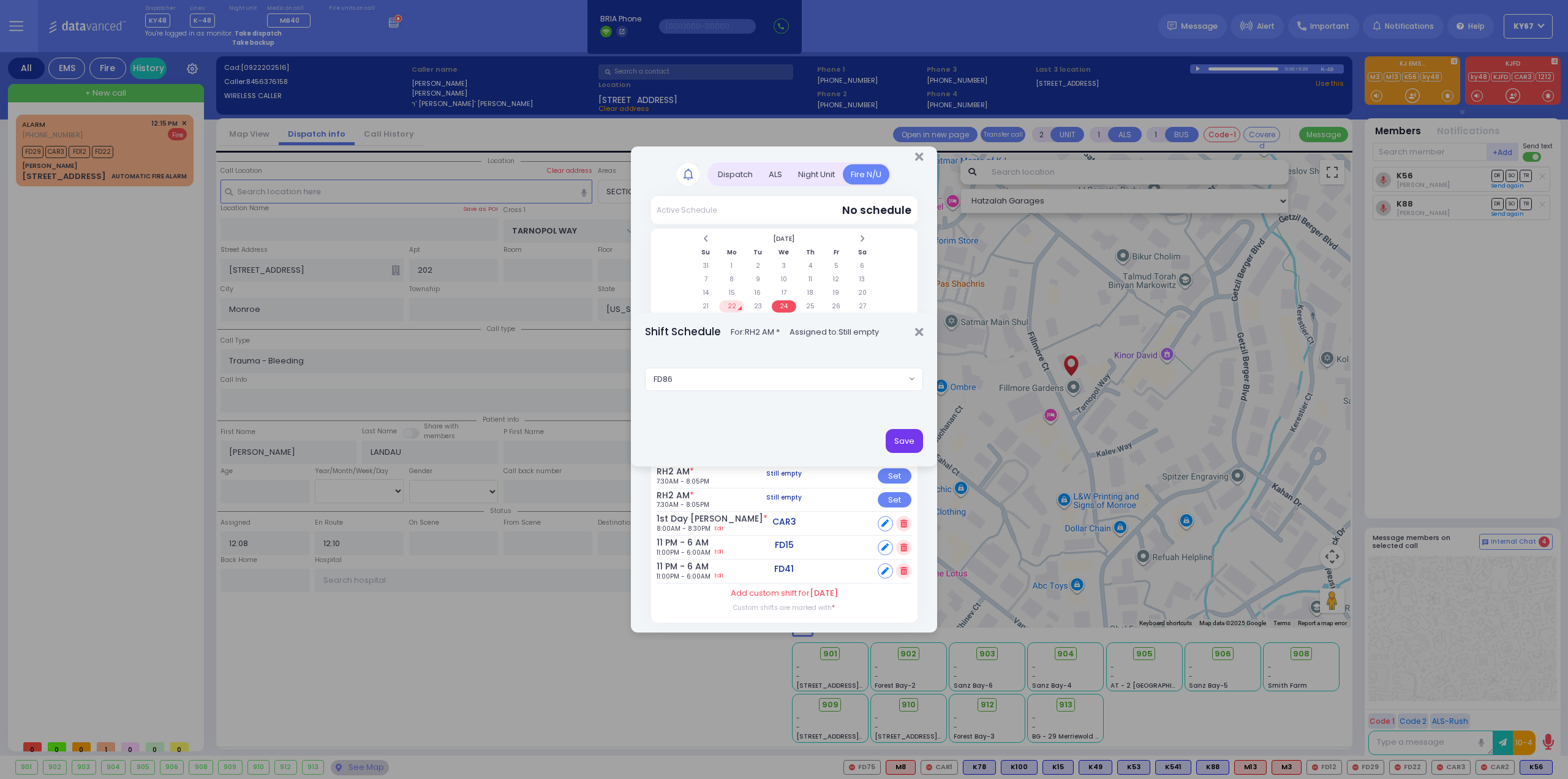
click at [905, 439] on button "Save" at bounding box center [903, 440] width 37 height 23
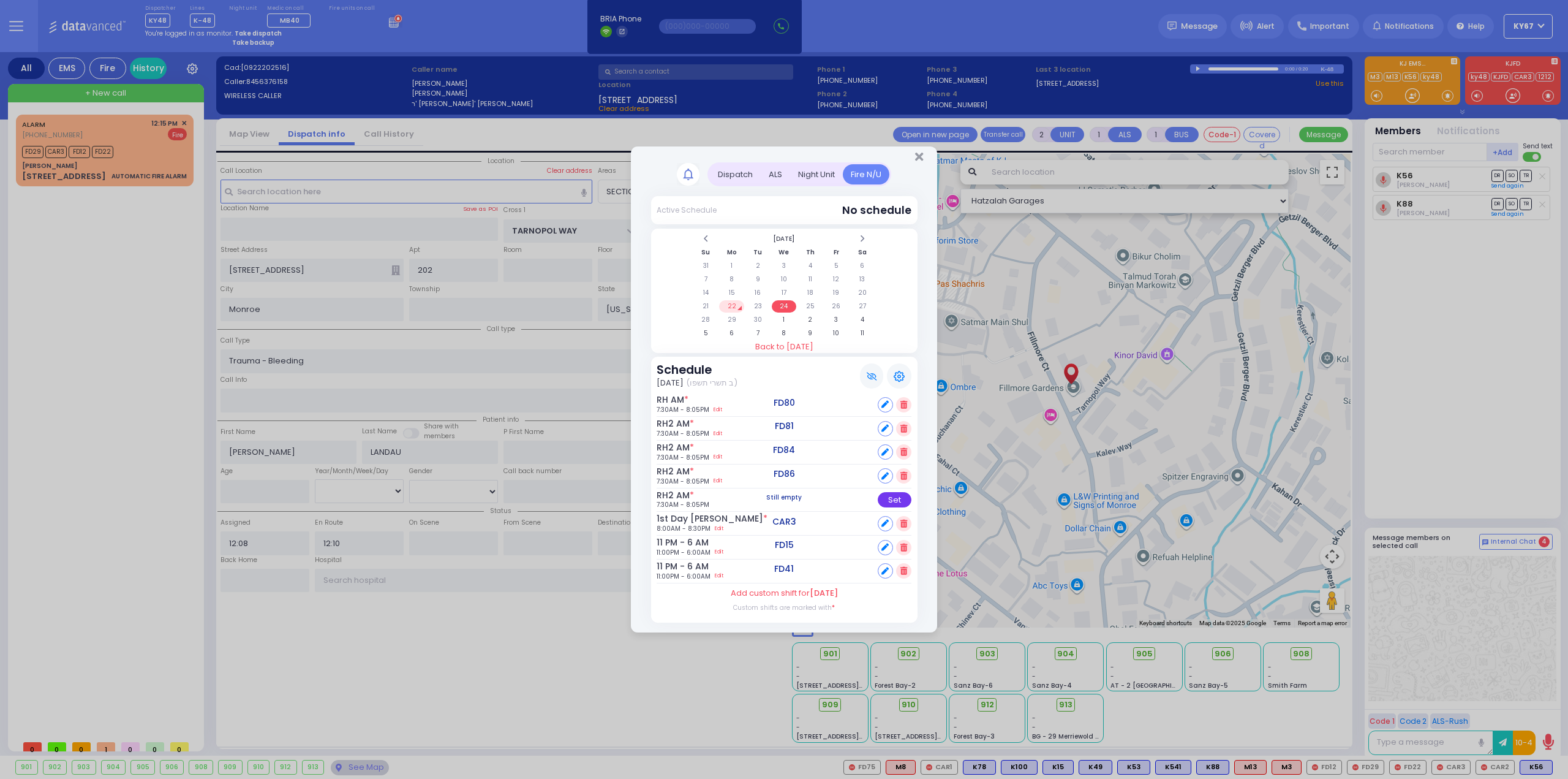
click at [896, 501] on div "Set" at bounding box center [894, 500] width 33 height 15
select select
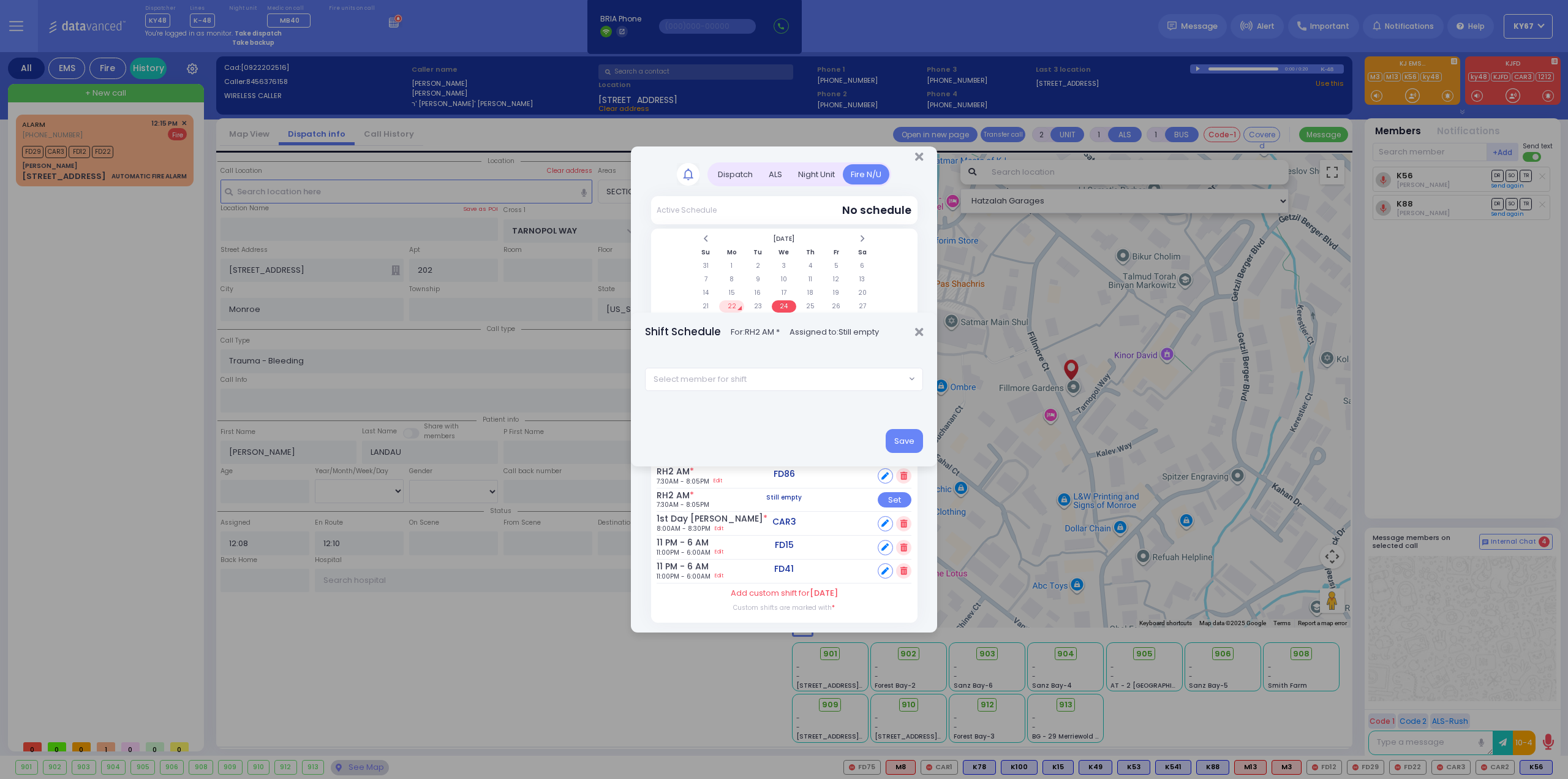
click at [793, 381] on span "Select member for shift" at bounding box center [775, 379] width 260 height 22
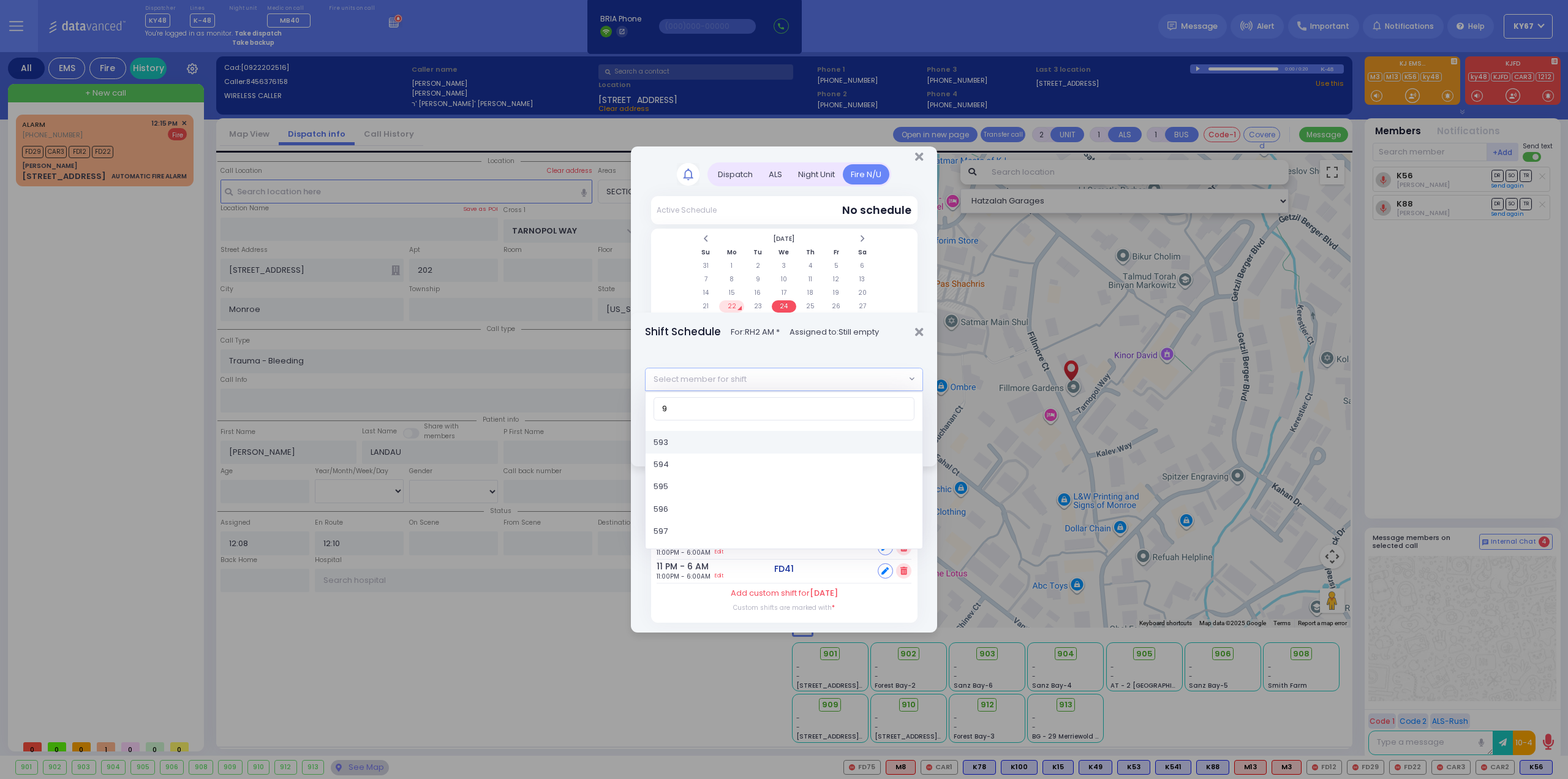
type input "90"
select select "691b4a89-5291-458e-0de5-540a2025ff42"
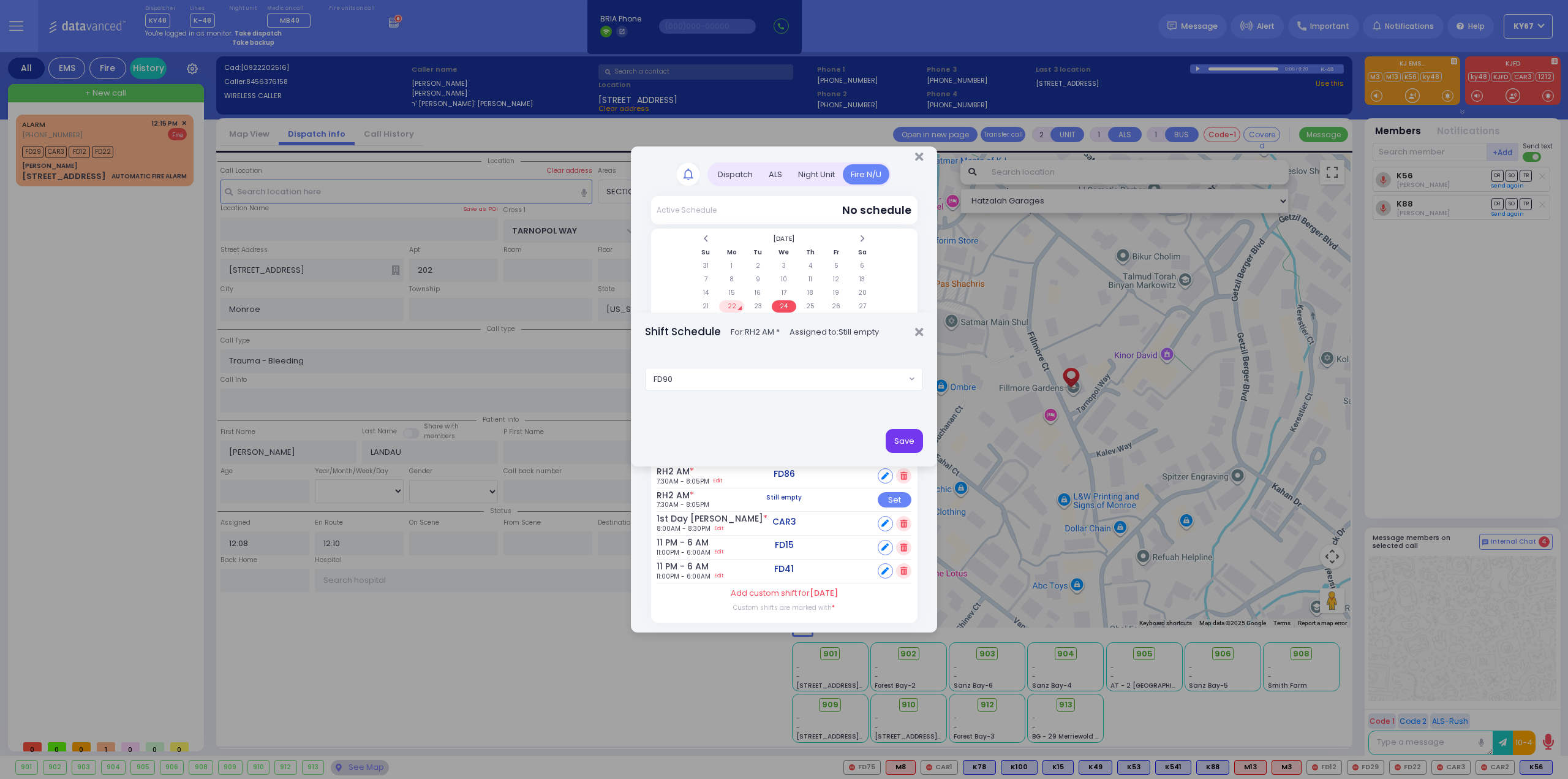
click at [894, 444] on button "Save" at bounding box center [903, 440] width 37 height 23
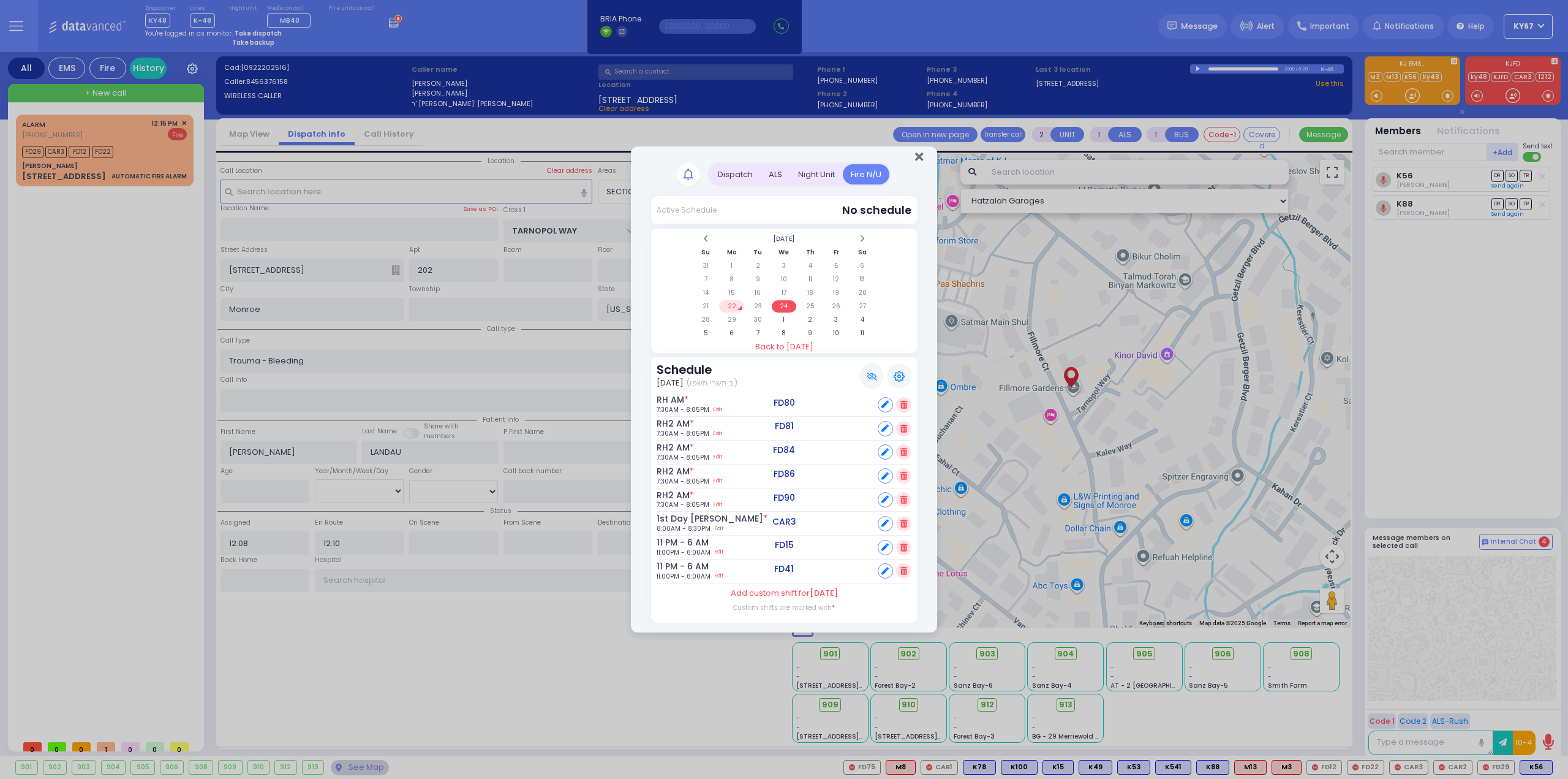
click at [922, 155] on icon "Close" at bounding box center [919, 156] width 8 height 12
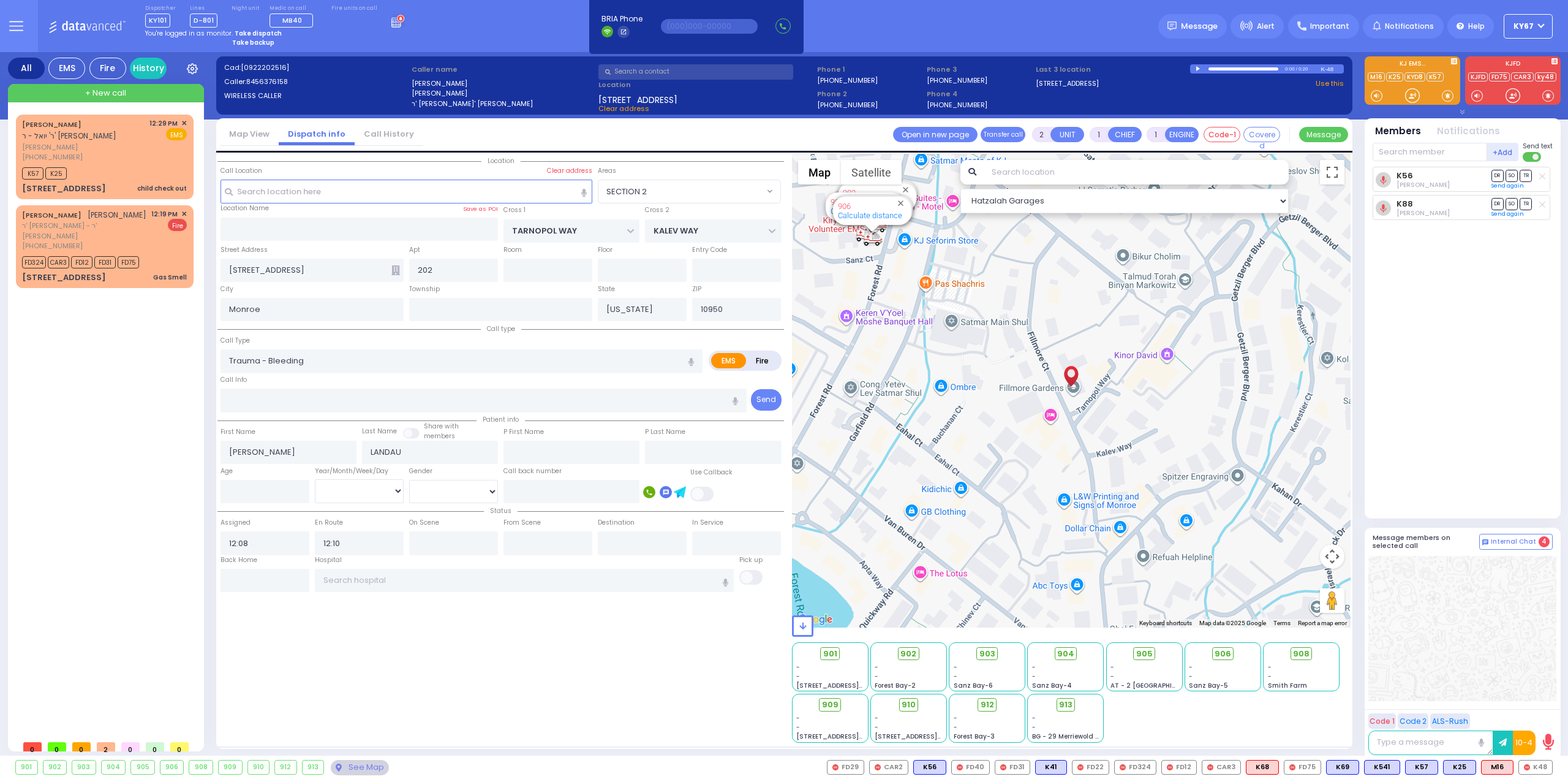
select select "SECTION 2"
select select
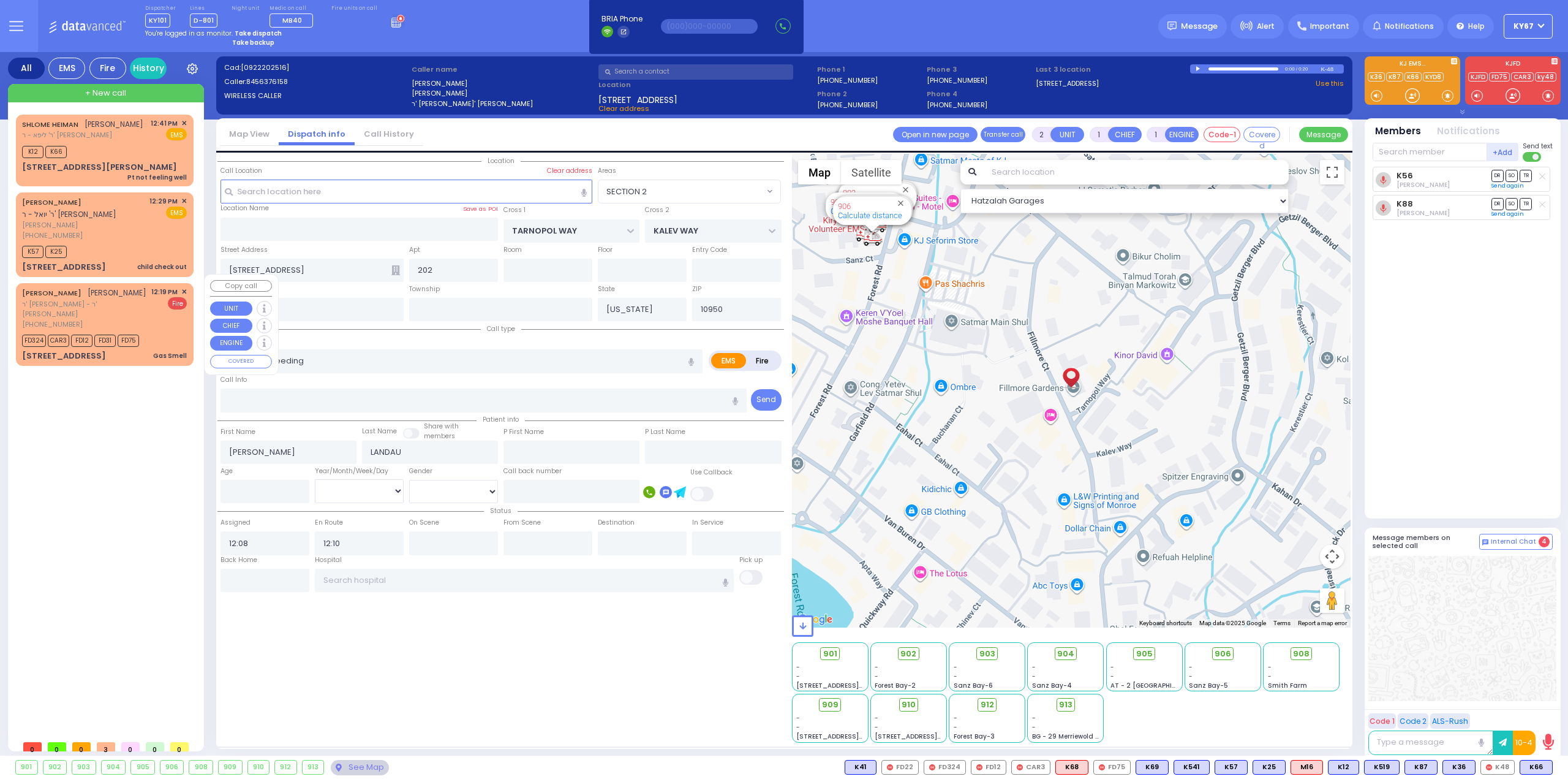
click at [159, 310] on div "EZRIEL BUXBAUM עזריאל בוקסבוים ר' יוסף יושע - ר' יוסף רייך (845) 782-1348 12:19…" at bounding box center [104, 324] width 172 height 78
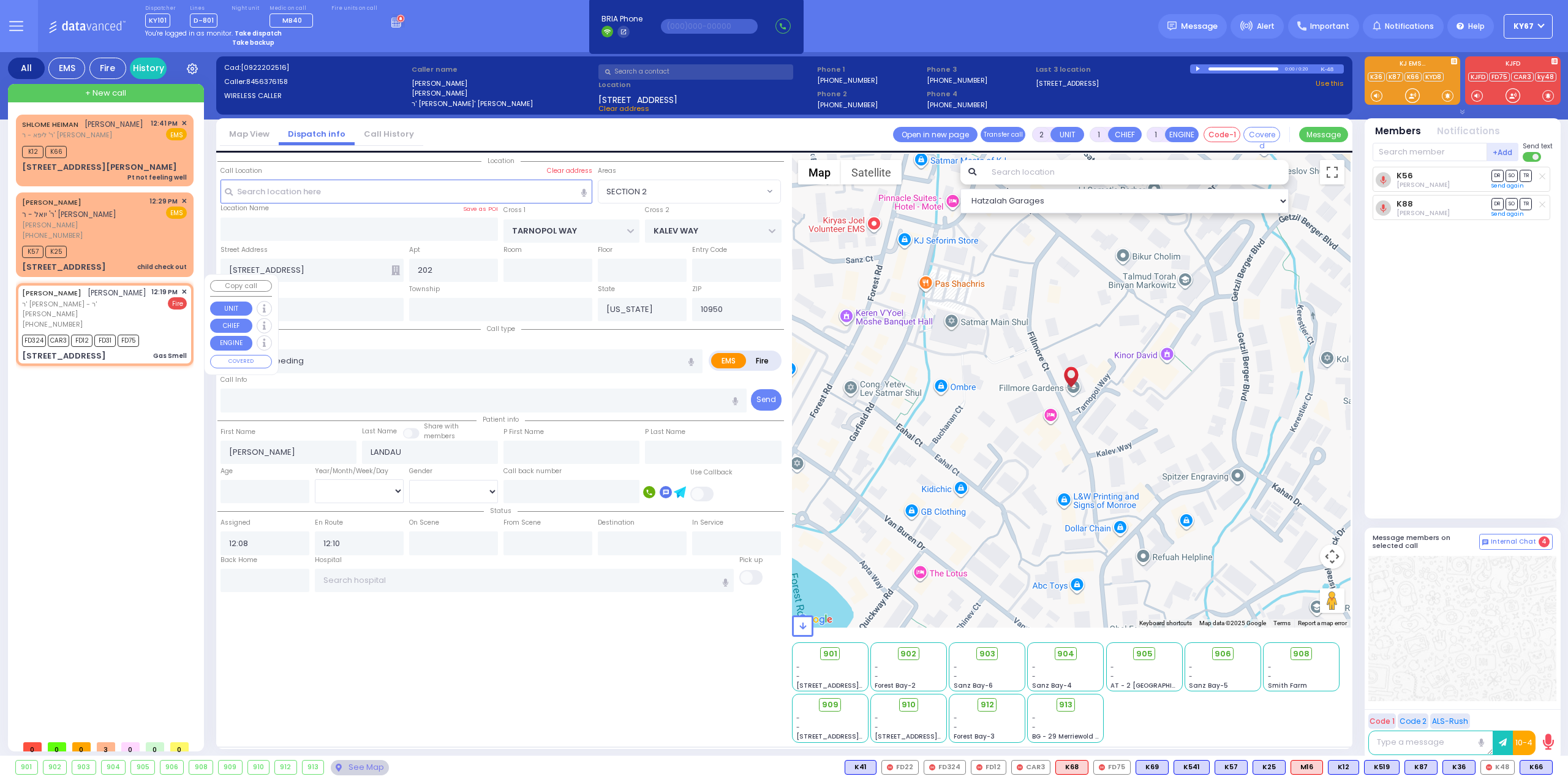
select select
type input "Gas Smell"
radio input "false"
radio input "true"
type input "EZRIEL"
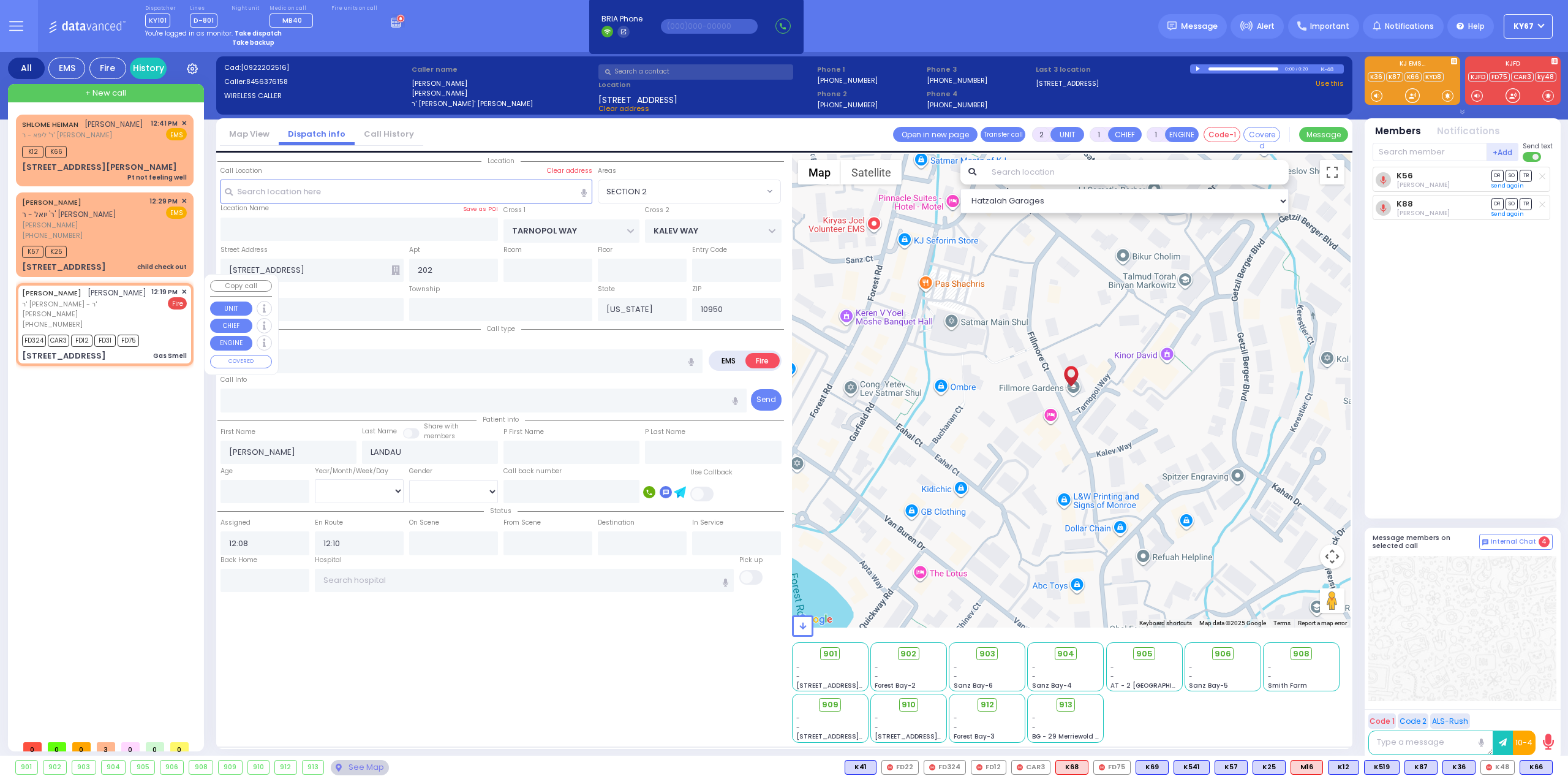
type input "BUXBAUM"
select select
type input "12:19"
type input "12:20"
select select "Hatzalah Garages"
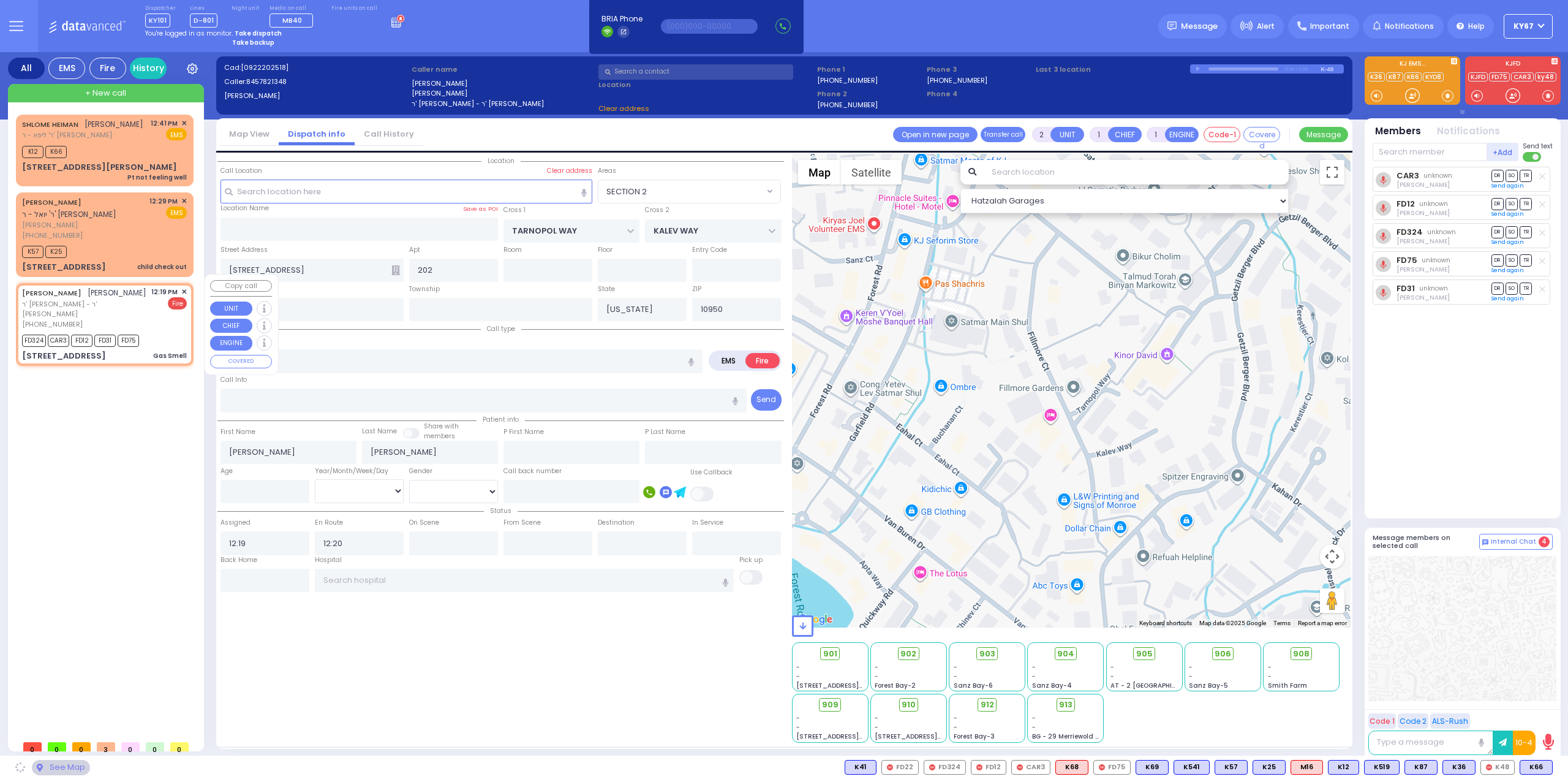
type input "DINEV RD"
type input "8 HAMBURG WAY"
type input "203"
select select "BEIRECH MOSHE"
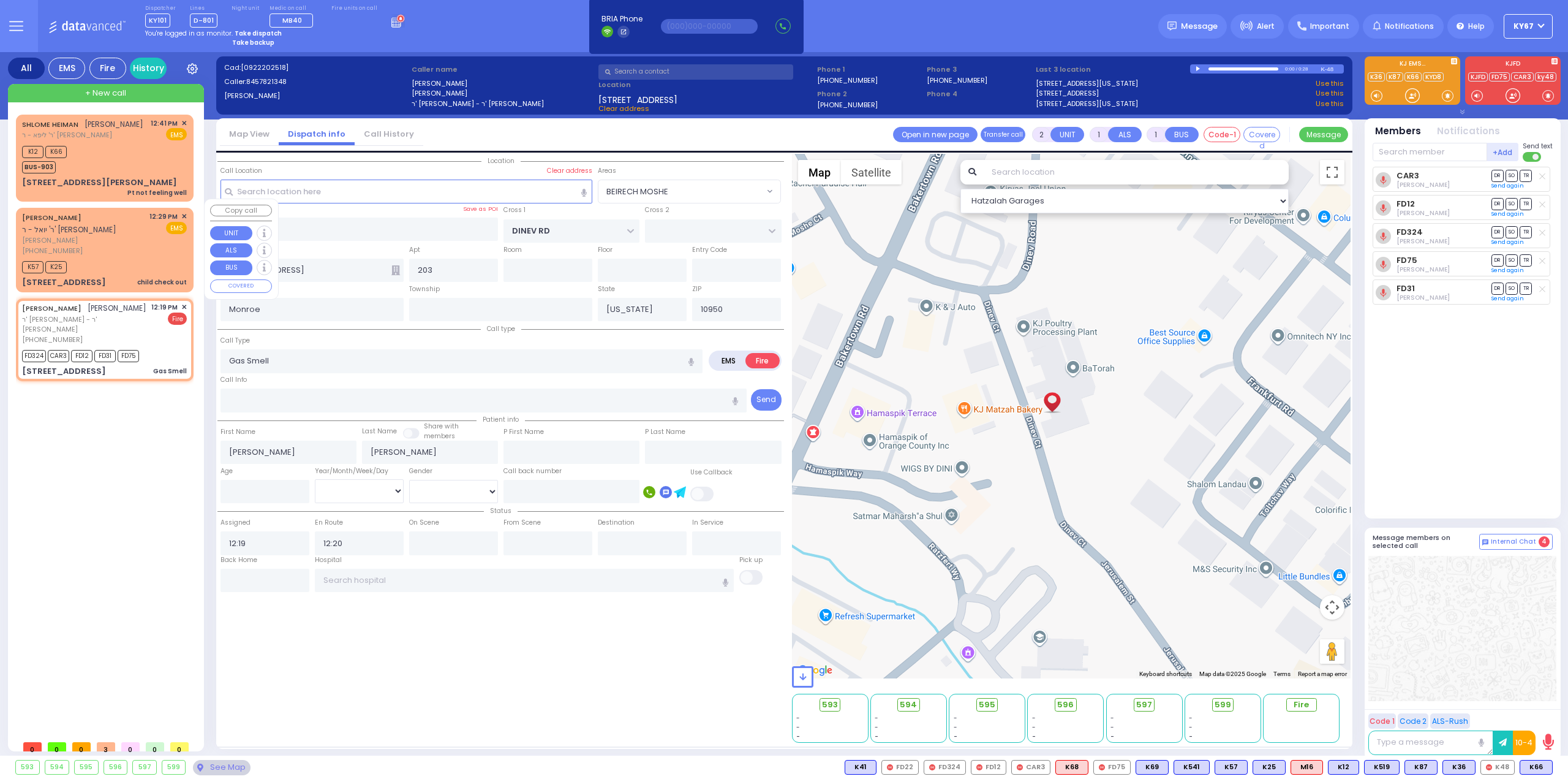
click at [114, 235] on span "[PERSON_NAME]" at bounding box center [83, 240] width 123 height 10
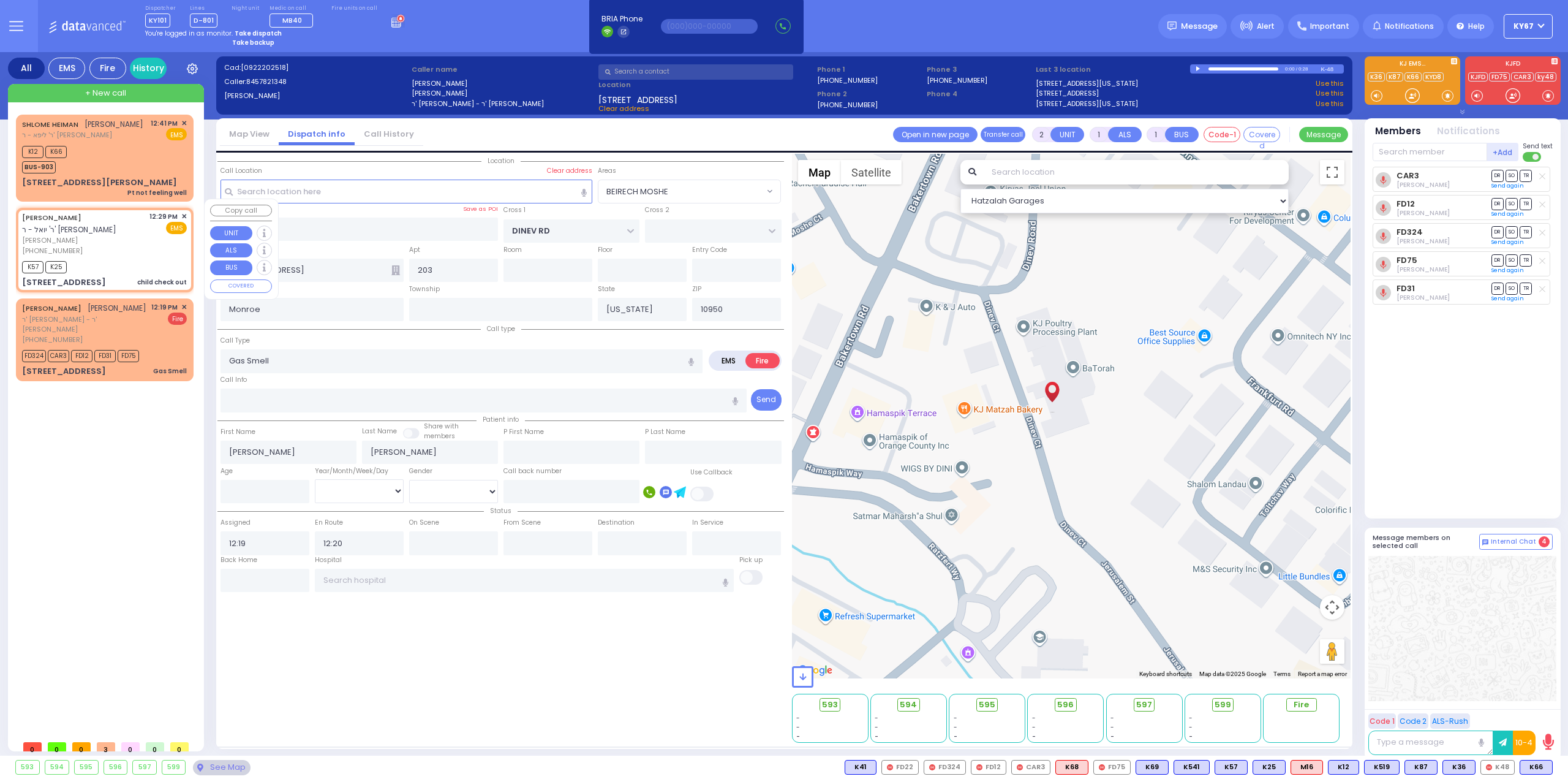
select select
type input "child check out"
radio input "true"
type input "JACOB"
type input "WIESENFELD"
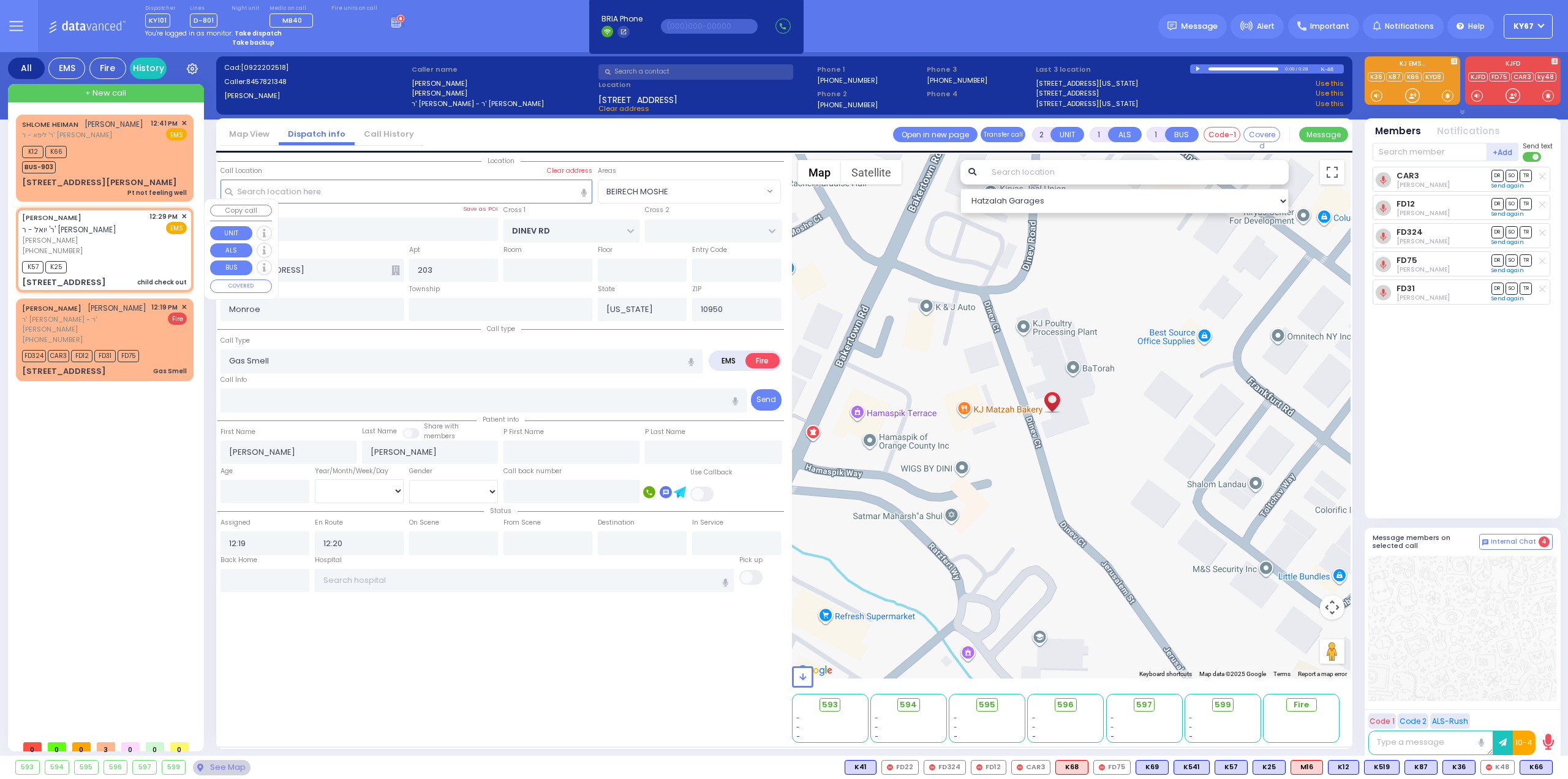
type input "4"
select select "Month"
type input "12:29"
type input "12:32"
type input "TOBY PL"
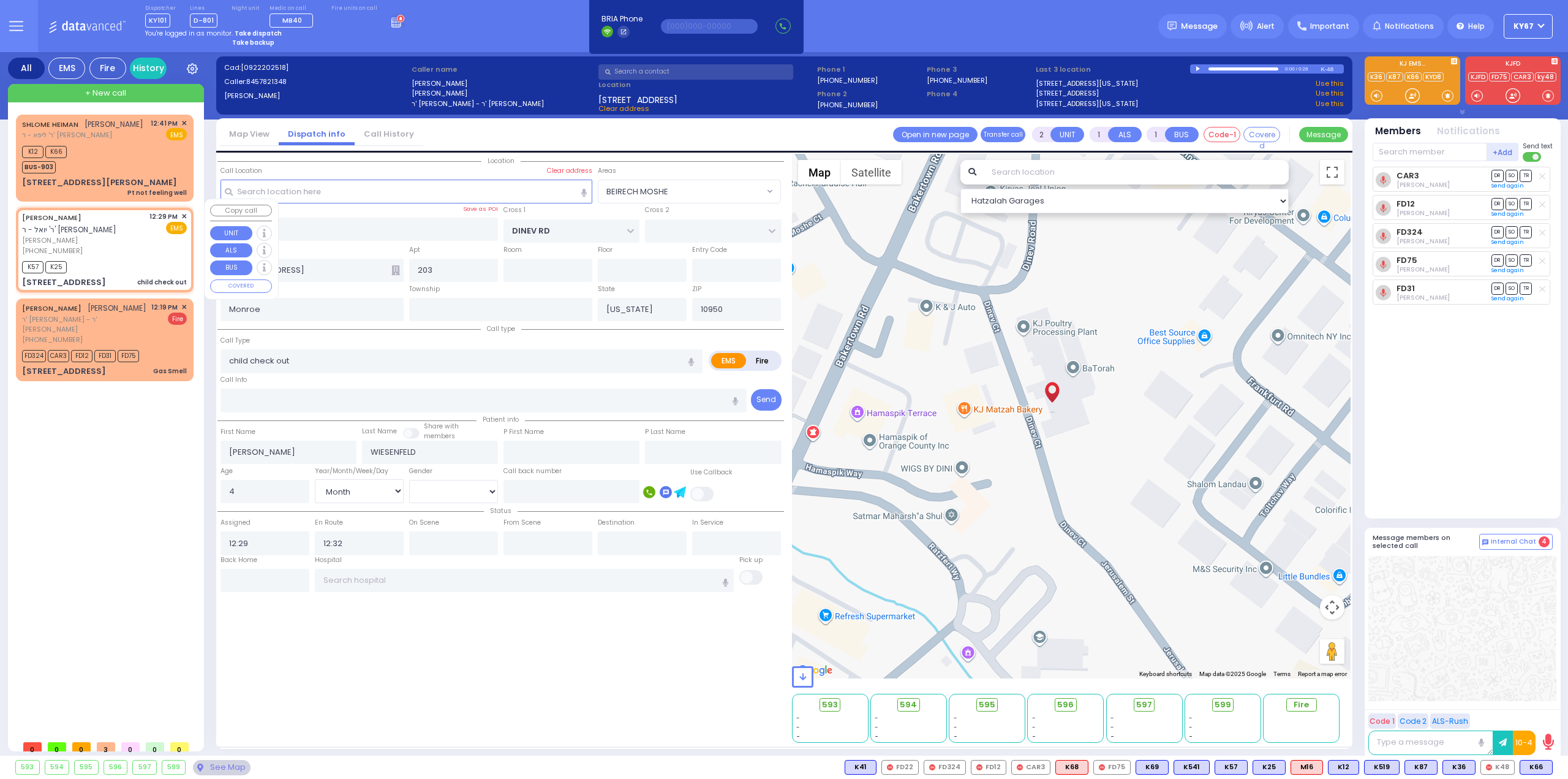
type input "RUPSHITZ RD"
type input "221 MOUNTAINVIEW DR"
type input "201"
select select "Hatzalah Garages"
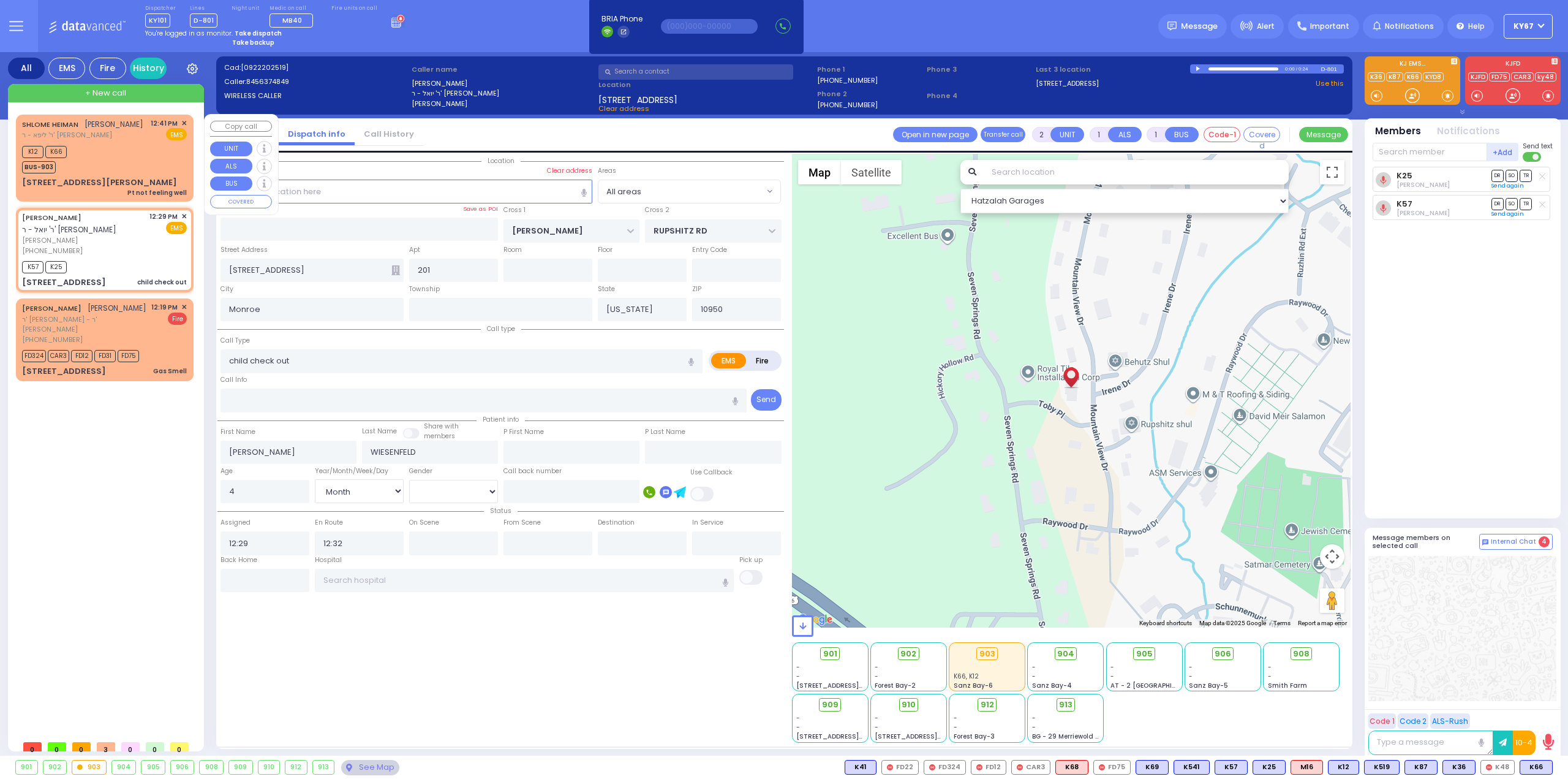
click at [136, 144] on div "K12 K66 BUS-903" at bounding box center [104, 158] width 165 height 30
type input "1"
type input "0"
select select
type input "Pt not feeling well"
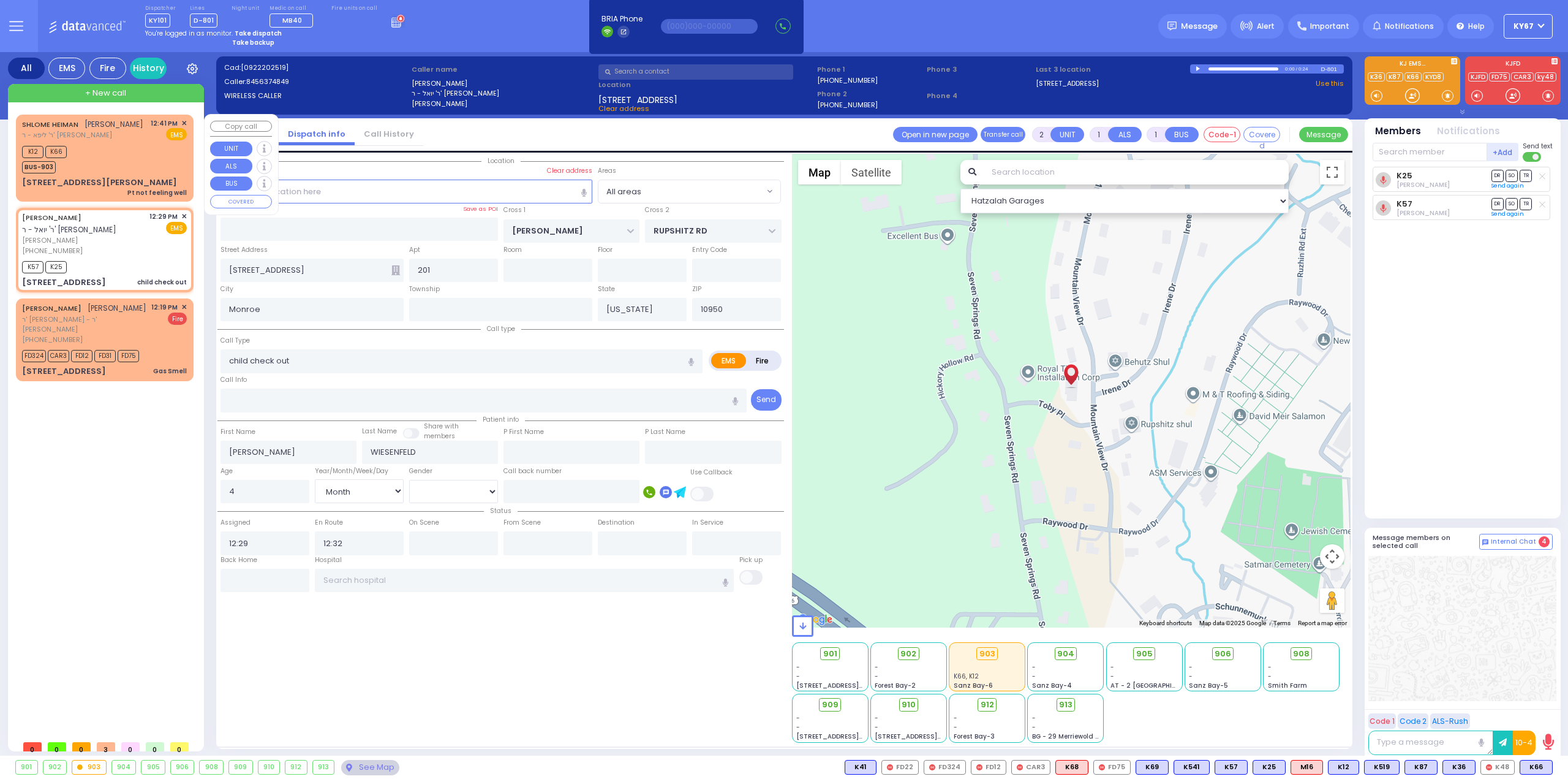
radio input "true"
type input "SHLOME"
type input "HEIMAN"
select select
type input "12:41"
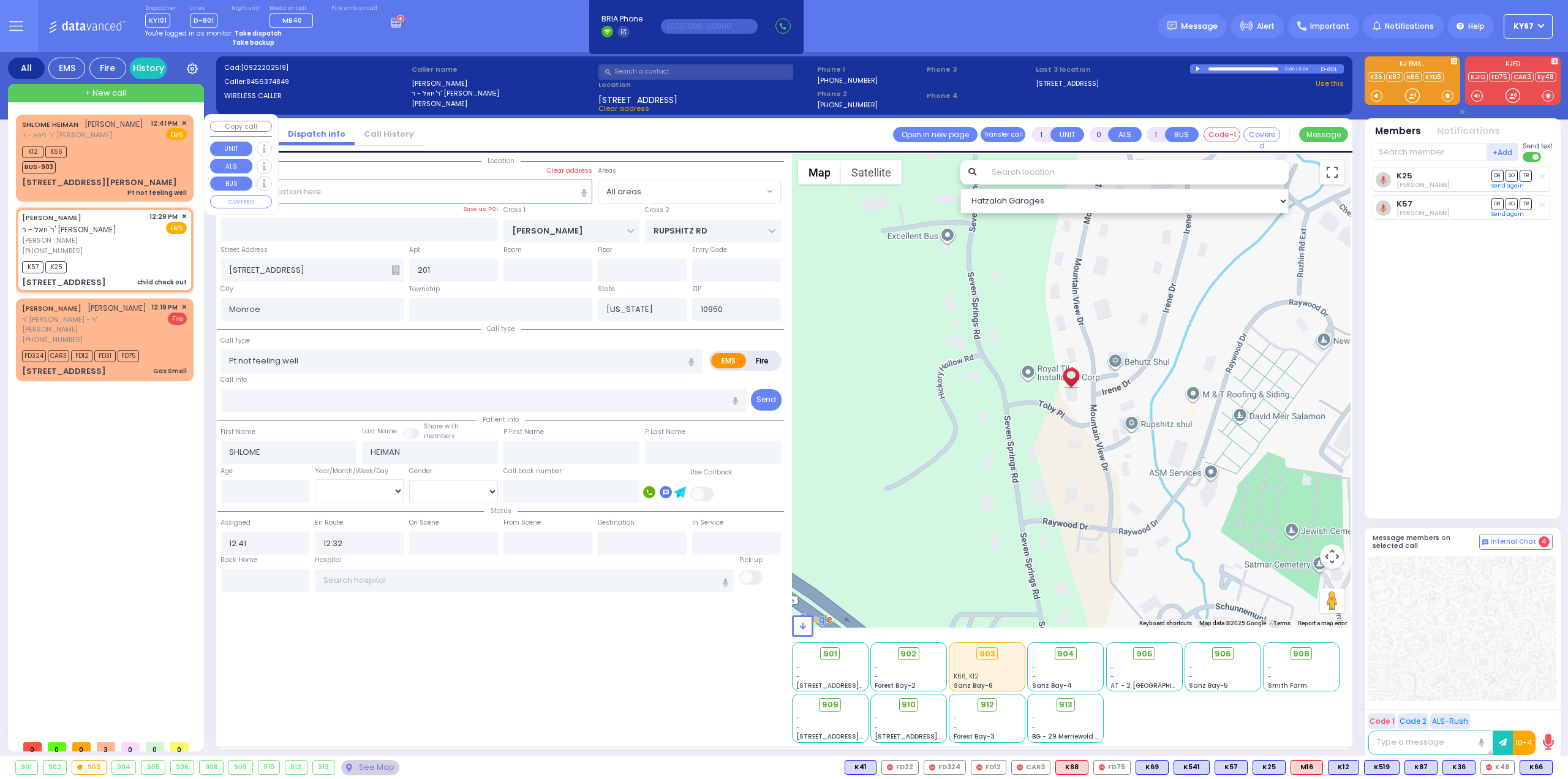
type input "12:42"
select select "Hatzalah Garages"
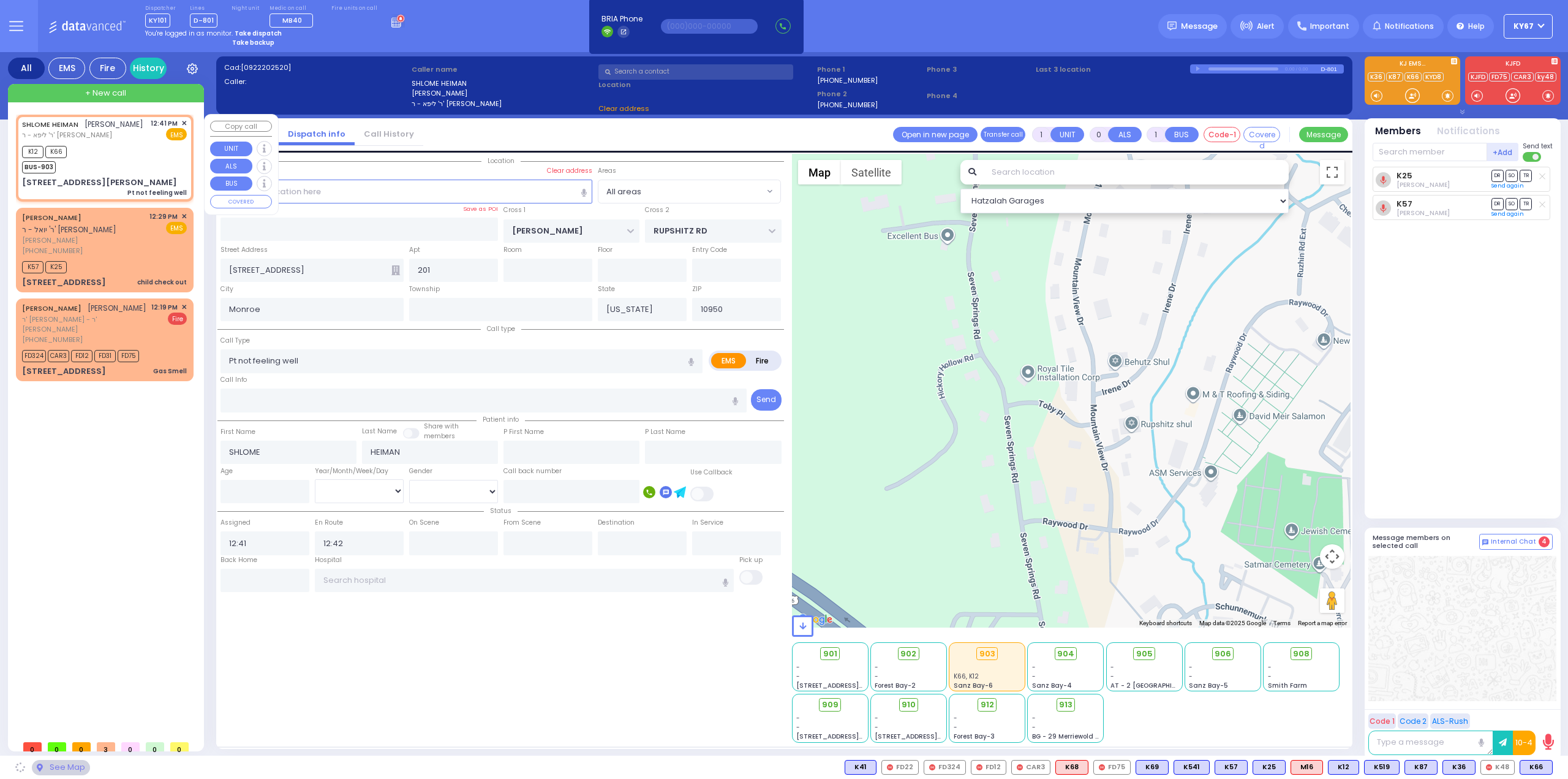
type input "ZENTA RD"
type input "FOREST RD"
type input "10 CARTER LN"
type input "203"
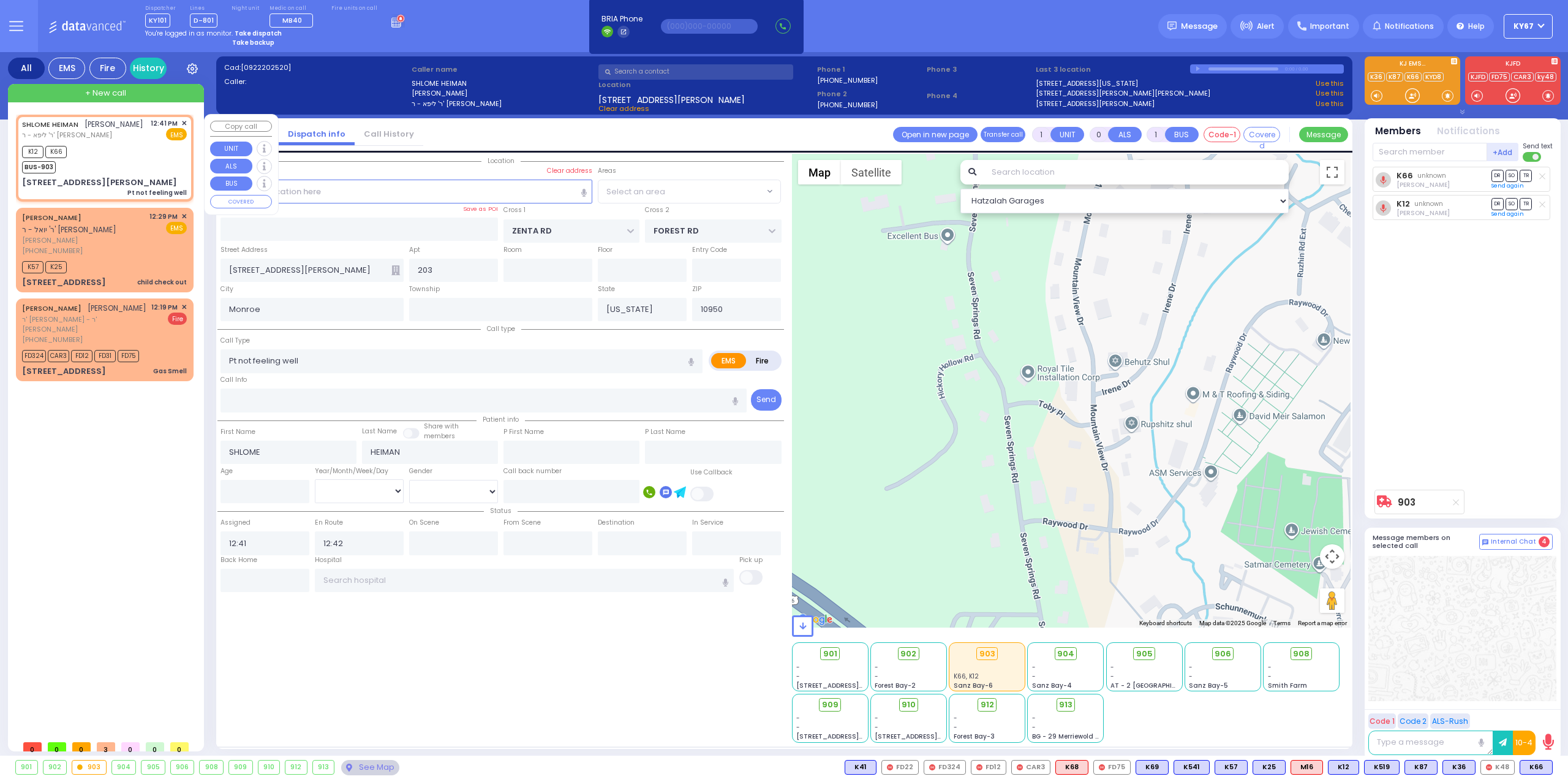
select select "SECTION 2"
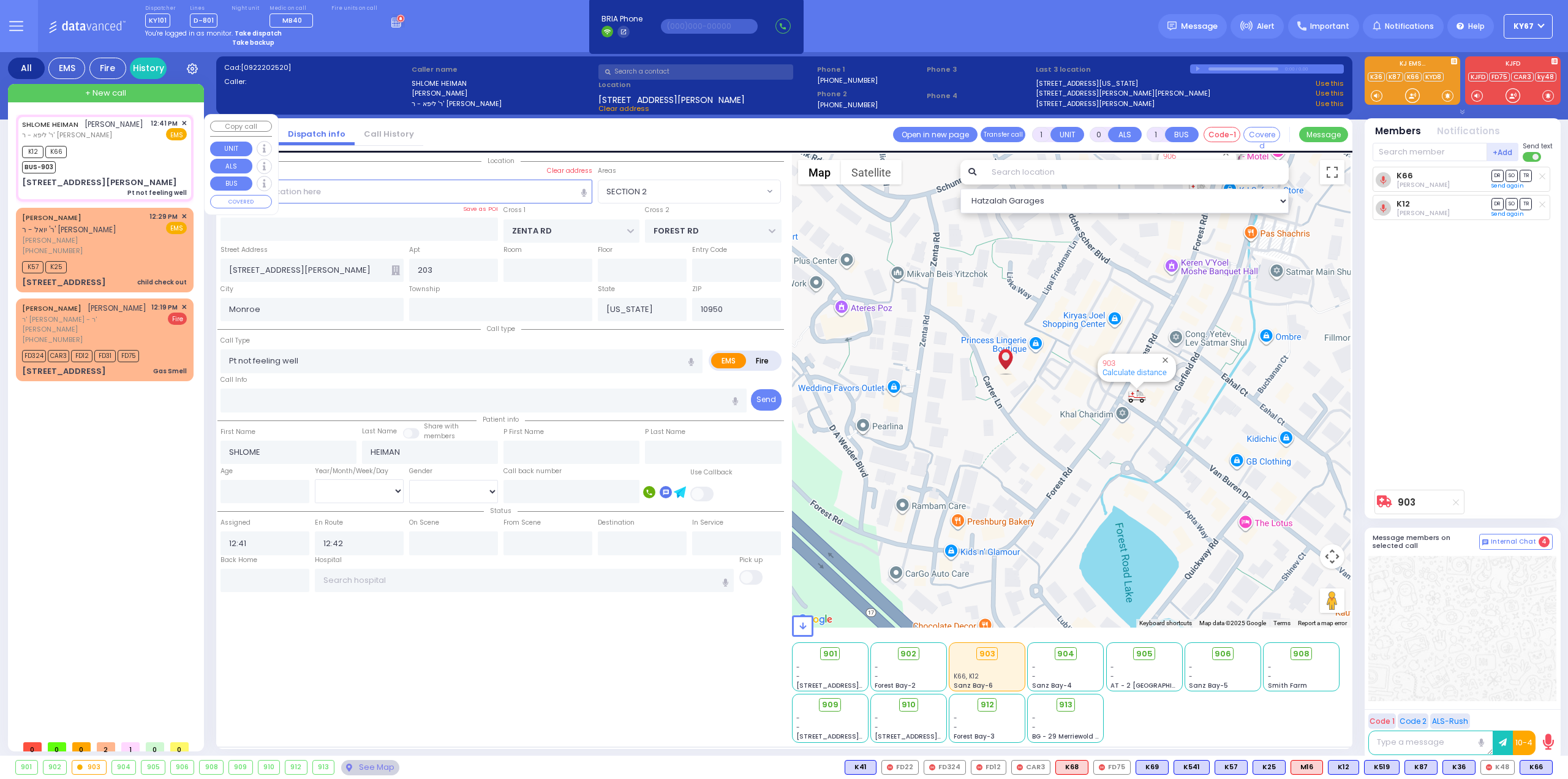
select select
radio input "true"
select select
type input "12:47"
select select "Hatzalah Garages"
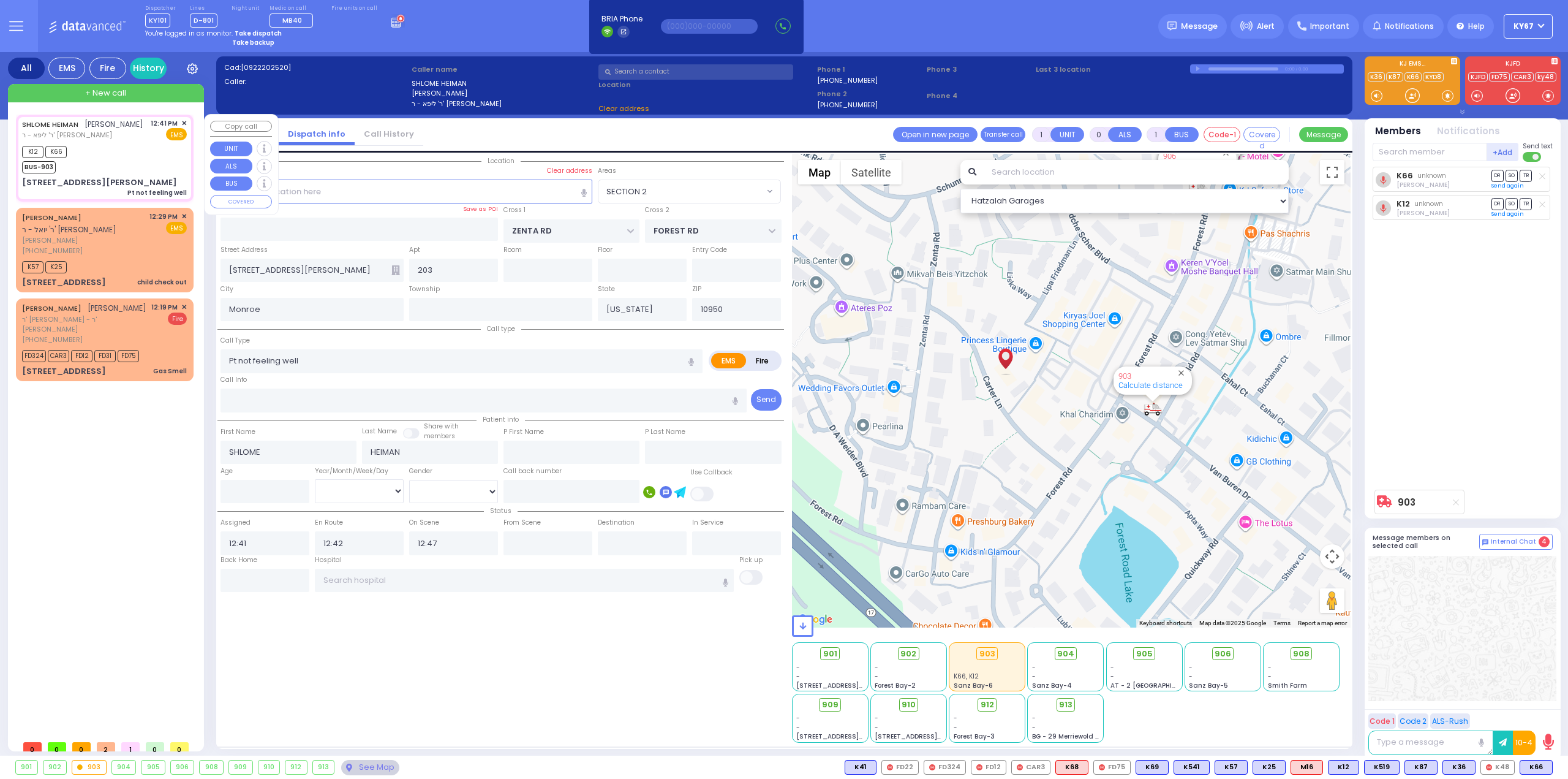
select select "SECTION 2"
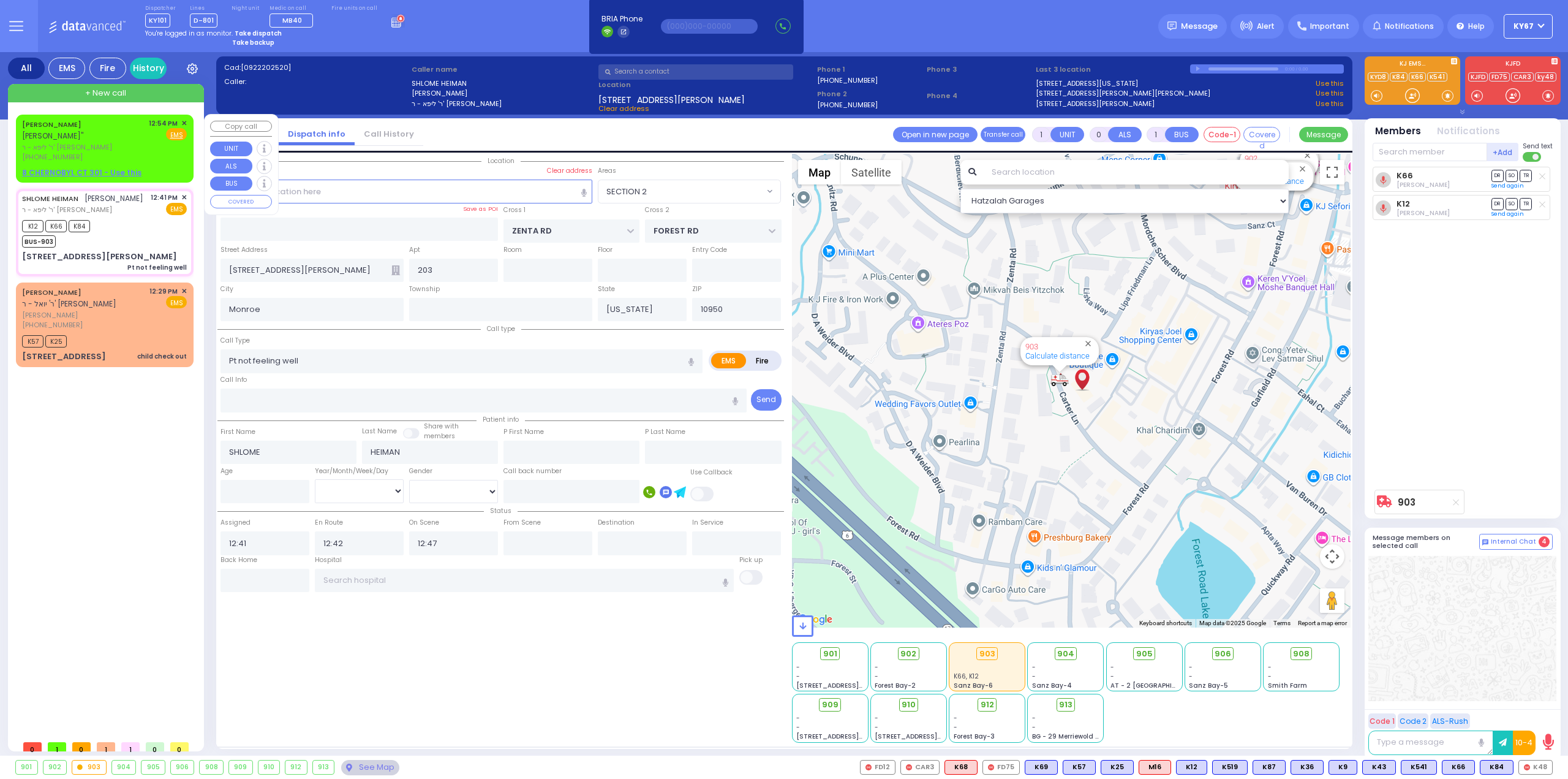
select select
radio input "true"
select select
select select "Hatzalah Garages"
select select "SECTION 2"
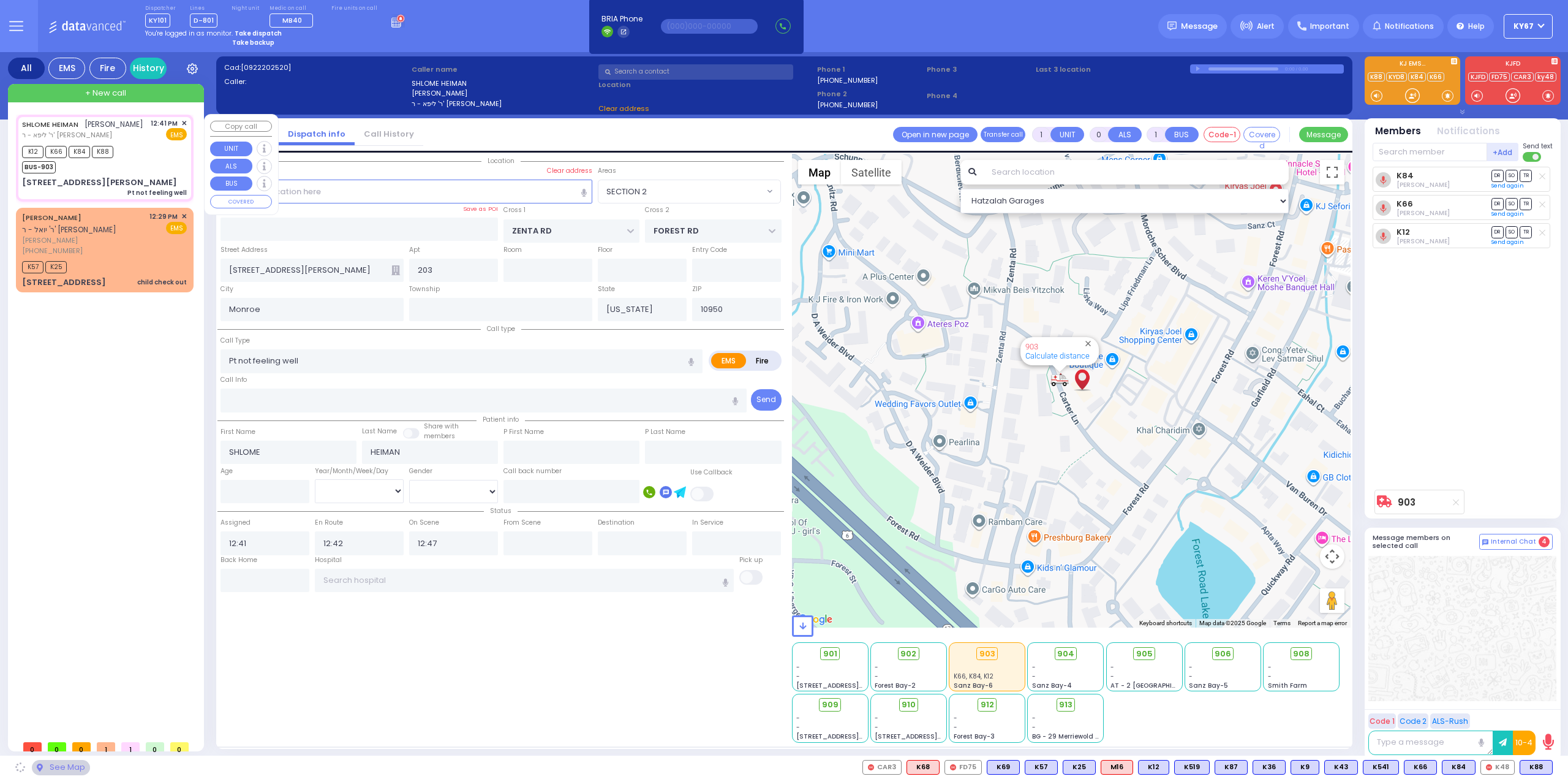
select select
radio input "true"
select select
select select "Hatzalah Garages"
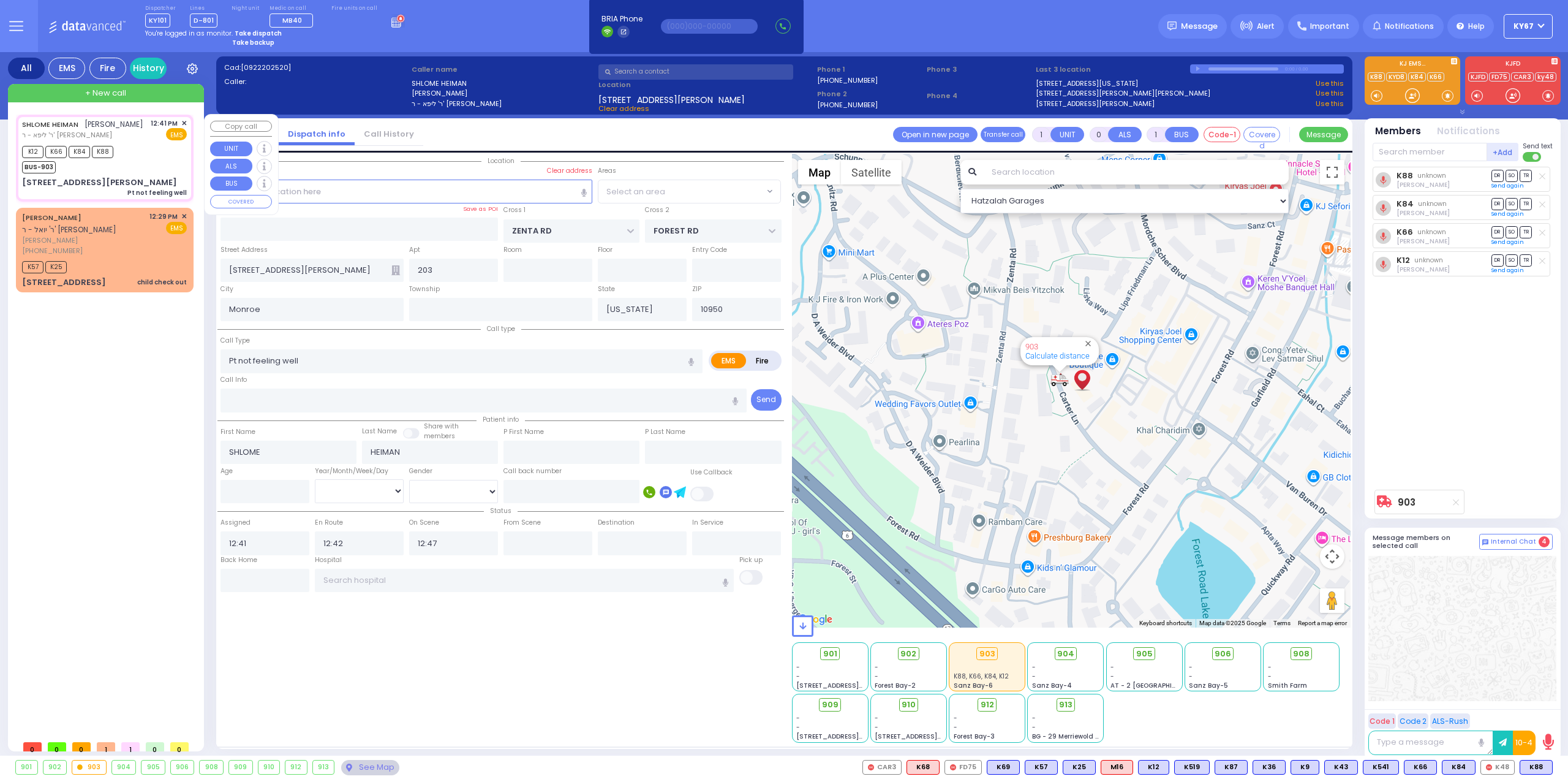
select select "SECTION 2"
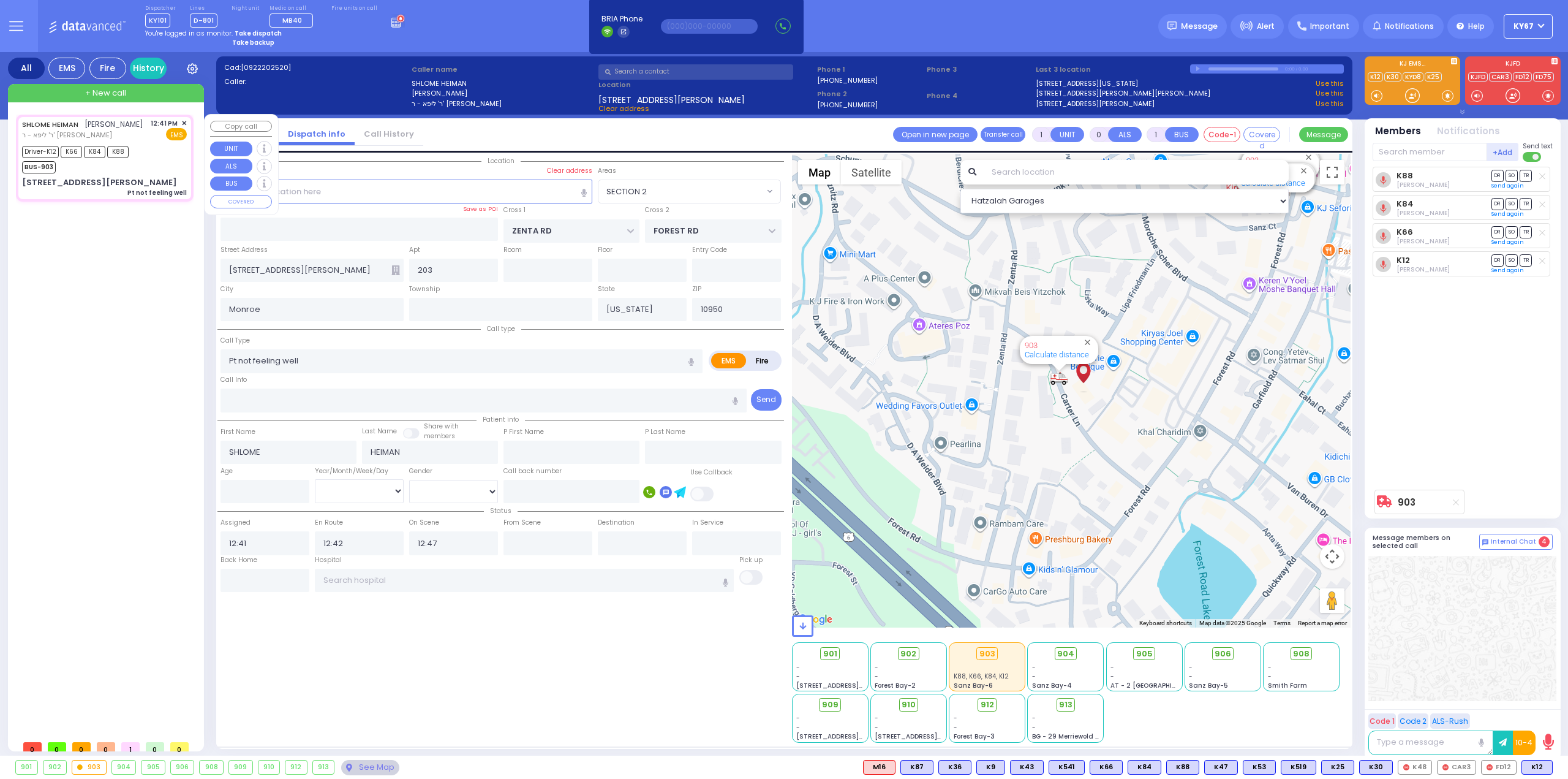
select select
radio input "true"
select select
type input "13:14"
select select "Hatzalah Garages"
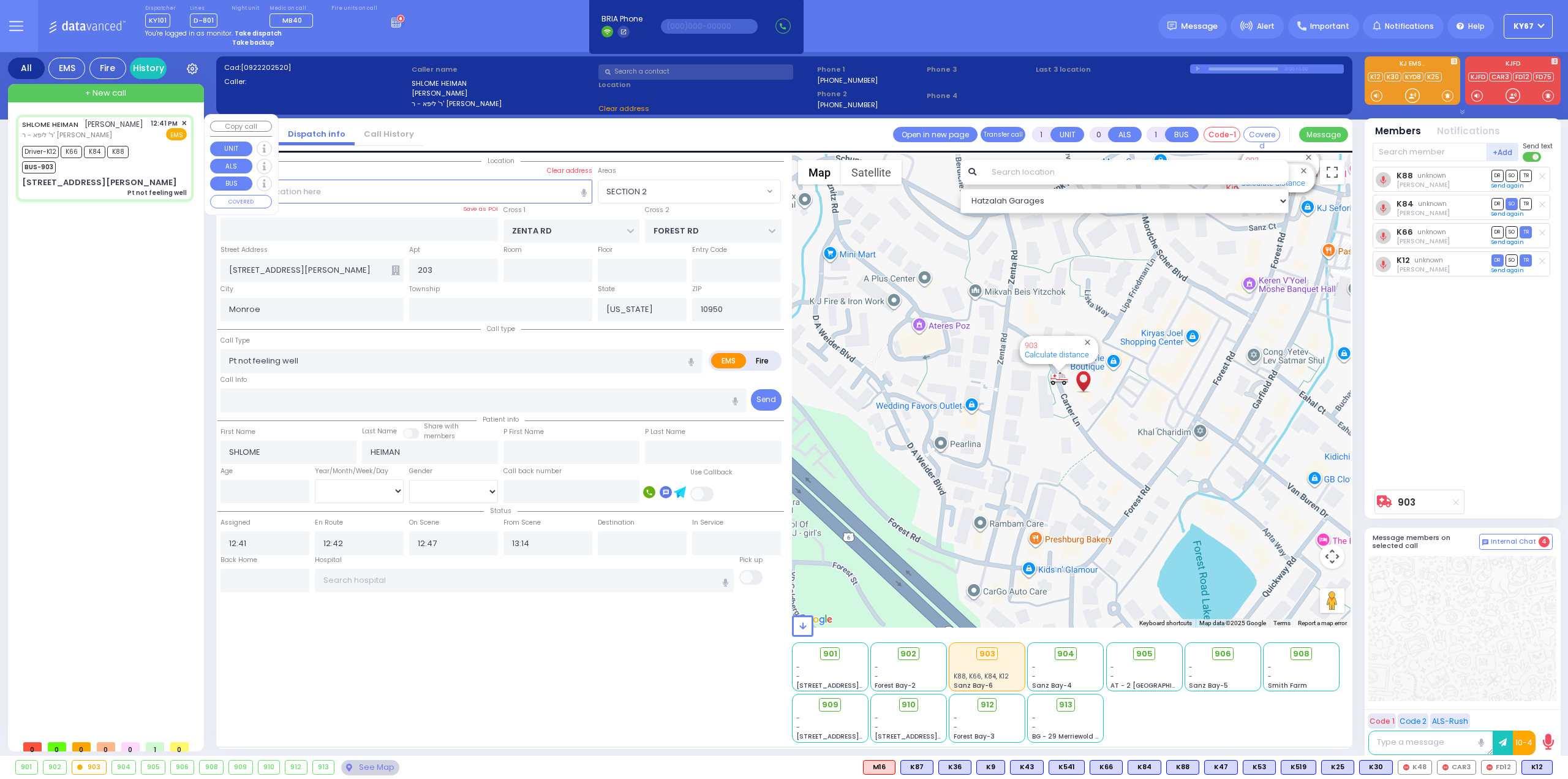
select select
radio input "true"
select select
select select "Hatzalah Garages"
select select
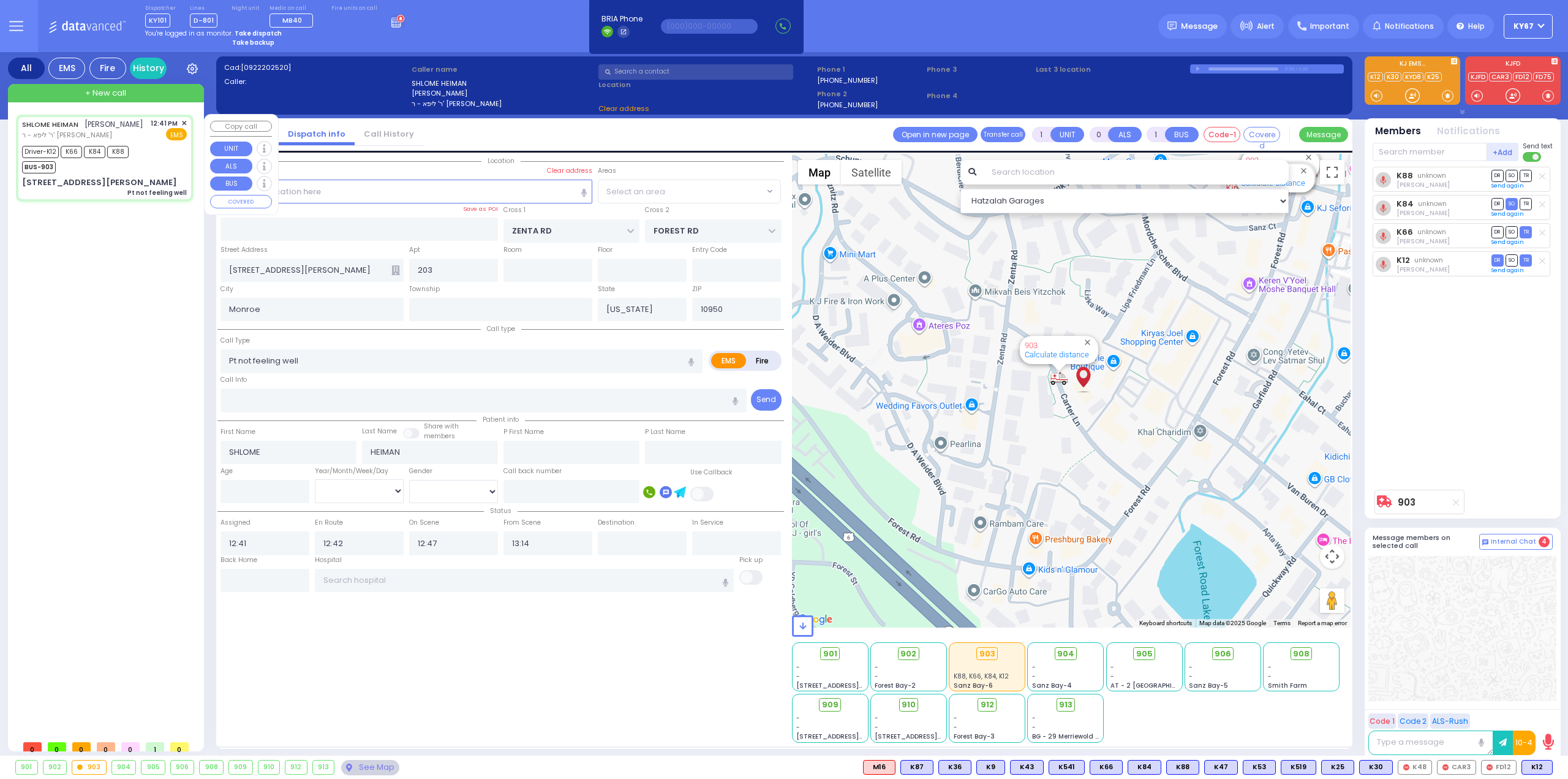
radio input "true"
select select
select select "Hatzalah Garages"
select select "SECTION 2"
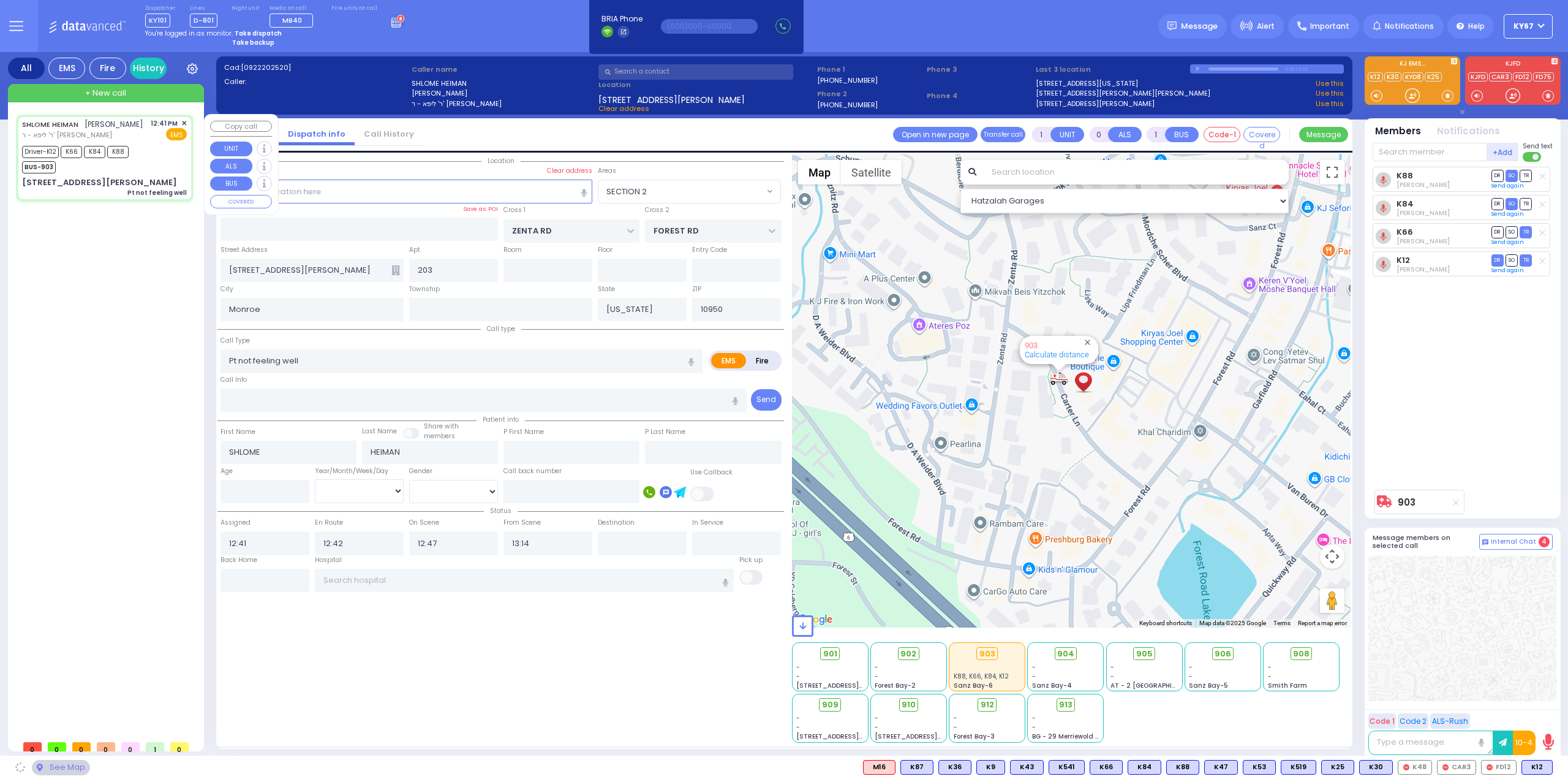
select select
radio input "true"
select select
select select "Hatzalah Garages"
select select "SECTION 2"
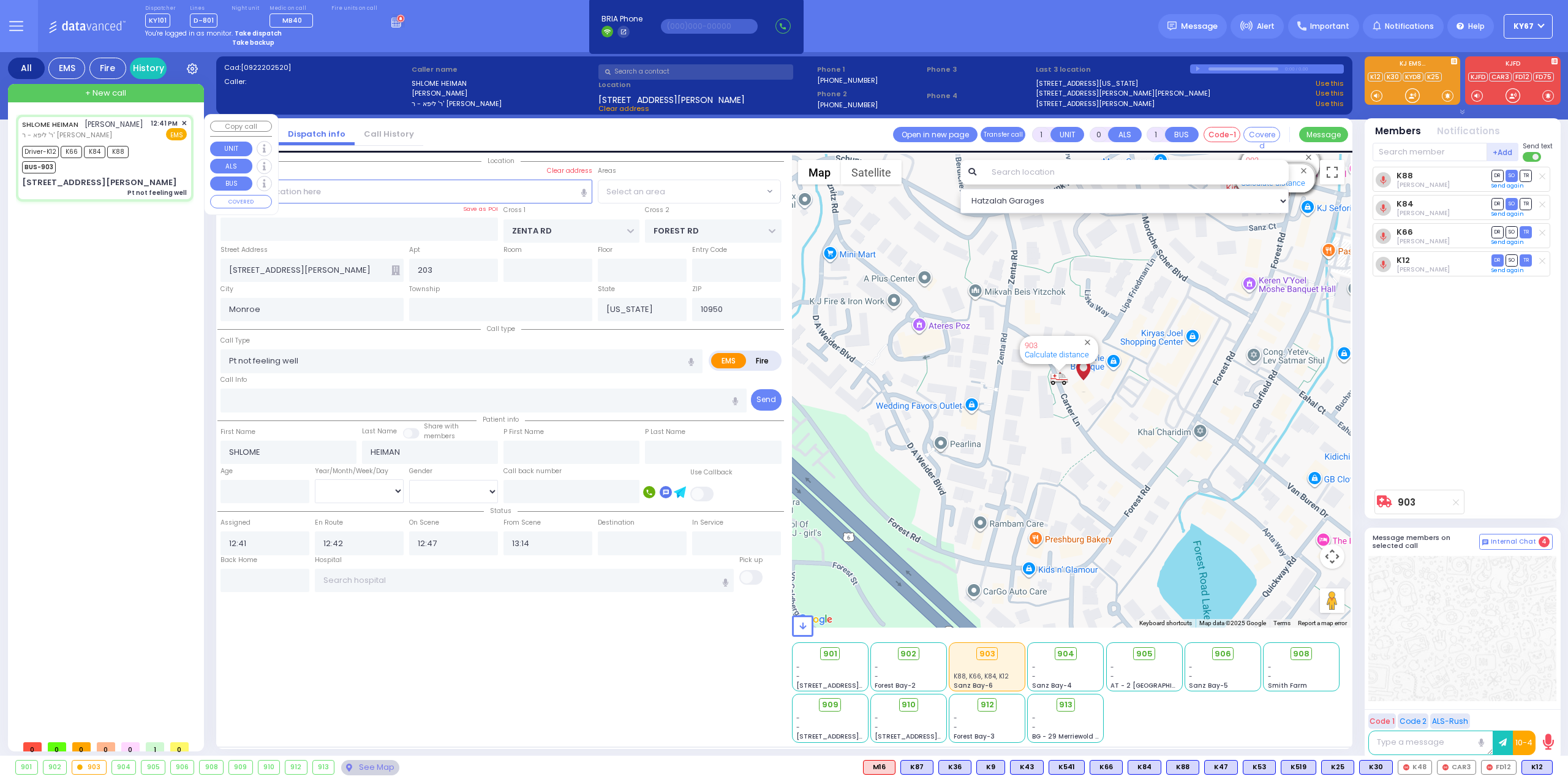
select select
radio input "true"
select select
select select "Hatzalah Garages"
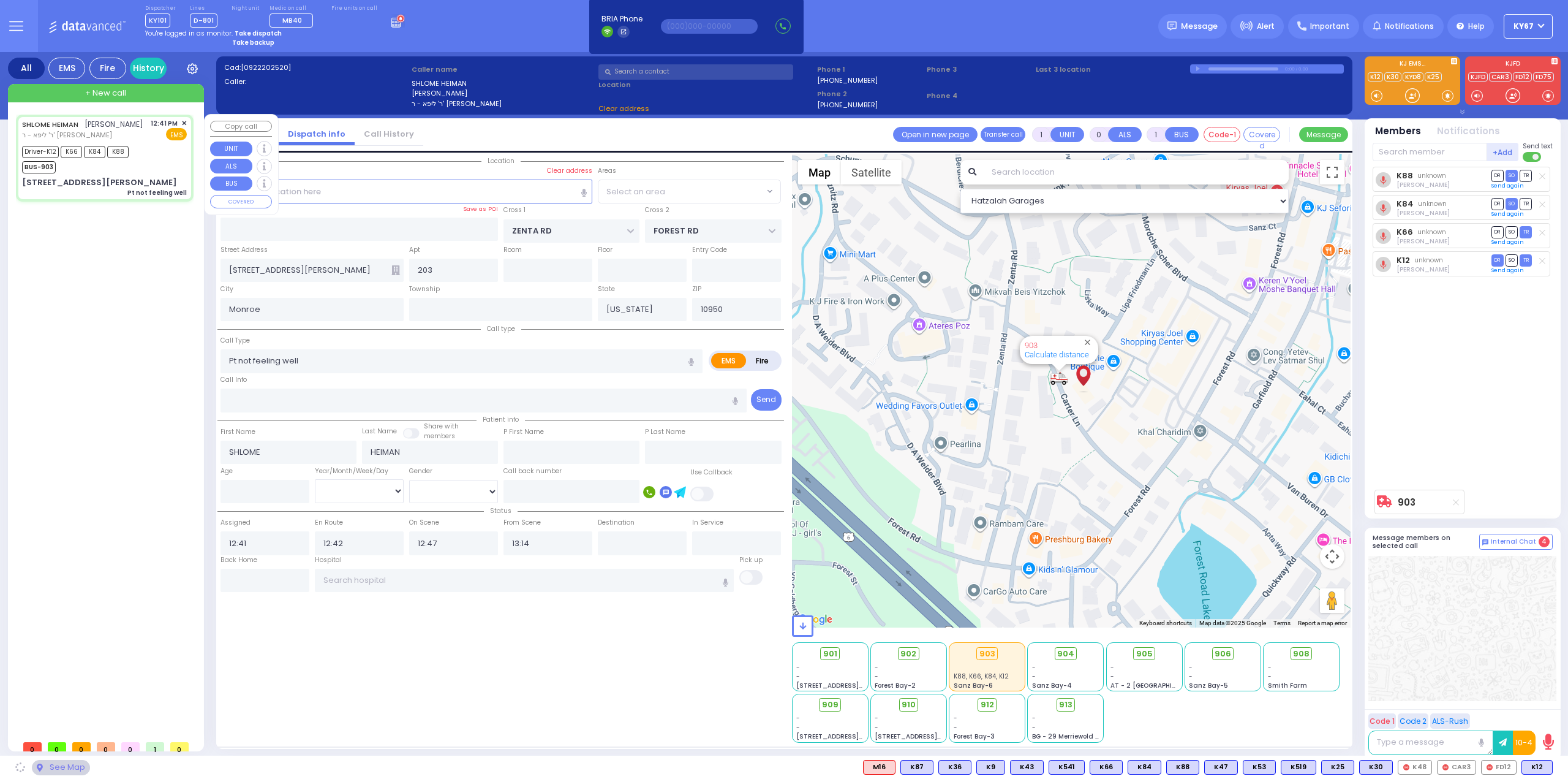
select select "SECTION 2"
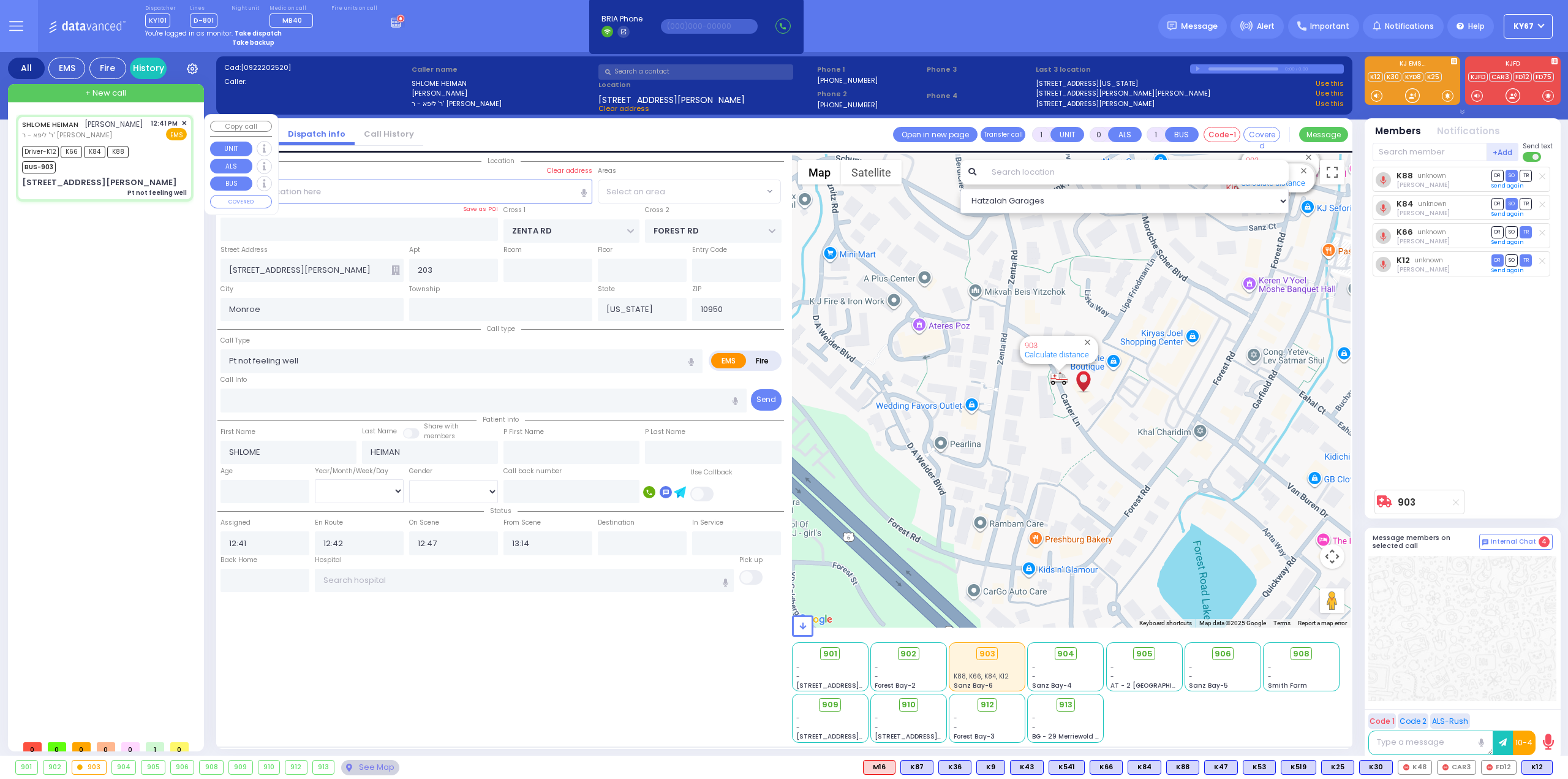
select select "SECTION 2"
select select
radio input "true"
select select
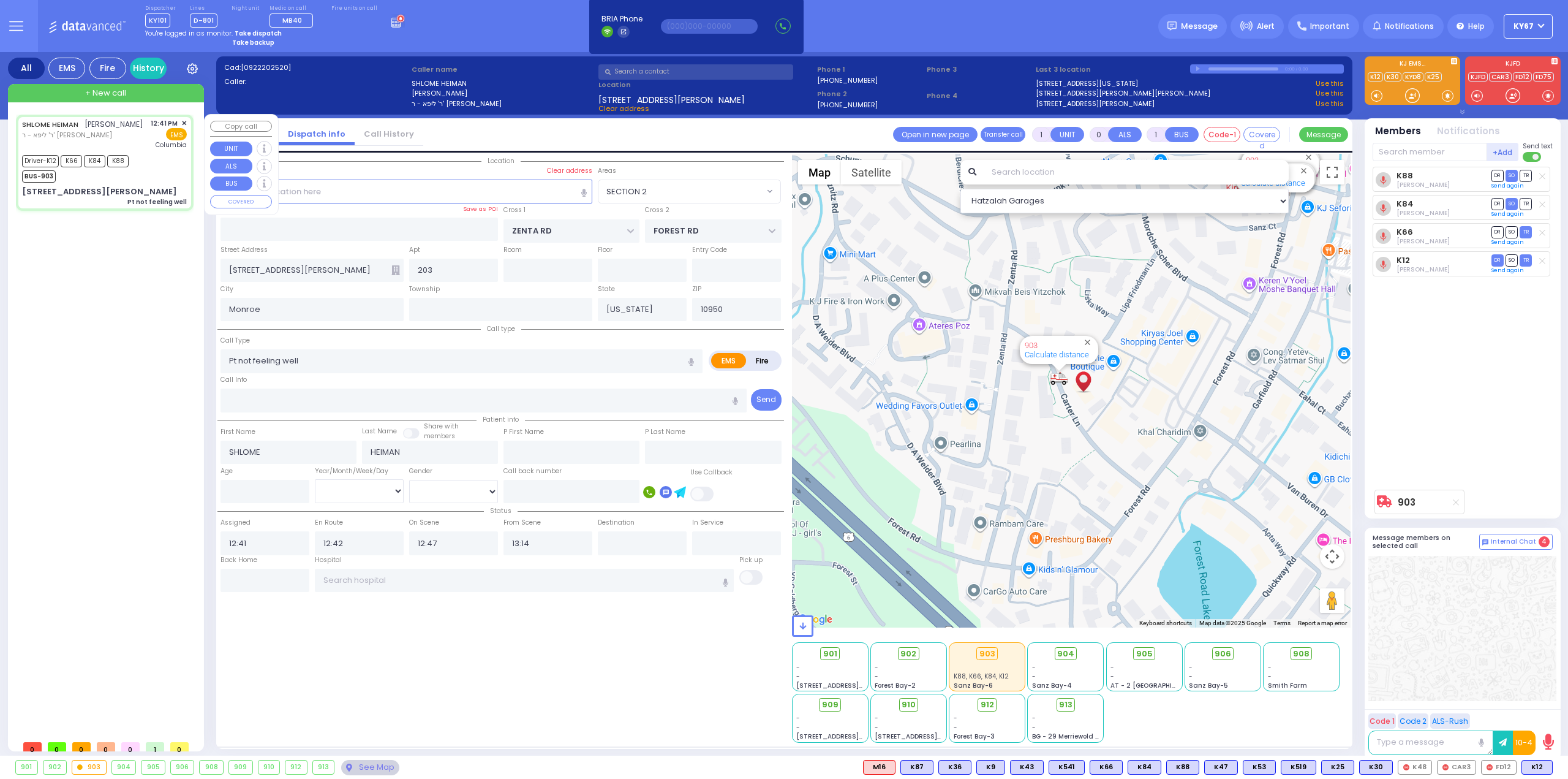
type input "New York Presbyterian Hospital- Columbia Campus"
select select "Hatzalah Garages"
select select "SECTION 2"
